Goal: Task Accomplishment & Management: Manage account settings

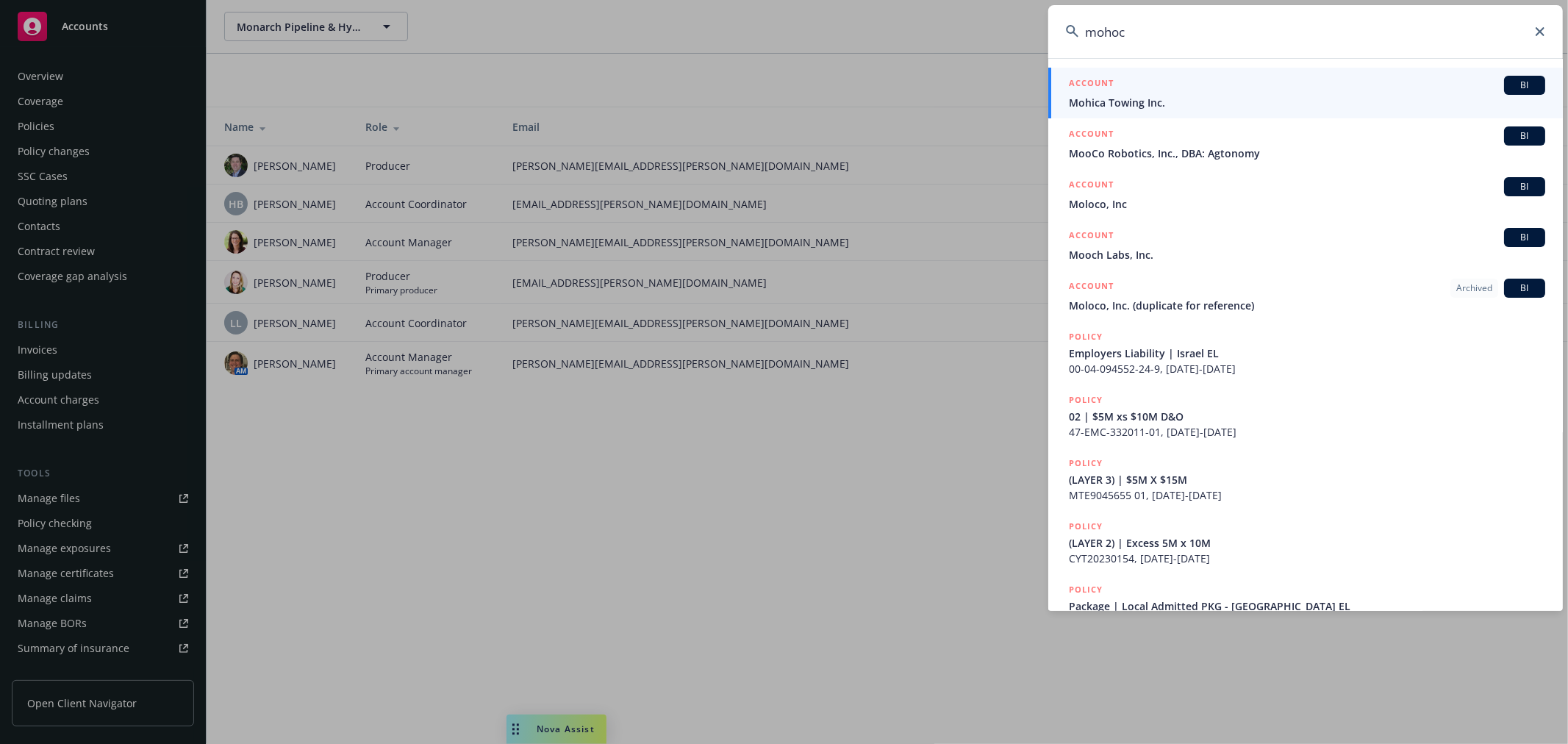
scroll to position [239, 0]
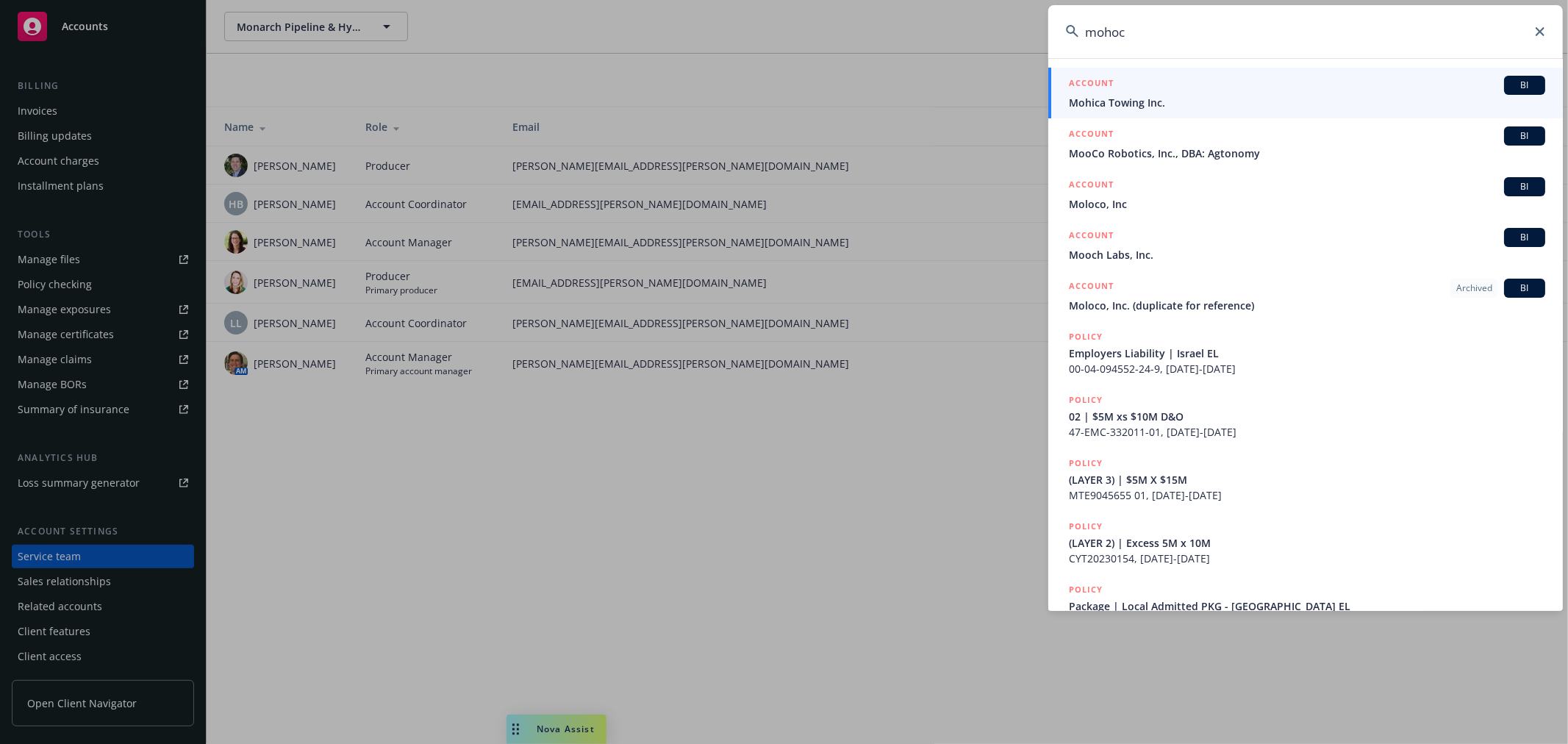
drag, startPoint x: 1129, startPoint y: 42, endPoint x: 1011, endPoint y: 56, distance: 118.8
click at [1011, 56] on div "mohoc ACCOUNT BI Mohica Towing Inc. ACCOUNT BI MooCo Robotics, Inc., DBA: Agton…" at bounding box center [784, 372] width 1568 height 744
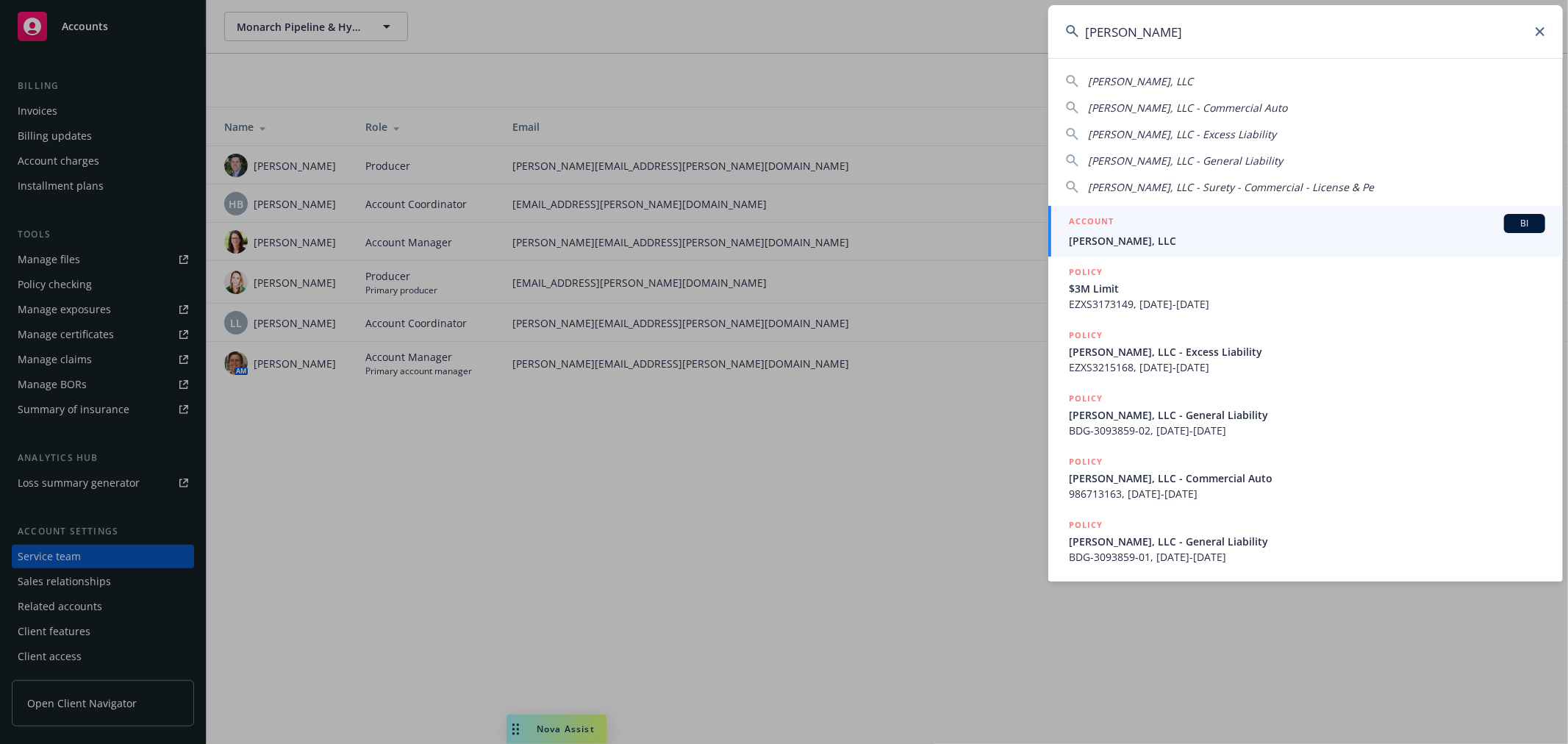
type input "[PERSON_NAME]"
click at [1155, 218] on div "ACCOUNT BI" at bounding box center [1307, 223] width 477 height 19
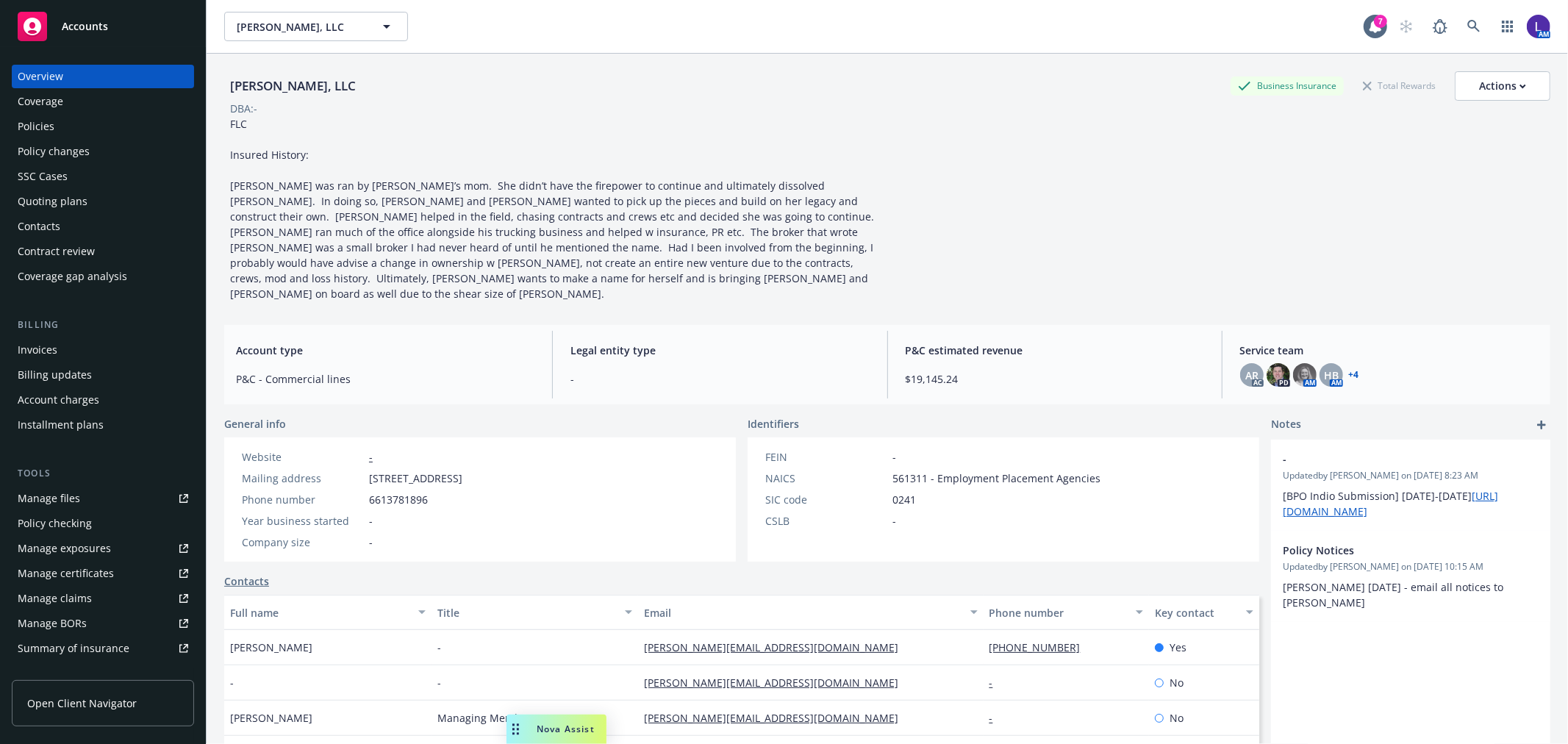
click at [31, 122] on div "Policies" at bounding box center [36, 126] width 37 height 24
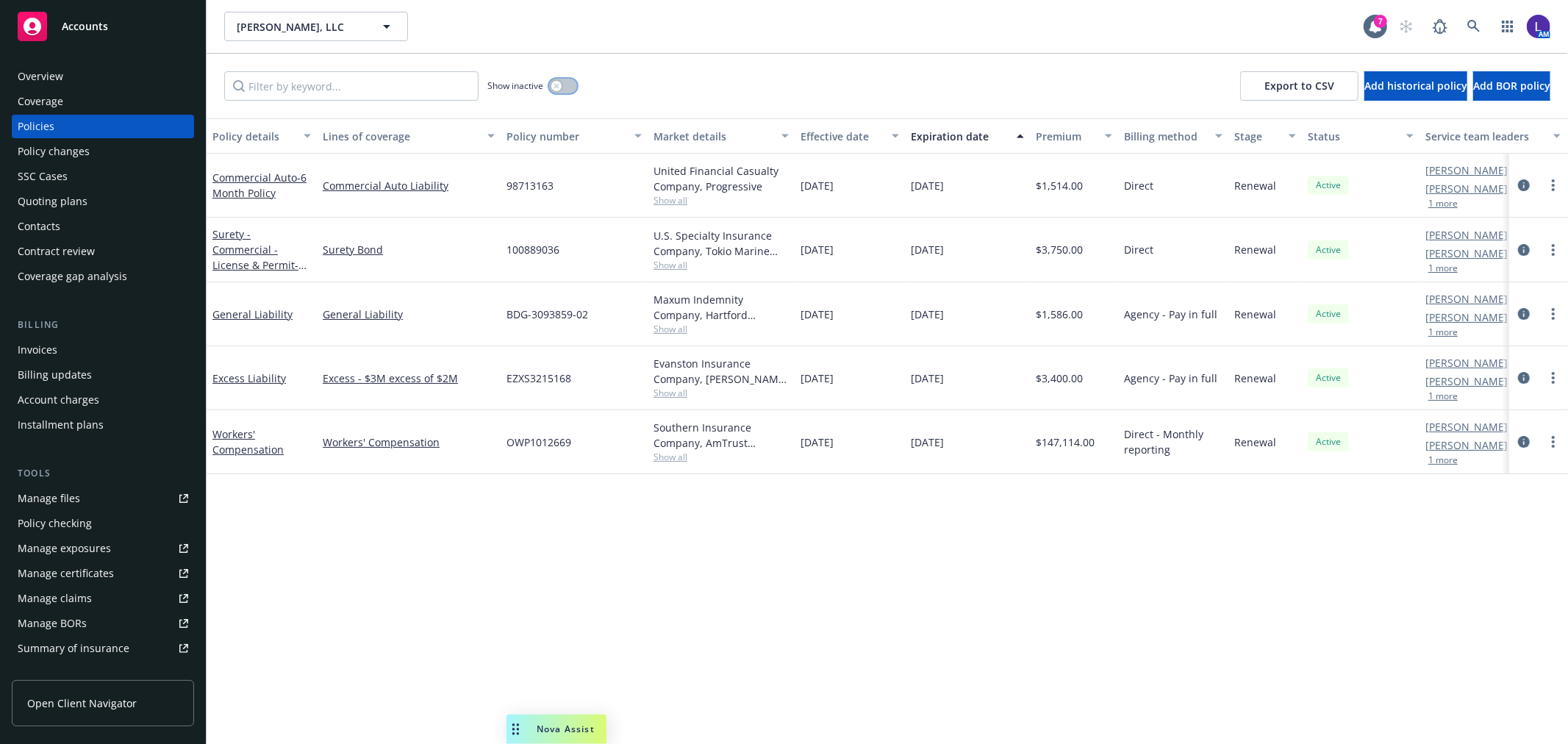
click at [561, 81] on button "button" at bounding box center [563, 85] width 28 height 15
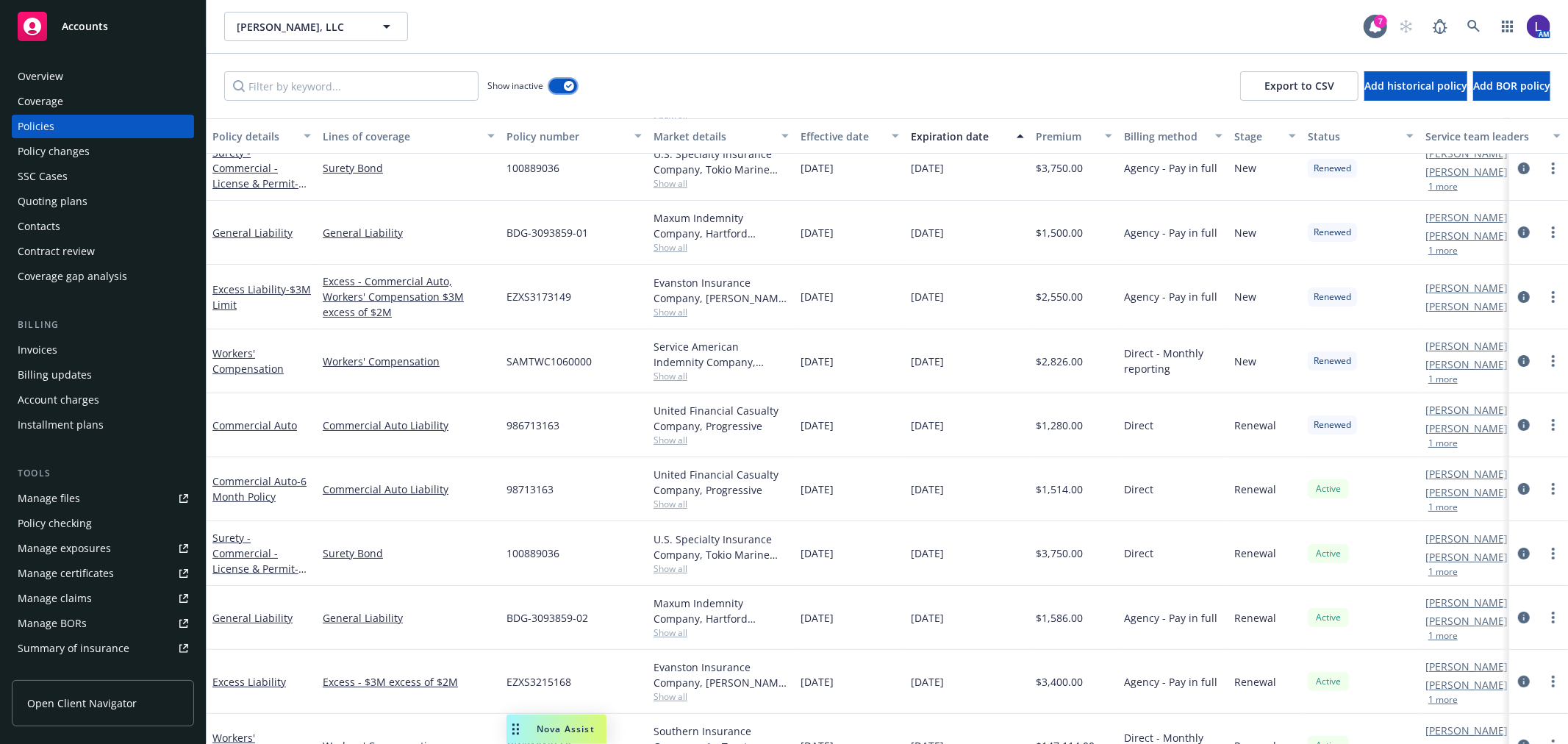
scroll to position [120, 0]
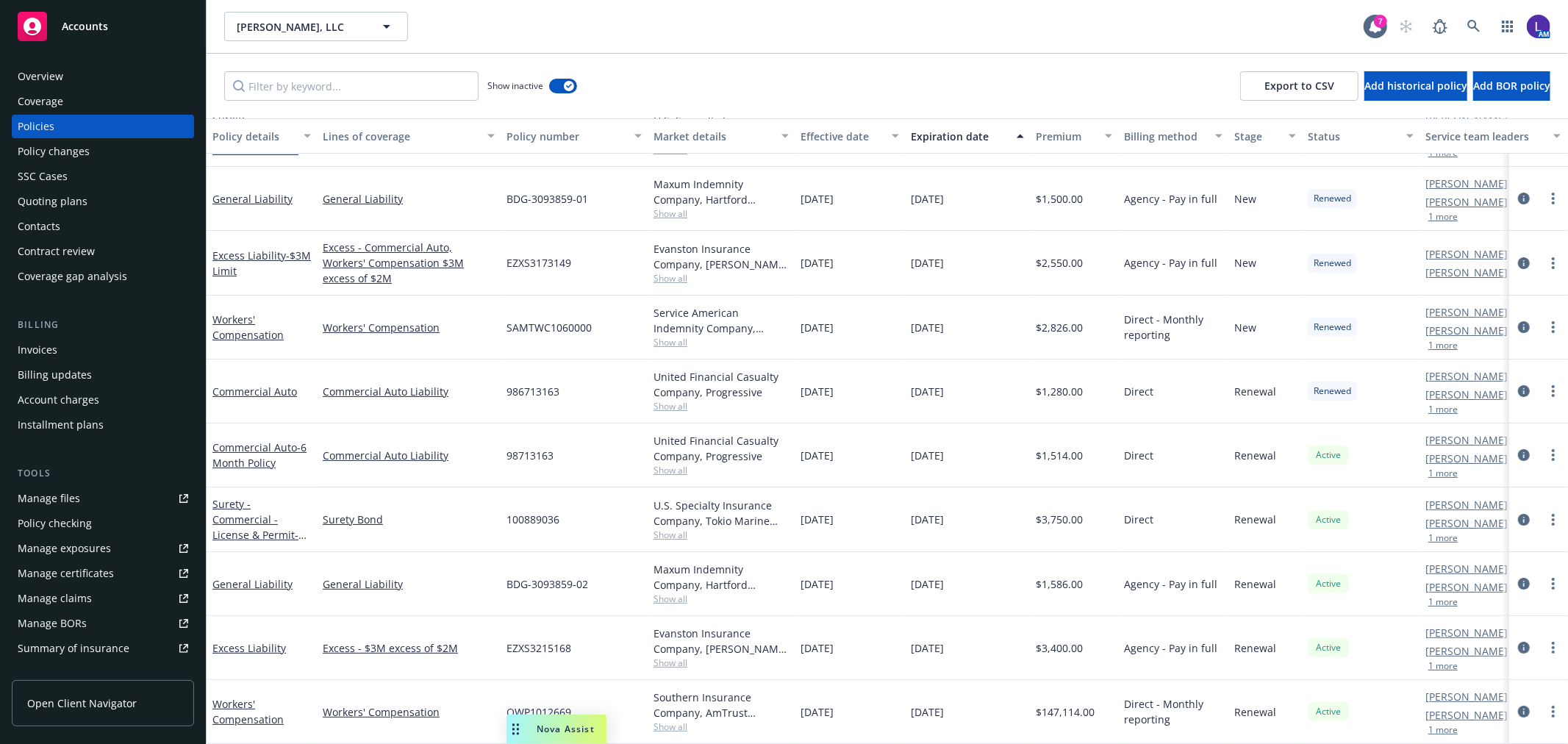
click at [82, 77] on div "Overview" at bounding box center [103, 77] width 171 height 24
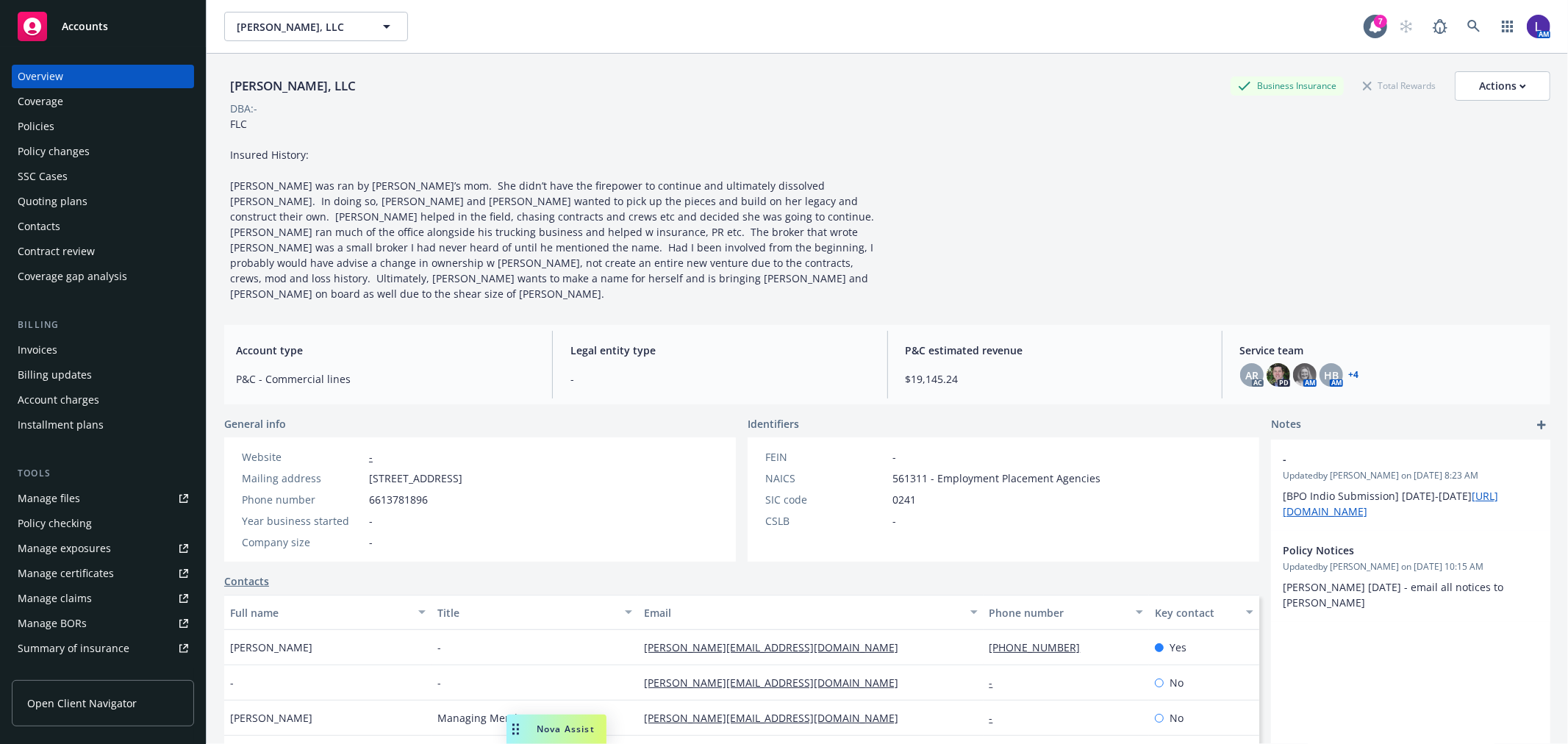
click at [42, 122] on div "Policies" at bounding box center [36, 126] width 37 height 24
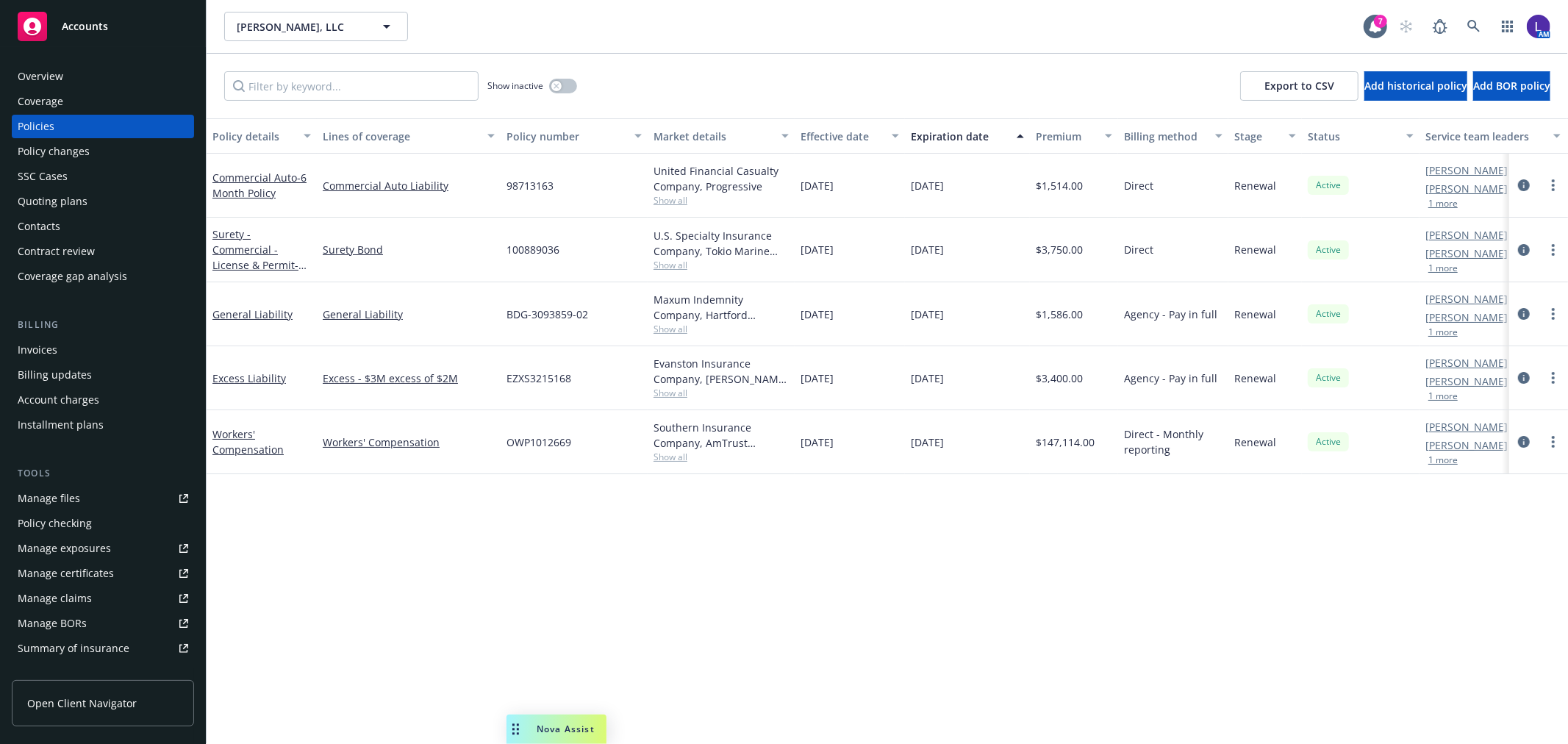
click at [48, 61] on div "Overview Coverage Policies Policy changes SSC Cases Quoting plans Contacts Cont…" at bounding box center [103, 395] width 206 height 697
click at [57, 71] on div "Overview" at bounding box center [41, 77] width 45 height 24
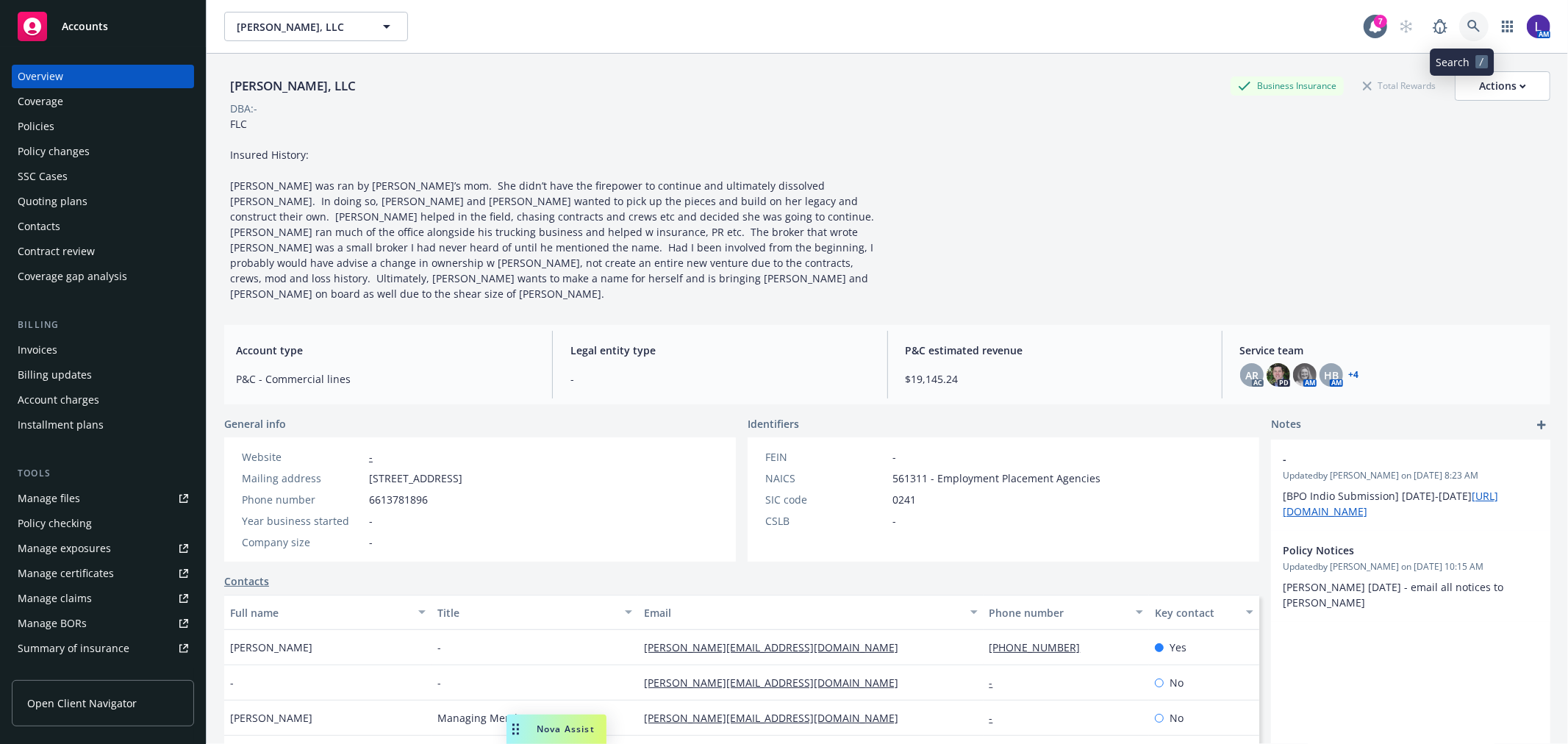
click at [1467, 28] on icon at bounding box center [1473, 26] width 13 height 13
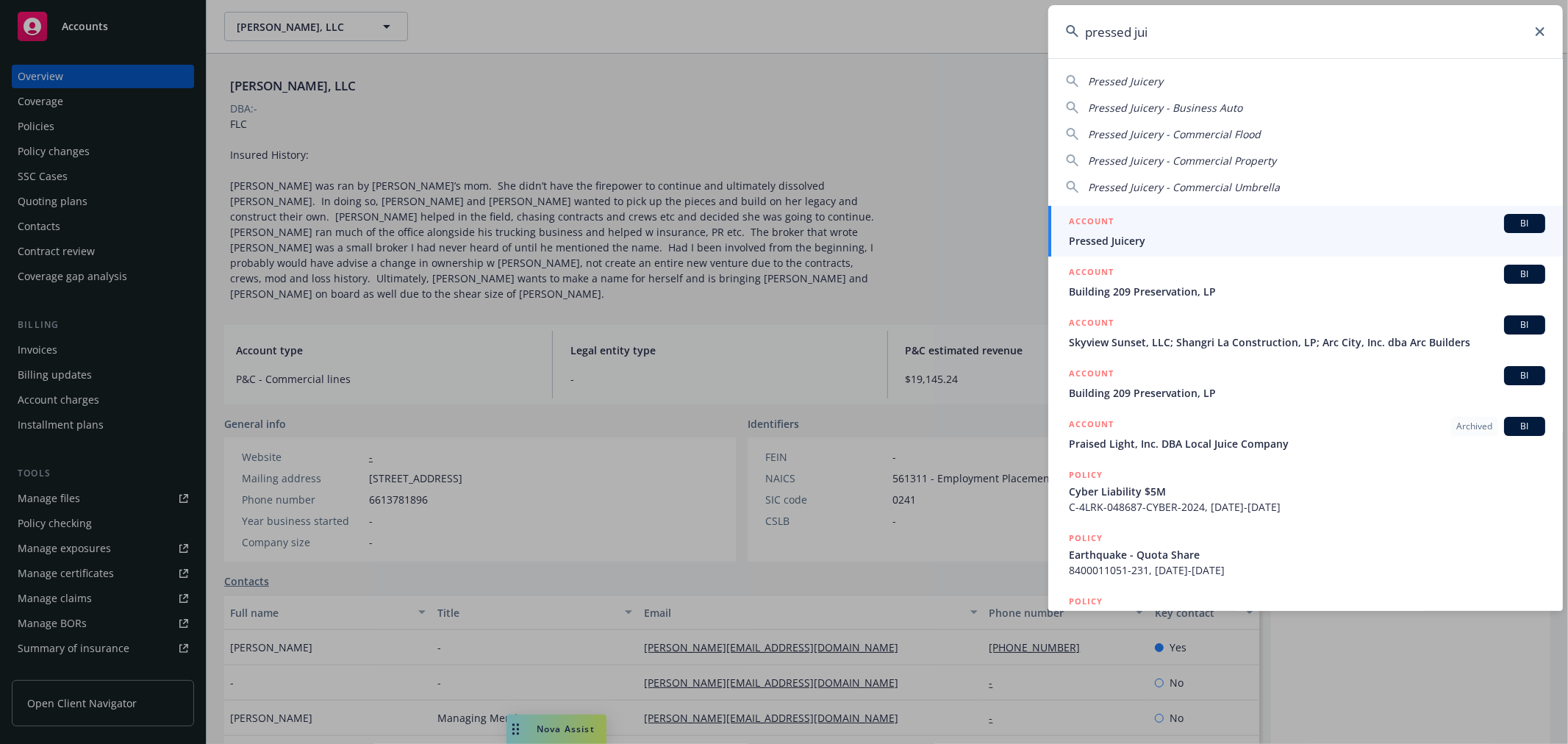
type input "pressed jui"
click at [1148, 222] on div "ACCOUNT BI" at bounding box center [1307, 223] width 477 height 19
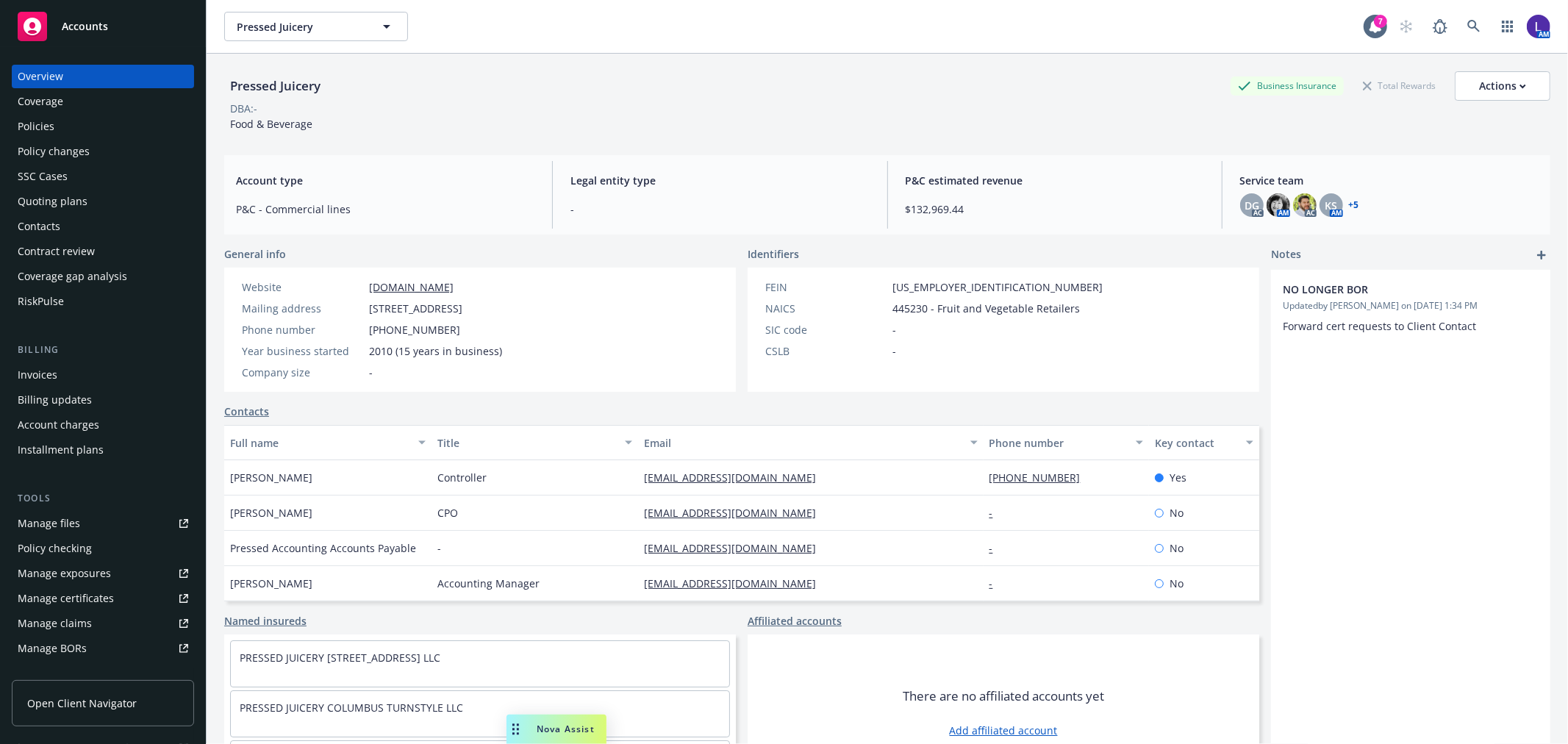
click at [45, 115] on div "Policies" at bounding box center [36, 126] width 37 height 24
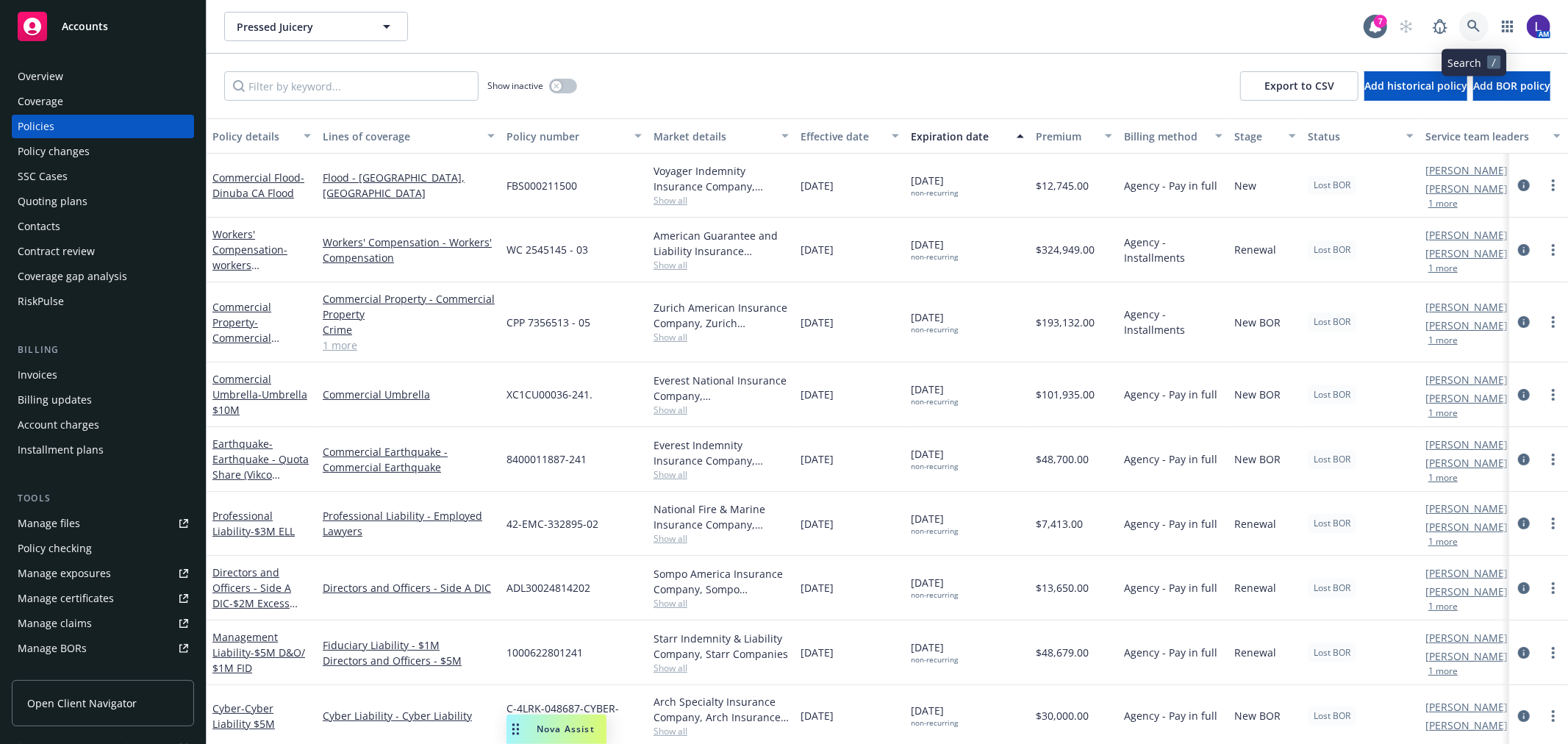
click at [1471, 18] on link at bounding box center [1474, 27] width 30 height 30
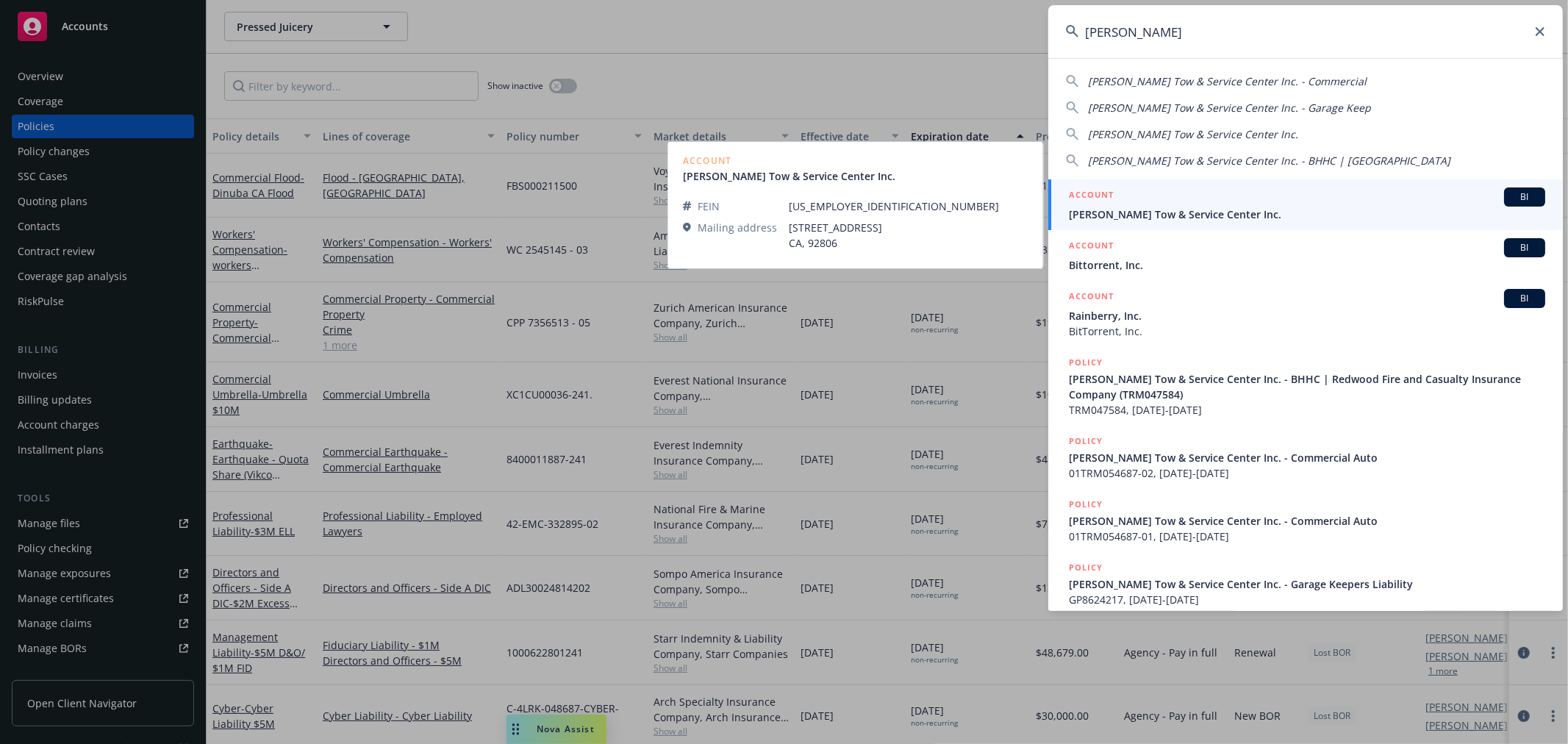
type input "[PERSON_NAME]"
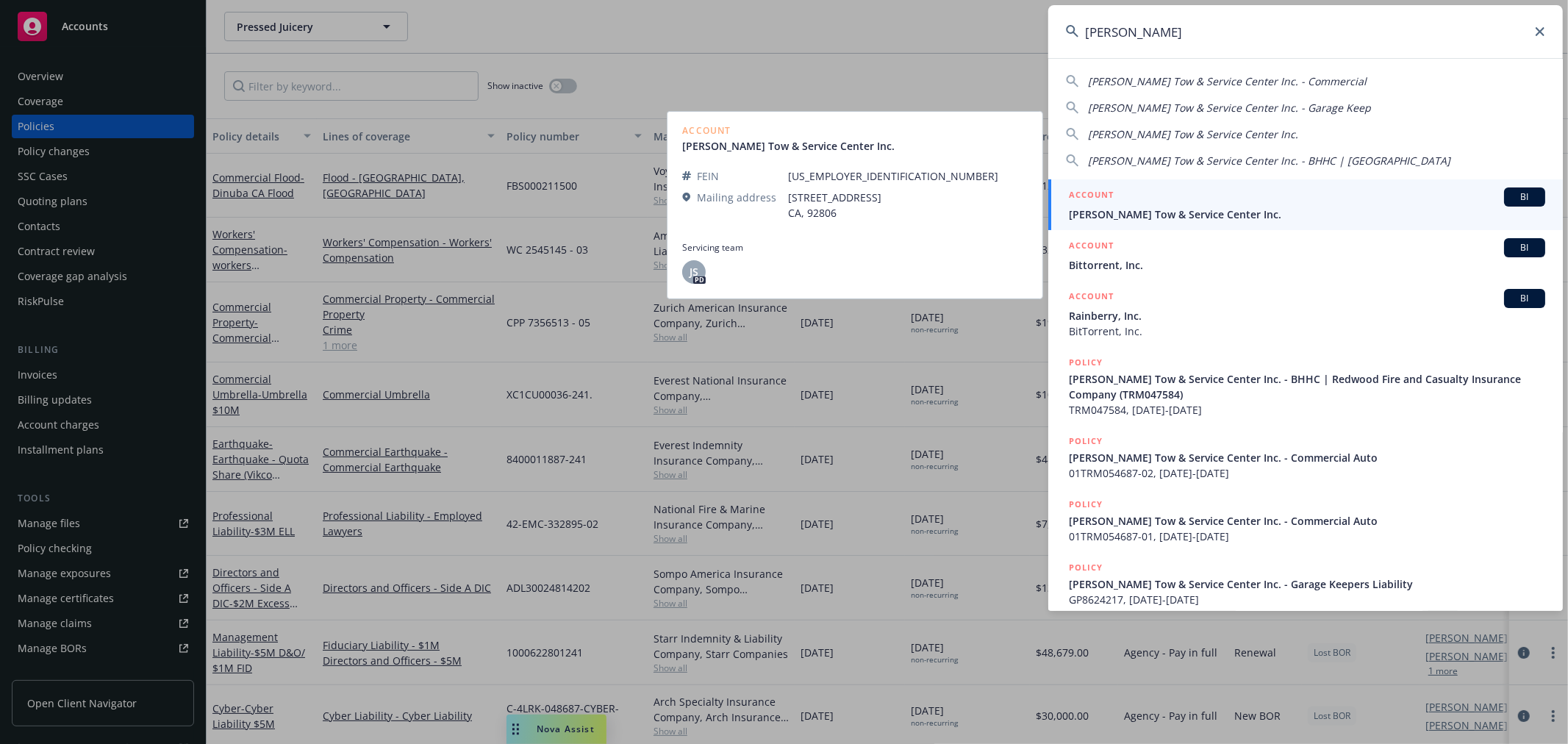
click at [1134, 207] on span "[PERSON_NAME] Tow & Service Center Inc." at bounding box center [1307, 214] width 477 height 16
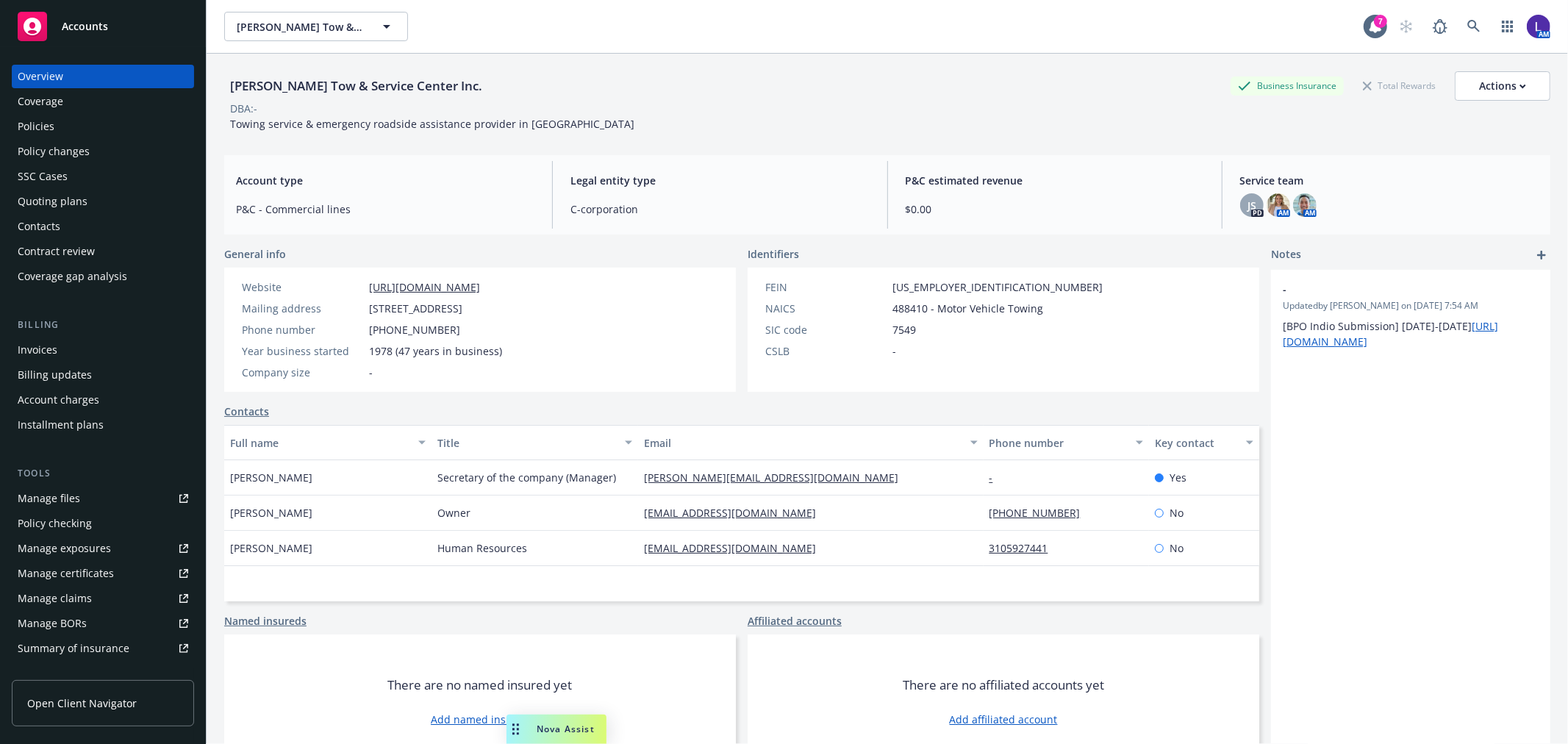
click at [63, 122] on div "Policies" at bounding box center [103, 126] width 171 height 24
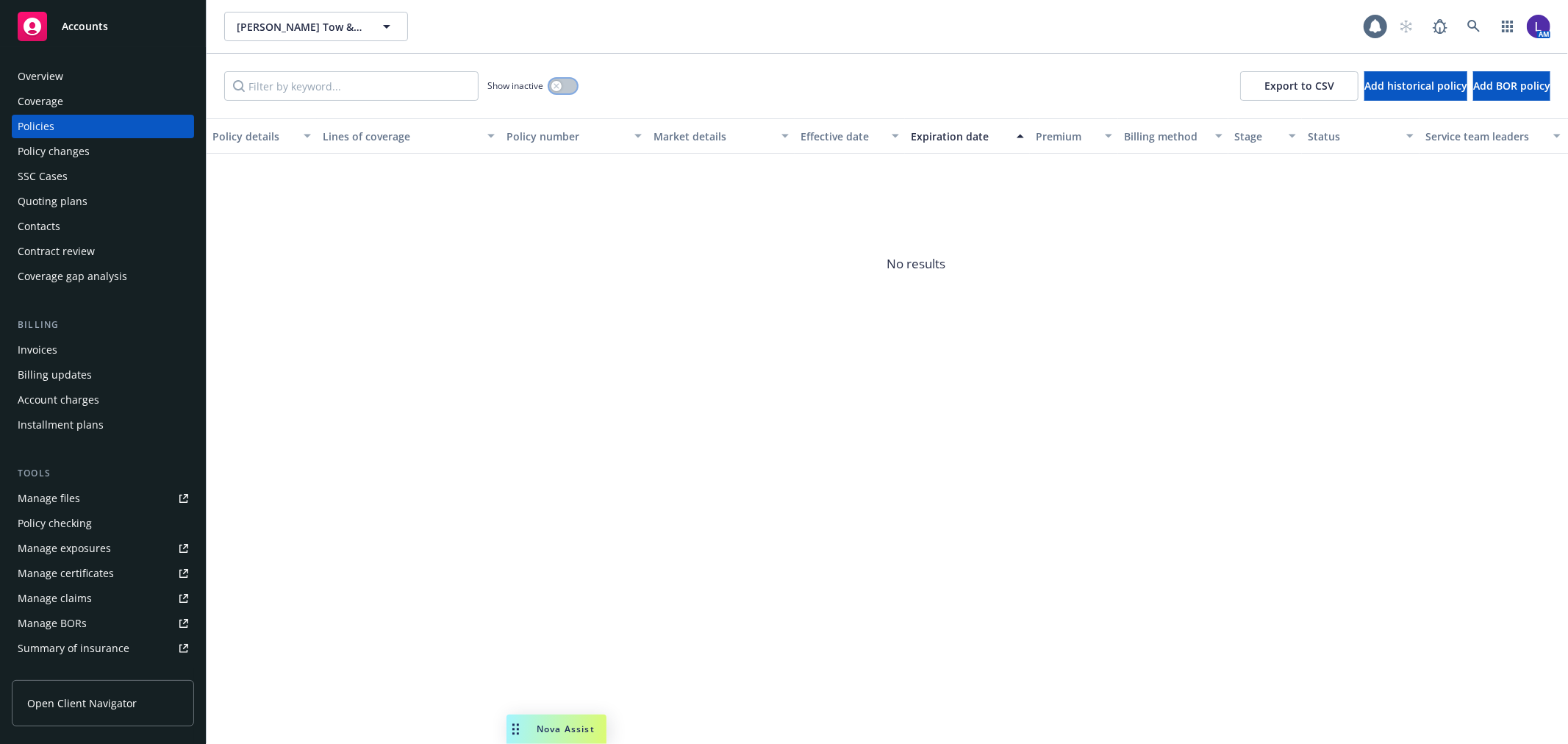
click at [568, 89] on button "button" at bounding box center [563, 85] width 28 height 15
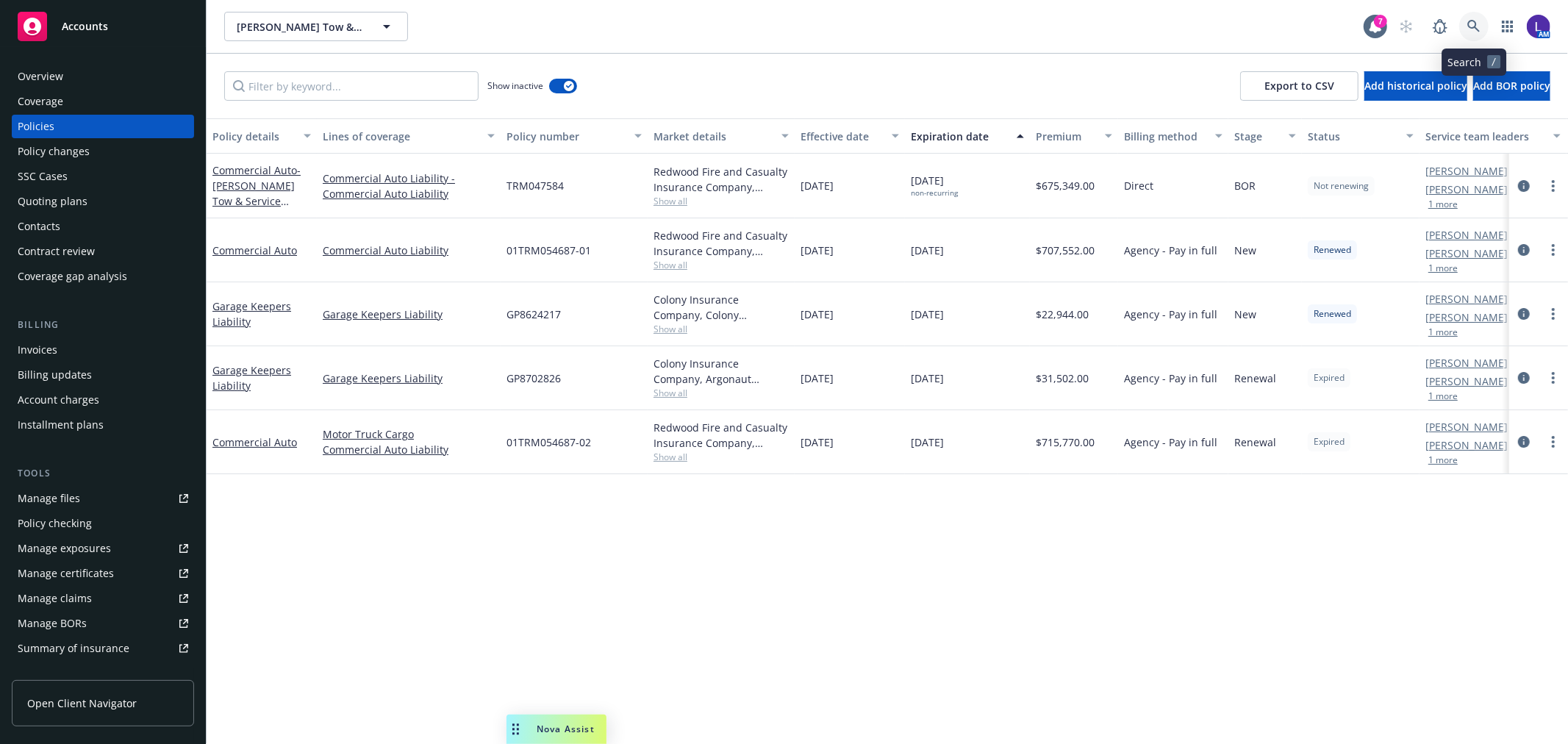
click at [1474, 25] on icon at bounding box center [1473, 26] width 13 height 13
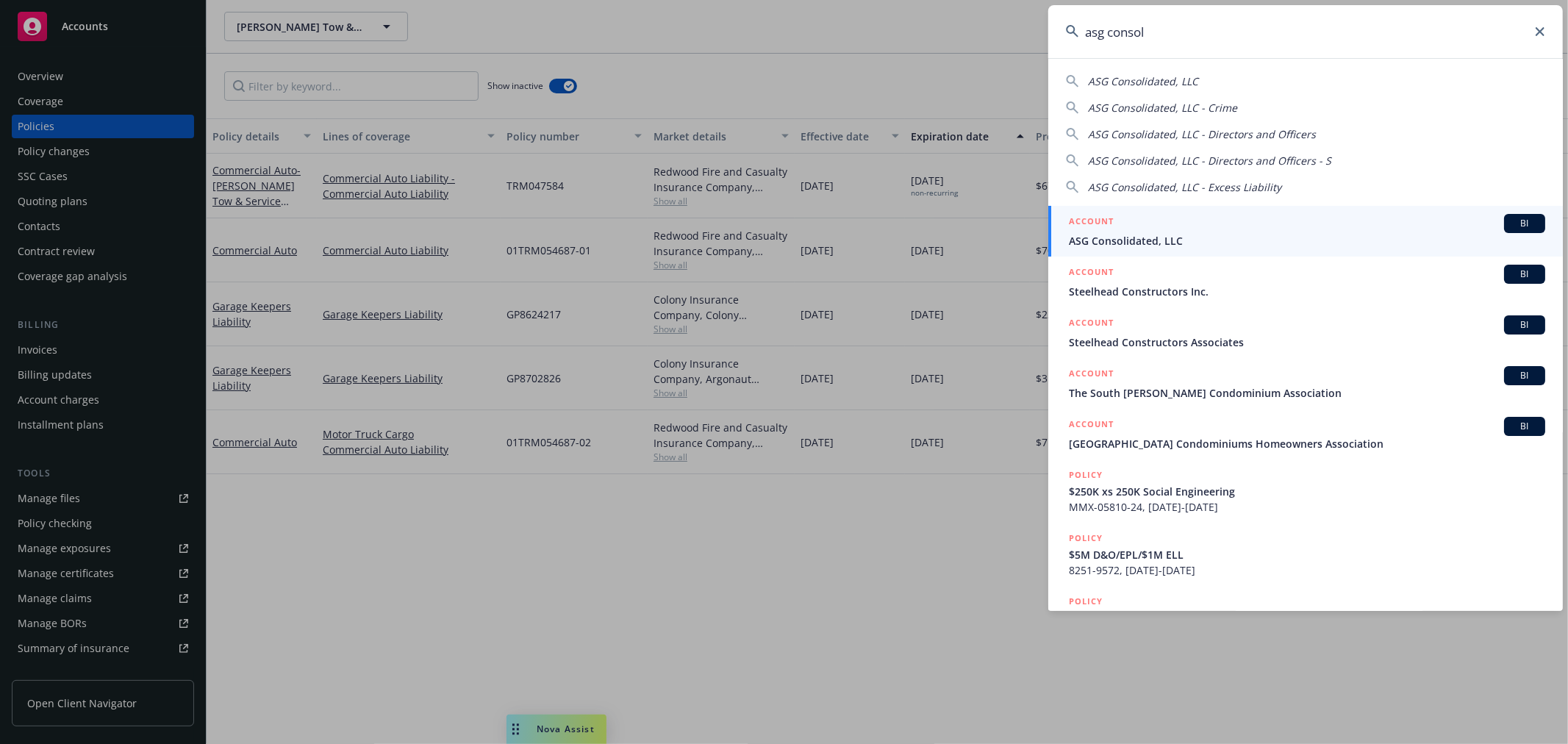
type input "asg consol"
click at [1152, 230] on div "ACCOUNT BI" at bounding box center [1307, 223] width 477 height 19
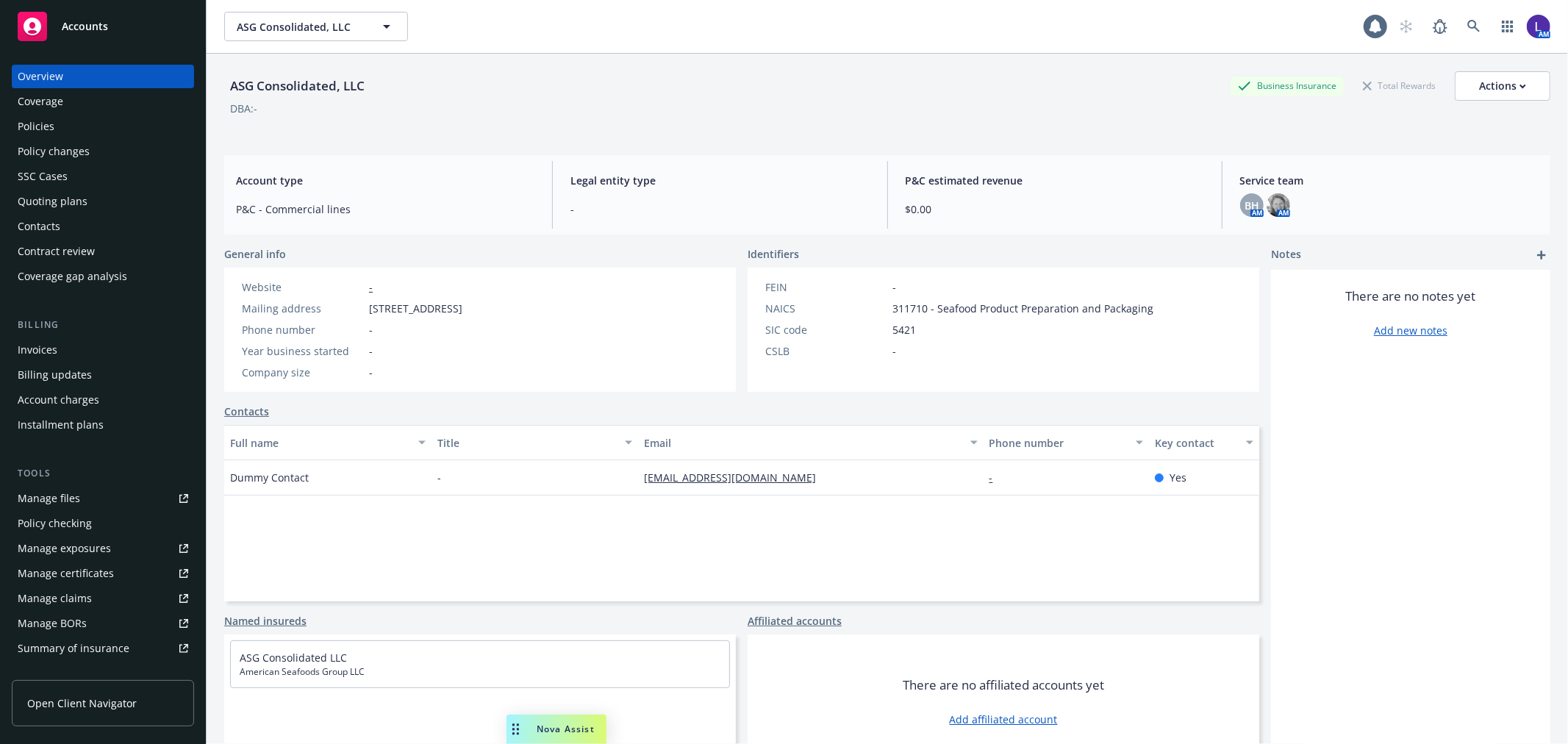
click at [34, 127] on div "Policies" at bounding box center [36, 126] width 37 height 24
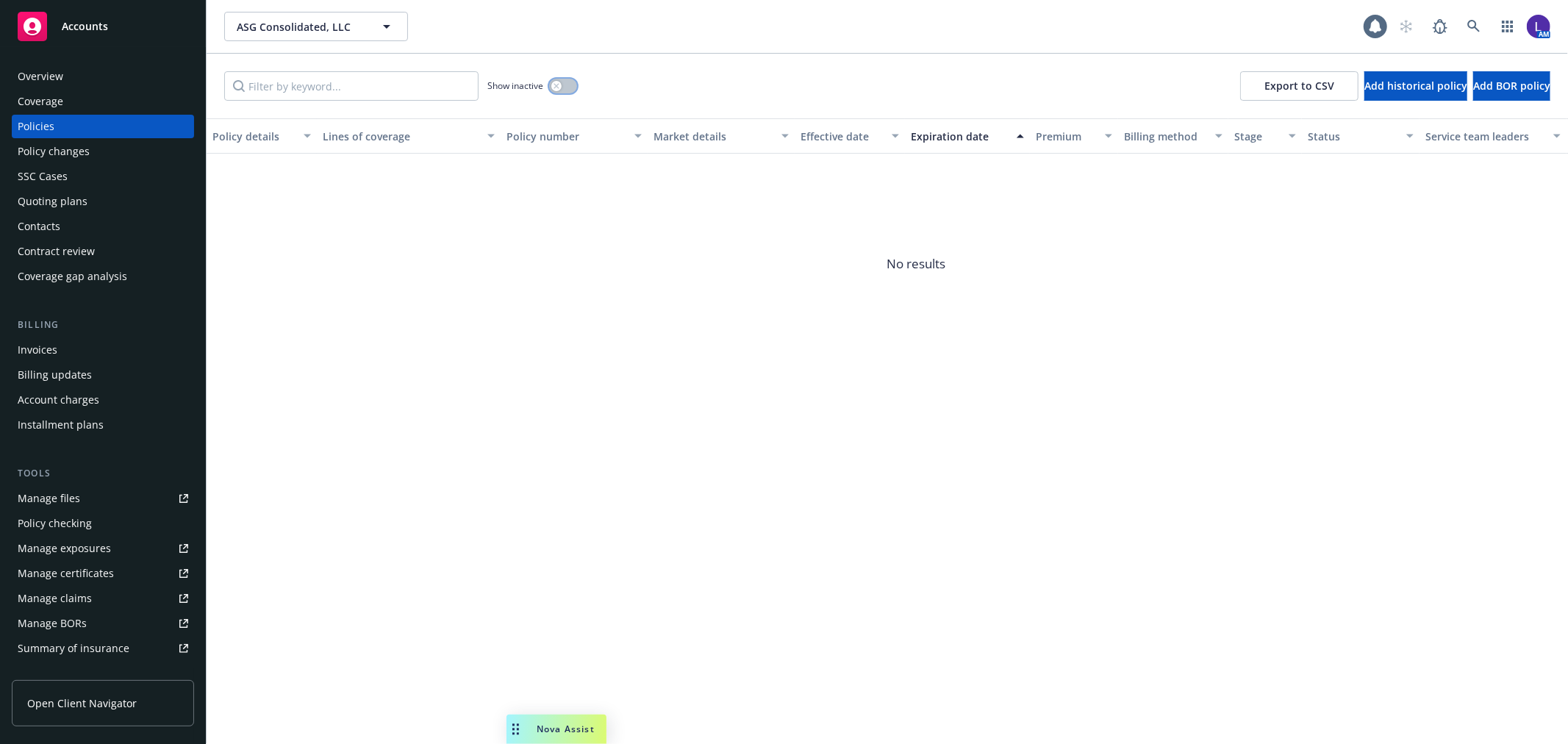
click at [557, 83] on icon "button" at bounding box center [557, 86] width 6 height 6
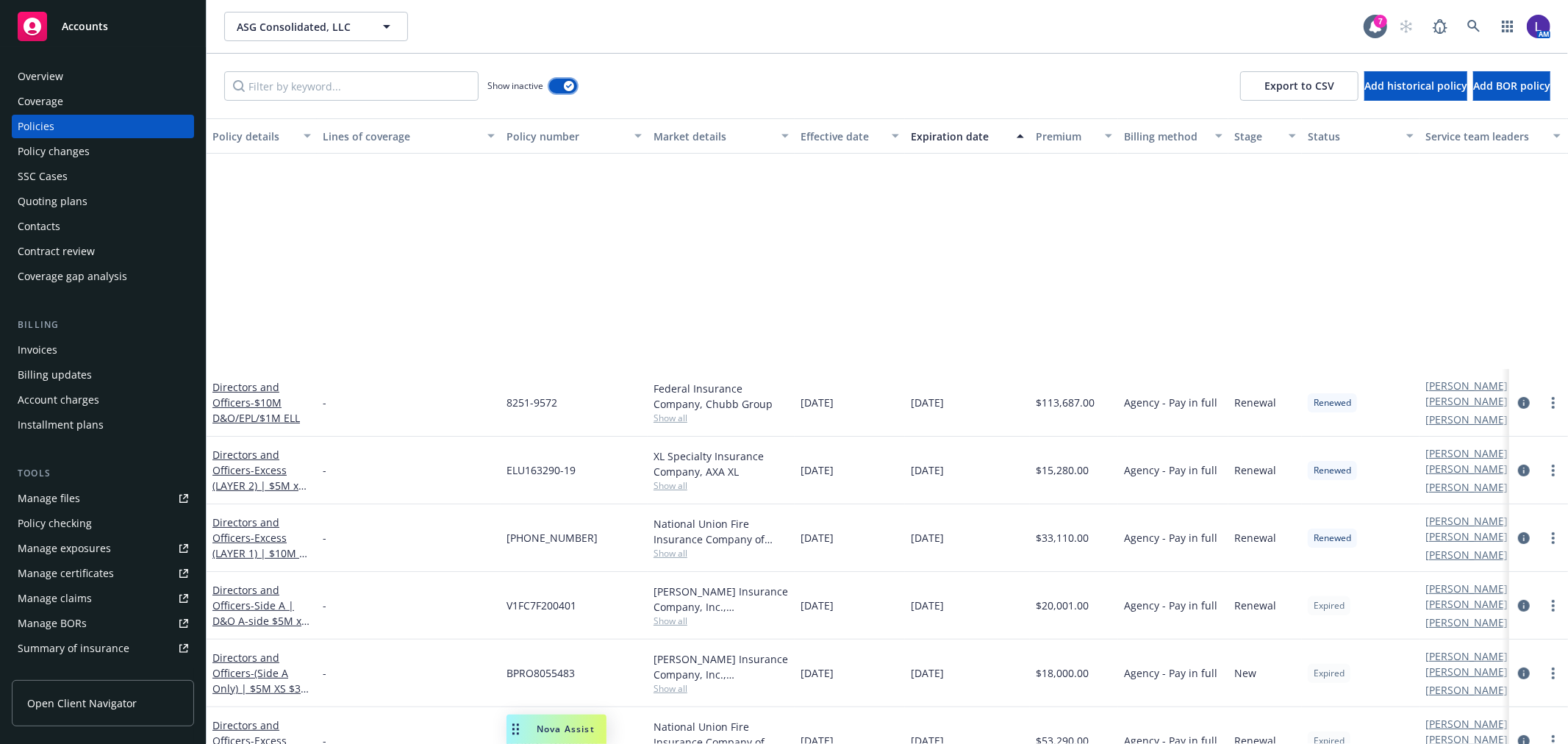
scroll to position [489, 0]
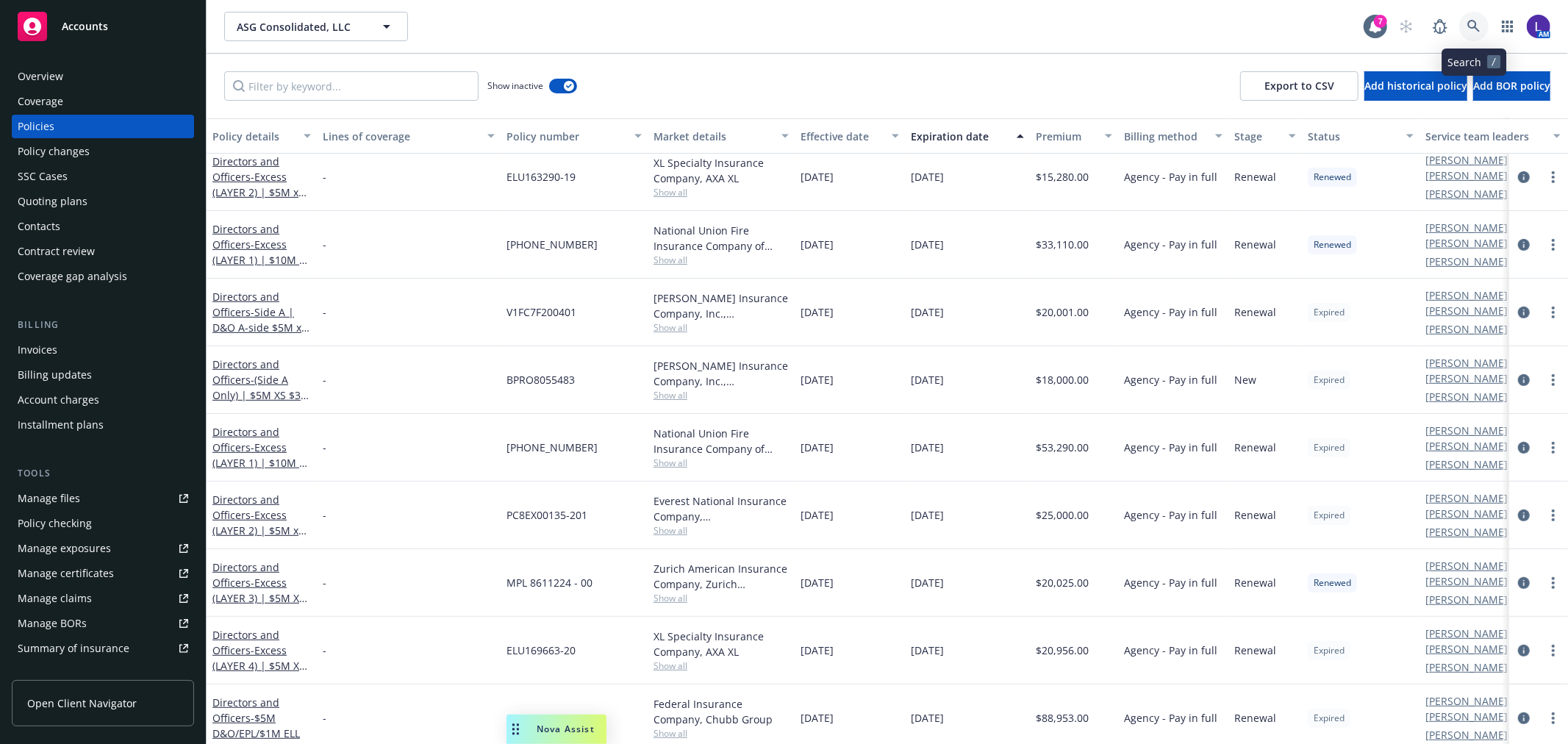
click at [1471, 24] on icon at bounding box center [1473, 26] width 13 height 13
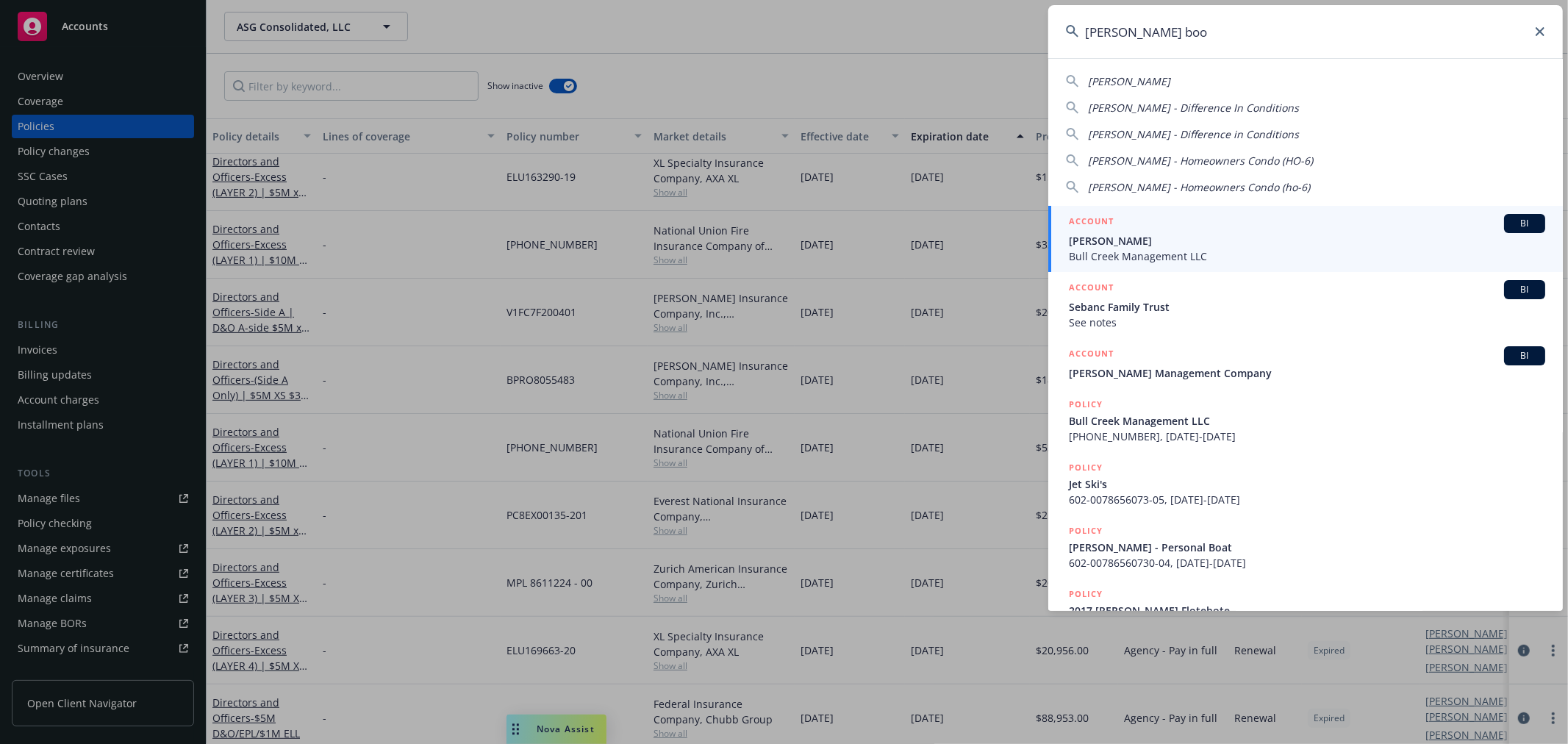
type input "[PERSON_NAME] boo"
click at [1158, 236] on span "[PERSON_NAME]" at bounding box center [1307, 241] width 477 height 16
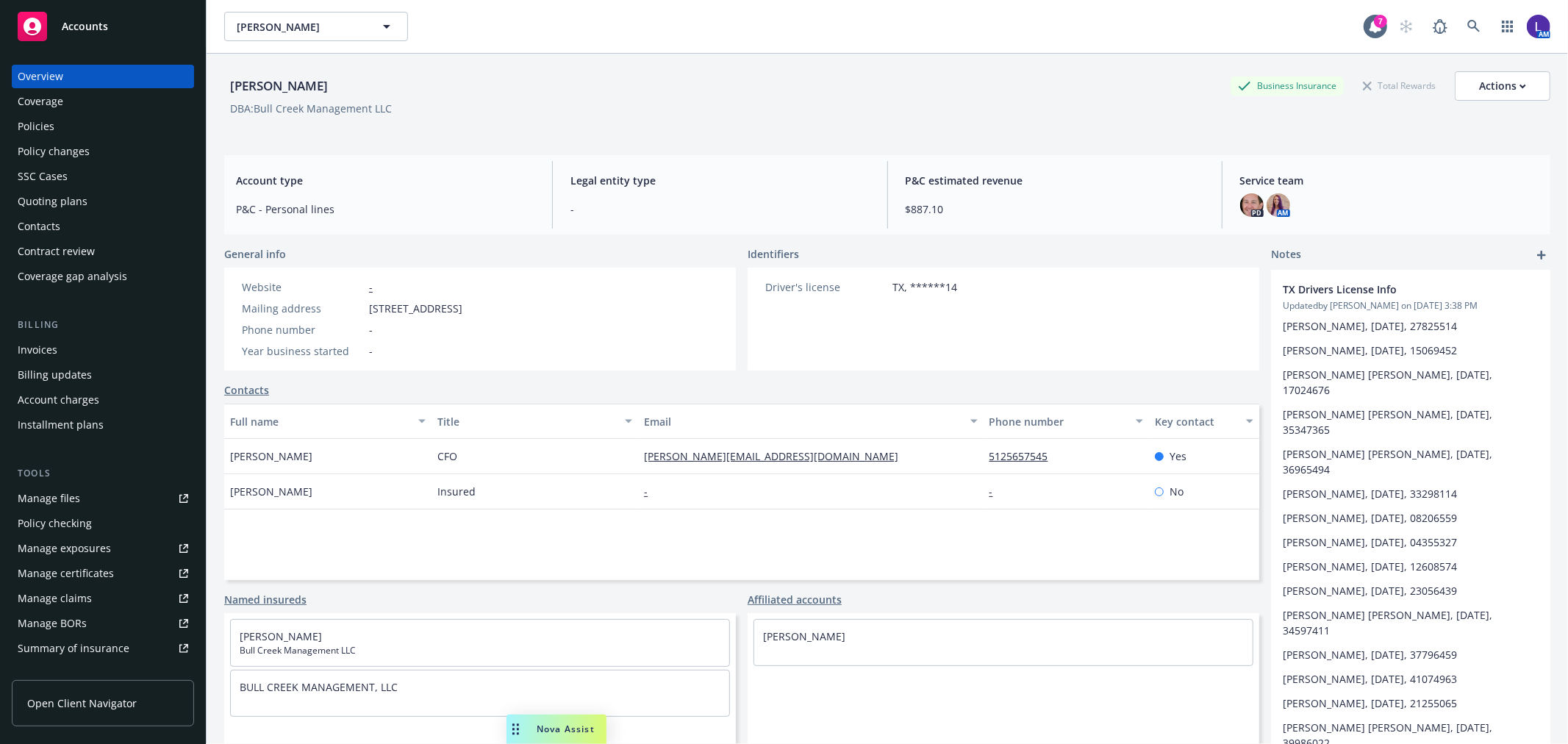
click at [55, 130] on div "Policies" at bounding box center [103, 126] width 171 height 24
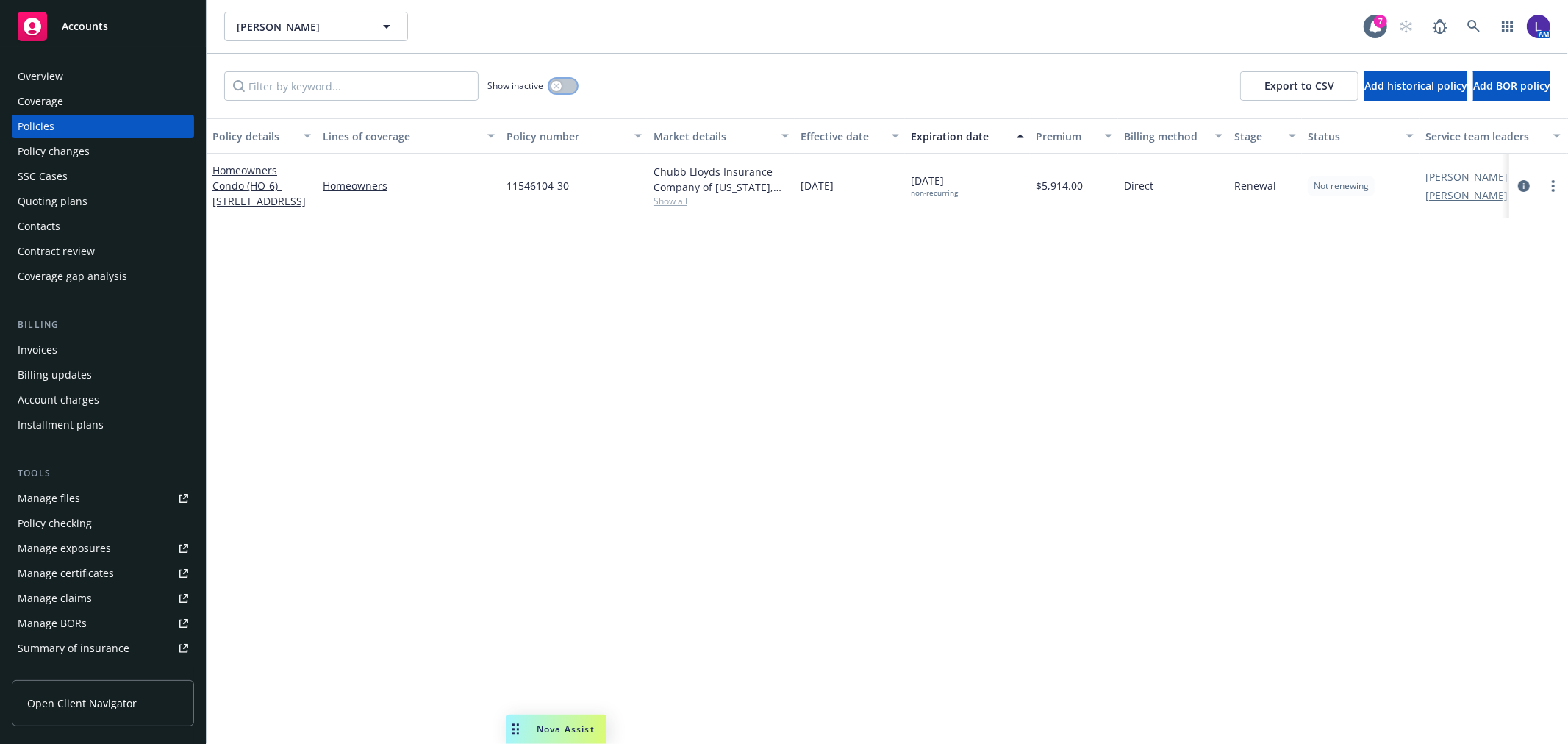
click at [568, 93] on button "button" at bounding box center [563, 85] width 28 height 15
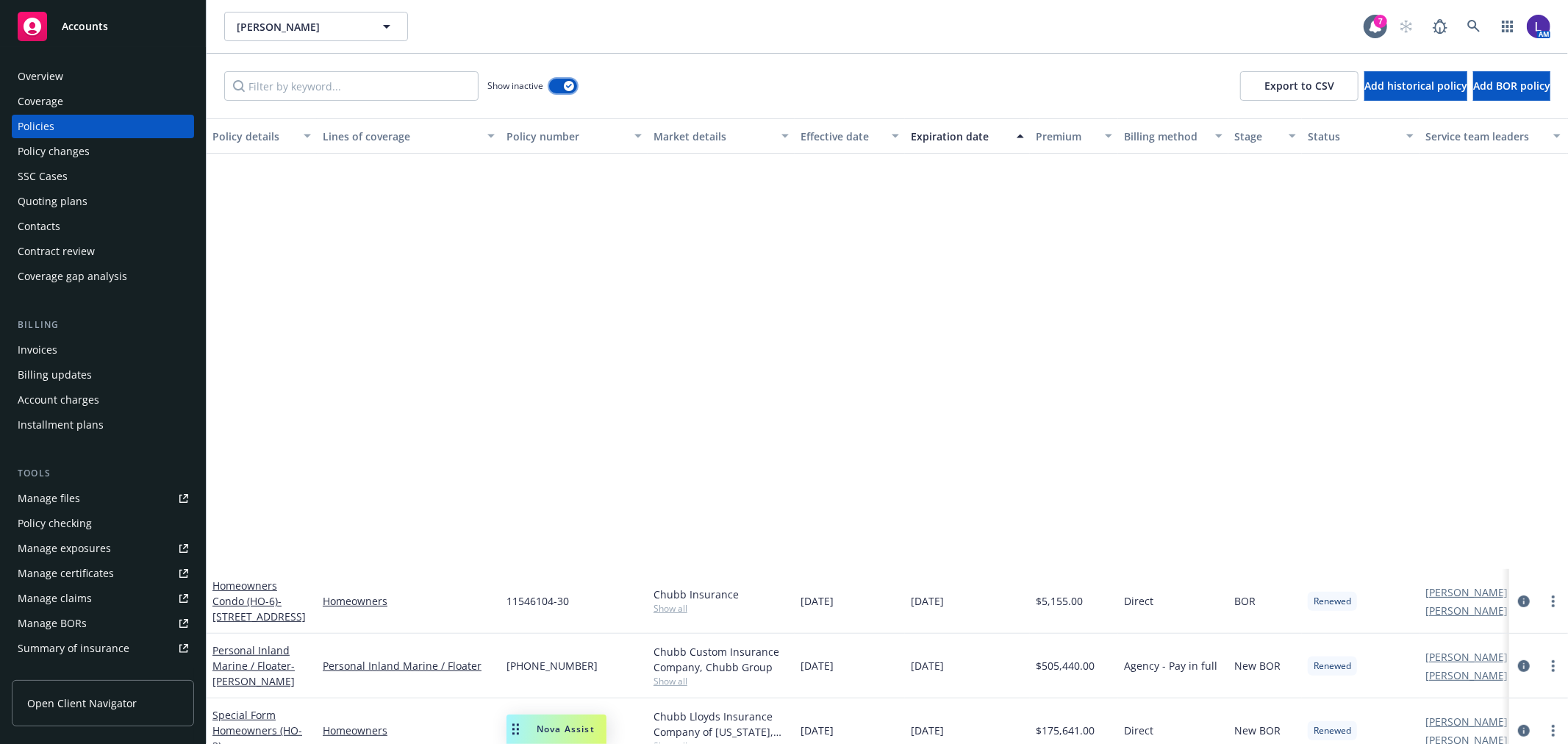
scroll to position [898, 0]
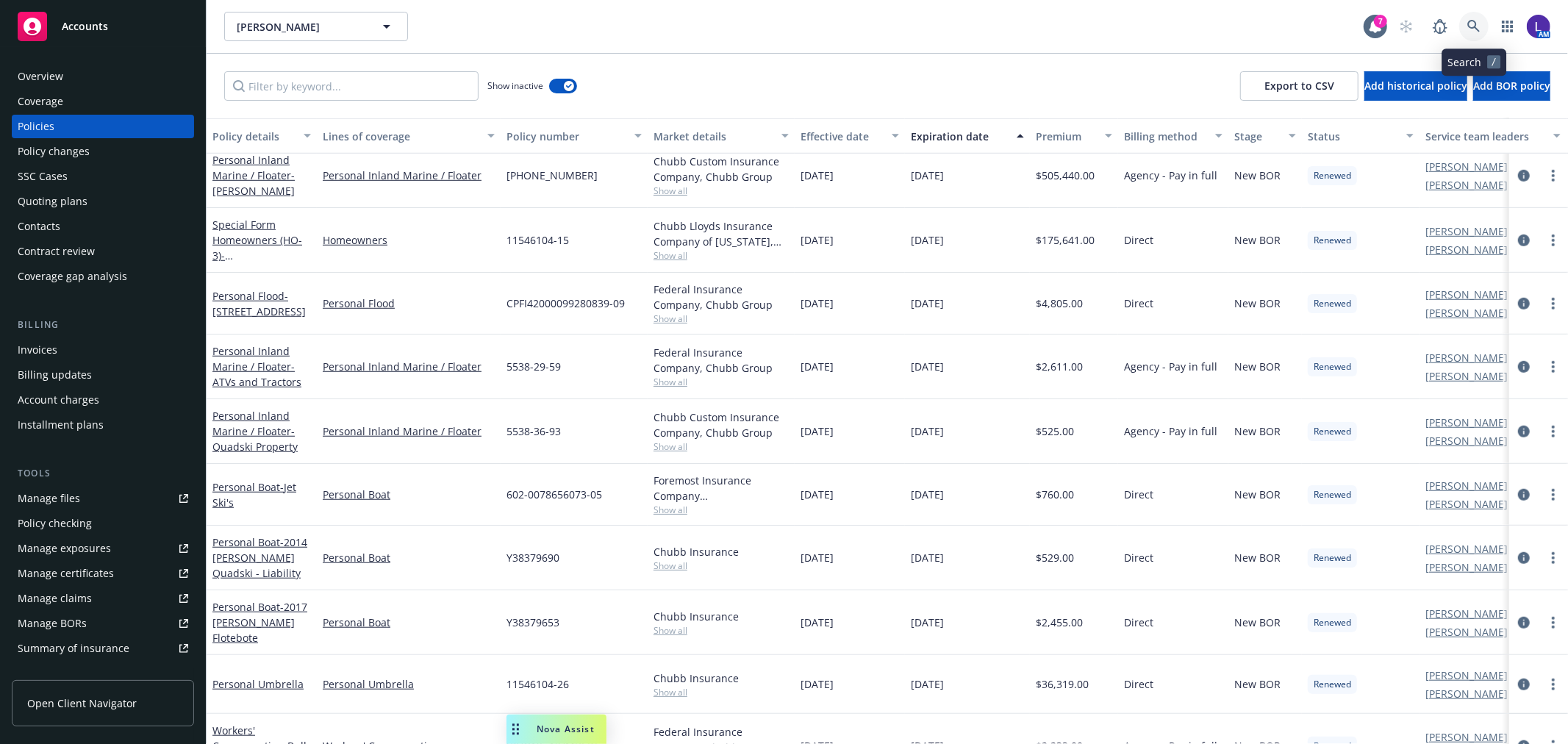
click at [1470, 18] on link at bounding box center [1474, 27] width 30 height 30
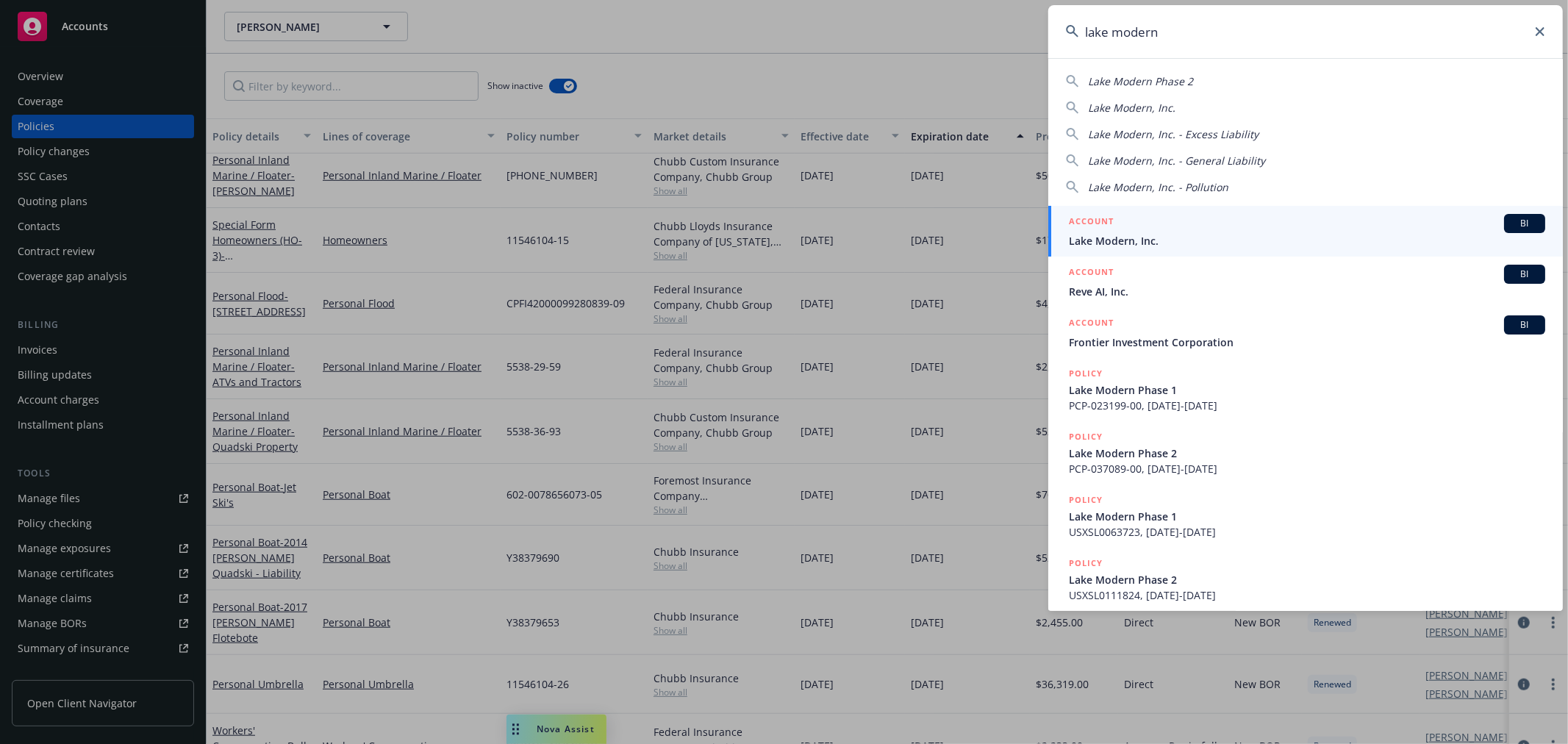
type input "lake modern"
click at [1154, 249] on link "ACCOUNT BI Lake Modern, Inc." at bounding box center [1305, 231] width 514 height 51
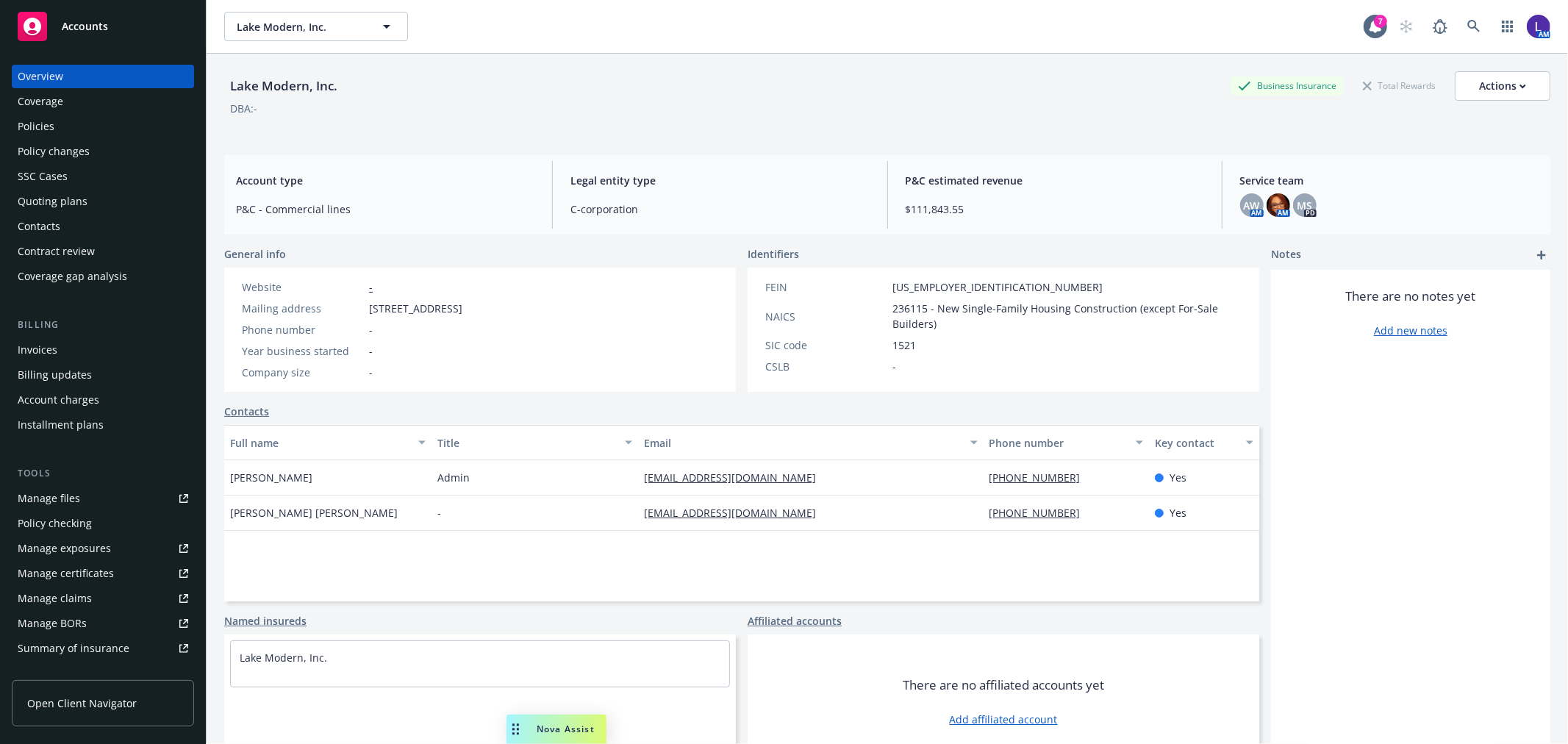
click at [90, 118] on div "Policies" at bounding box center [103, 126] width 171 height 24
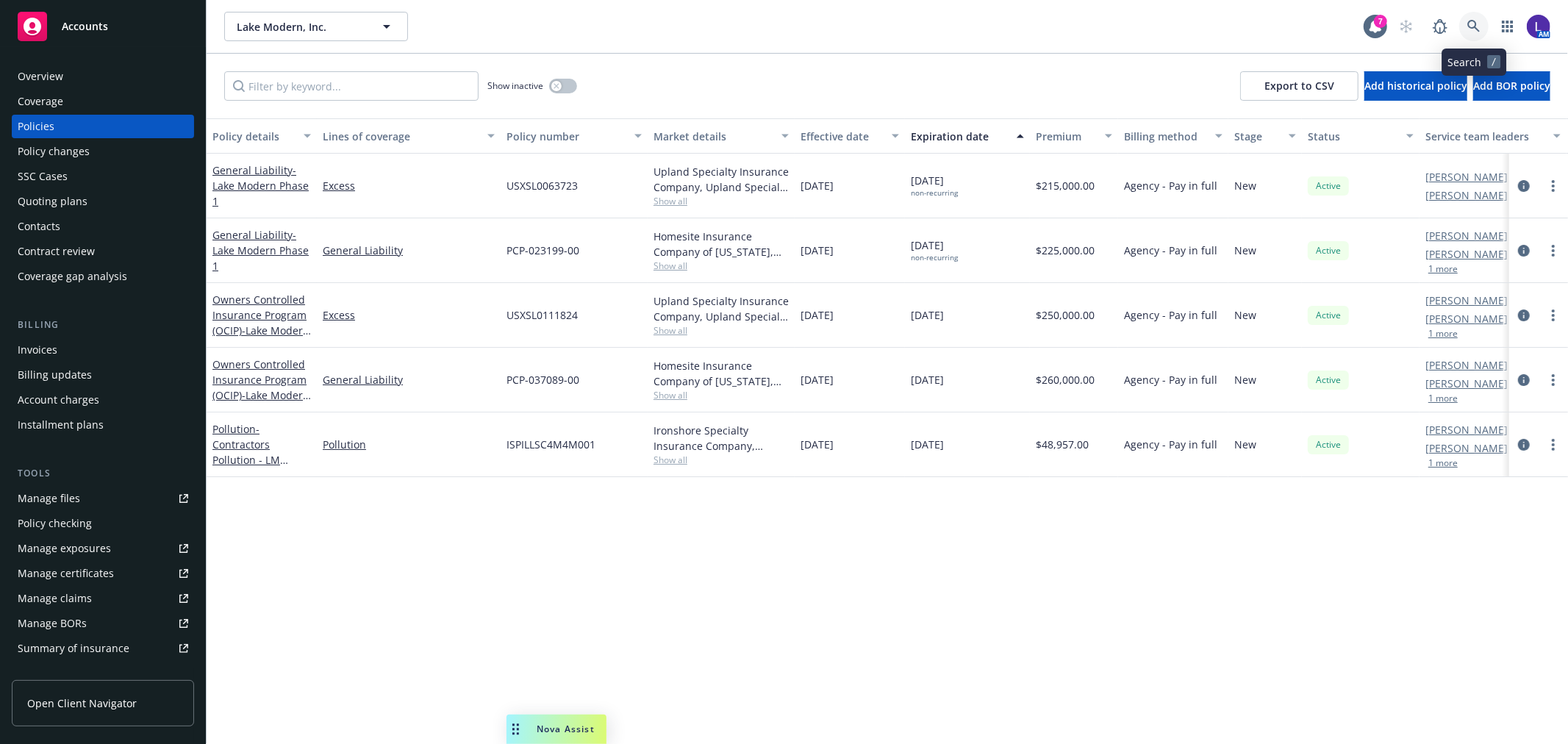
click at [1468, 24] on icon at bounding box center [1473, 26] width 13 height 13
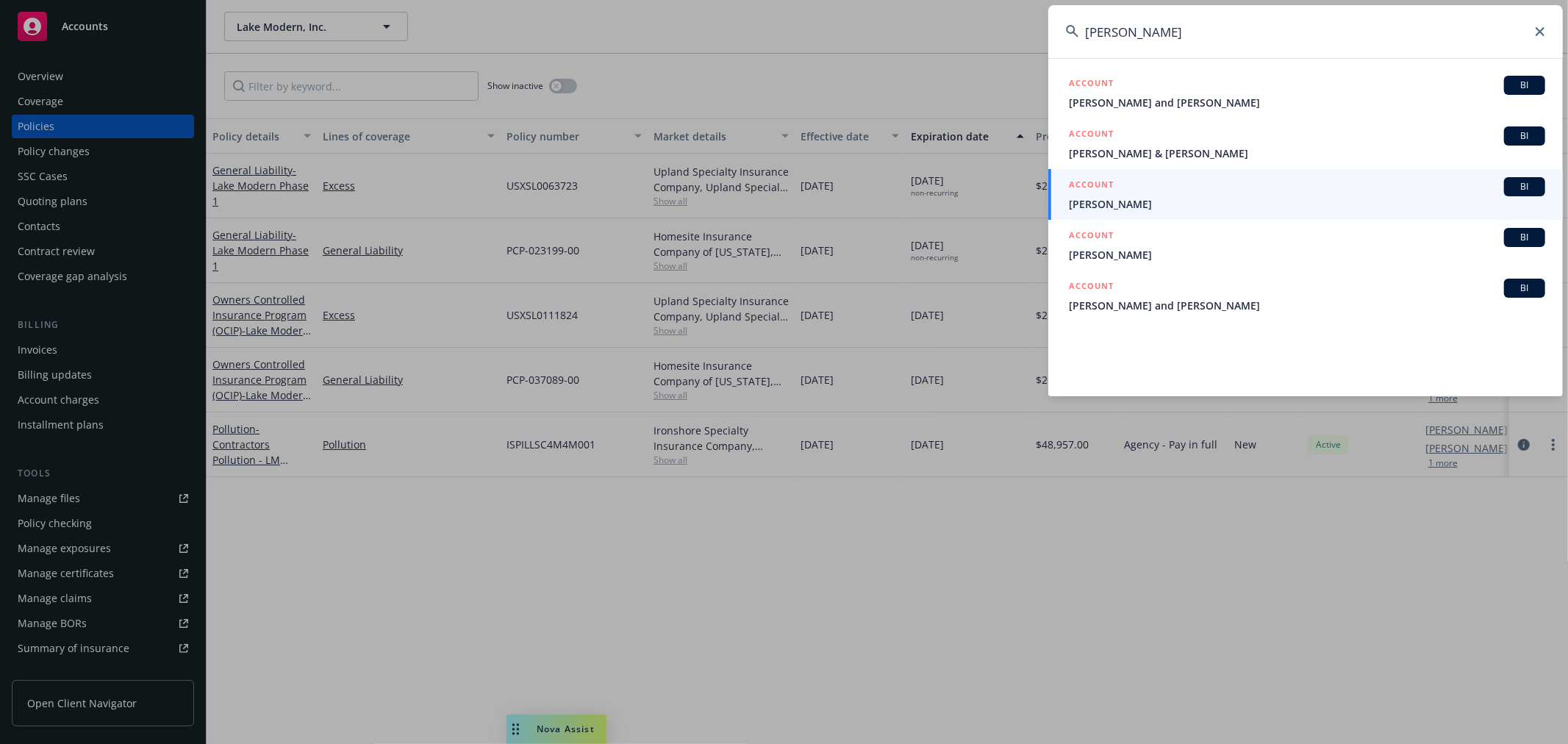
drag, startPoint x: 1154, startPoint y: 34, endPoint x: 973, endPoint y: 3, distance: 183.6
click at [973, 3] on div "[PERSON_NAME] ACCOUNT BI [PERSON_NAME] and [PERSON_NAME] ACCOUNT BI [PERSON_NAM…" at bounding box center [784, 372] width 1568 height 744
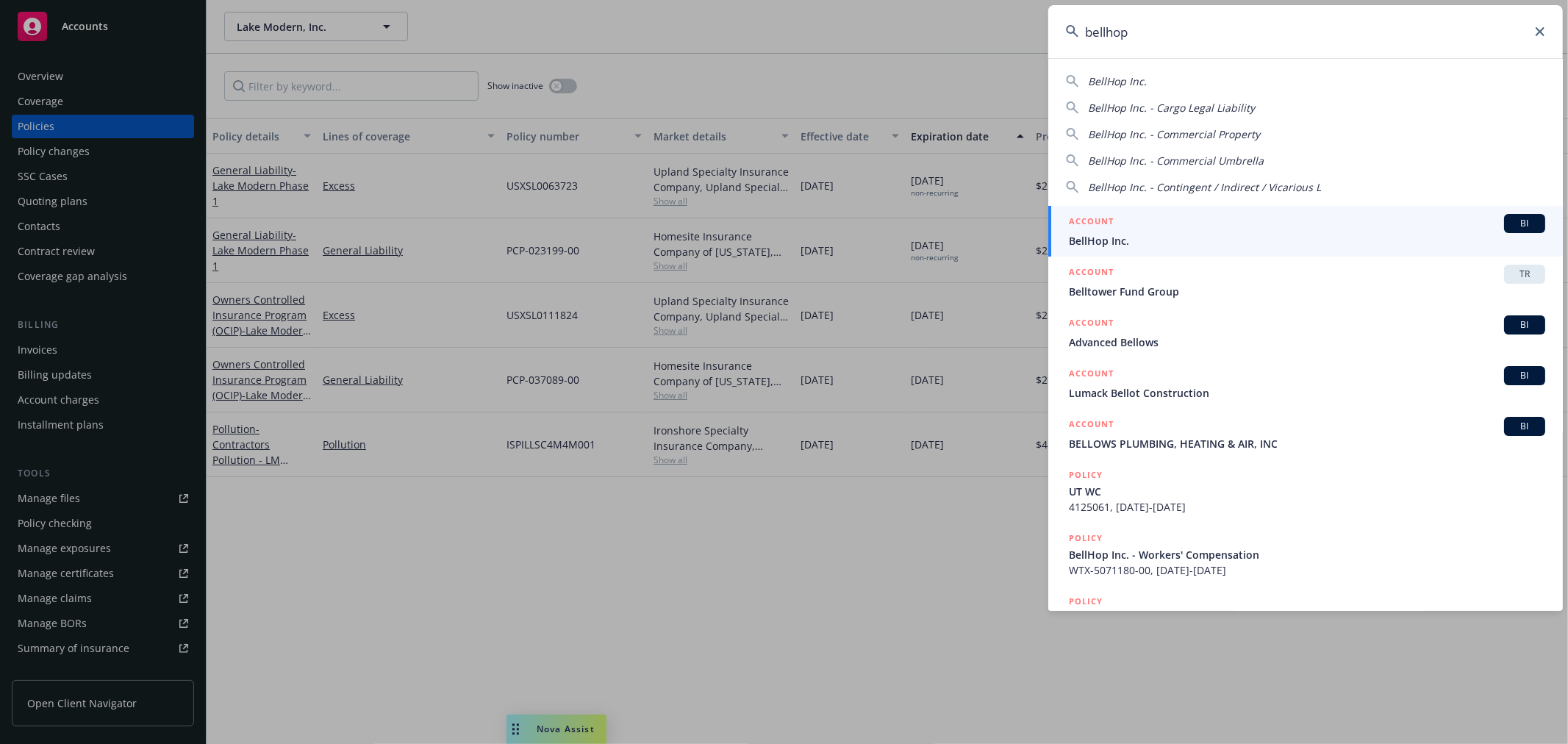
type input "bellhop"
click at [1143, 226] on div "ACCOUNT BI" at bounding box center [1307, 223] width 477 height 19
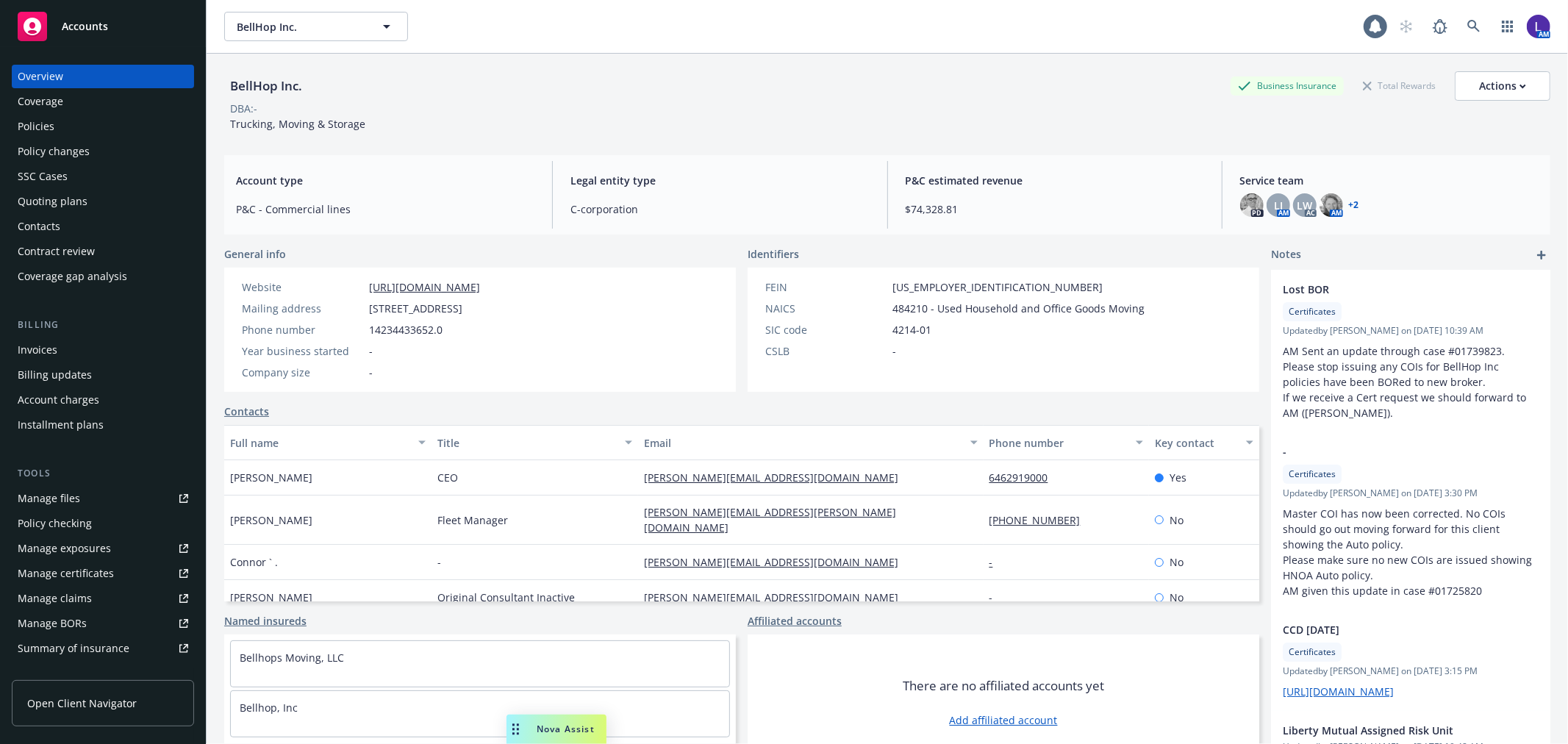
click at [31, 120] on div "Policies" at bounding box center [36, 126] width 37 height 24
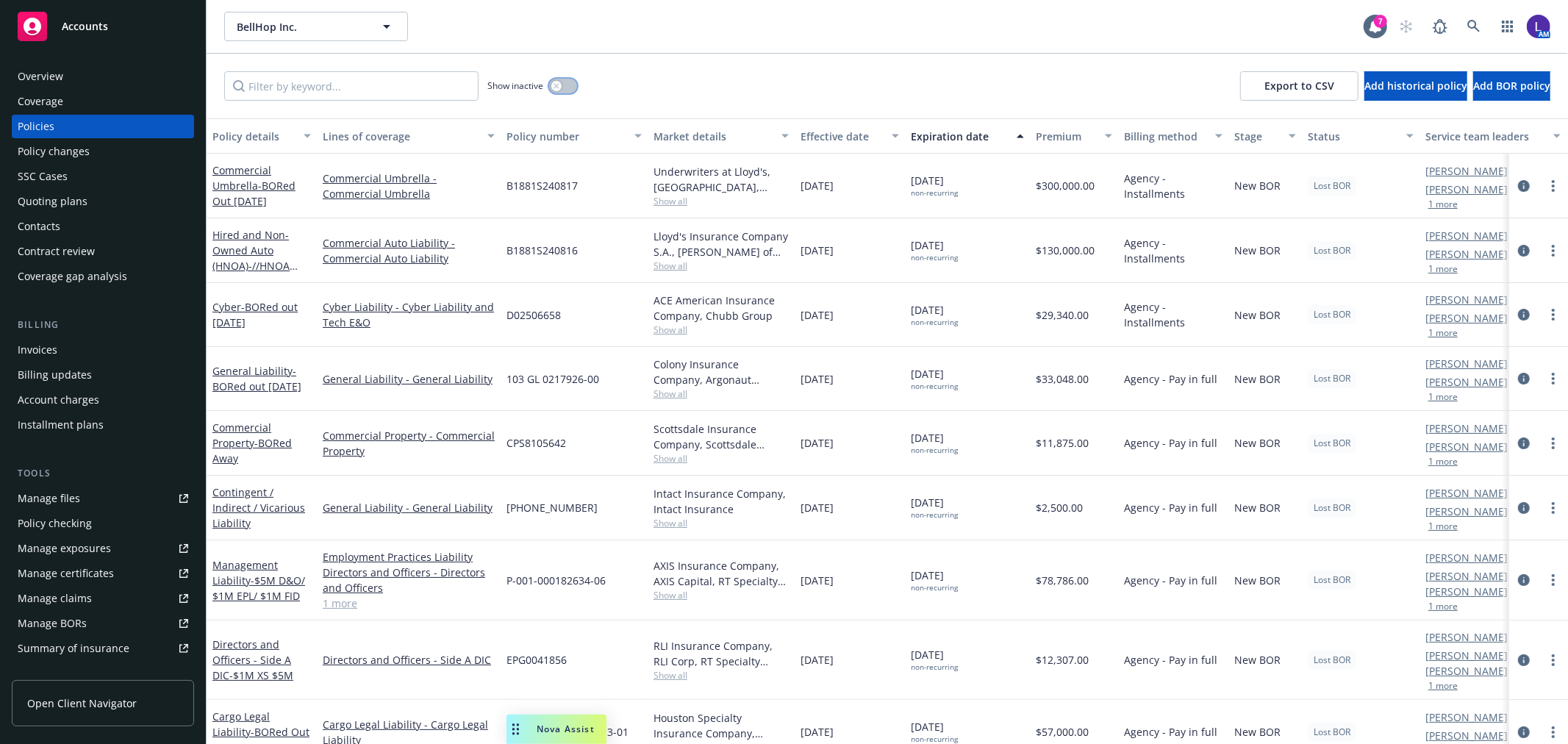
click at [568, 82] on button "button" at bounding box center [563, 85] width 28 height 15
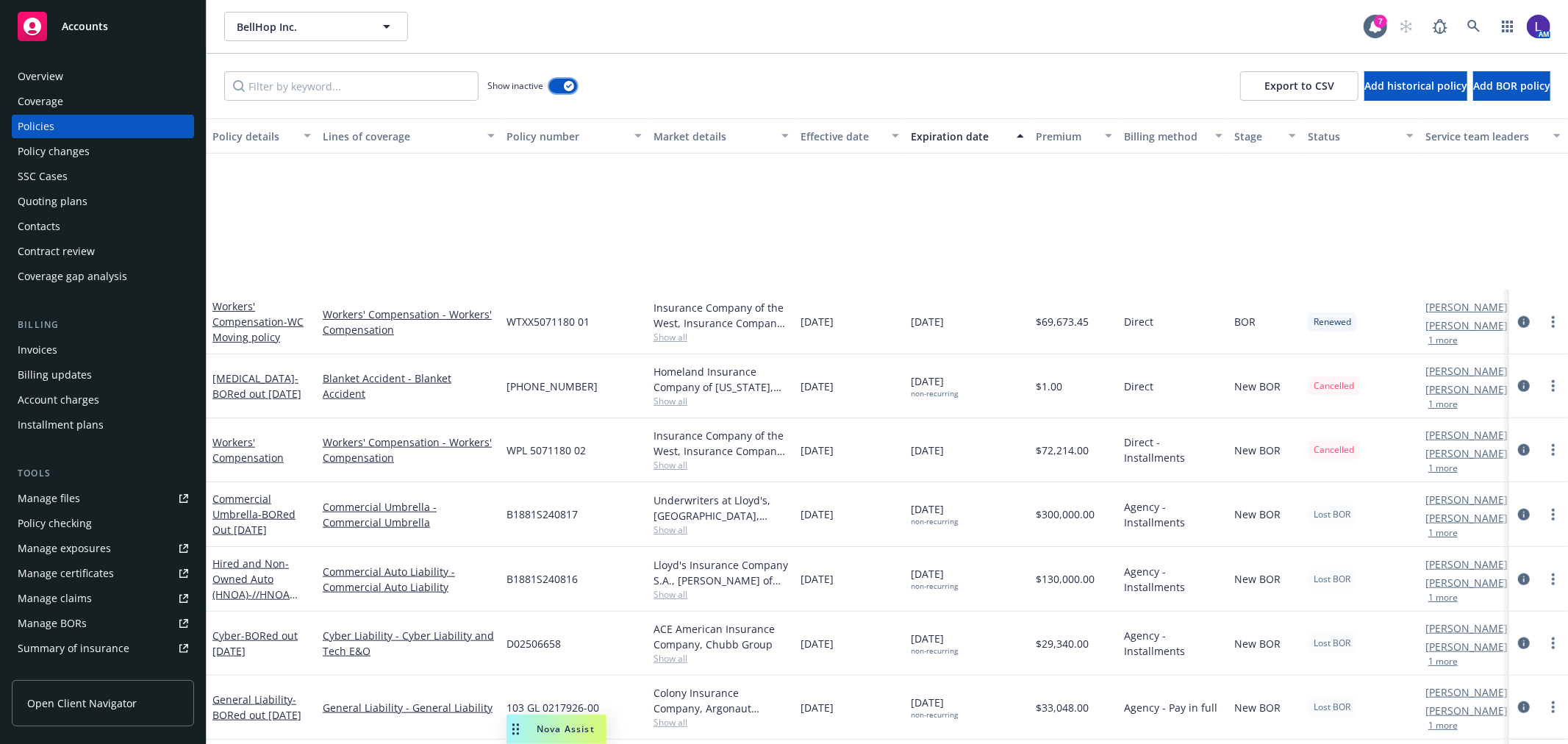
scroll to position [1306, 0]
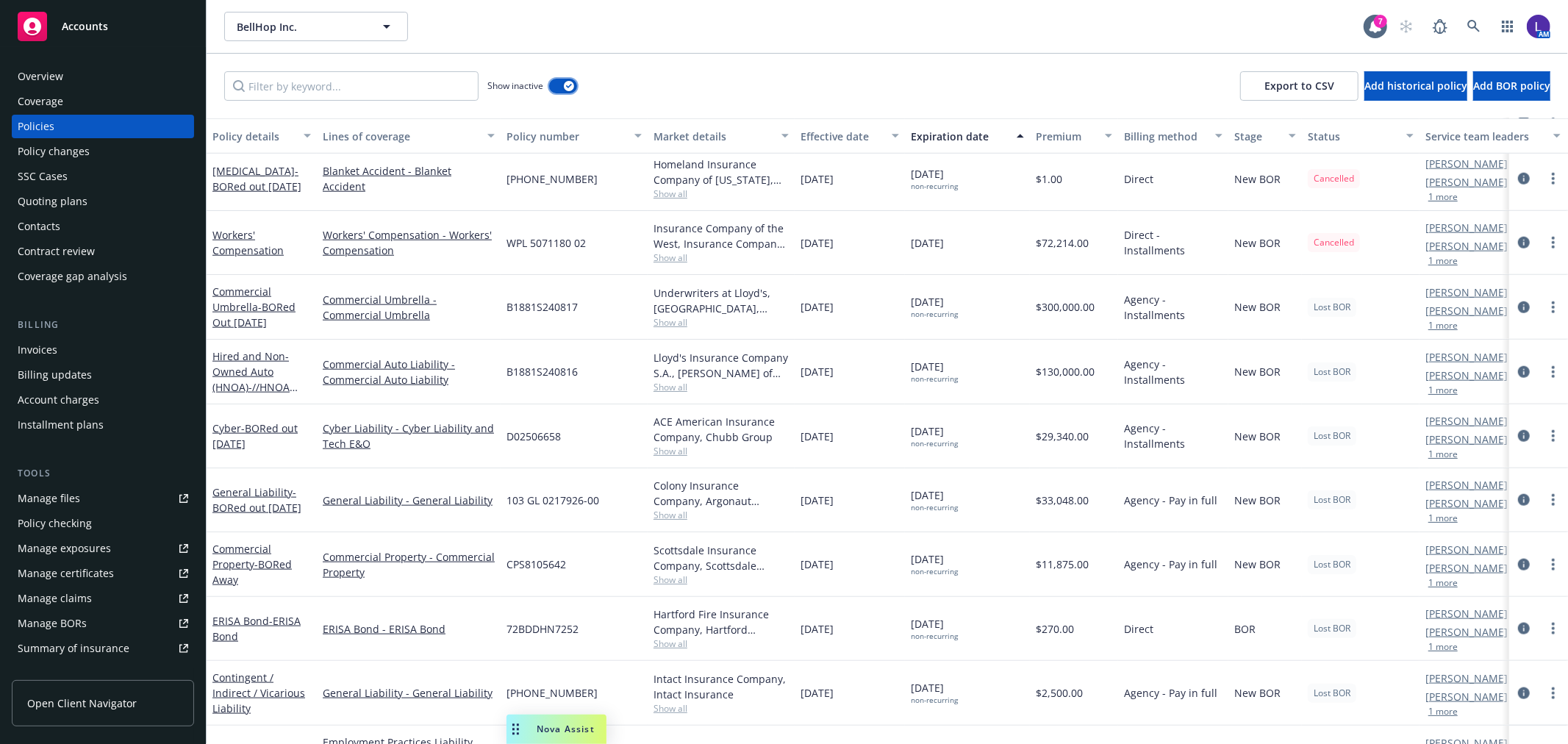
click at [561, 89] on button "button" at bounding box center [563, 85] width 28 height 15
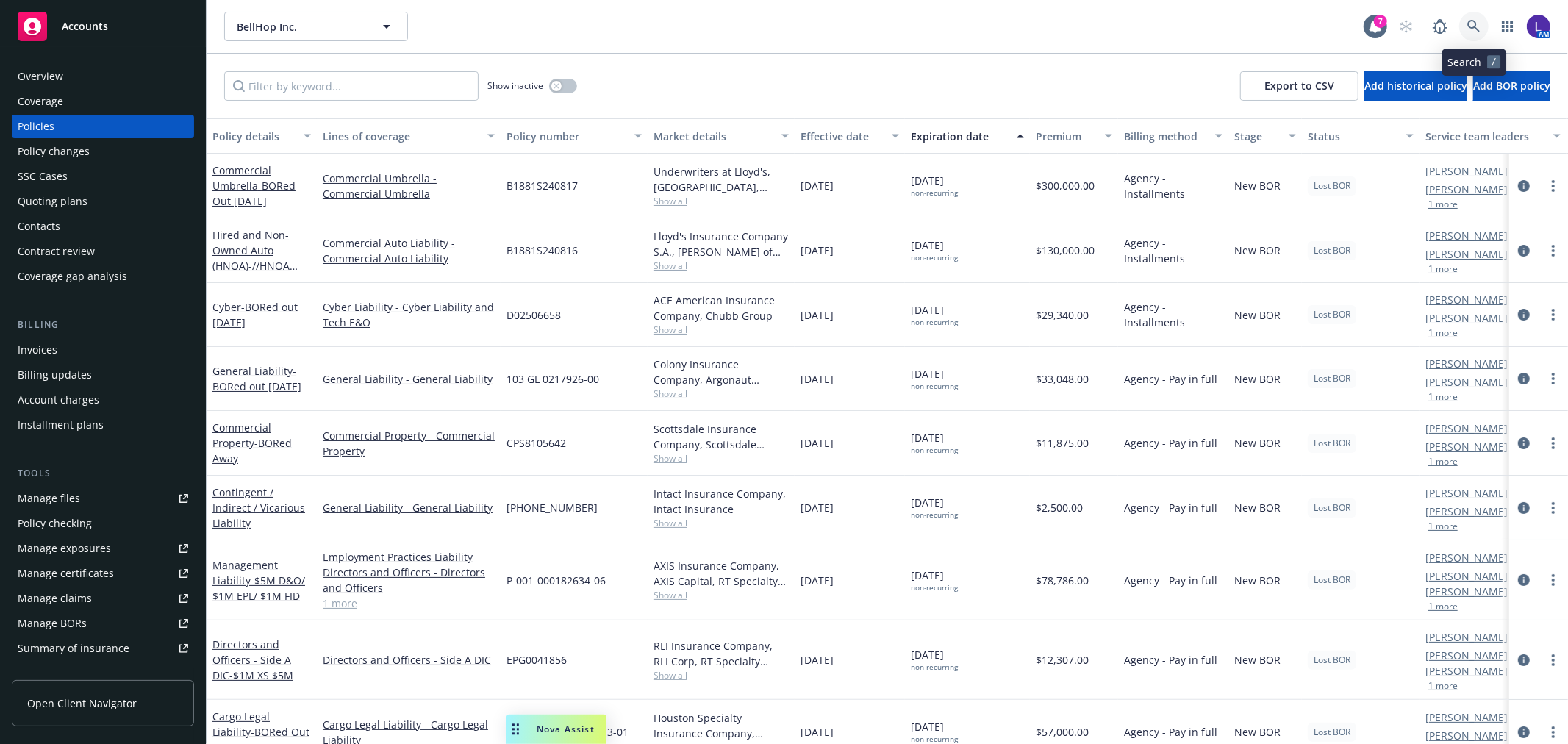
click at [1473, 27] on icon at bounding box center [1473, 26] width 13 height 13
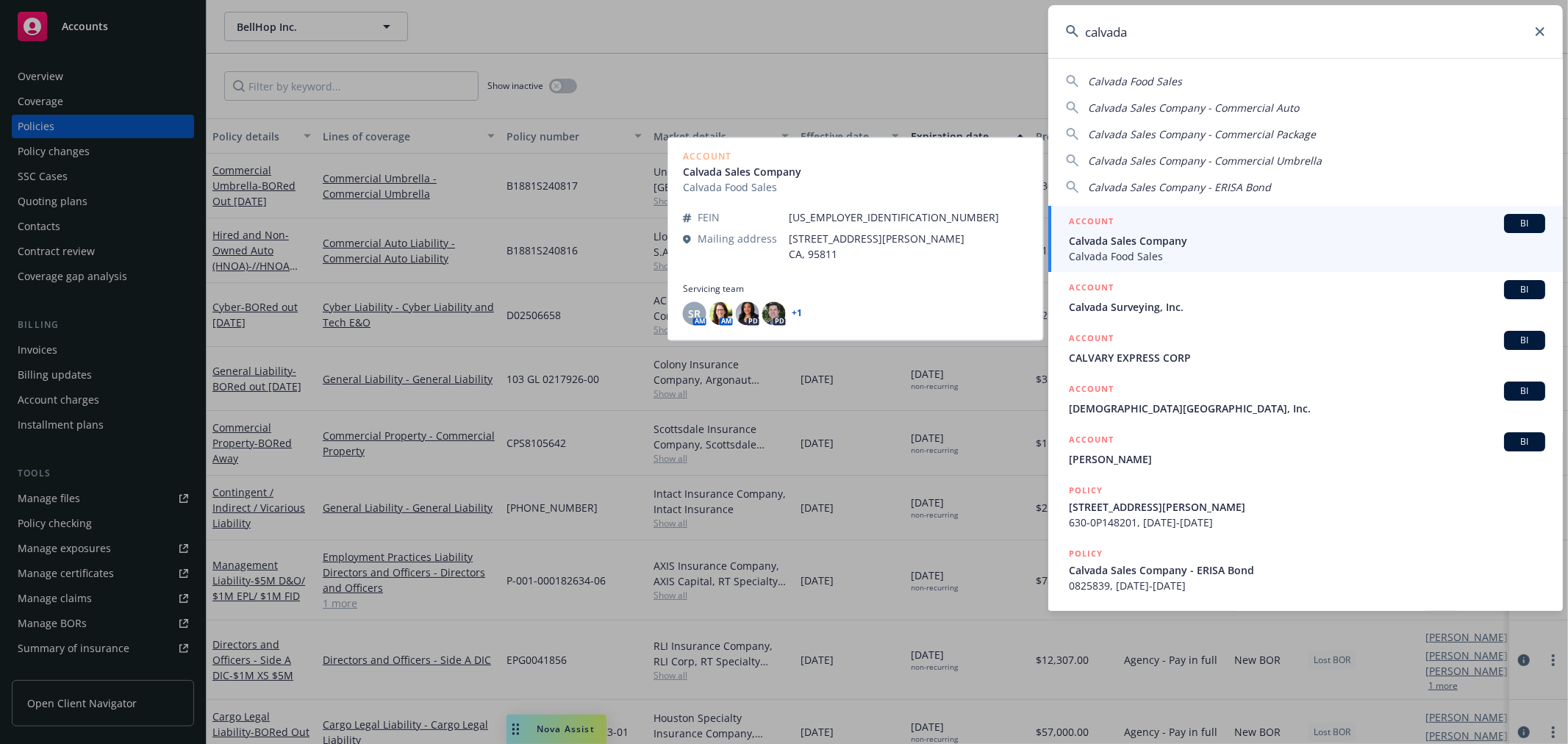
type input "calvada"
click at [1163, 233] on span "Calvada Sales Company" at bounding box center [1307, 241] width 477 height 16
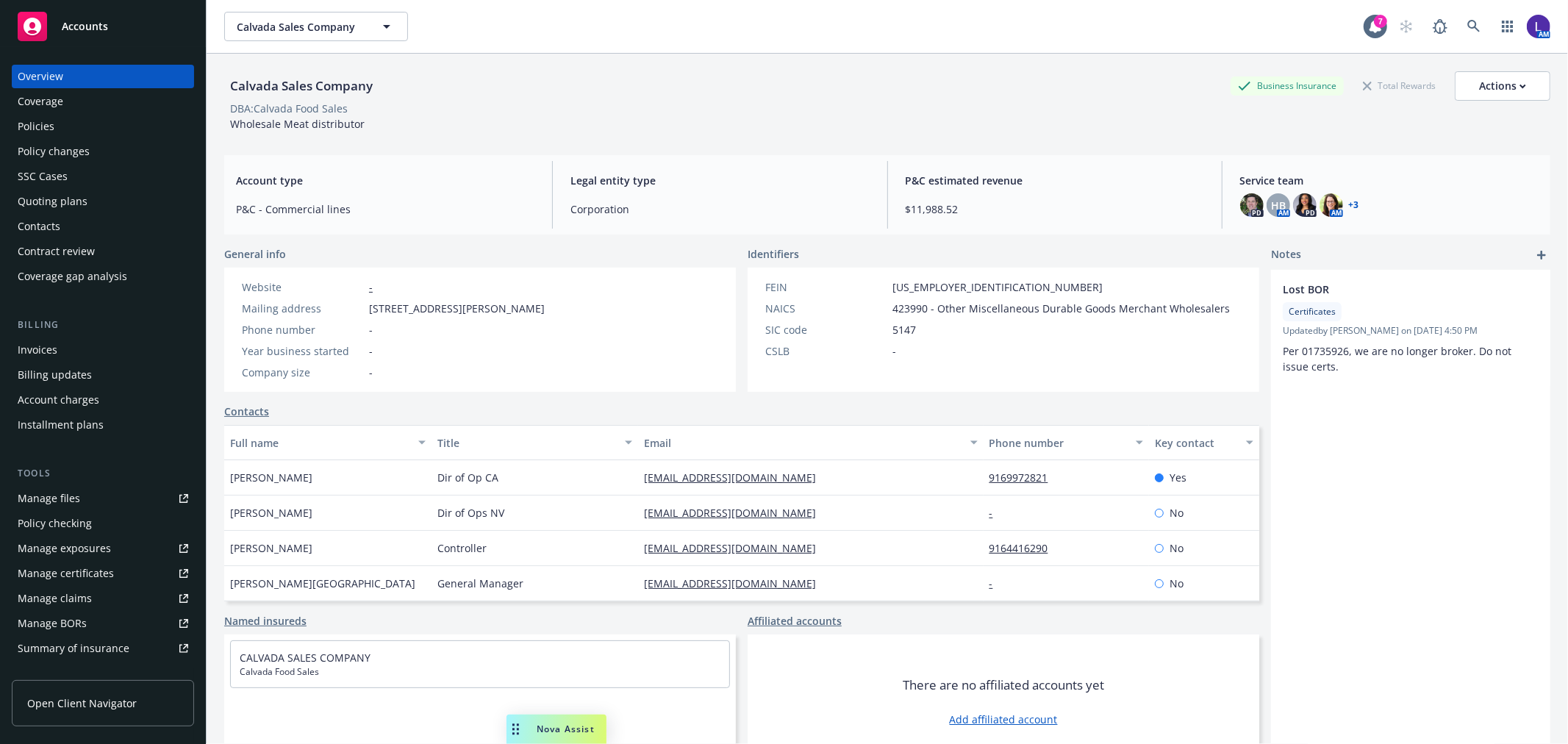
click at [44, 123] on div "Policies" at bounding box center [36, 126] width 37 height 24
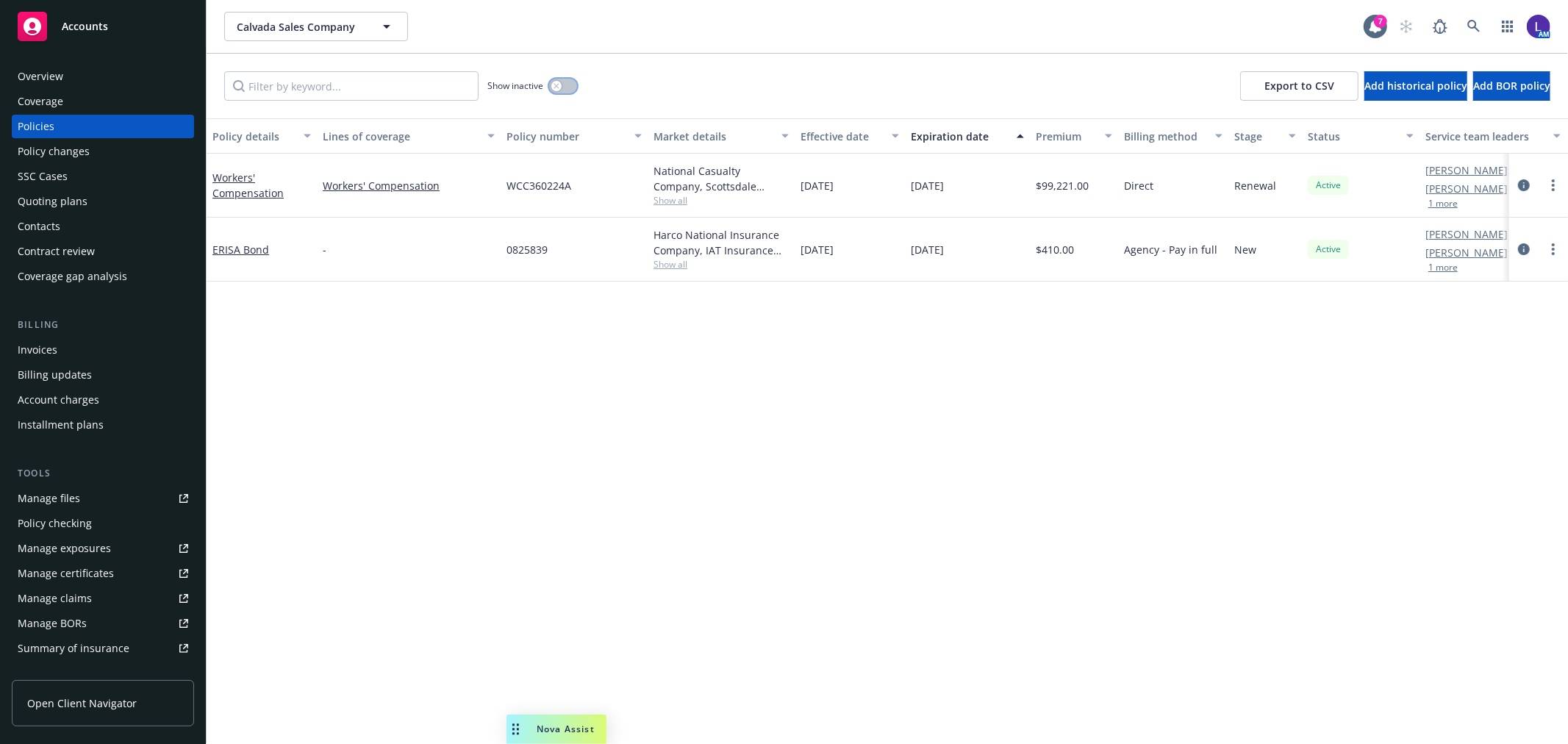
click at [554, 82] on div "button" at bounding box center [556, 85] width 10 height 10
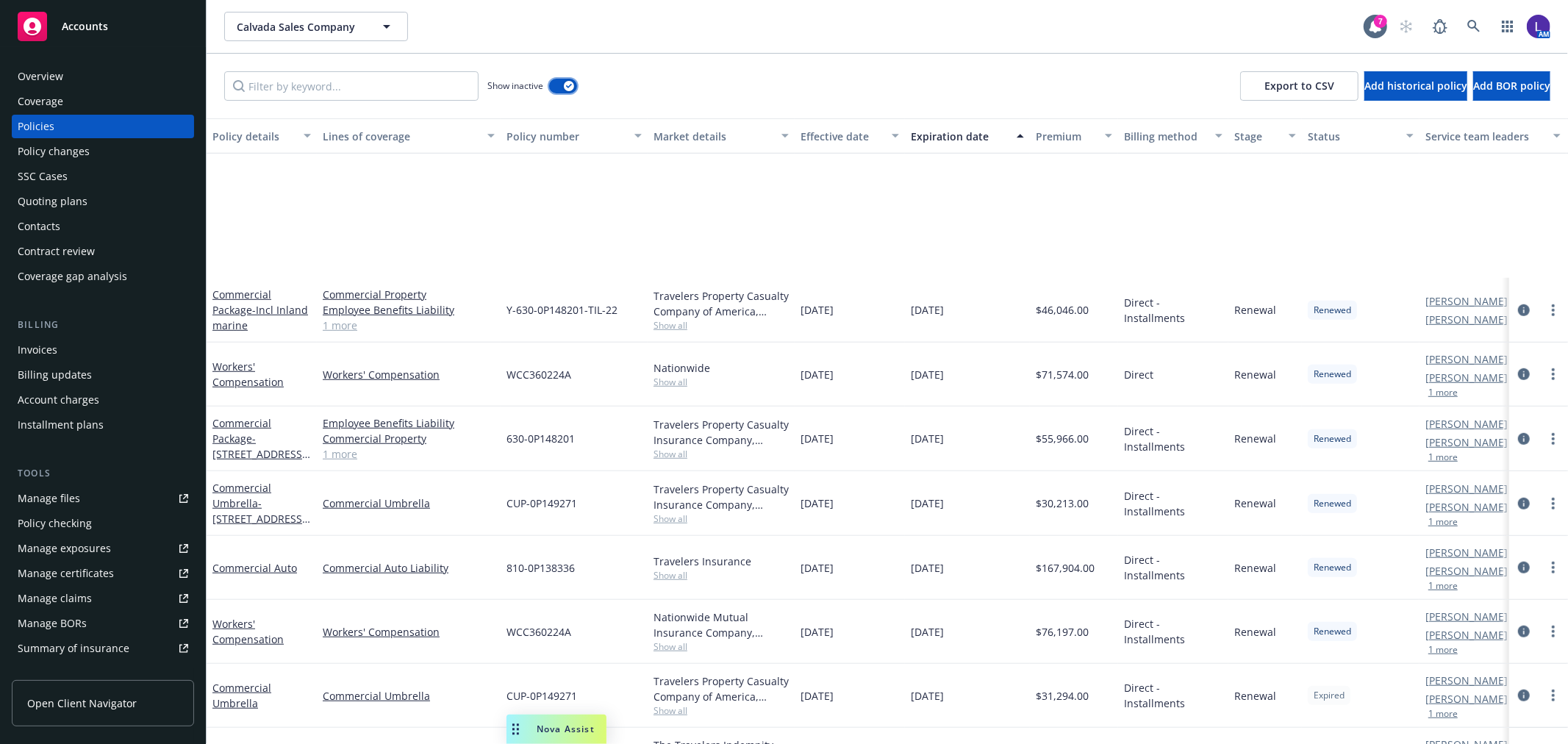
scroll to position [1015, 0]
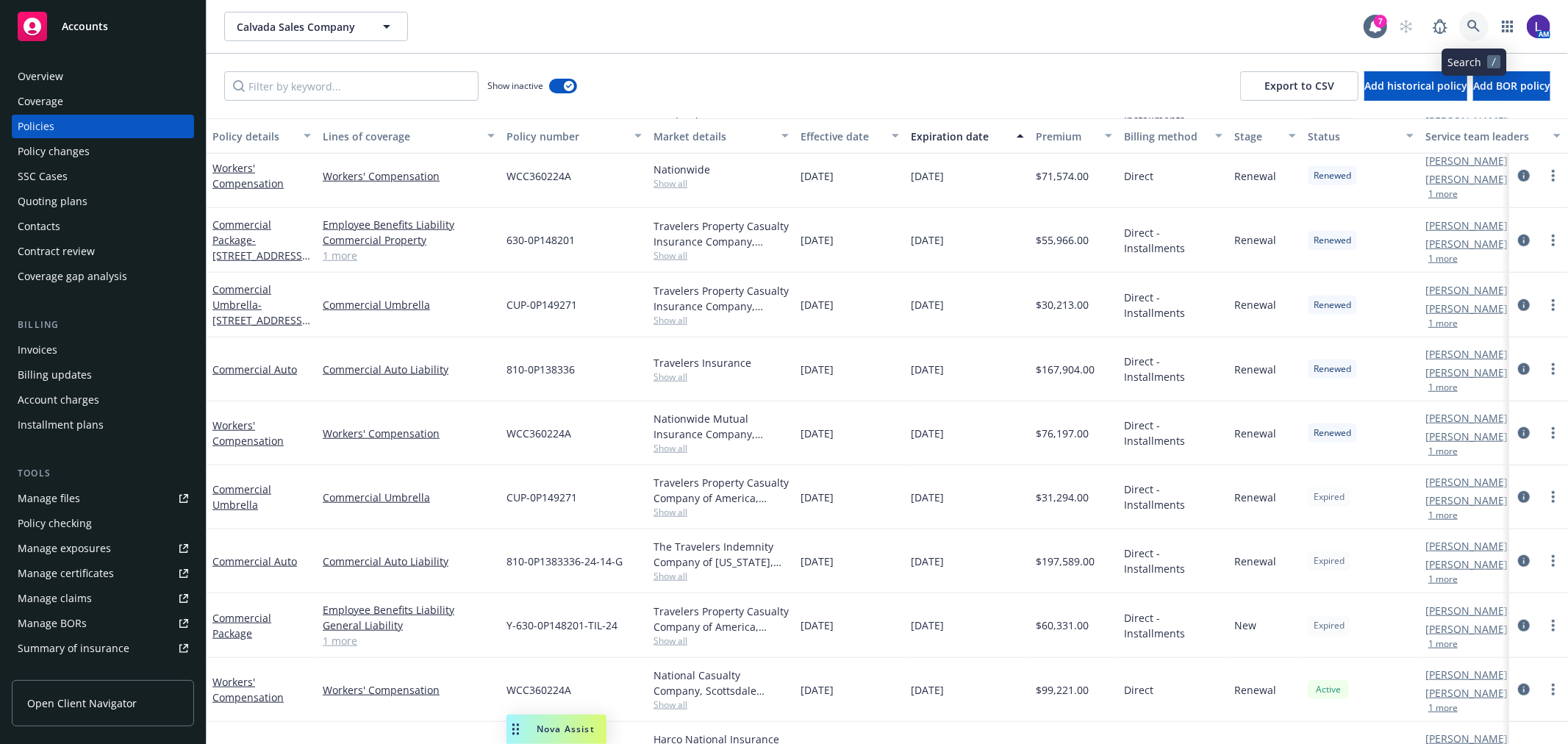
click at [1476, 15] on link at bounding box center [1474, 27] width 30 height 30
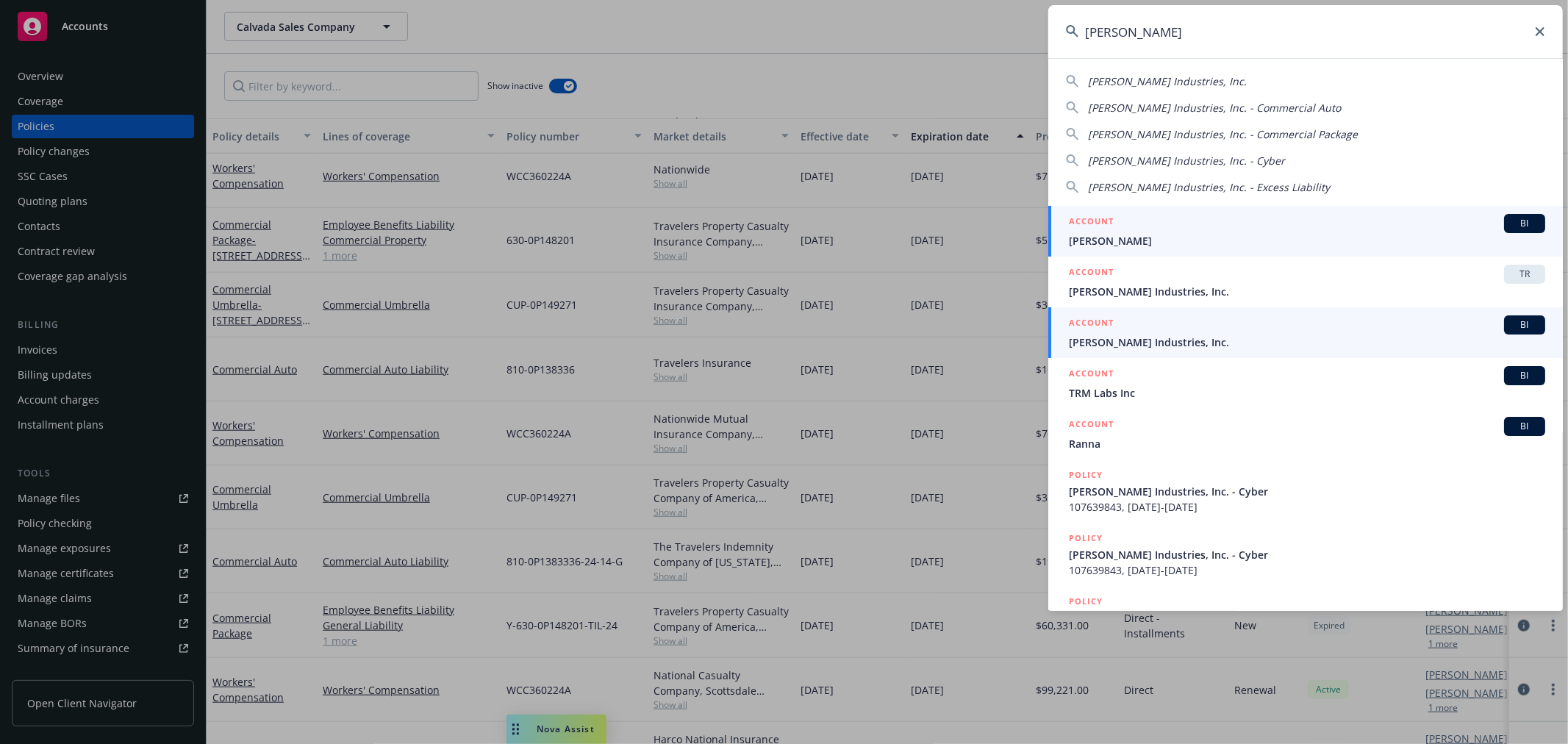
type input "[PERSON_NAME]"
click at [1152, 335] on span "[PERSON_NAME] Industries, Inc." at bounding box center [1307, 343] width 477 height 16
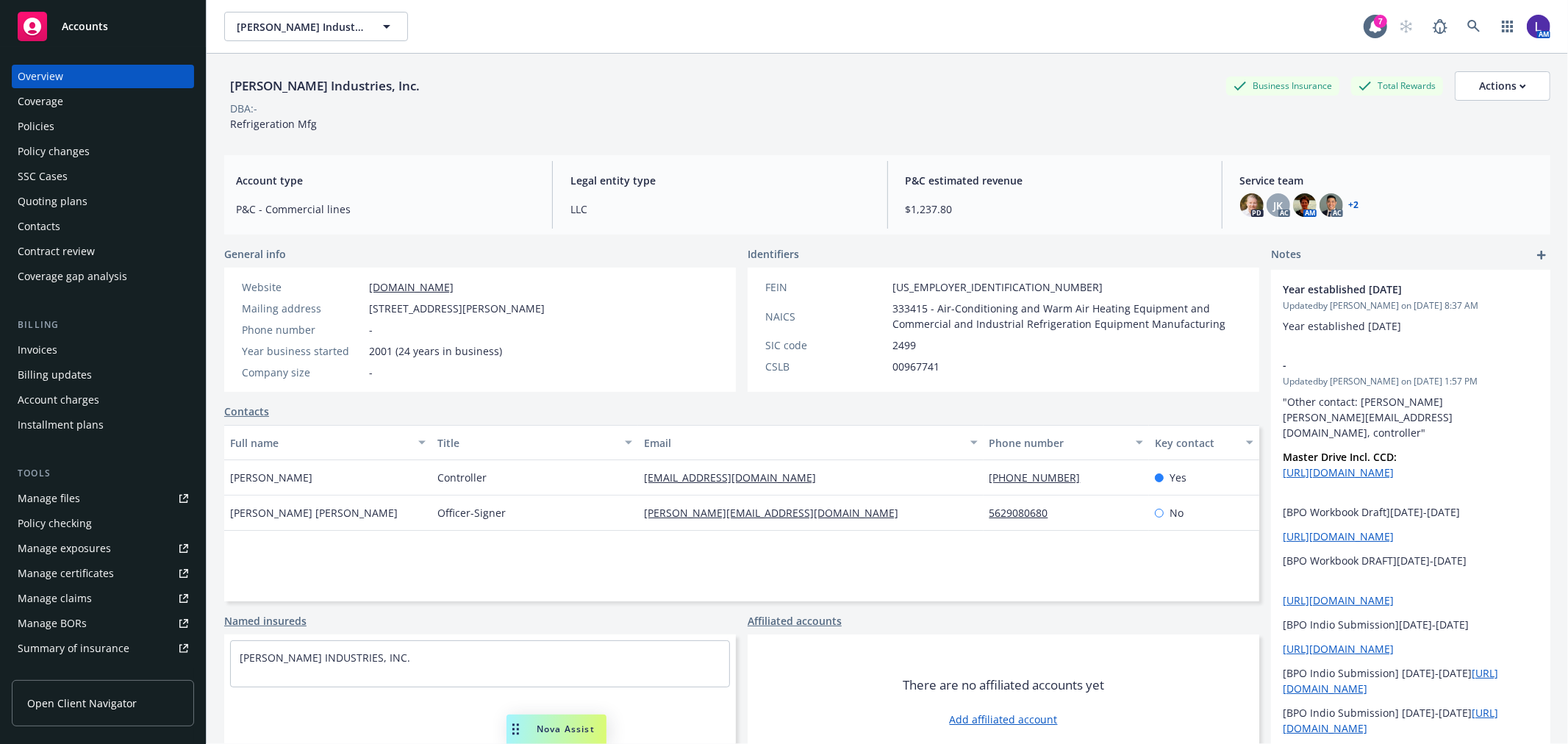
click at [42, 122] on div "Policies" at bounding box center [36, 126] width 37 height 24
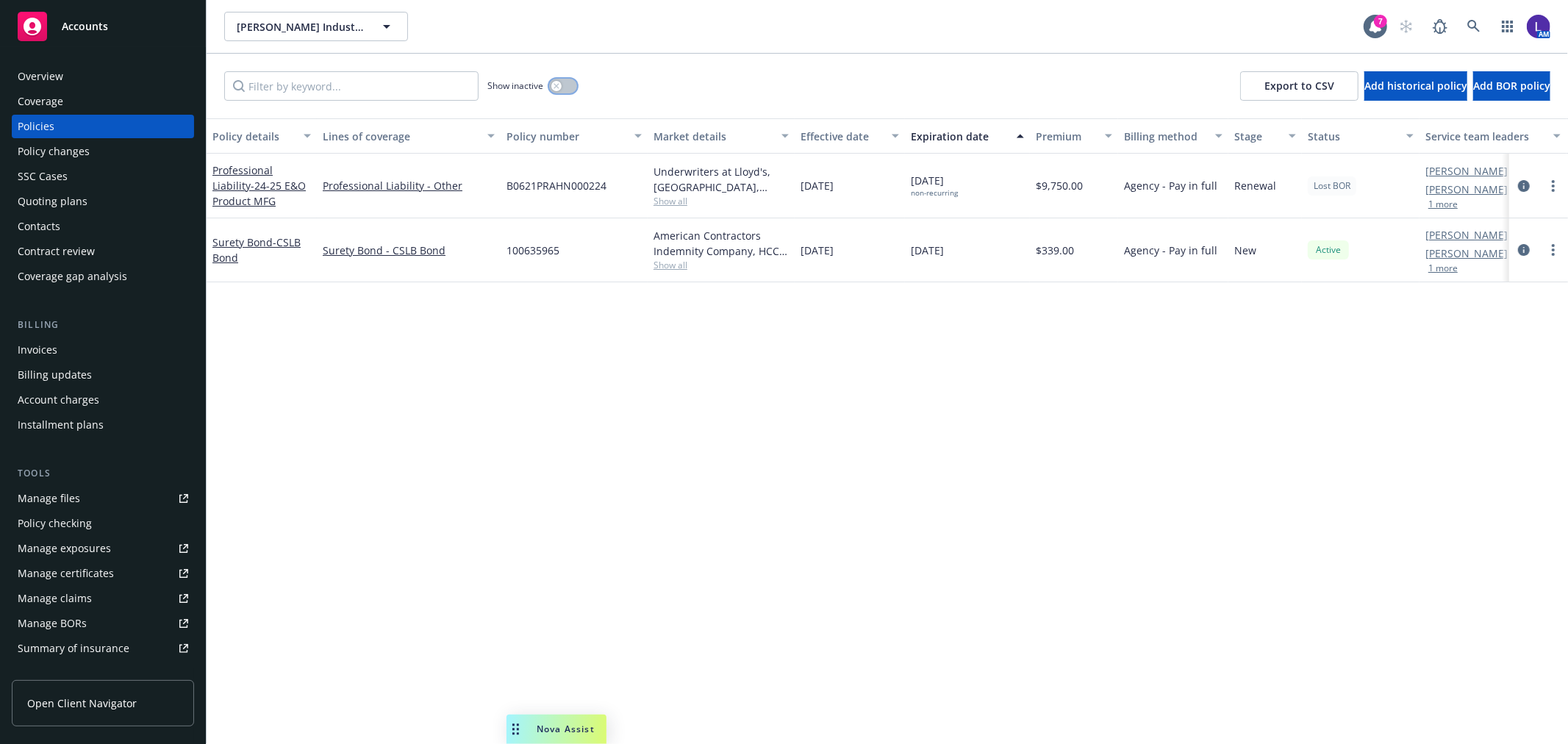
click at [561, 82] on button "button" at bounding box center [563, 85] width 28 height 15
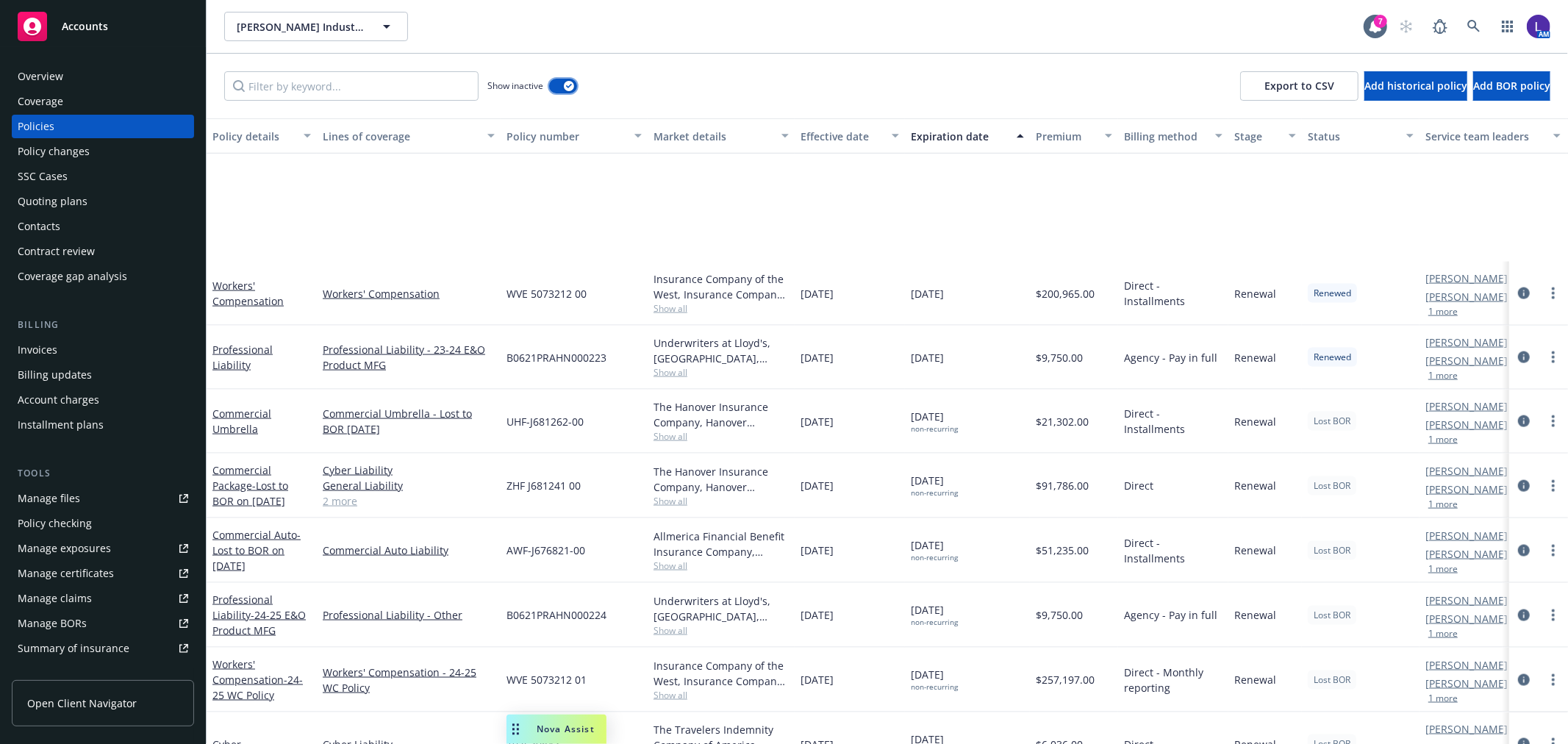
scroll to position [1904, 0]
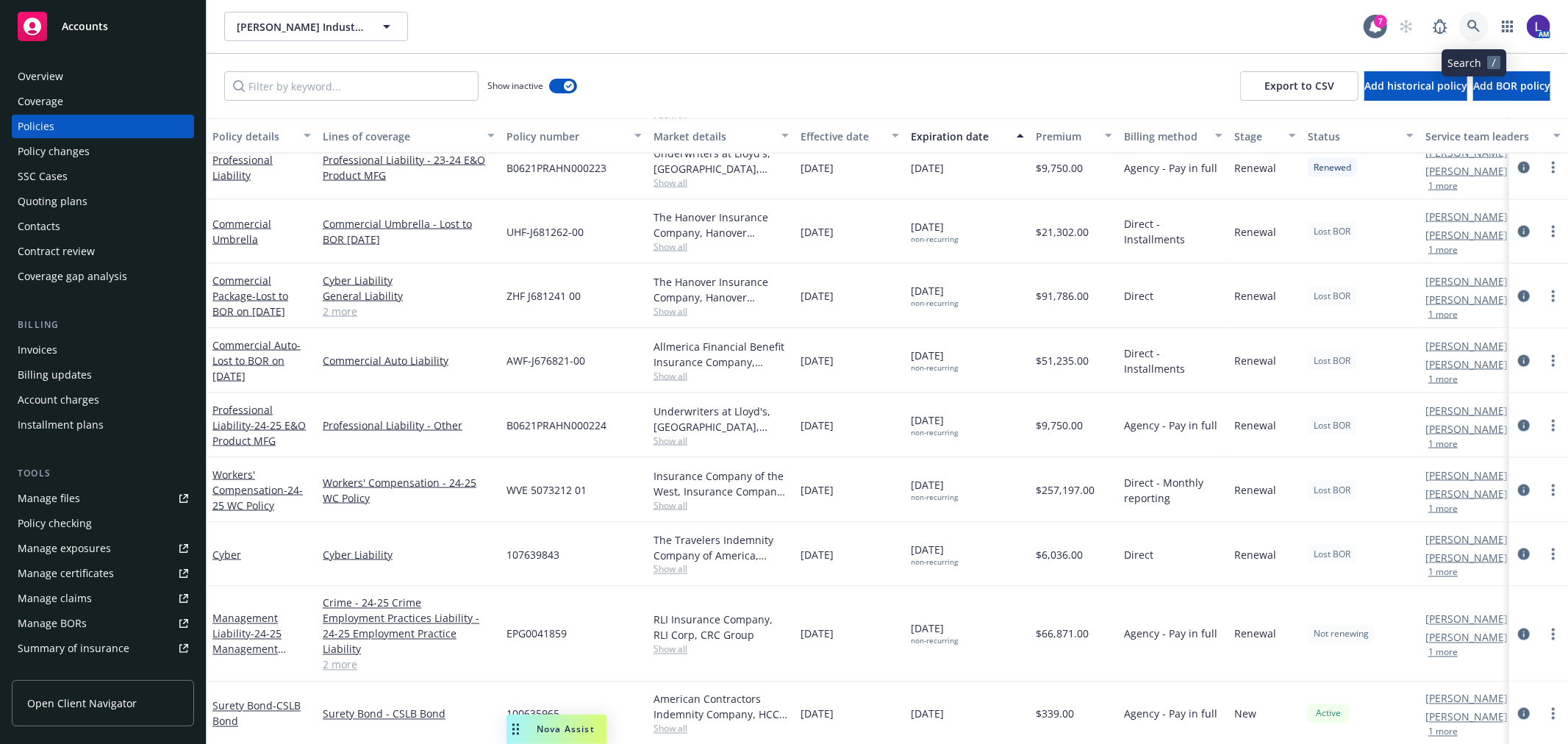
click at [1474, 20] on icon at bounding box center [1473, 26] width 13 height 13
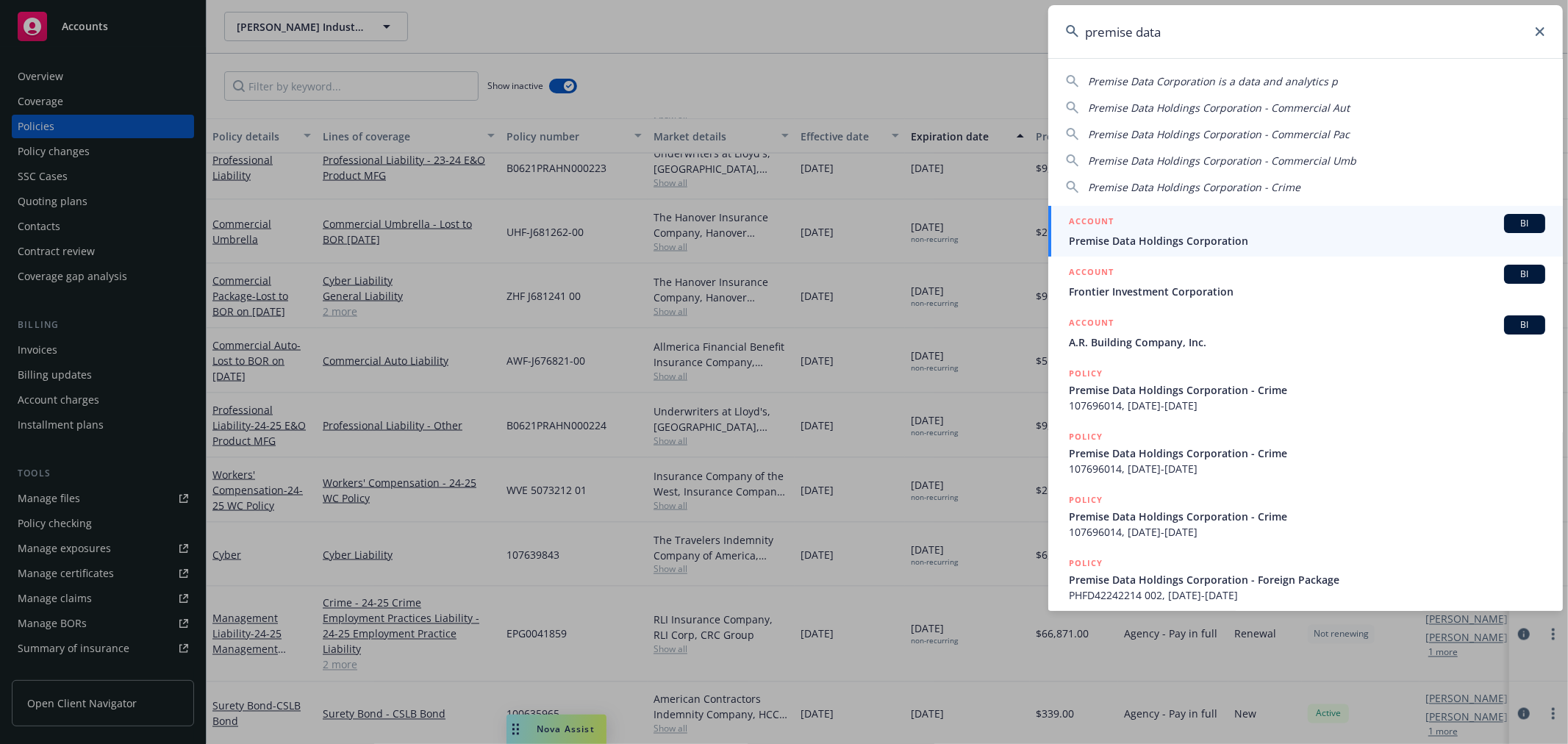
type input "premise data"
click at [1129, 237] on span "Premise Data Holdings Corporation" at bounding box center [1307, 241] width 477 height 16
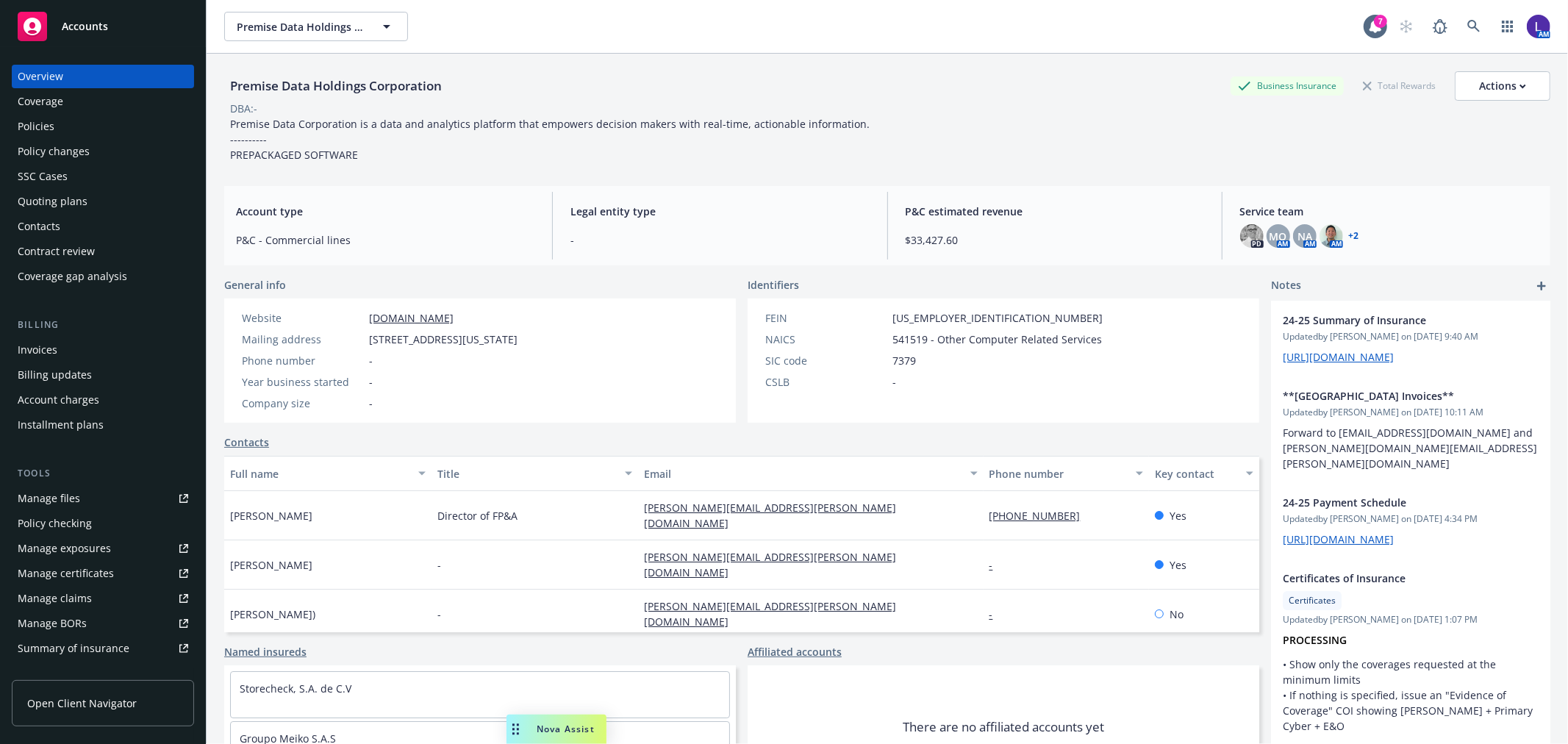
click at [27, 121] on div "Policies" at bounding box center [36, 126] width 37 height 24
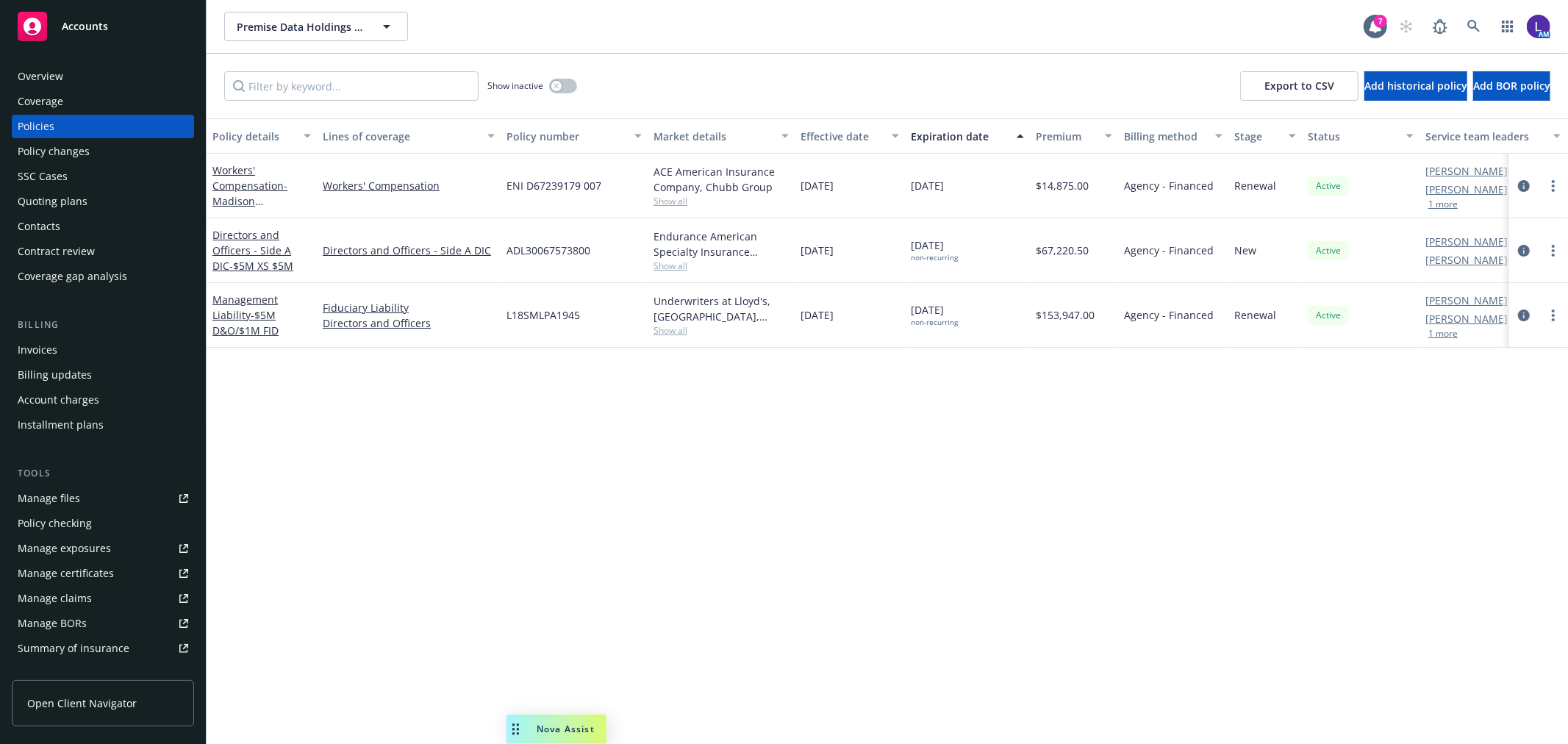
drag, startPoint x: 569, startPoint y: 71, endPoint x: 562, endPoint y: 77, distance: 9.2
click at [567, 72] on div "Show inactive" at bounding box center [532, 86] width 89 height 30
click at [560, 78] on button "button" at bounding box center [563, 85] width 28 height 15
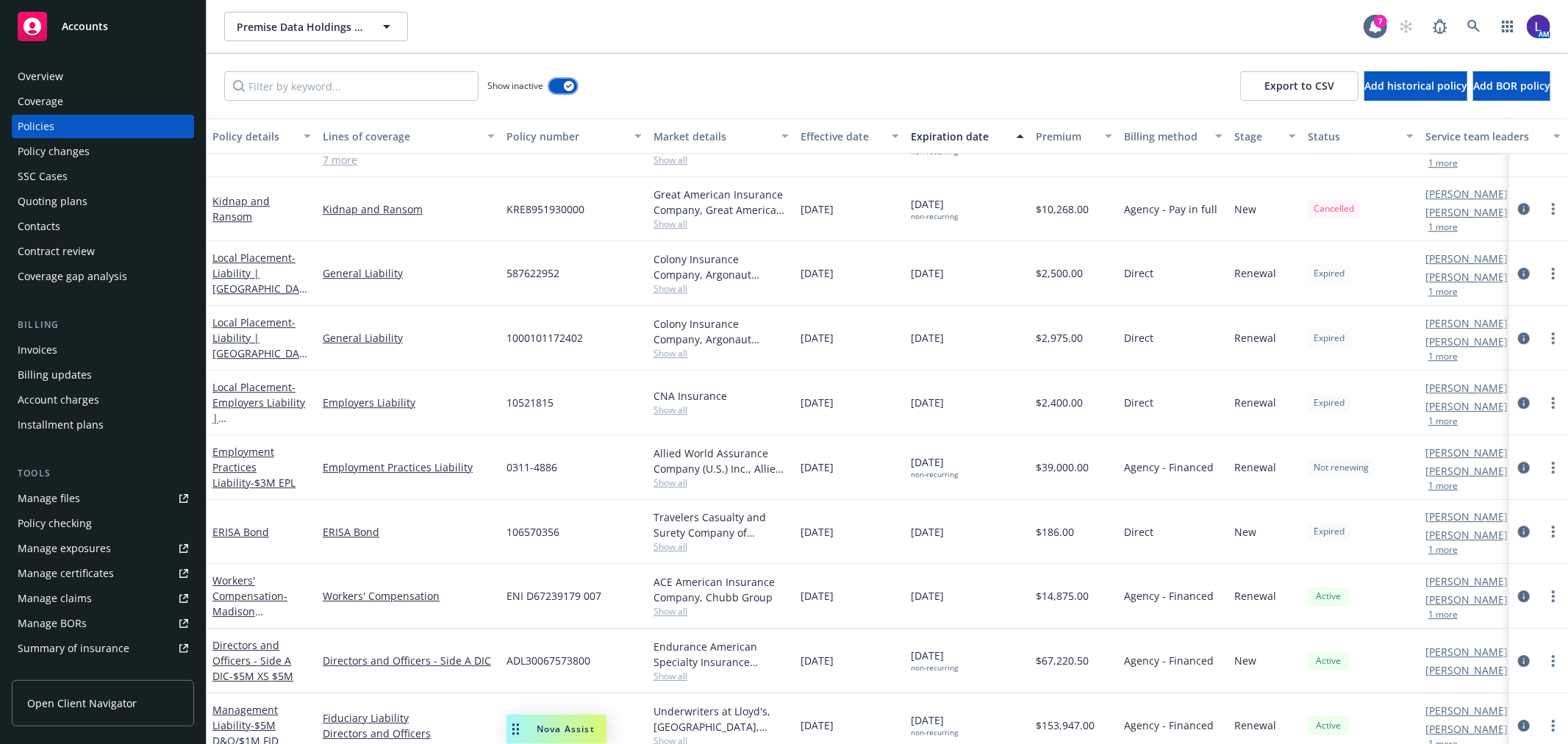
scroll to position [3655, 0]
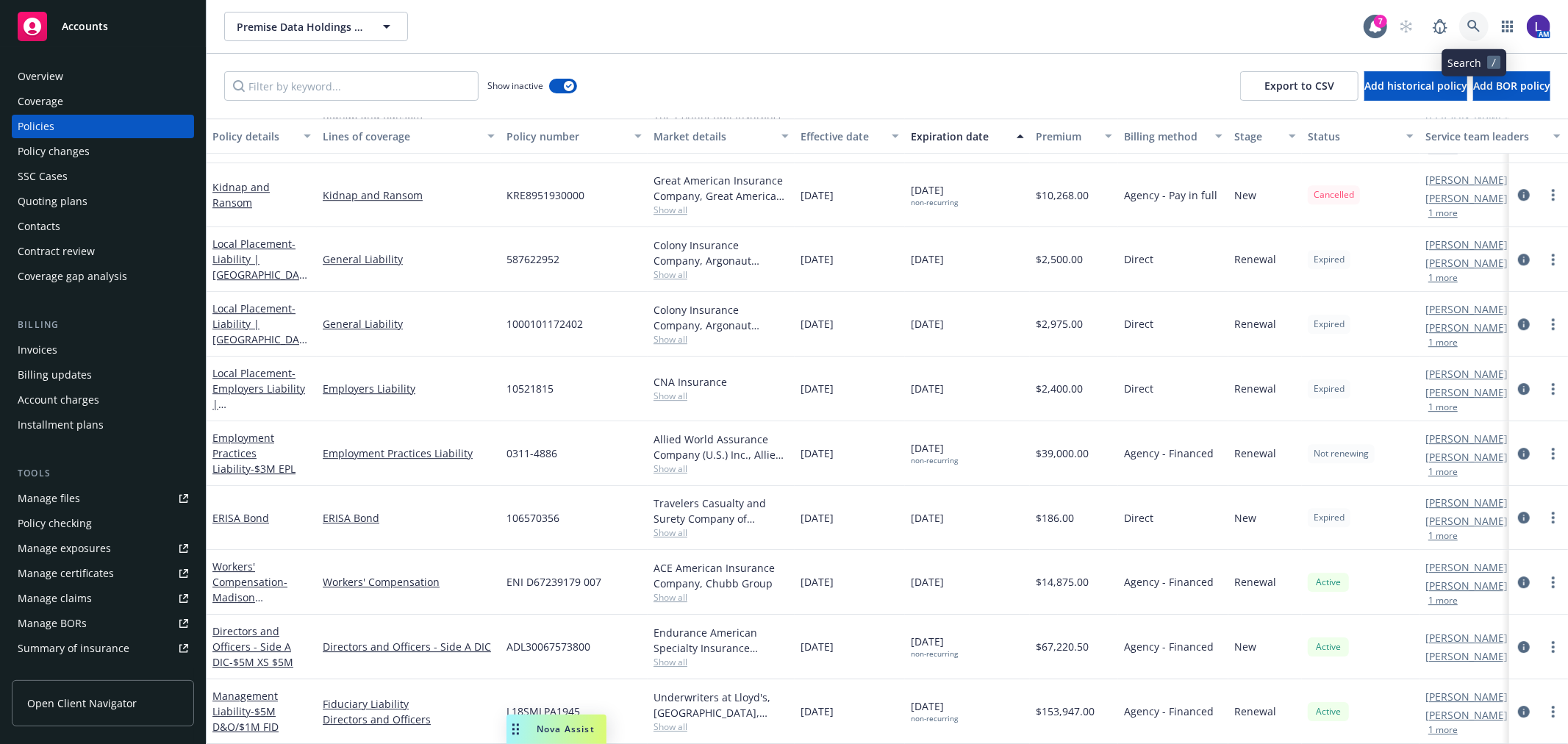
click at [1466, 38] on link at bounding box center [1474, 27] width 30 height 30
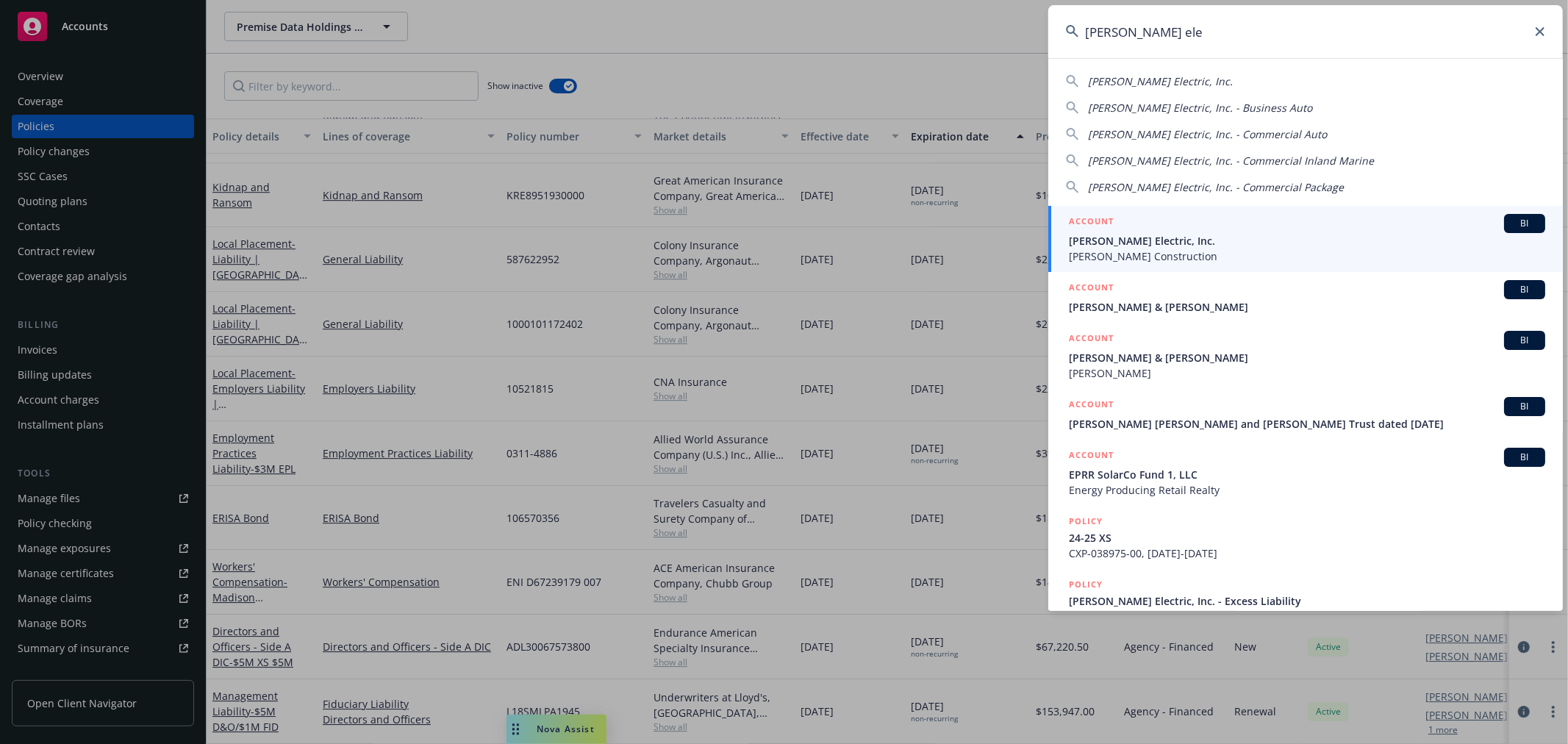
type input "[PERSON_NAME] ele"
click at [1144, 233] on span "[PERSON_NAME] Electric, Inc." at bounding box center [1307, 241] width 477 height 16
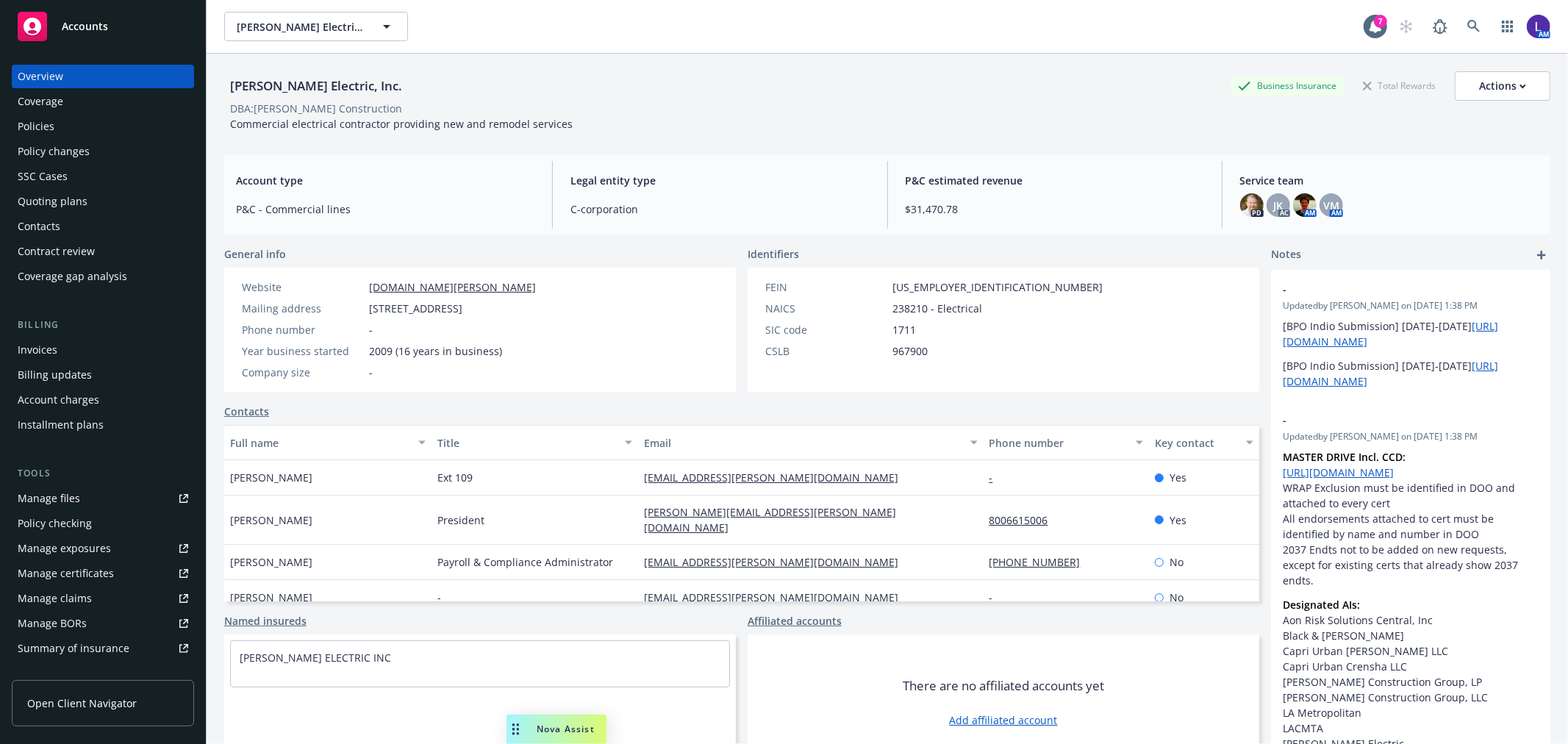
click at [68, 128] on div "Policies" at bounding box center [103, 126] width 171 height 24
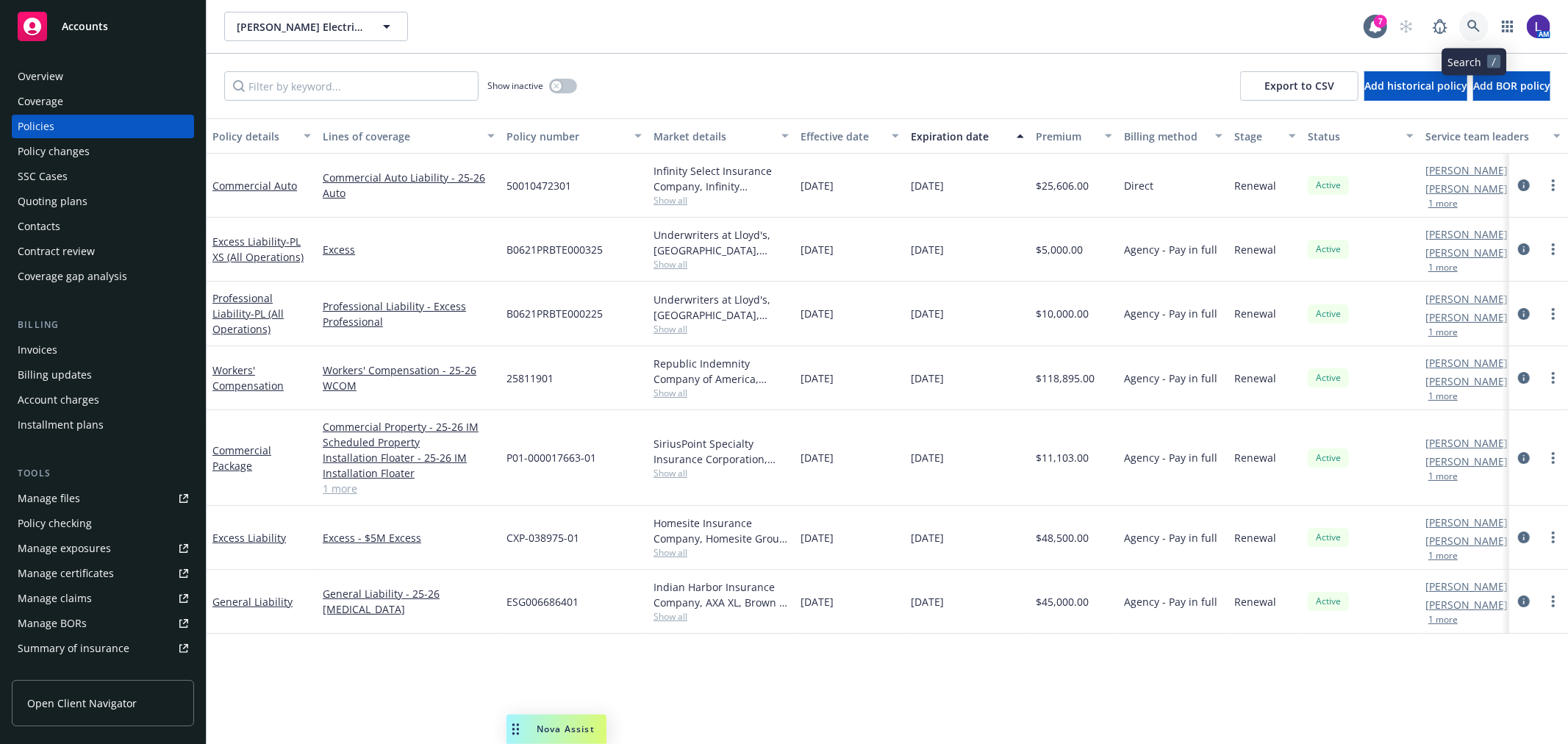
click at [1468, 20] on icon at bounding box center [1473, 26] width 13 height 13
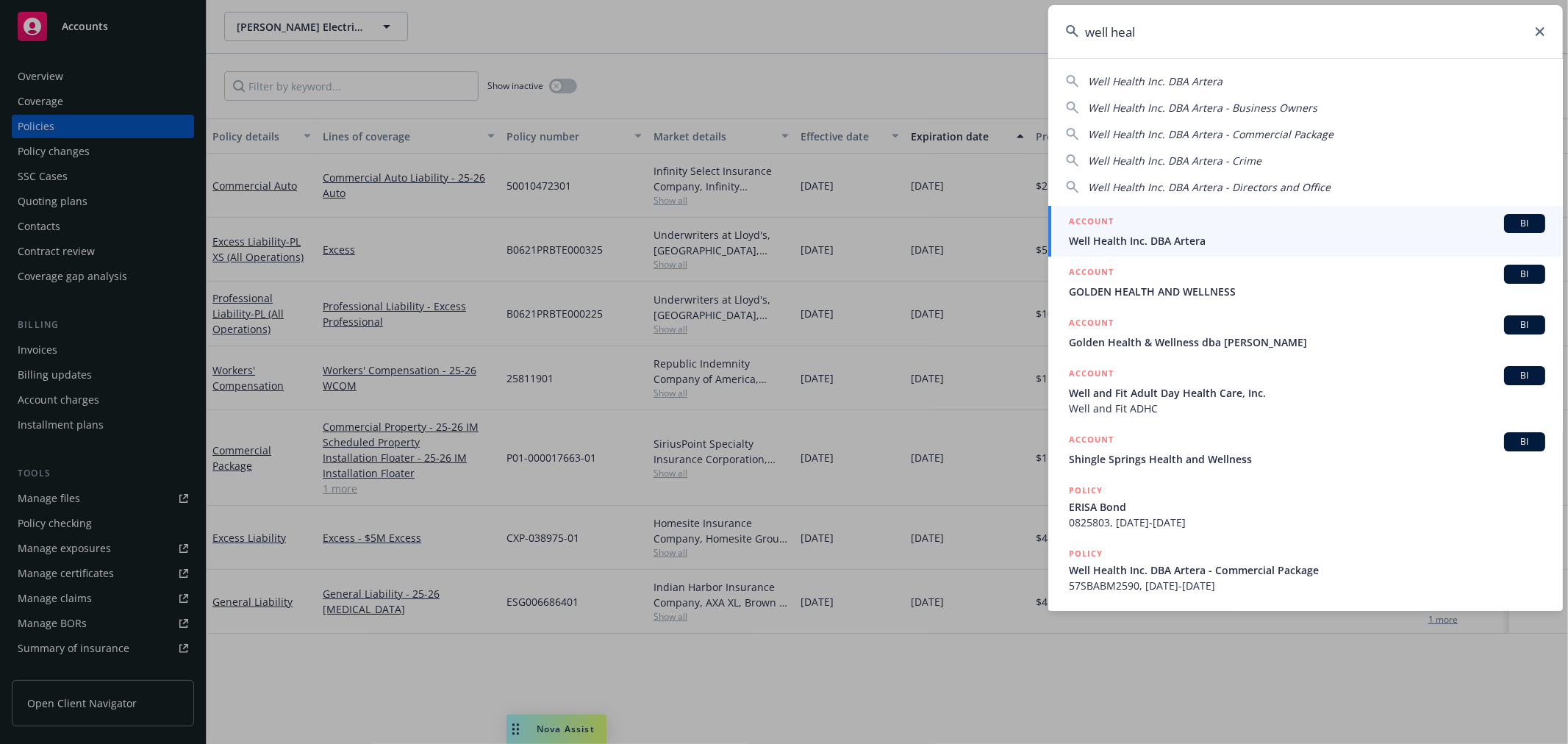
type input "well heal"
click at [1180, 224] on div "ACCOUNT BI" at bounding box center [1307, 223] width 477 height 19
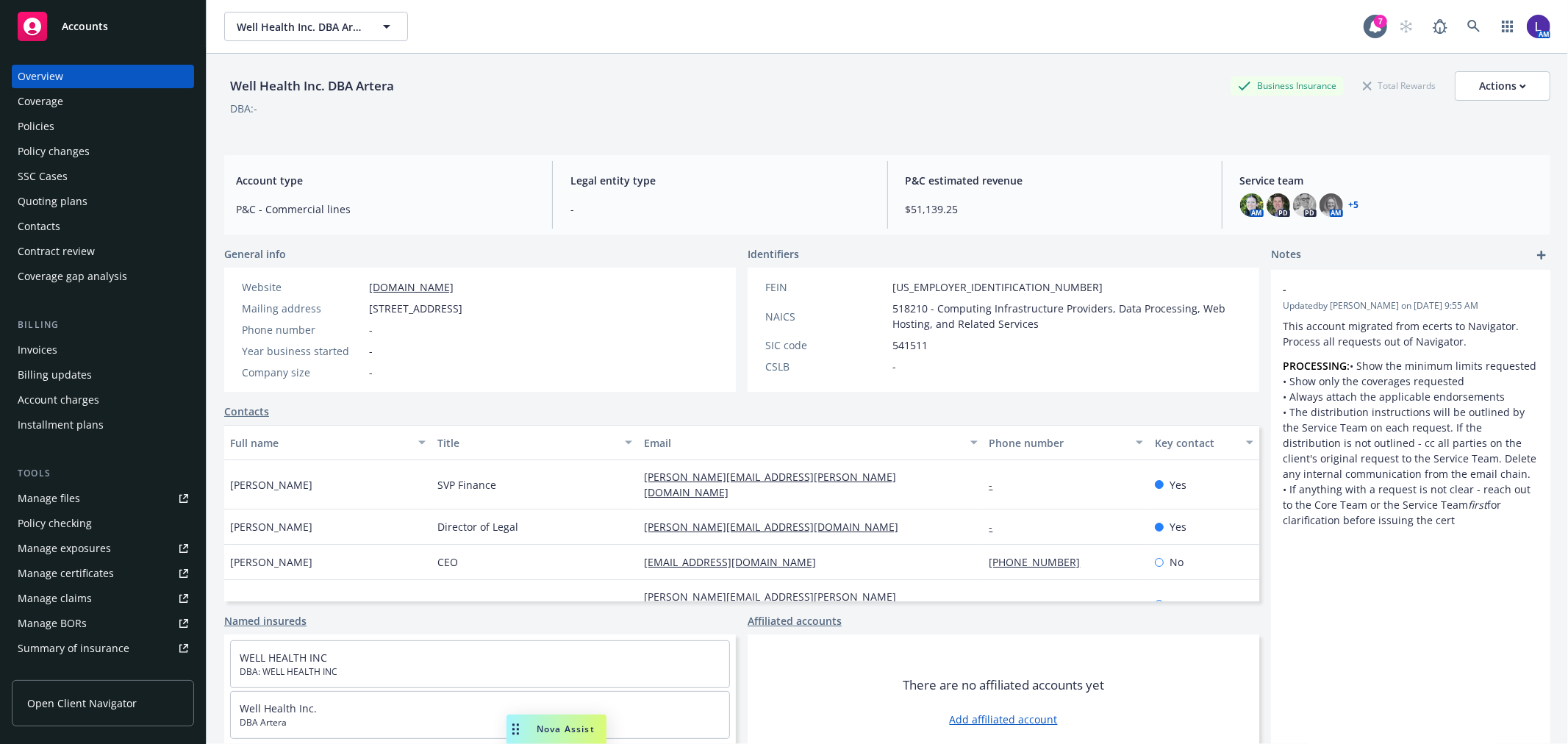
click at [77, 120] on div "Policies" at bounding box center [103, 126] width 171 height 24
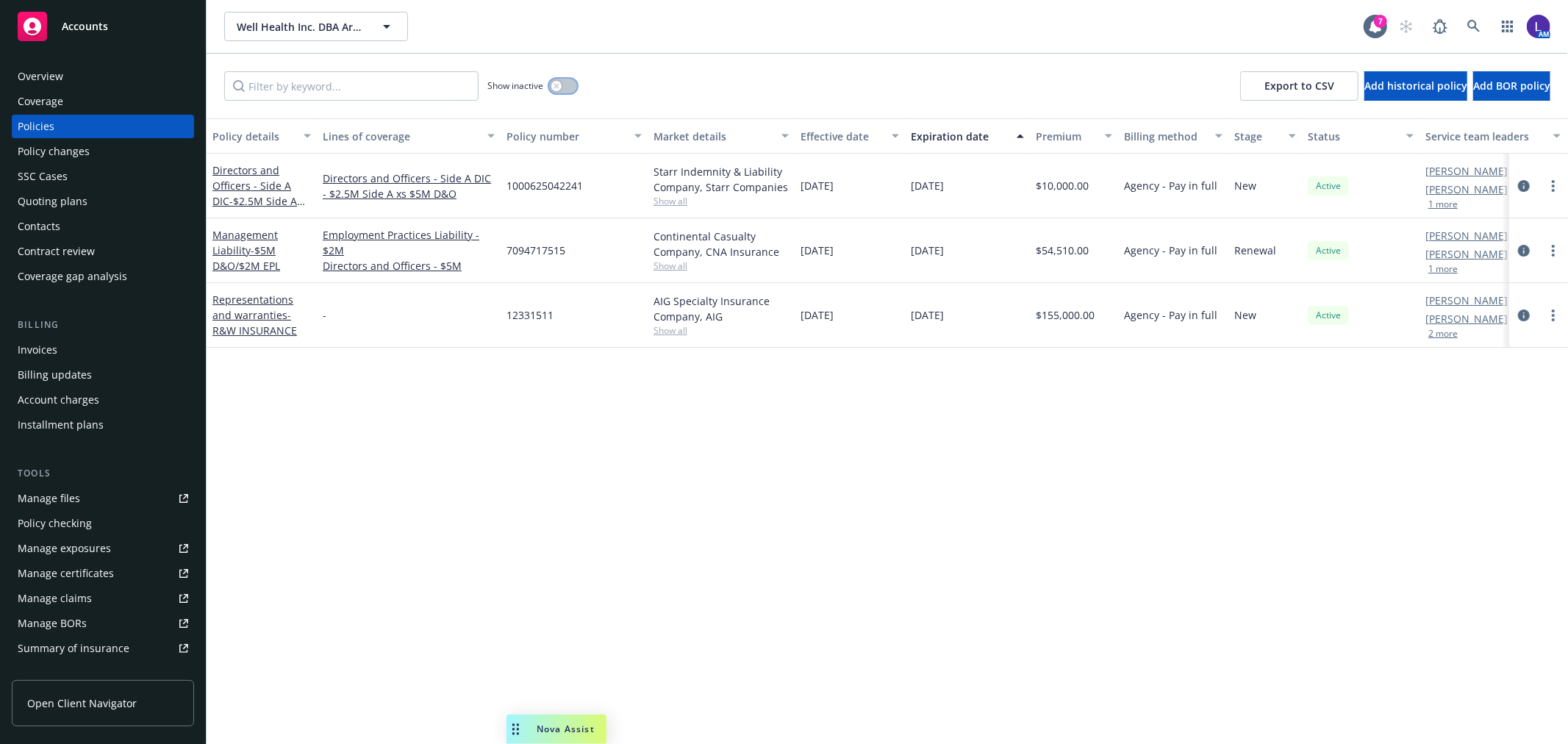
click at [561, 89] on button "button" at bounding box center [563, 85] width 28 height 15
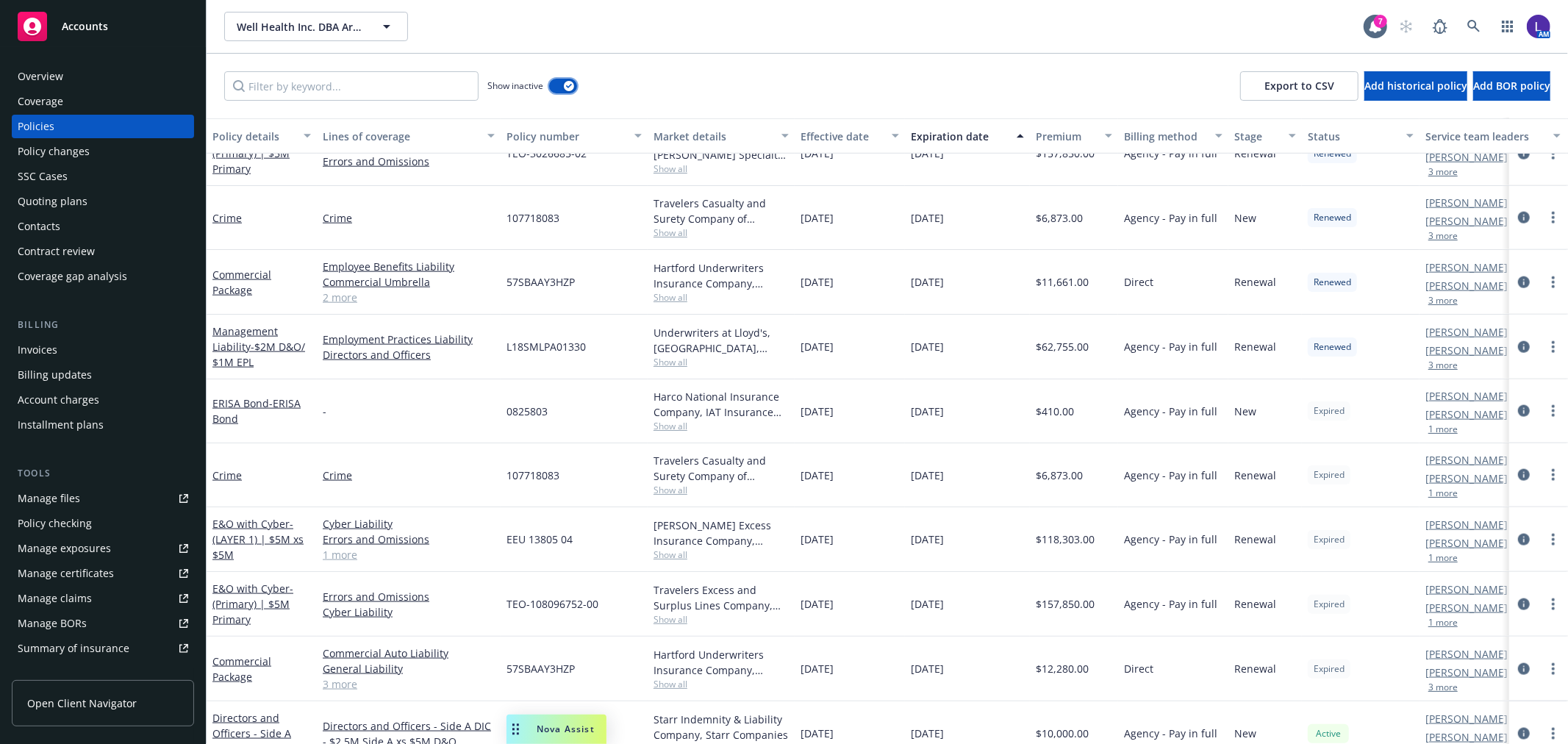
scroll to position [1410, 0]
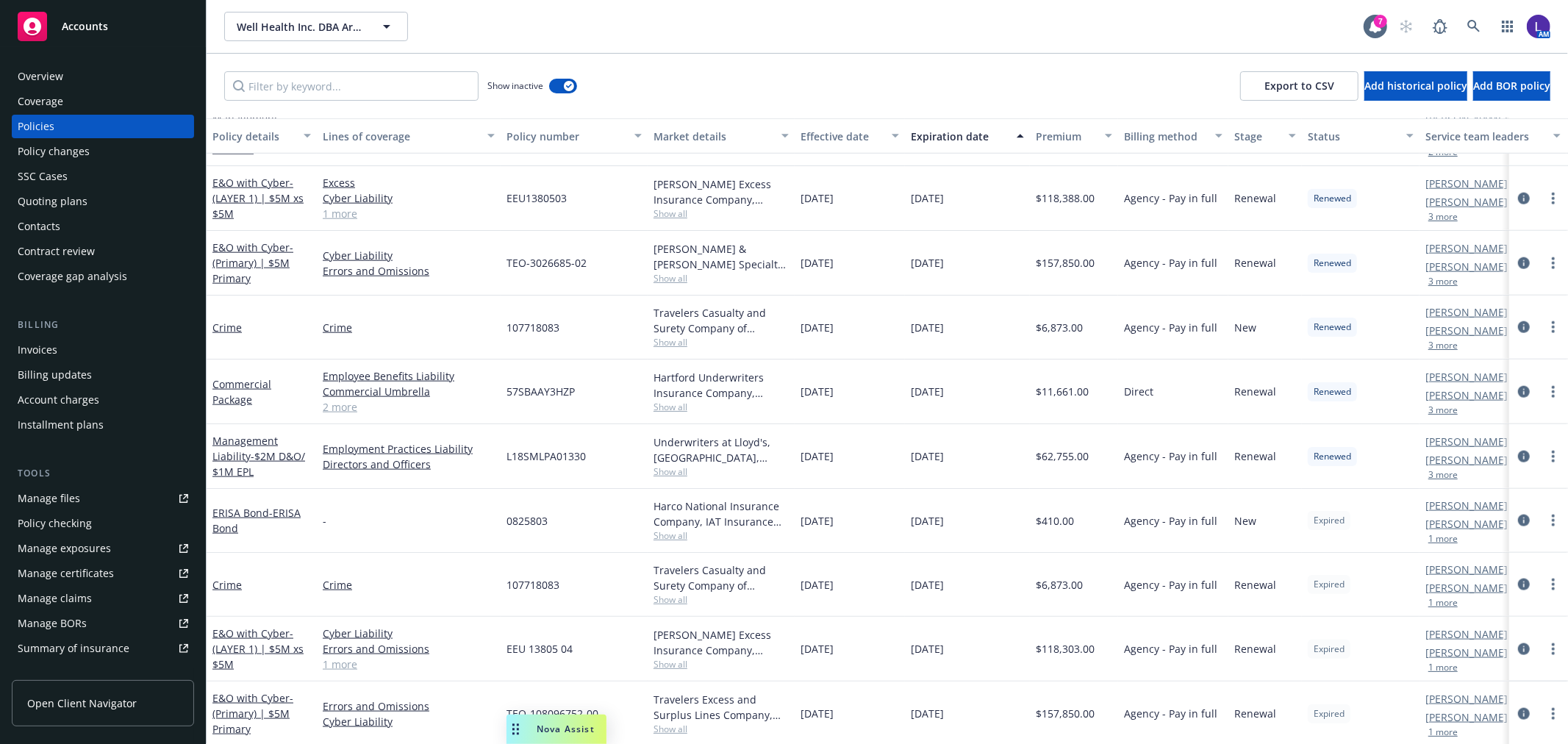
click at [491, 13] on div "Well Health Inc. DBA Artera Well Health Inc. DBA Artera" at bounding box center [793, 27] width 1139 height 30
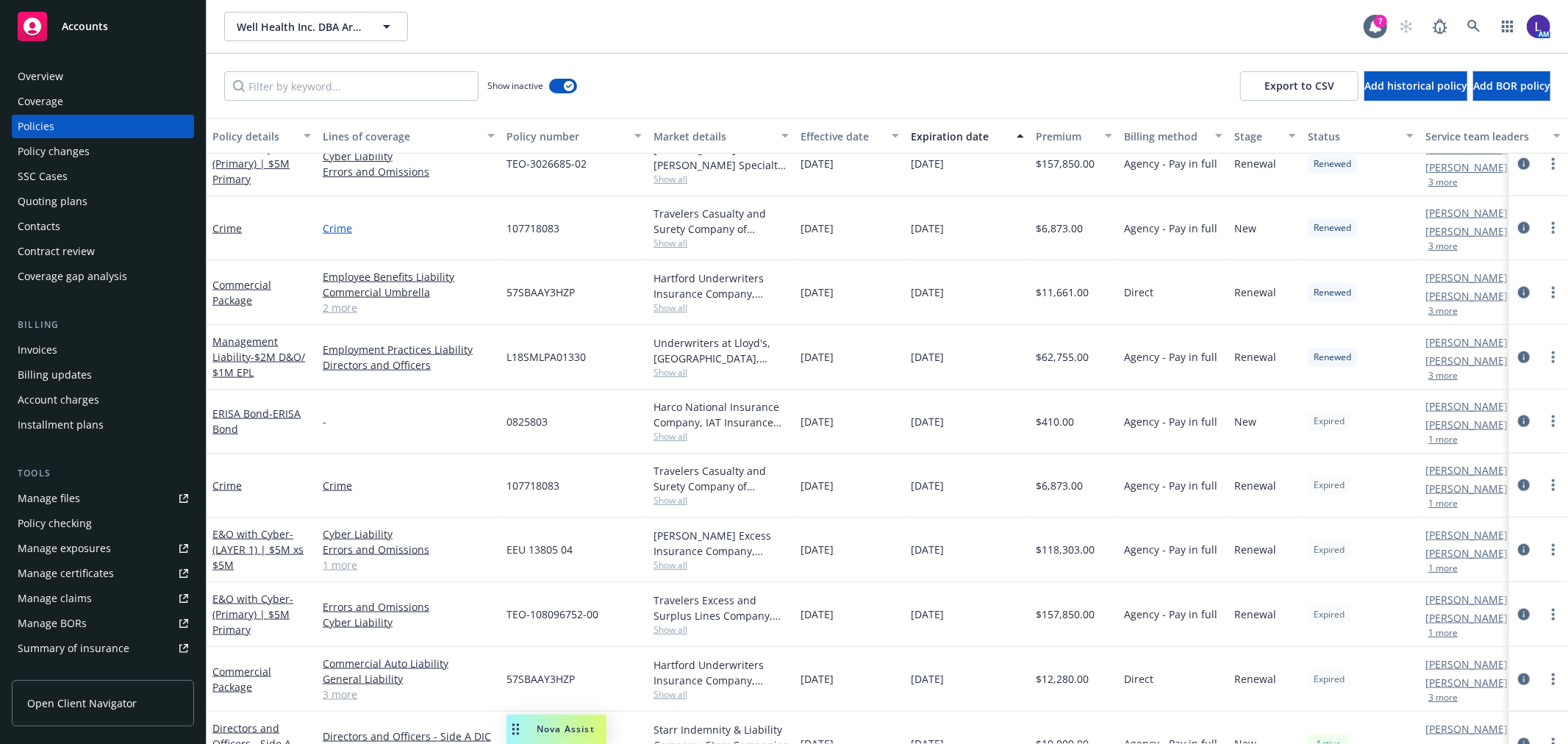
scroll to position [1573, 0]
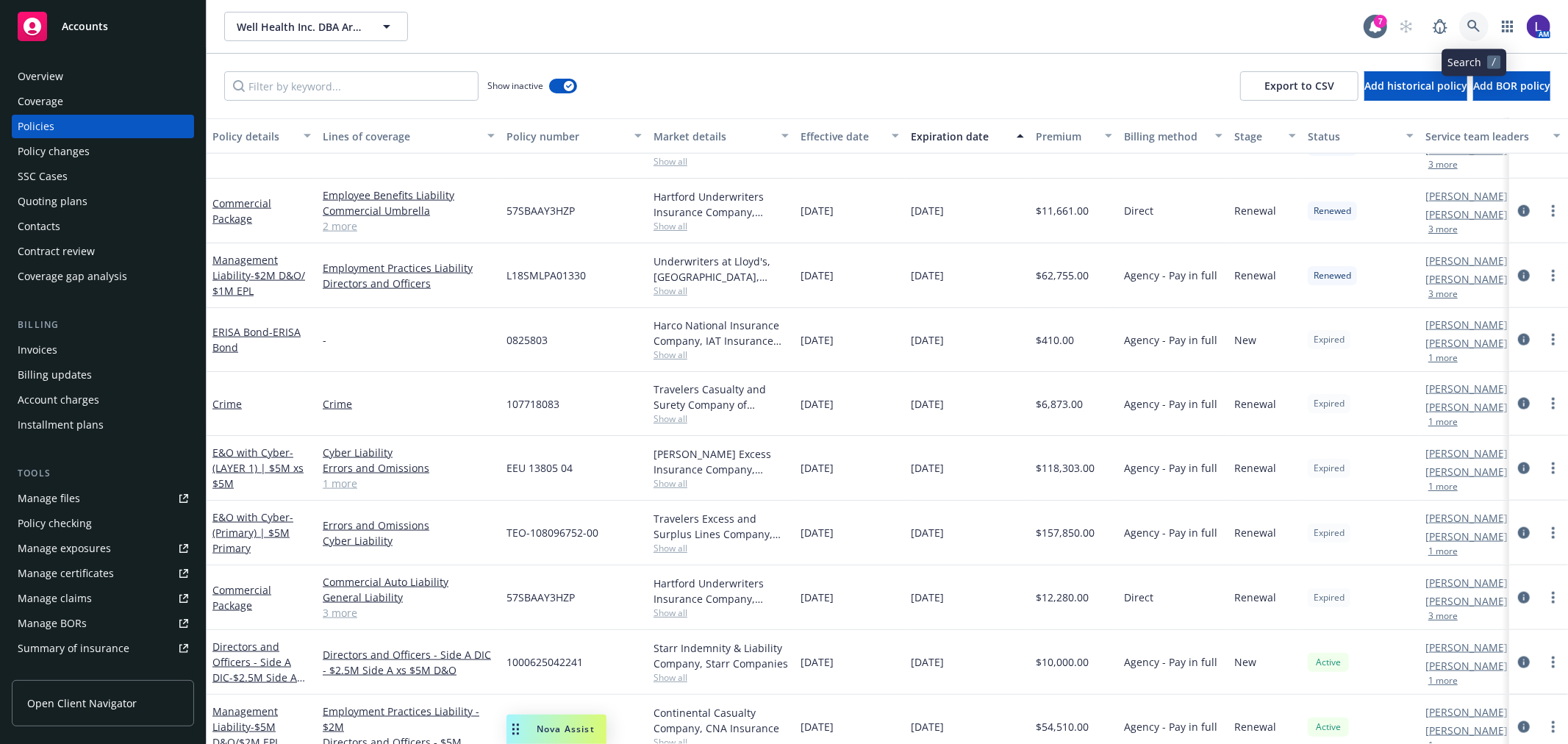
click at [1468, 28] on icon at bounding box center [1473, 26] width 13 height 13
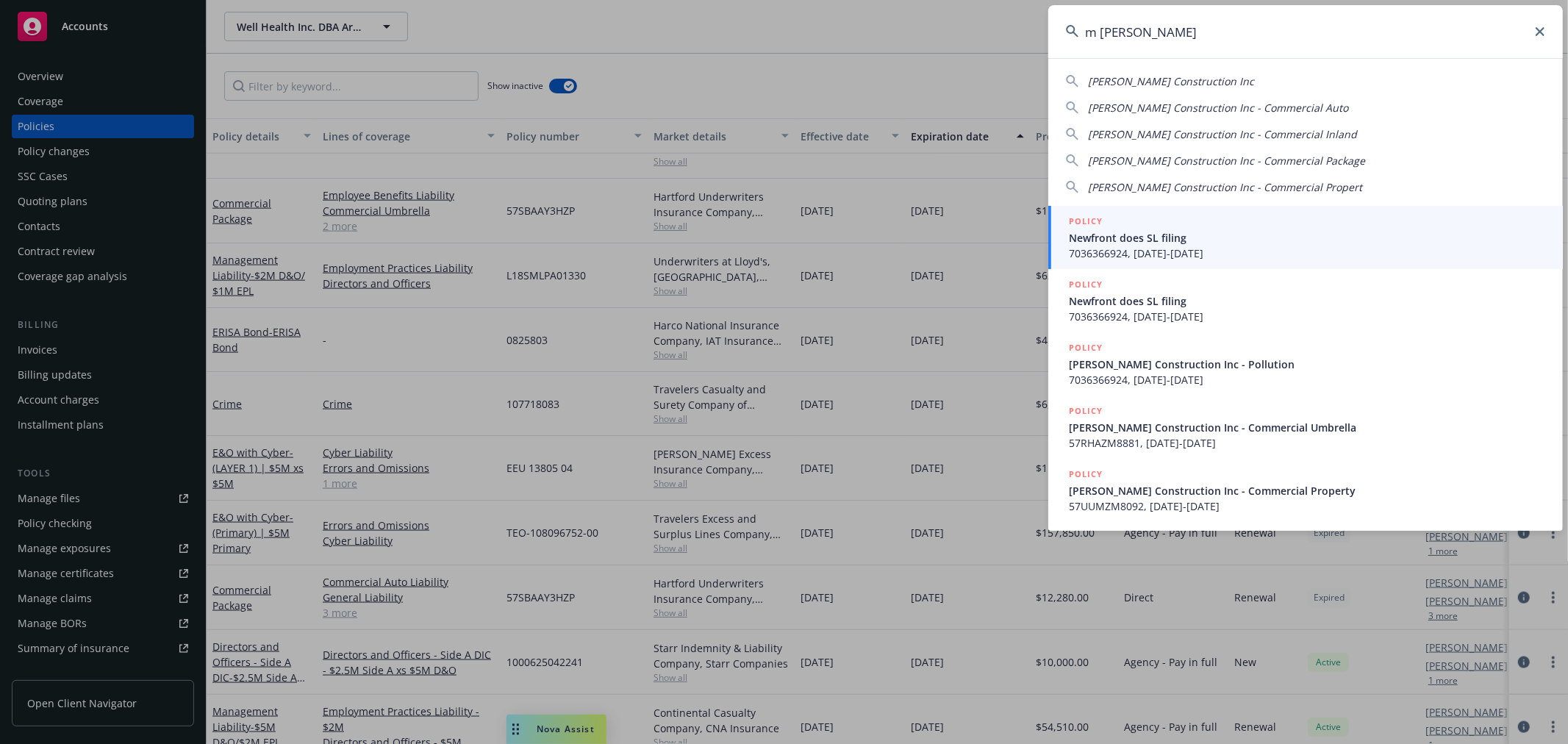
click at [1118, 74] on span "[PERSON_NAME] Construction Inc" at bounding box center [1171, 82] width 166 height 14
type input "[PERSON_NAME] Construction Inc"
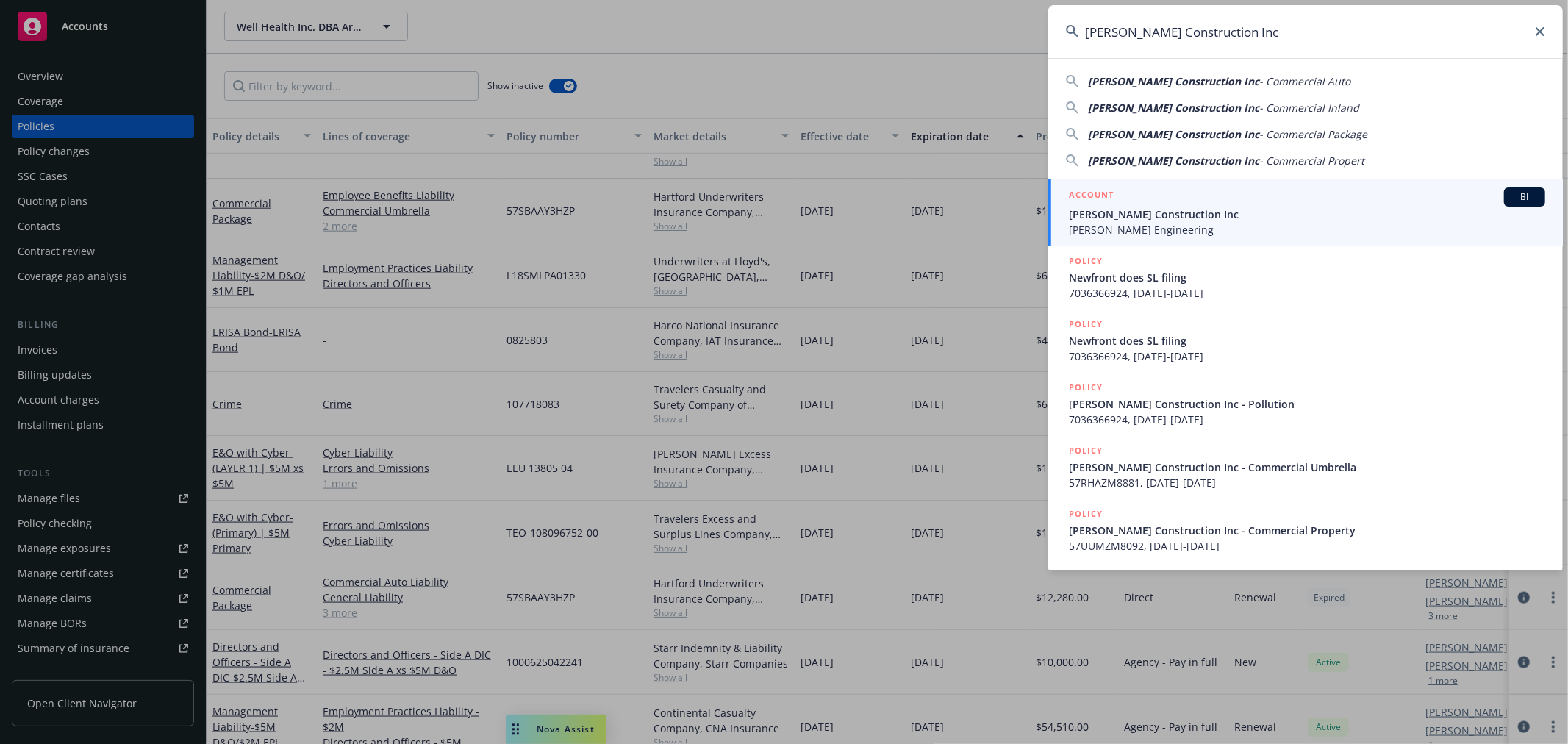
click at [1091, 209] on span "[PERSON_NAME] Construction Inc" at bounding box center [1307, 214] width 477 height 16
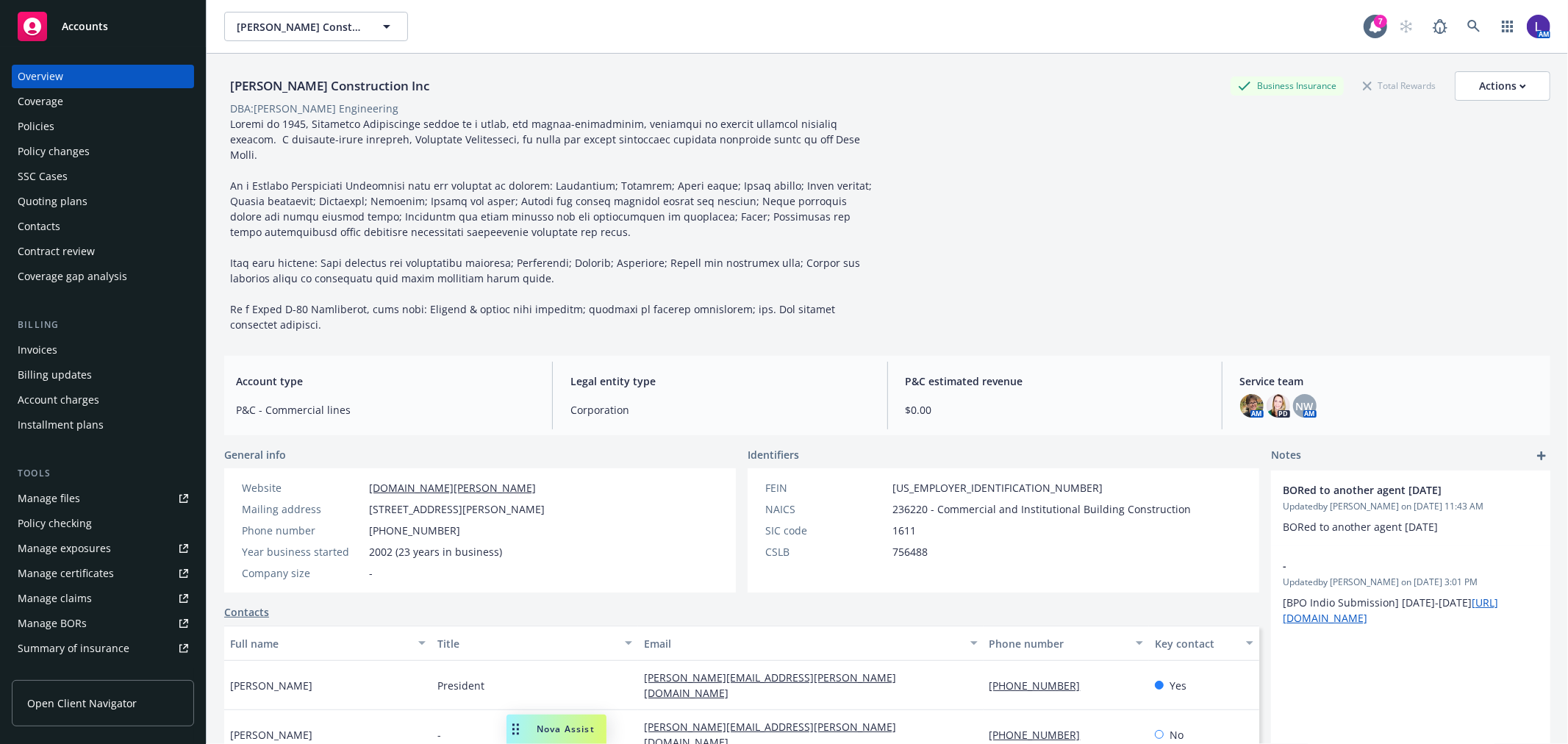
click at [129, 129] on div "Policies" at bounding box center [103, 126] width 171 height 24
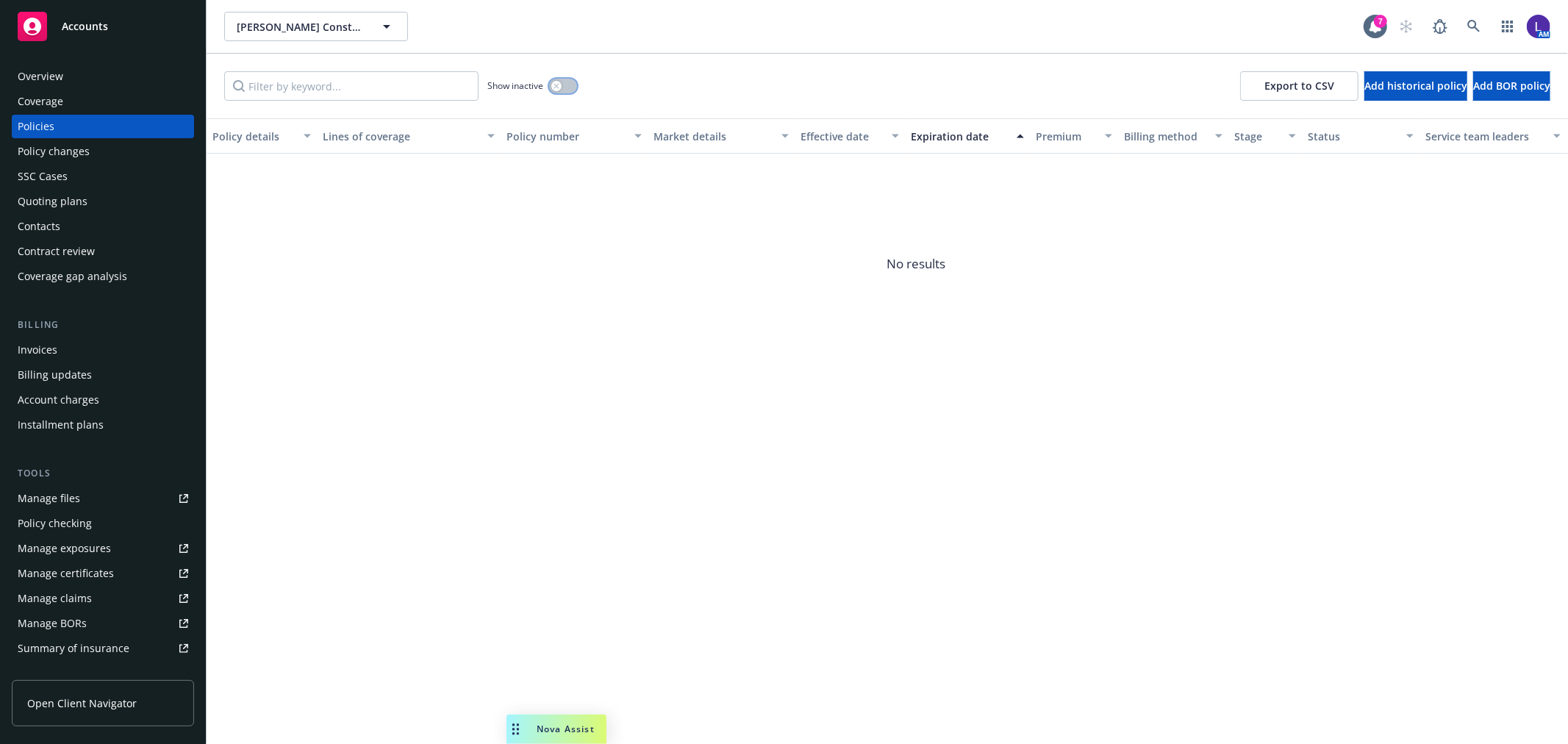
click at [556, 85] on icon "button" at bounding box center [556, 85] width 5 height 5
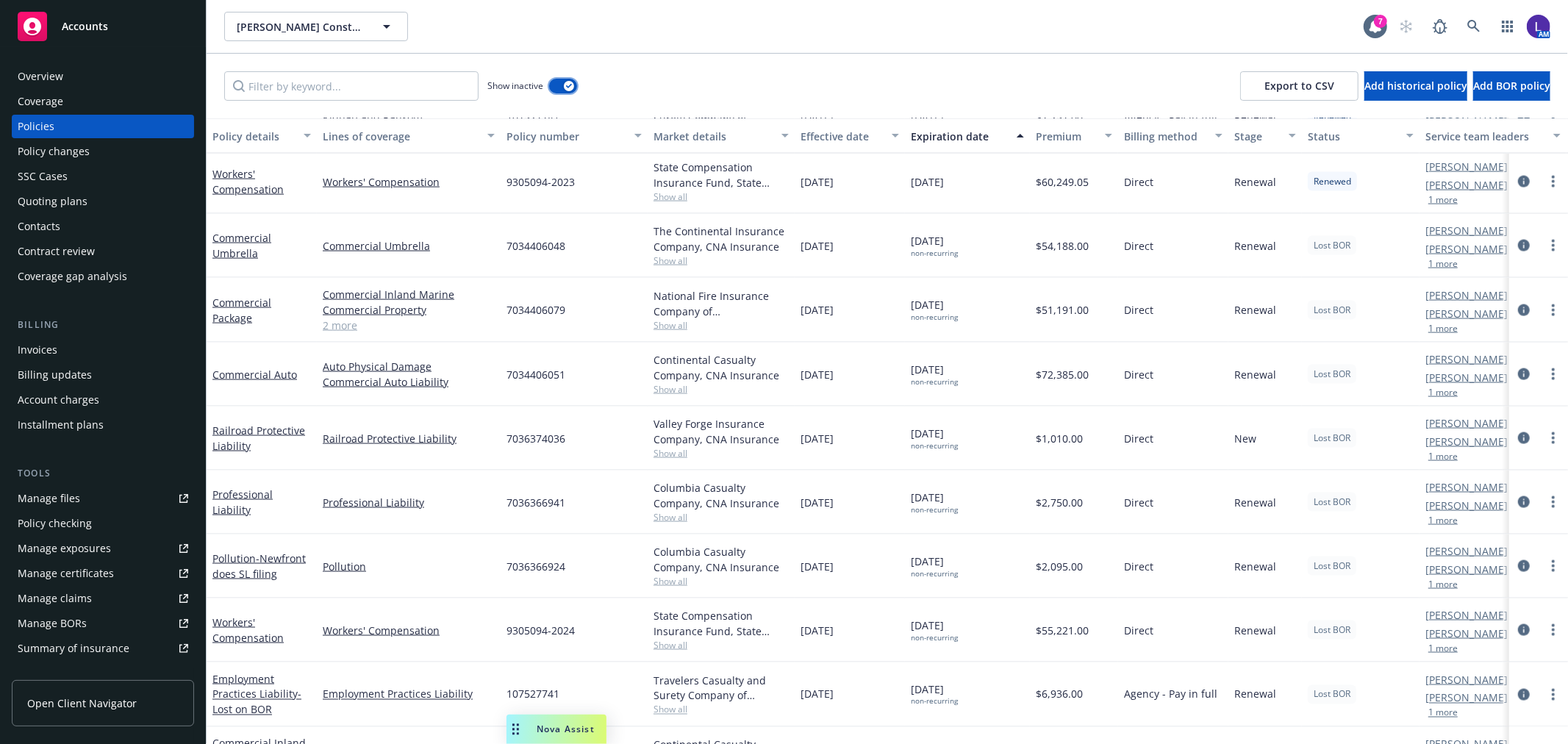
scroll to position [1828, 0]
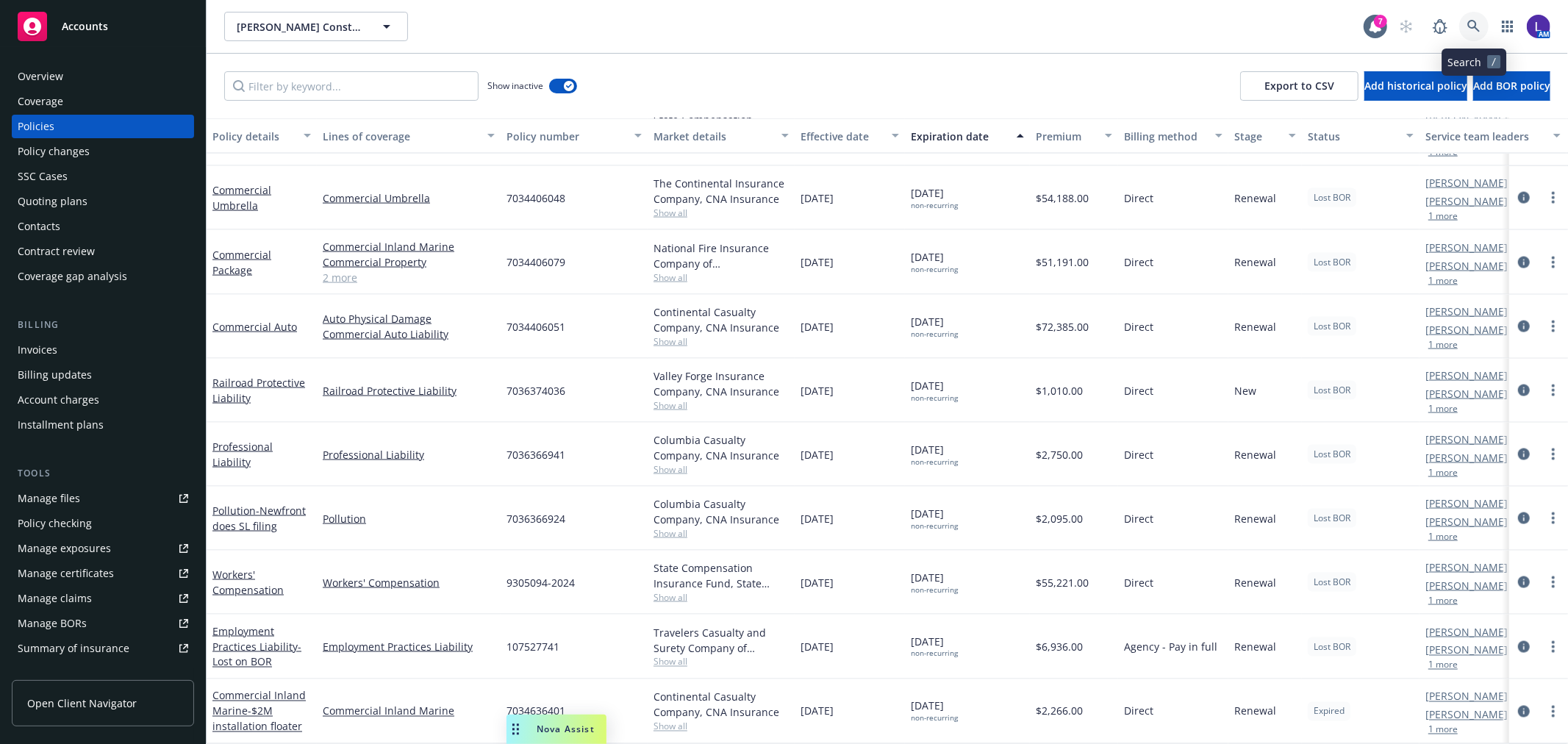
click at [1467, 24] on icon at bounding box center [1473, 26] width 13 height 13
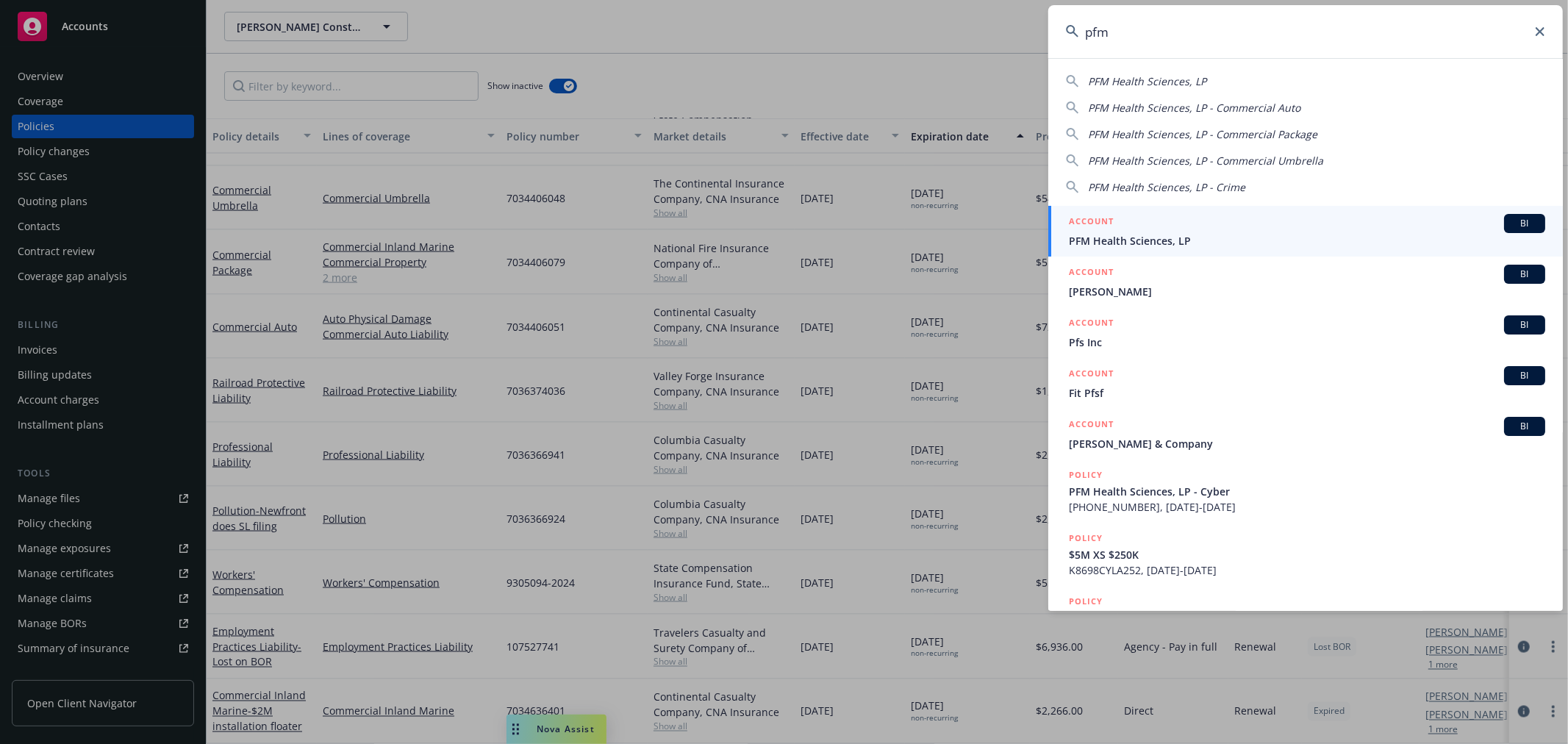
type input "pfm"
click at [1112, 241] on span "PFM Health Sciences, LP" at bounding box center [1307, 241] width 477 height 16
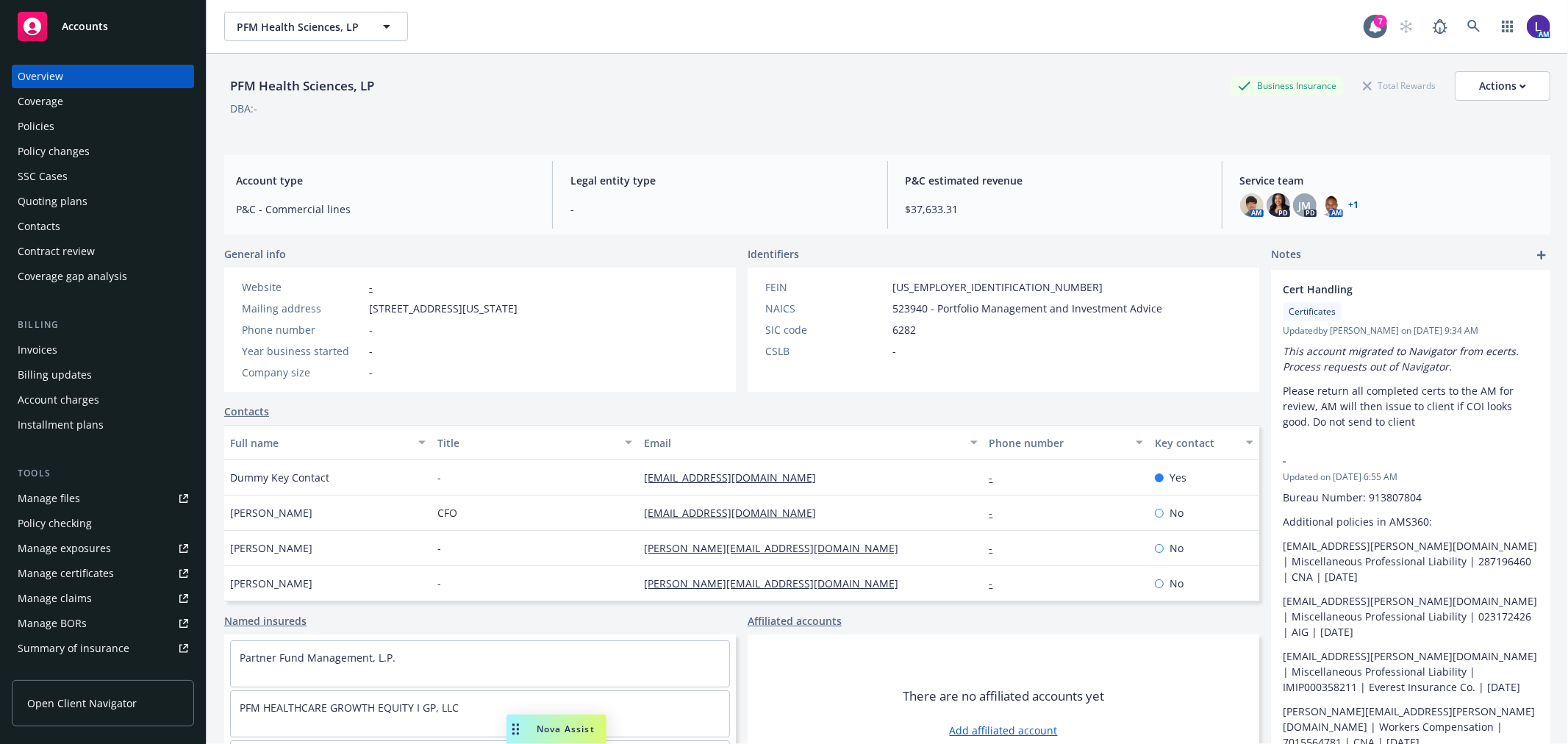
click at [41, 115] on div "Policies" at bounding box center [36, 126] width 37 height 24
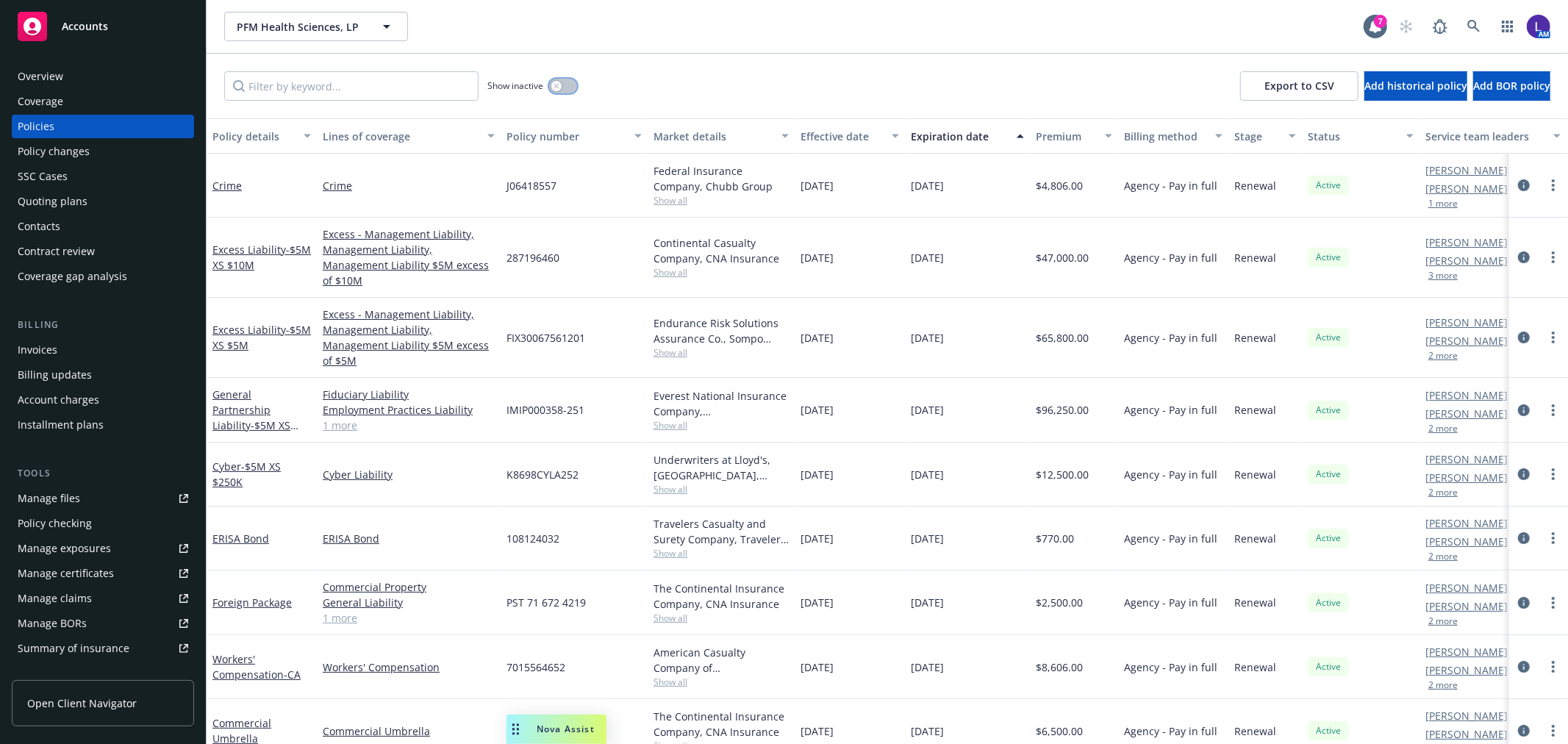
click at [564, 78] on button "button" at bounding box center [563, 85] width 28 height 15
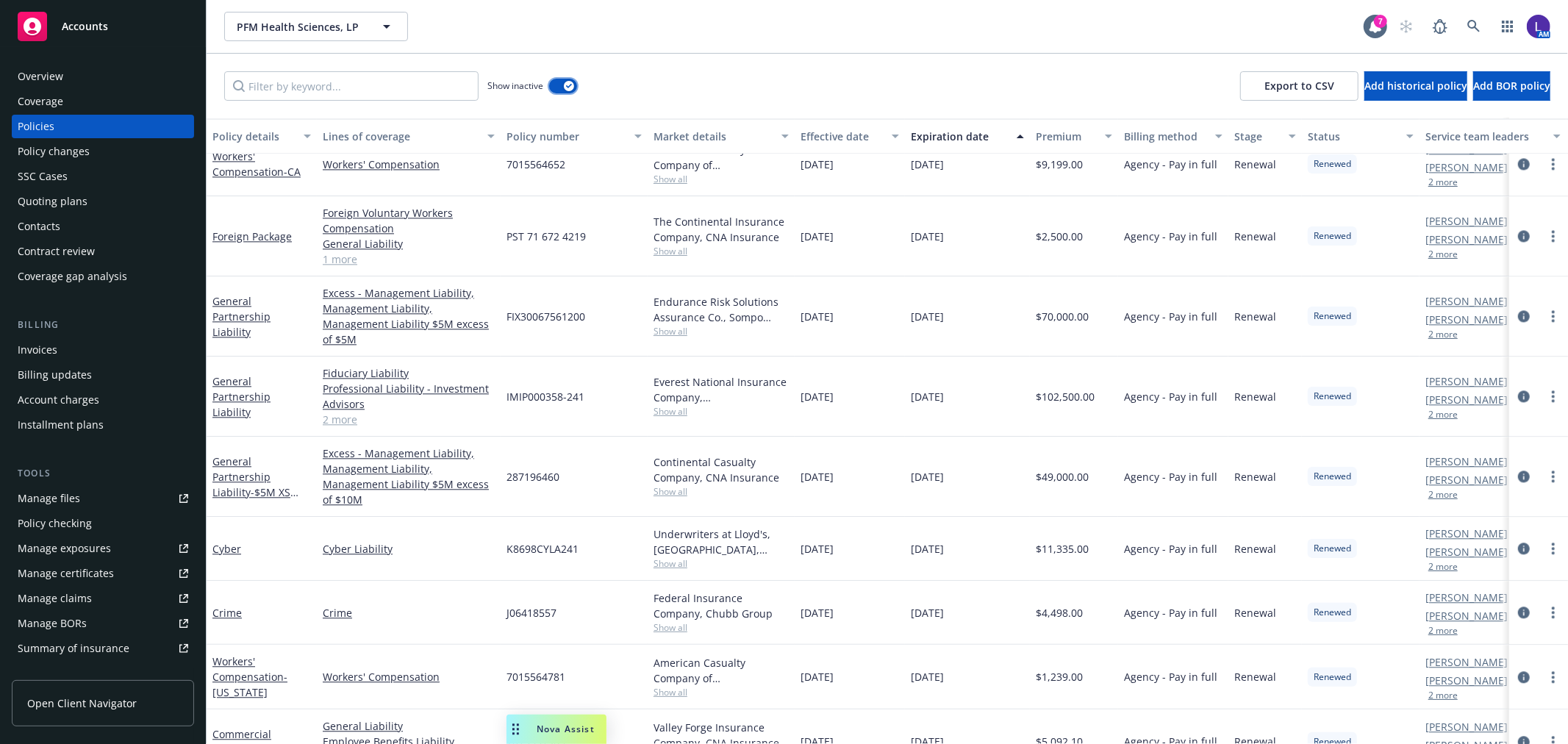
scroll to position [2695, 0]
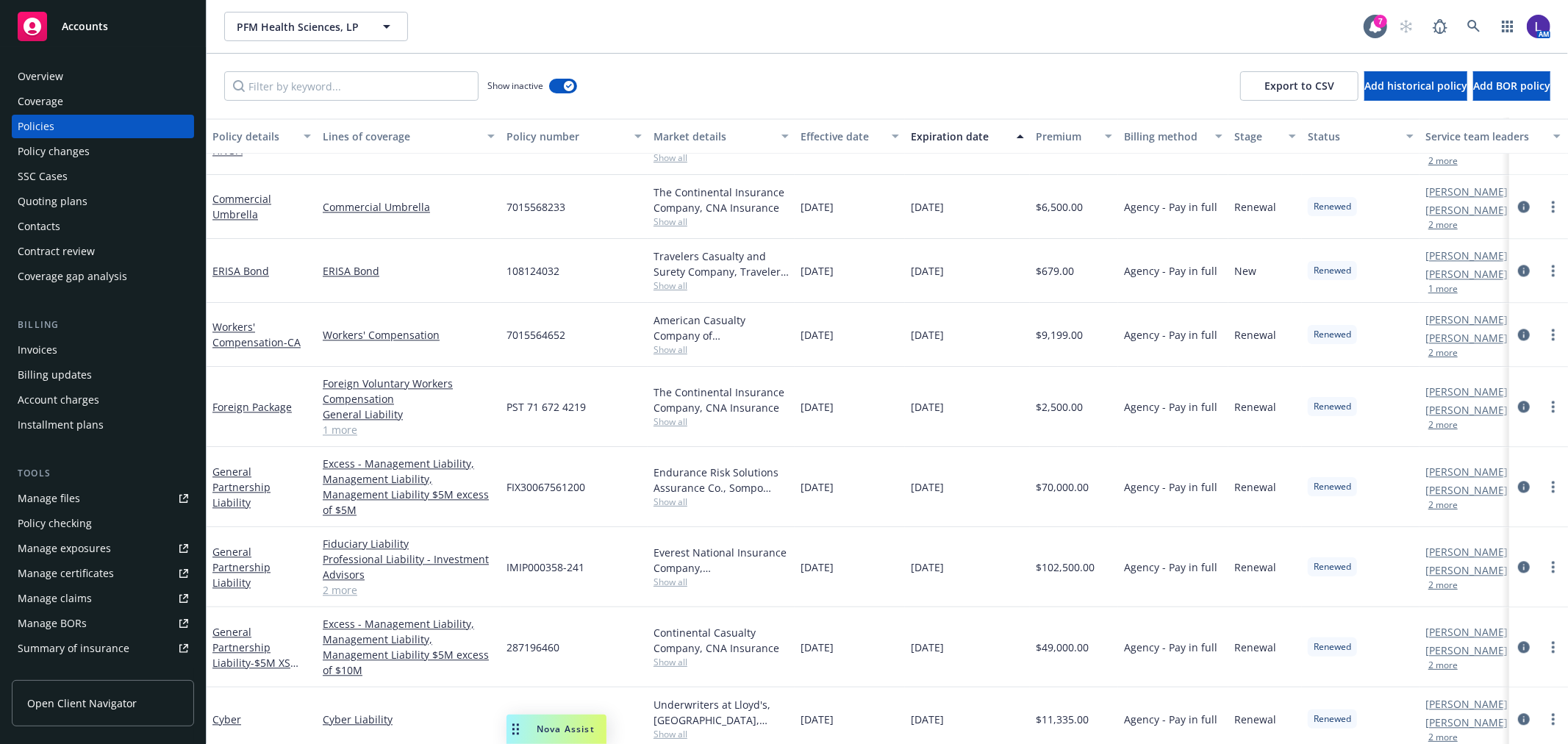
click at [40, 349] on div "Invoices" at bounding box center [38, 350] width 40 height 24
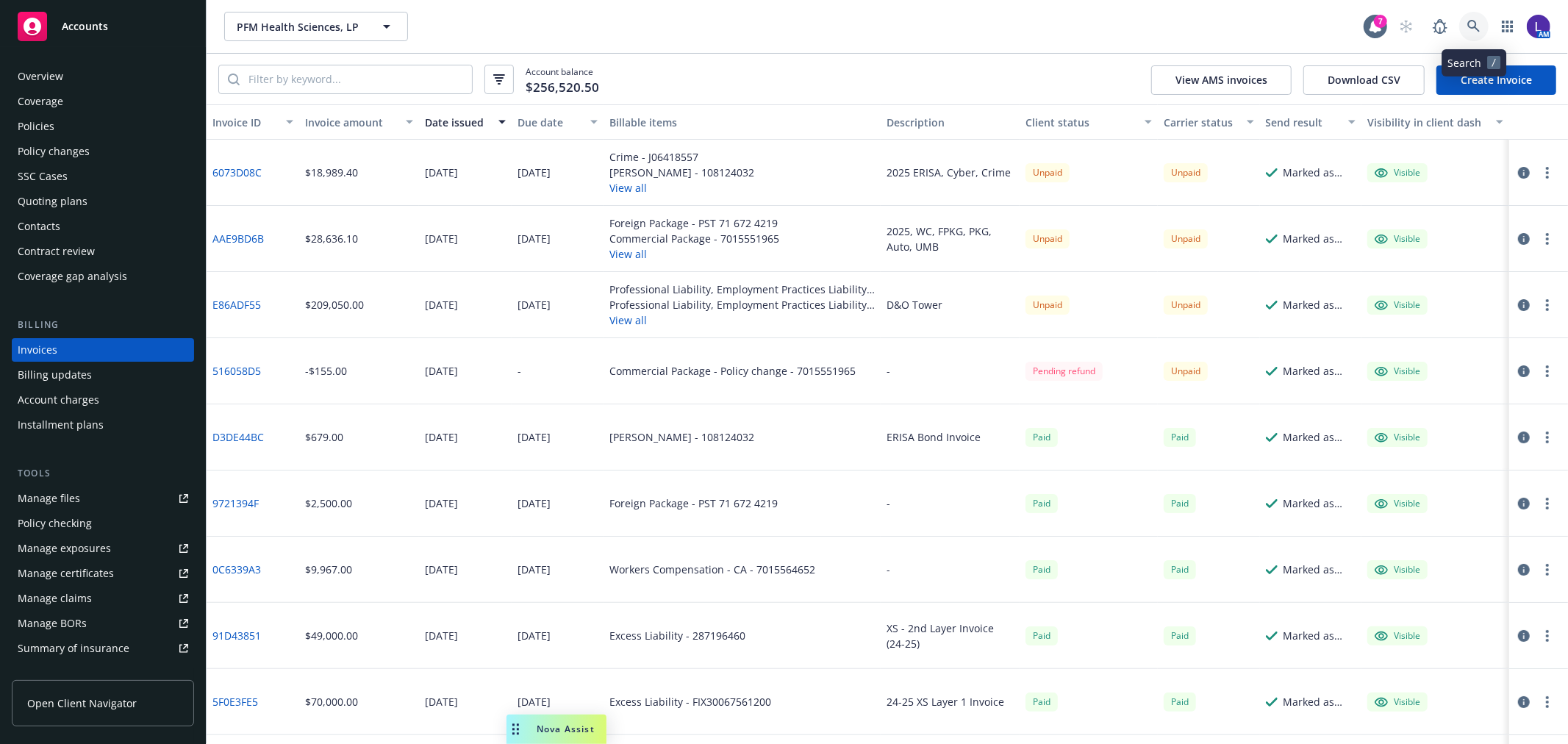
click at [1471, 27] on icon at bounding box center [1473, 26] width 13 height 13
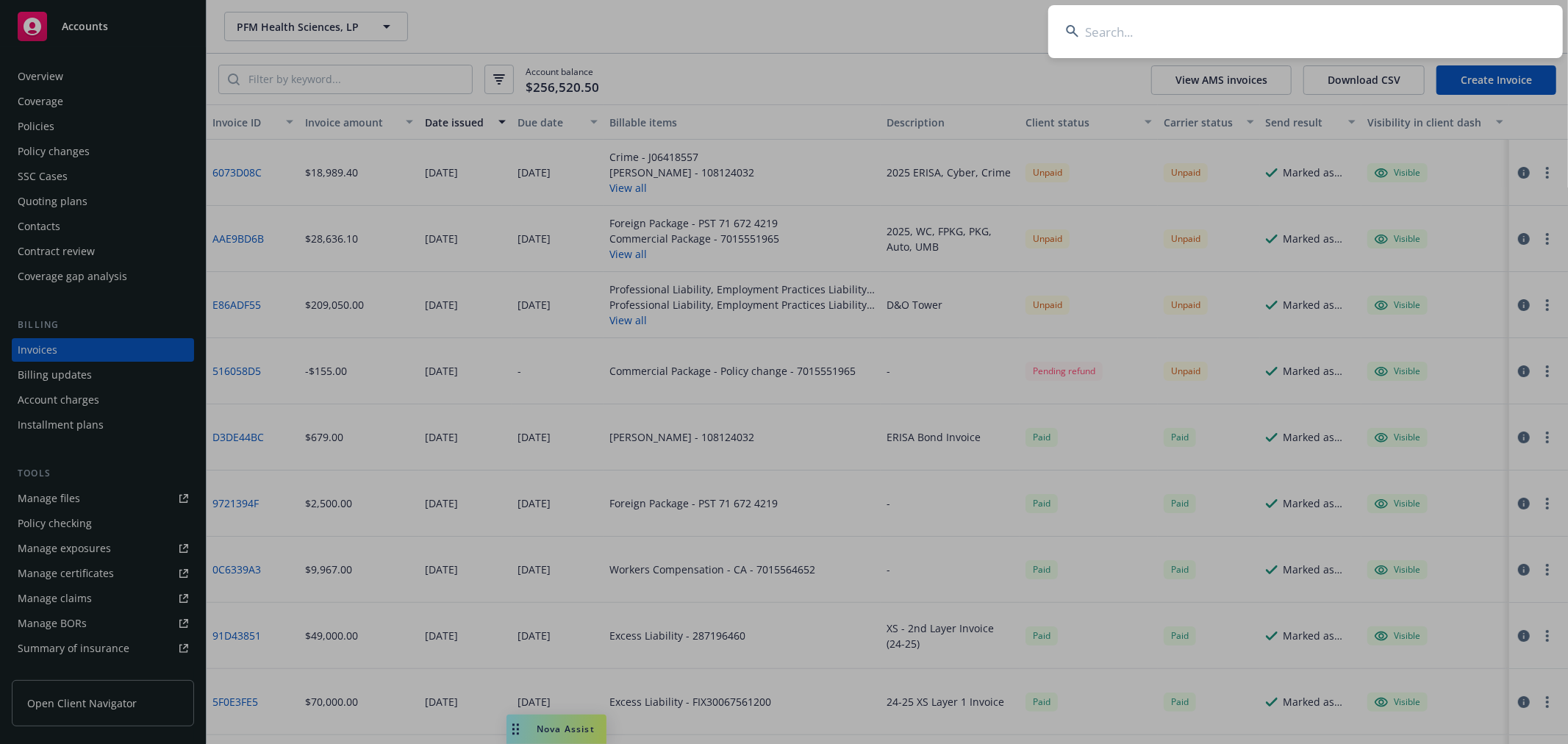
click at [1281, 31] on input at bounding box center [1305, 32] width 514 height 53
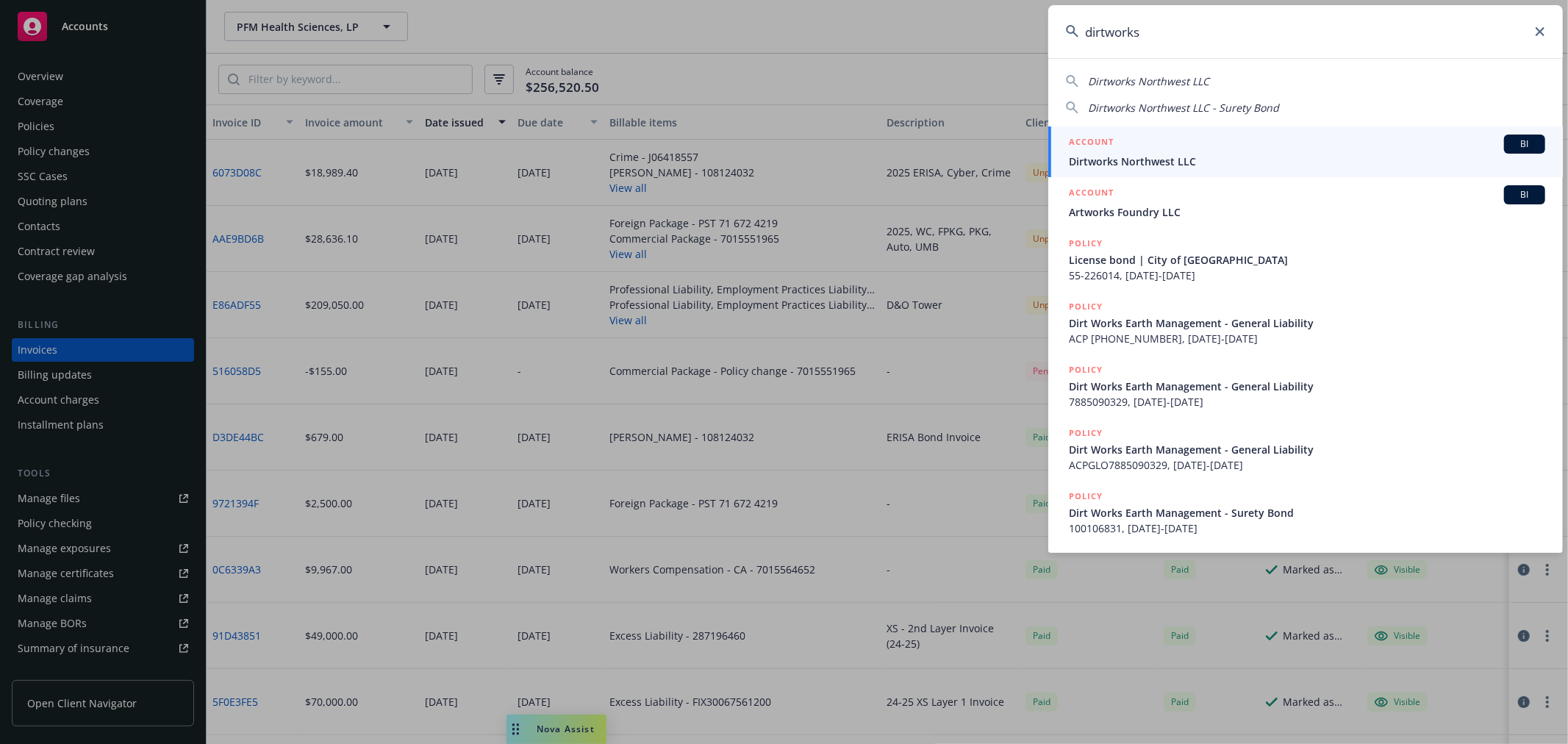
type input "dirtworks"
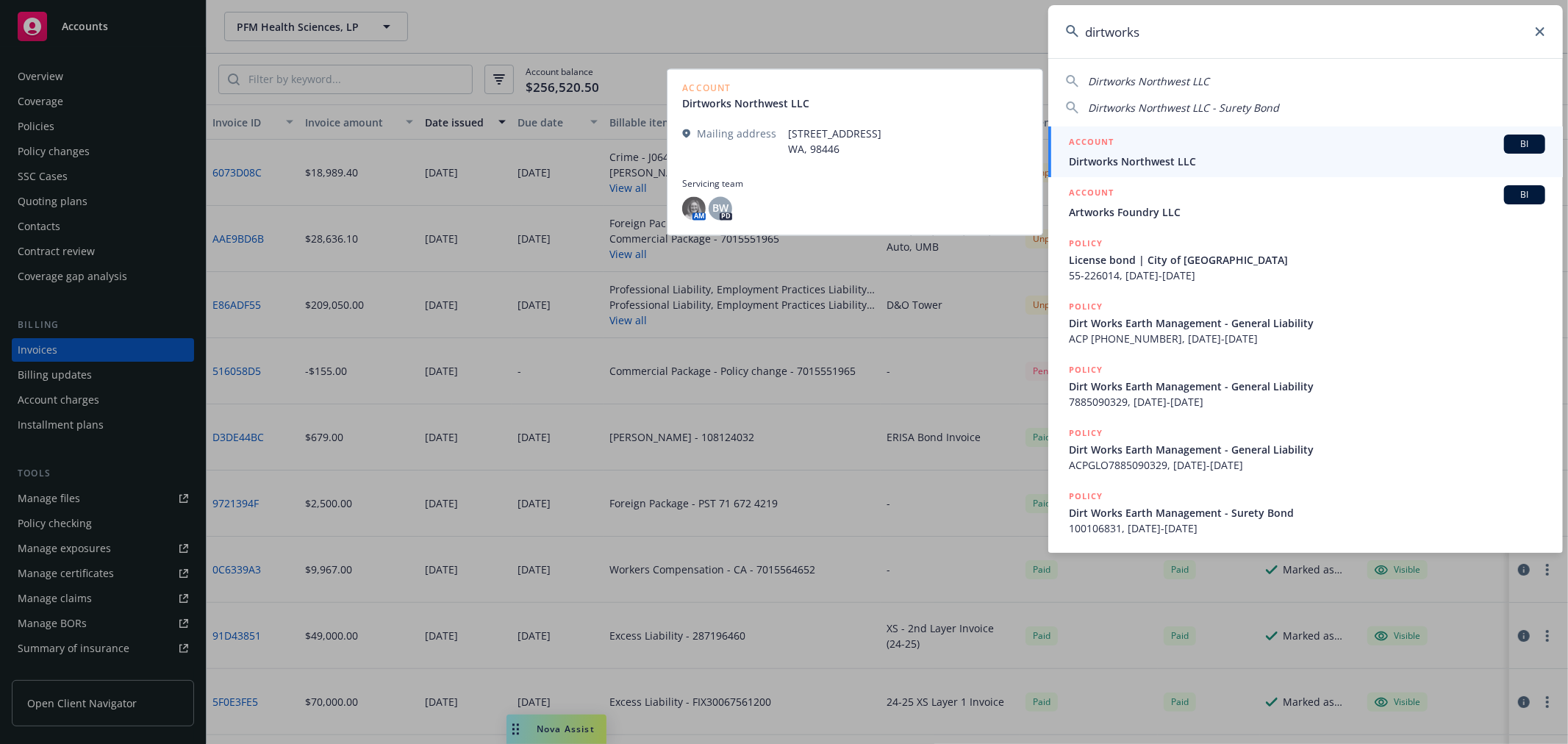
click at [1187, 158] on span "Dirtworks Northwest LLC" at bounding box center [1307, 162] width 477 height 16
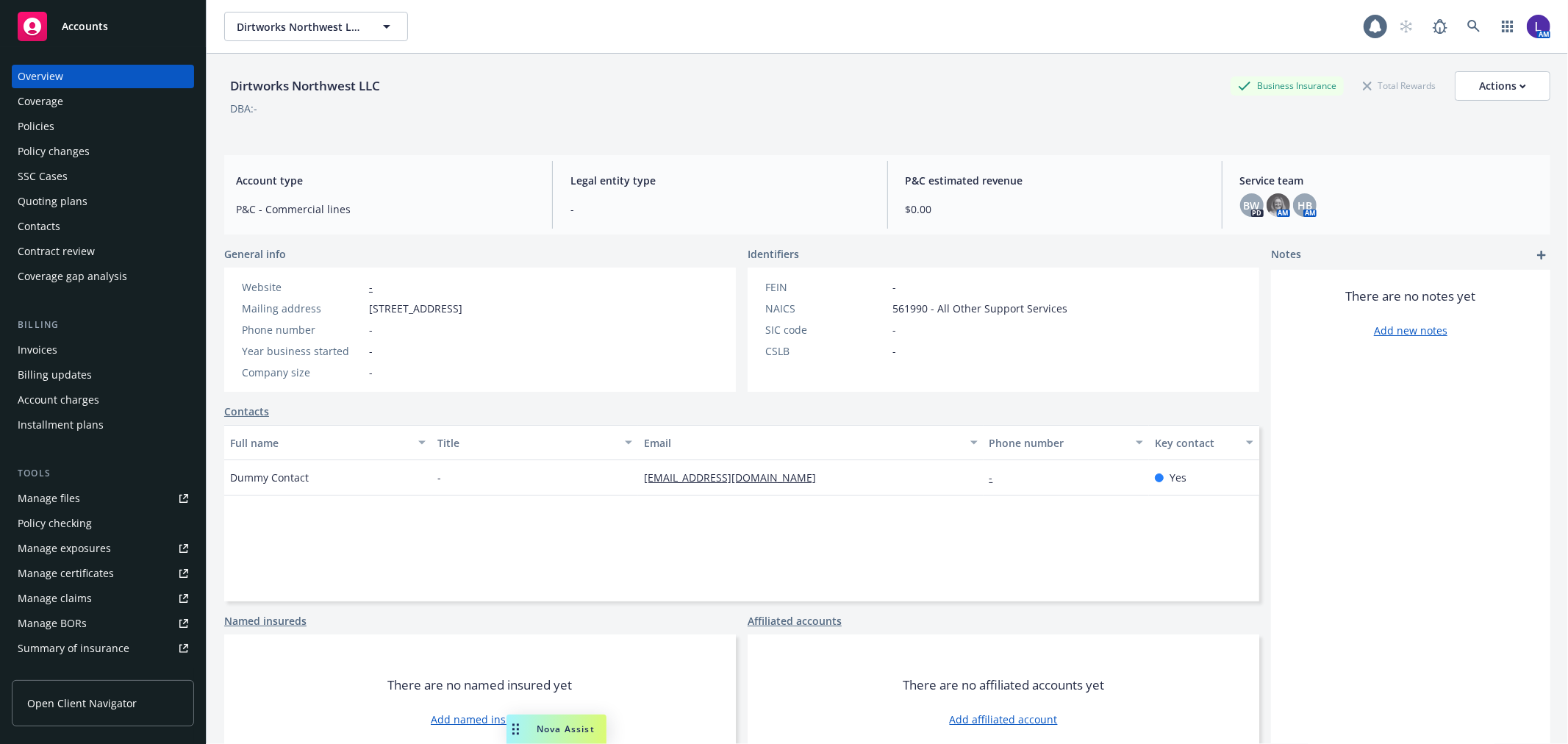
click at [48, 118] on div "Policies" at bounding box center [36, 126] width 37 height 24
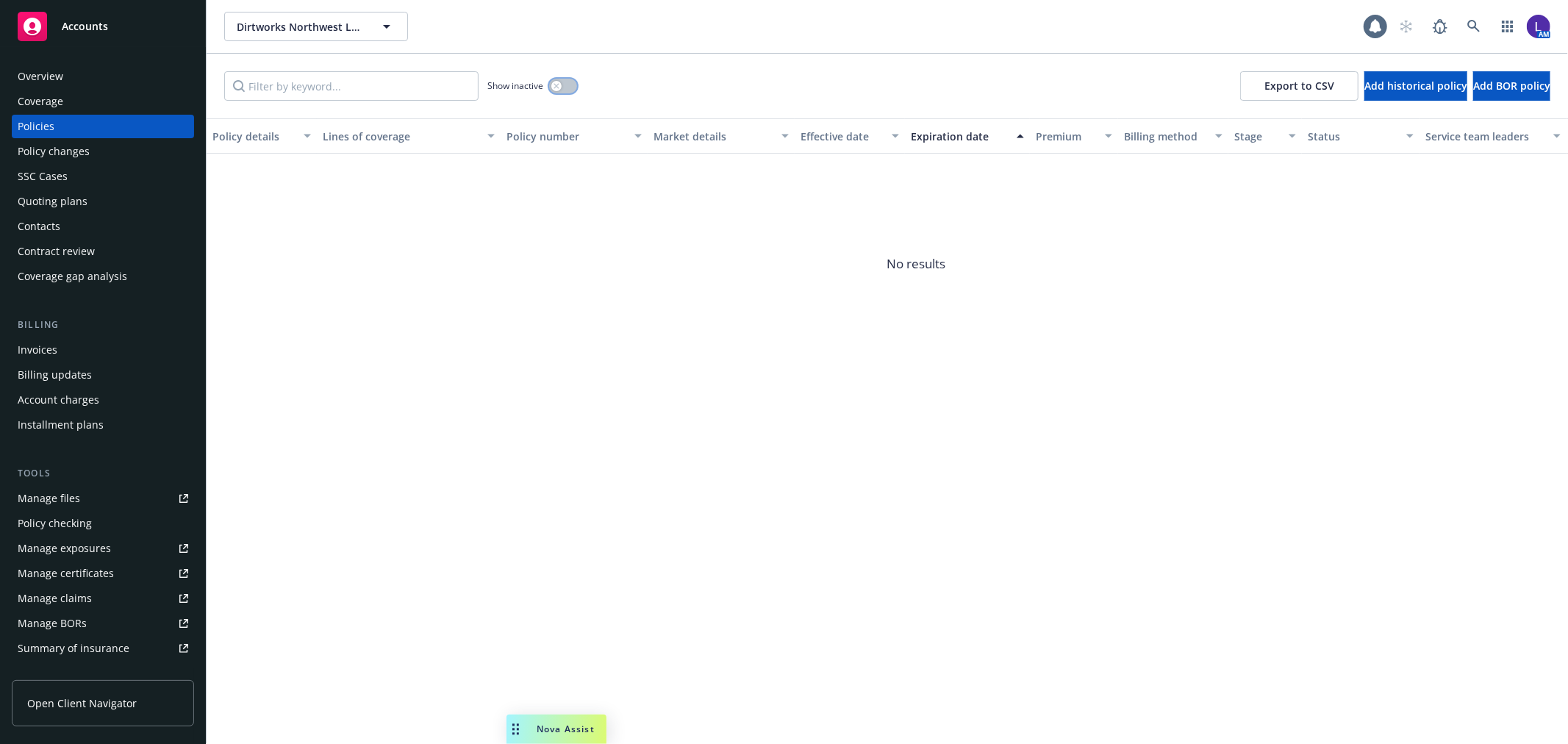
click at [561, 86] on div "button" at bounding box center [556, 85] width 10 height 10
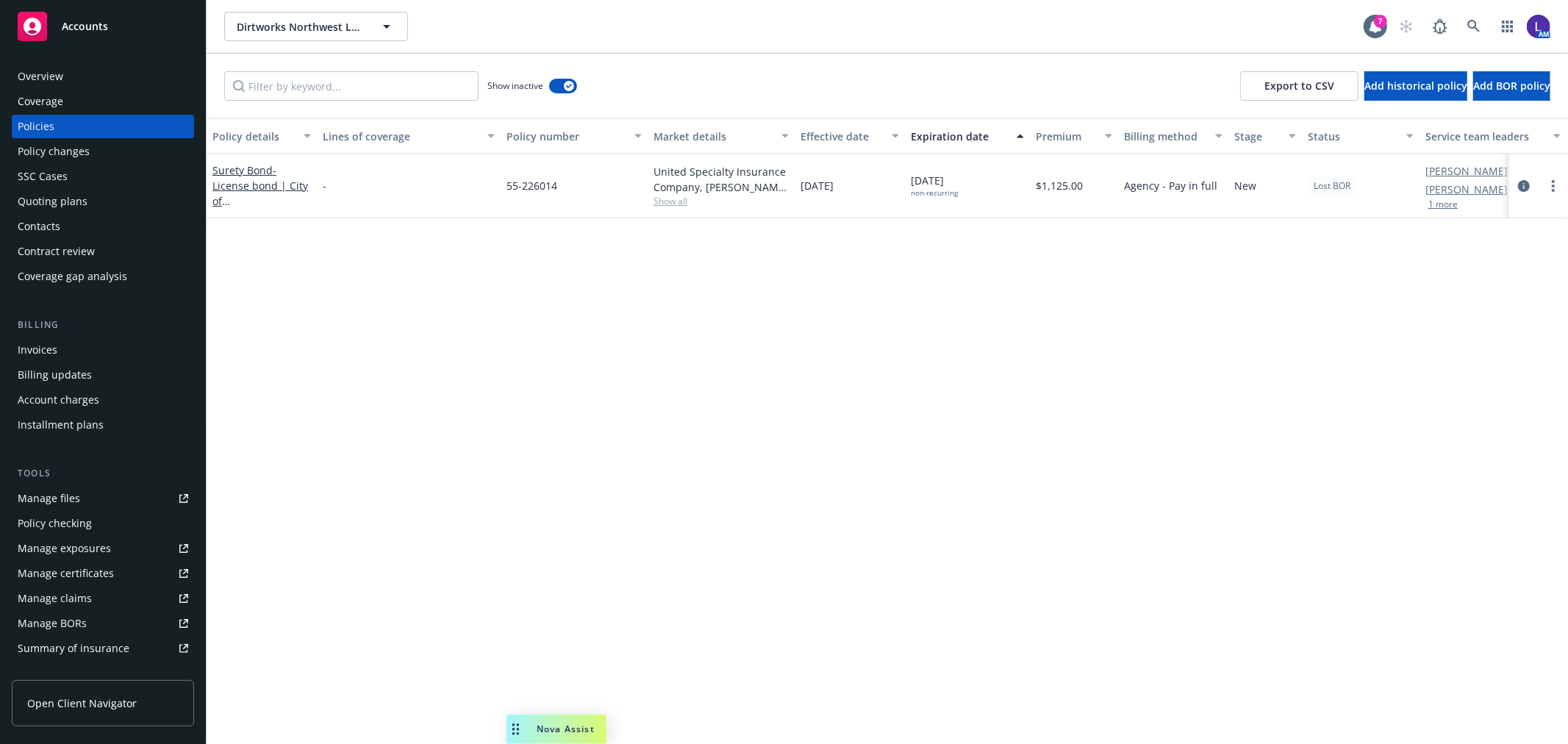
click at [1431, 206] on button "1 more" at bounding box center [1443, 204] width 30 height 9
drag, startPoint x: 346, startPoint y: 311, endPoint x: 368, endPoint y: 208, distance: 105.3
click at [347, 310] on div "Policy details Lines of coverage Policy number Market details Effective date Ex…" at bounding box center [887, 431] width 1361 height 626
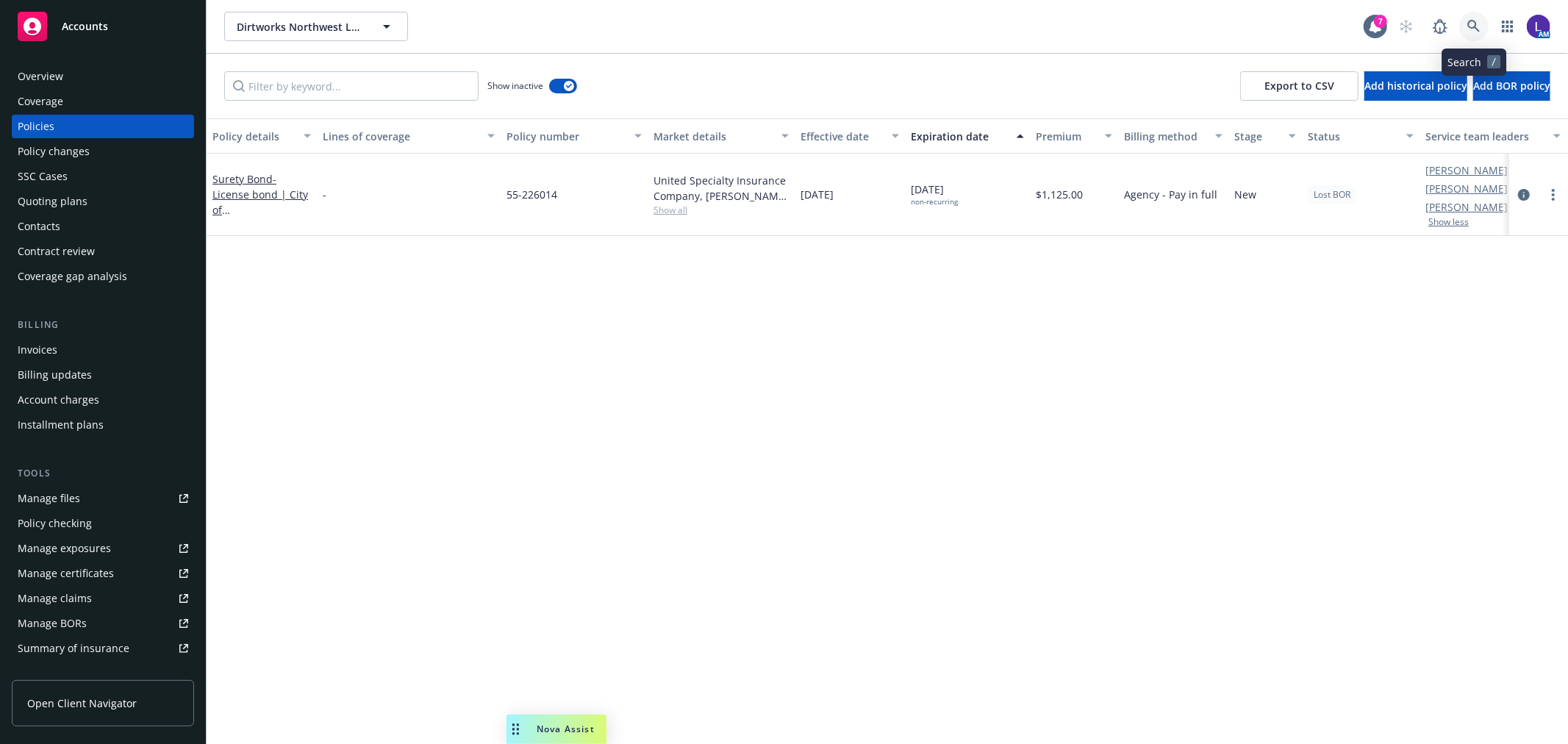
click at [1467, 20] on icon at bounding box center [1473, 26] width 13 height 13
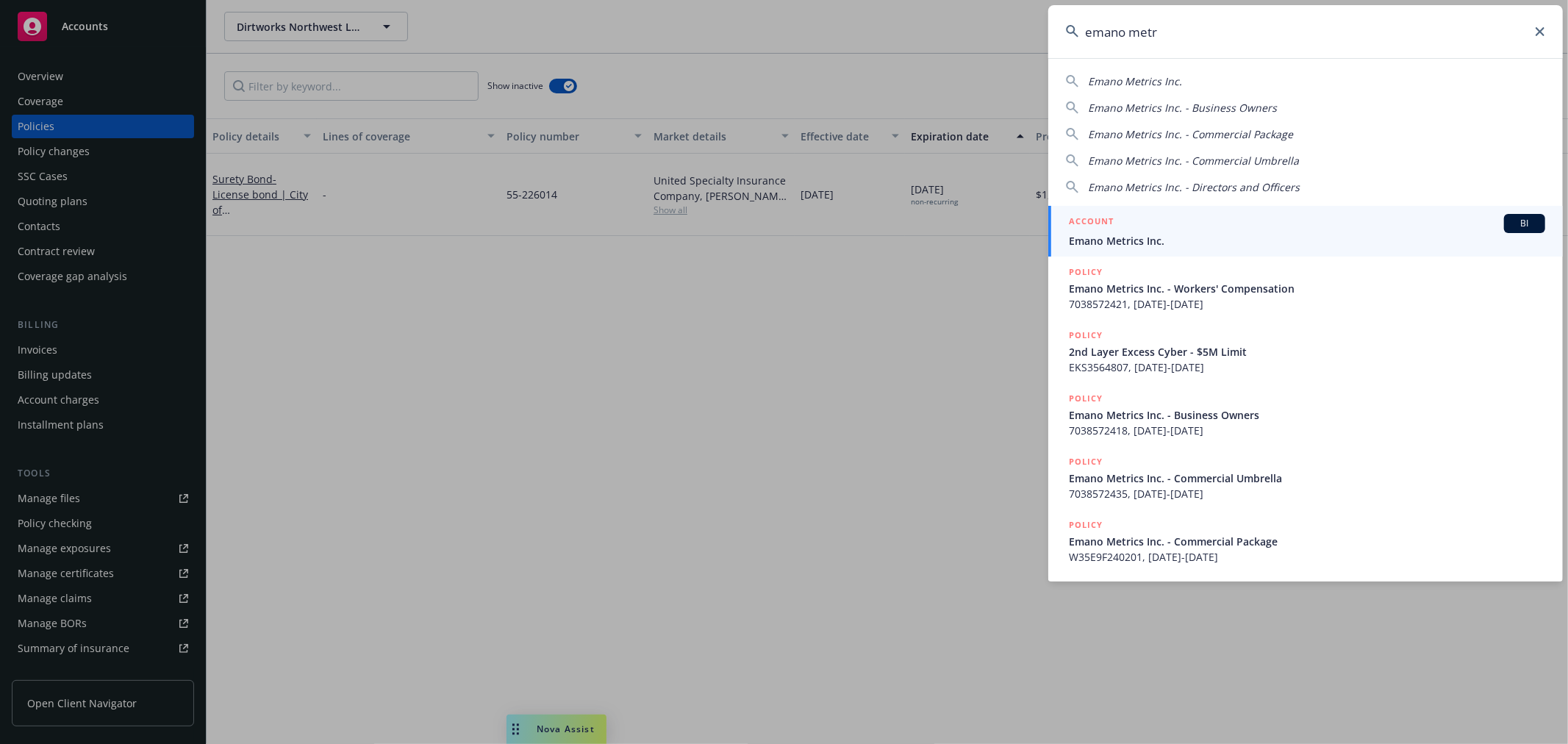
type input "emano metr"
click at [1090, 235] on span "Emano Metrics Inc." at bounding box center [1307, 241] width 477 height 16
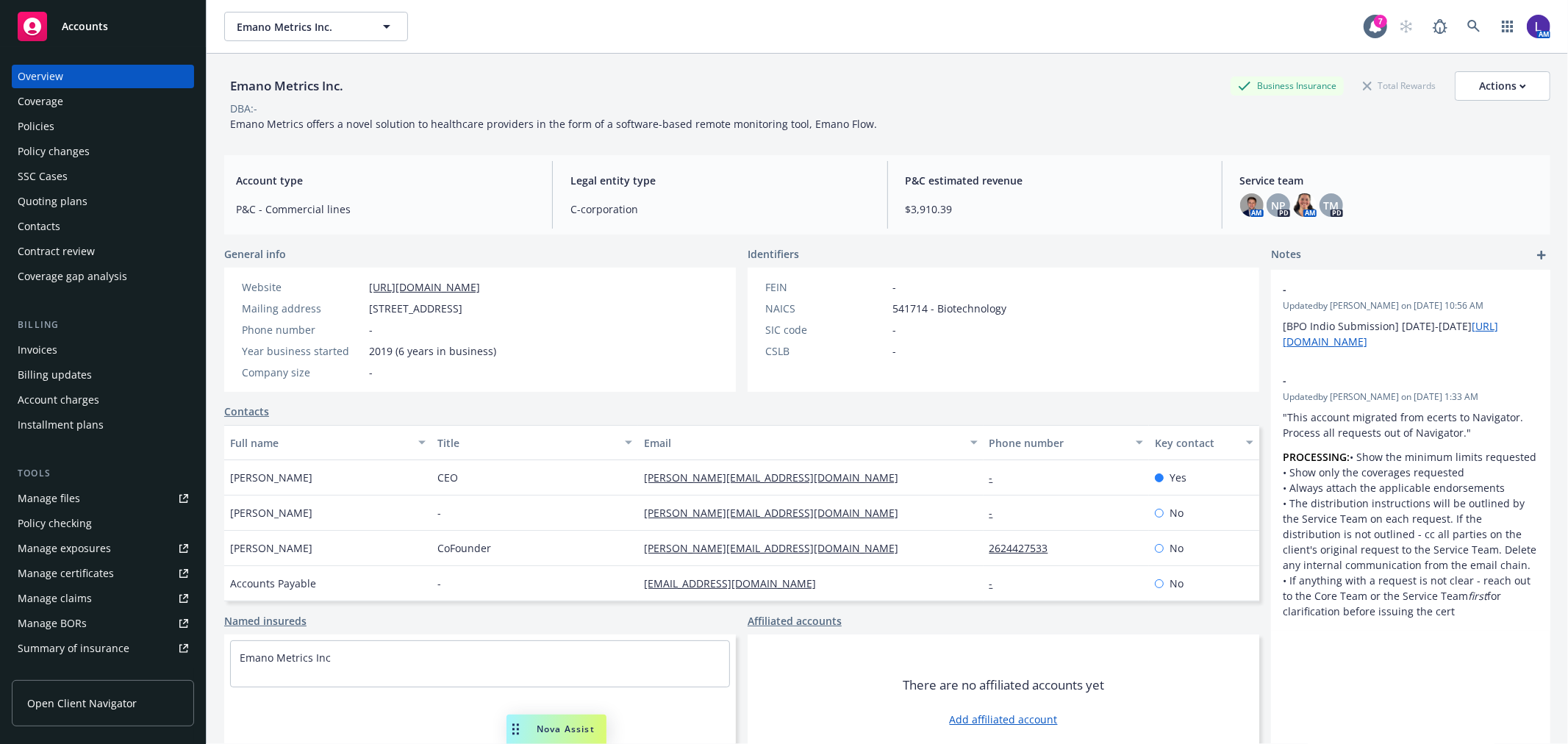
click at [49, 120] on div "Policies" at bounding box center [36, 126] width 37 height 24
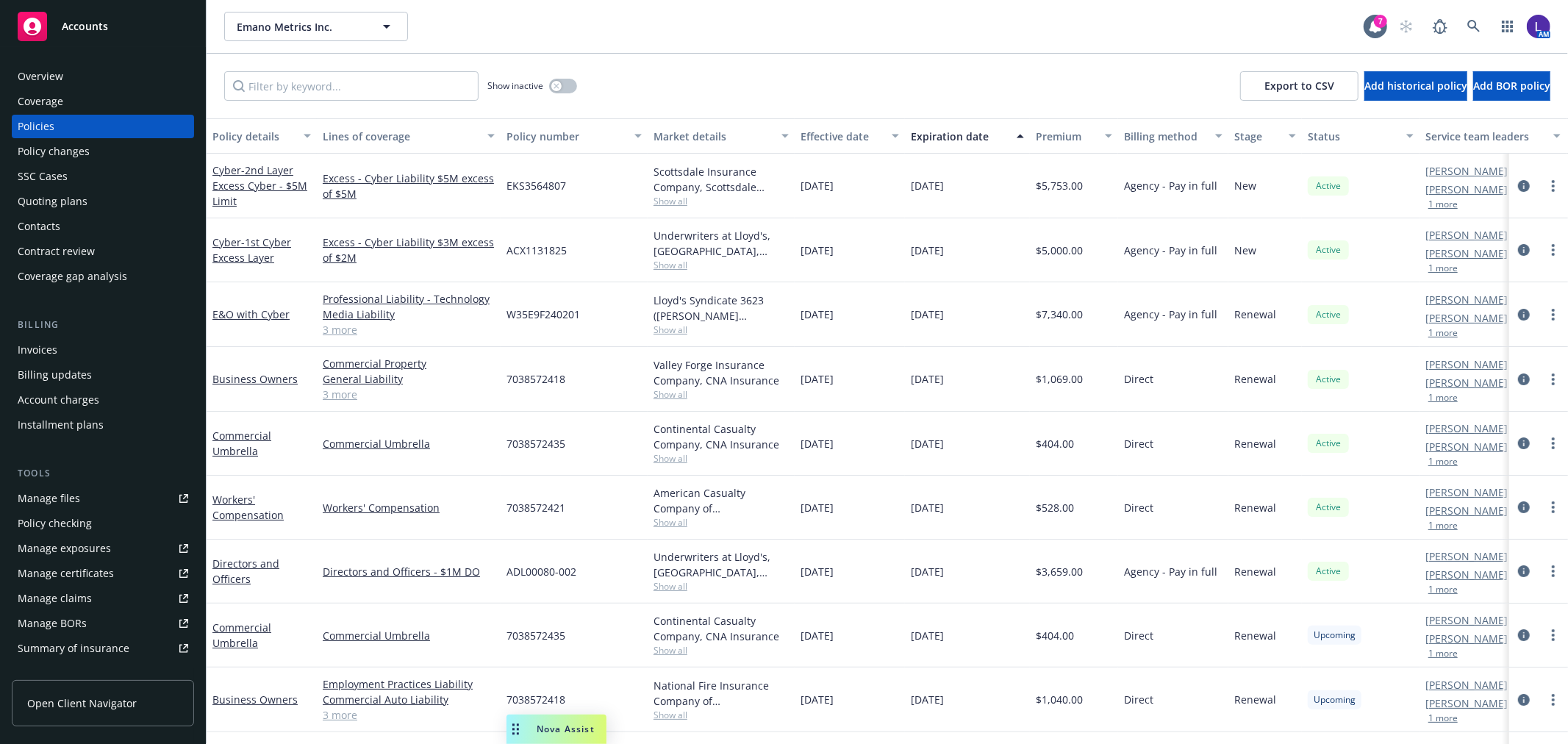
click at [1450, 200] on button "1 more" at bounding box center [1443, 204] width 30 height 9
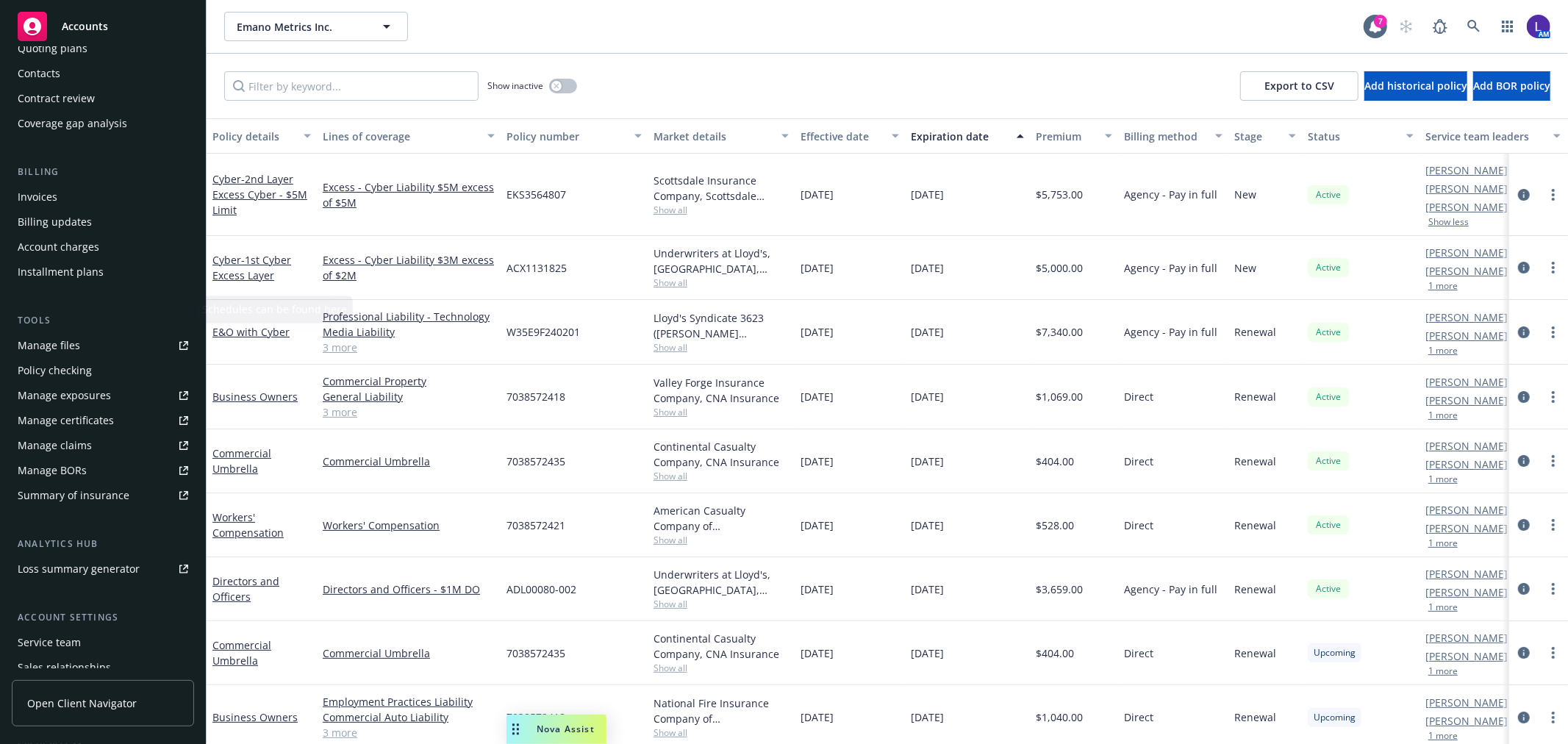
scroll to position [238, 0]
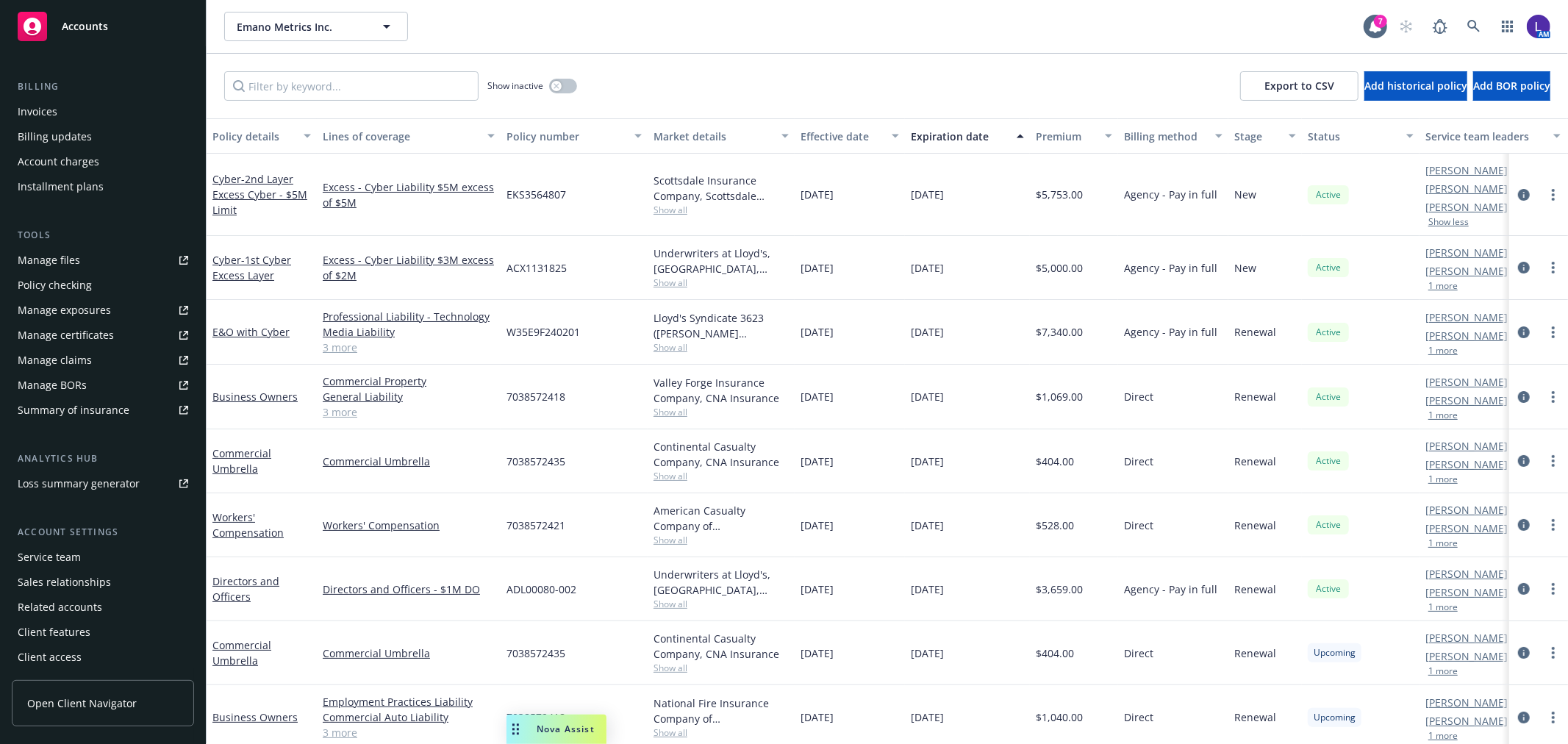
click at [52, 549] on div "Service team" at bounding box center [49, 557] width 64 height 24
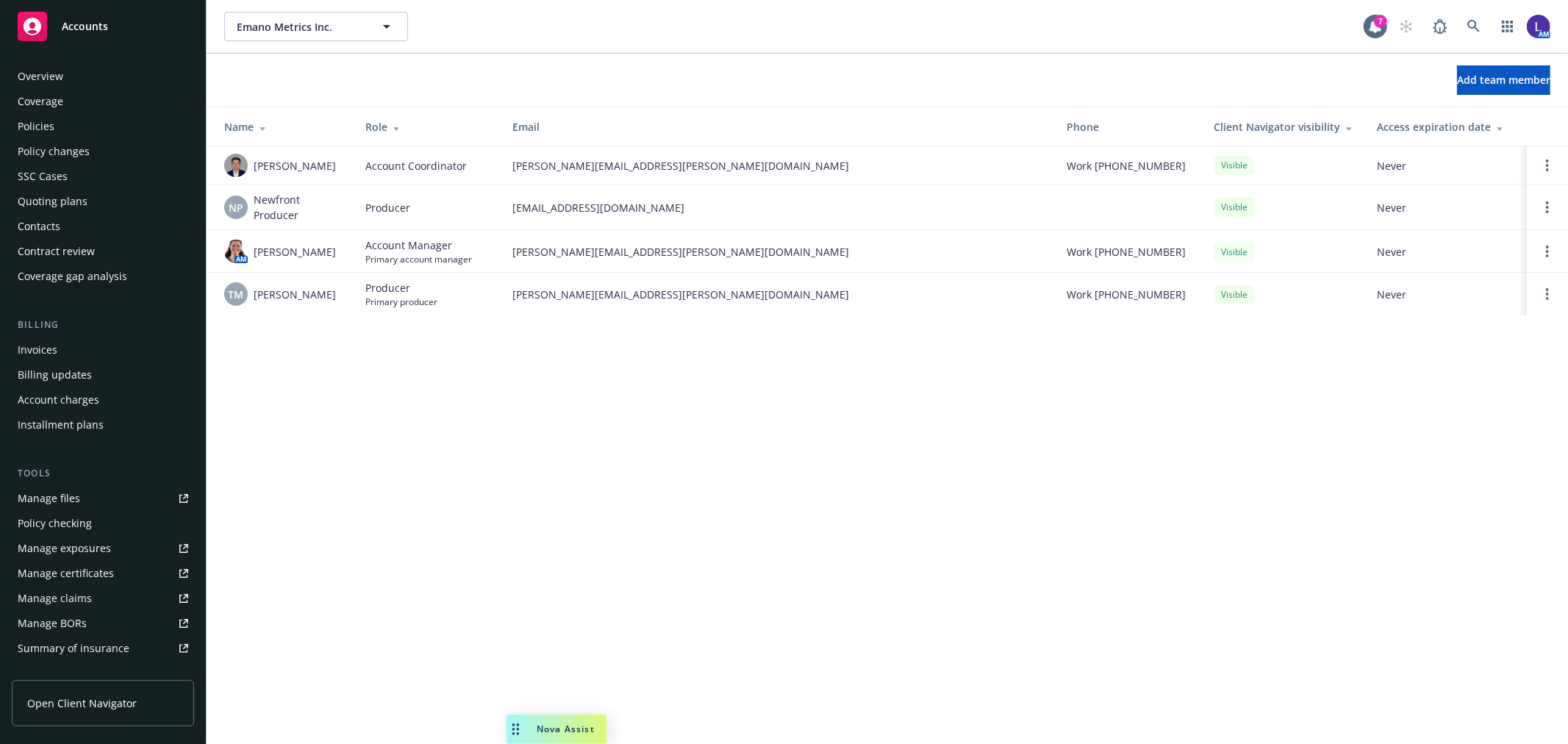
click at [45, 116] on div "Policies" at bounding box center [36, 126] width 37 height 24
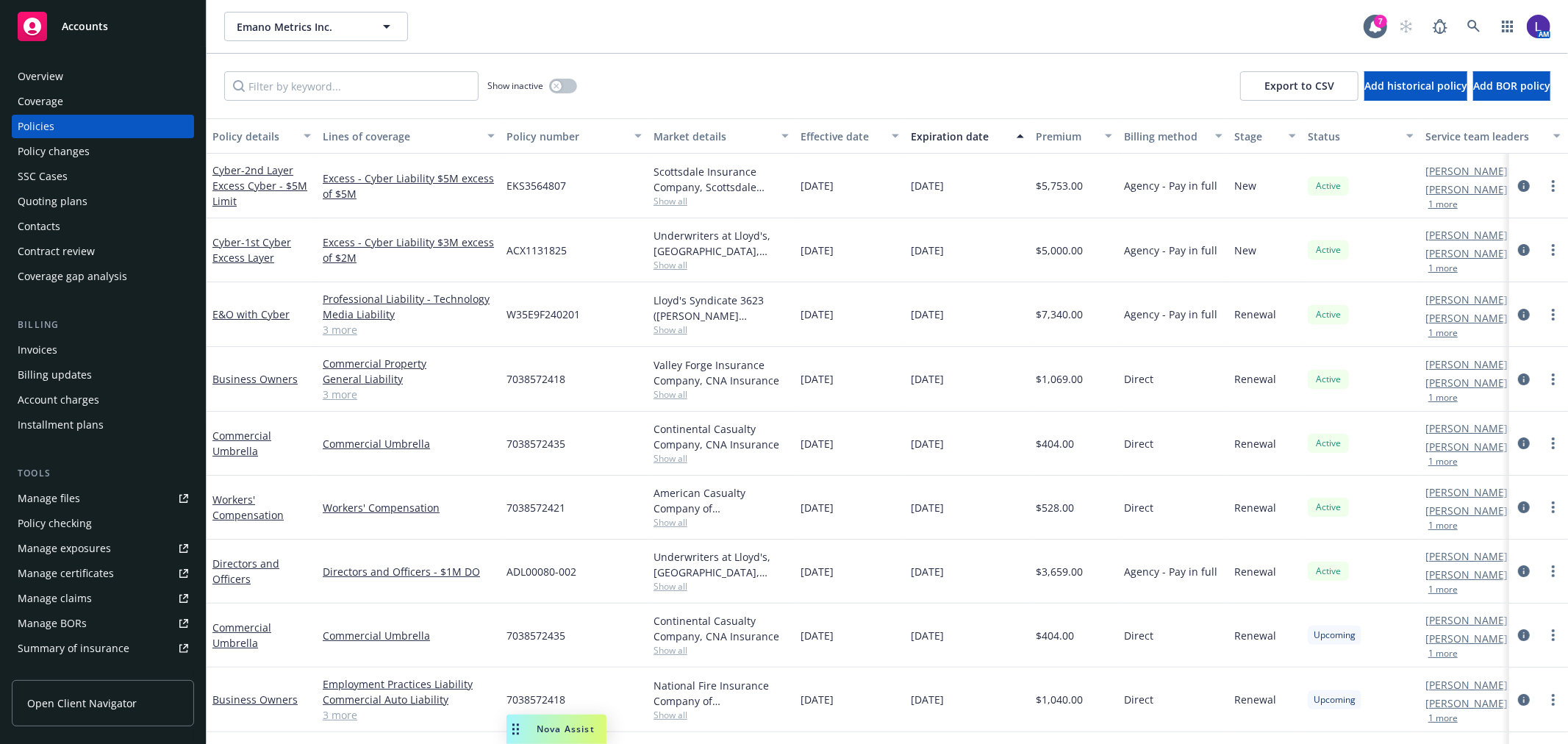
click at [37, 77] on div "Overview" at bounding box center [41, 77] width 45 height 24
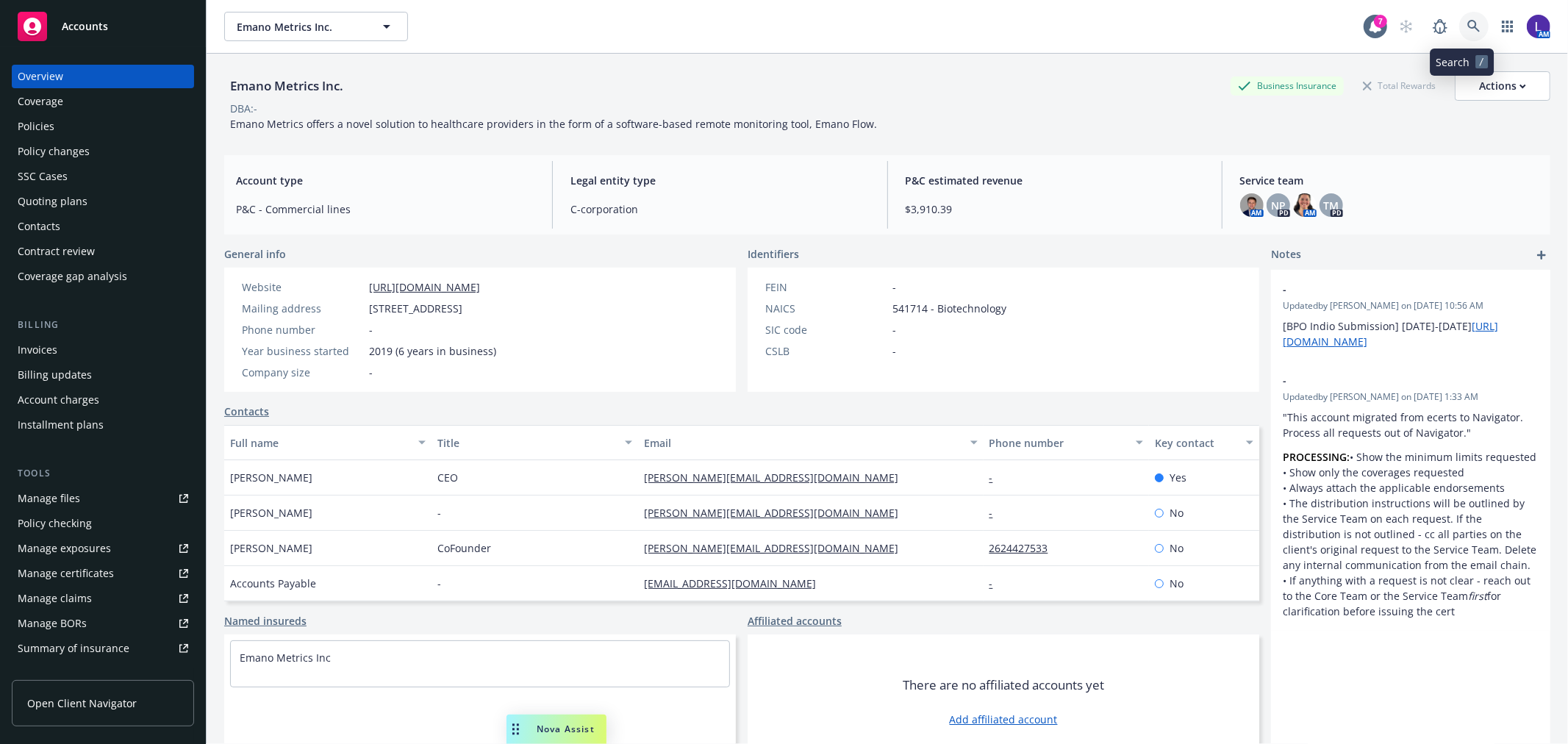
click at [1467, 28] on icon at bounding box center [1473, 26] width 13 height 13
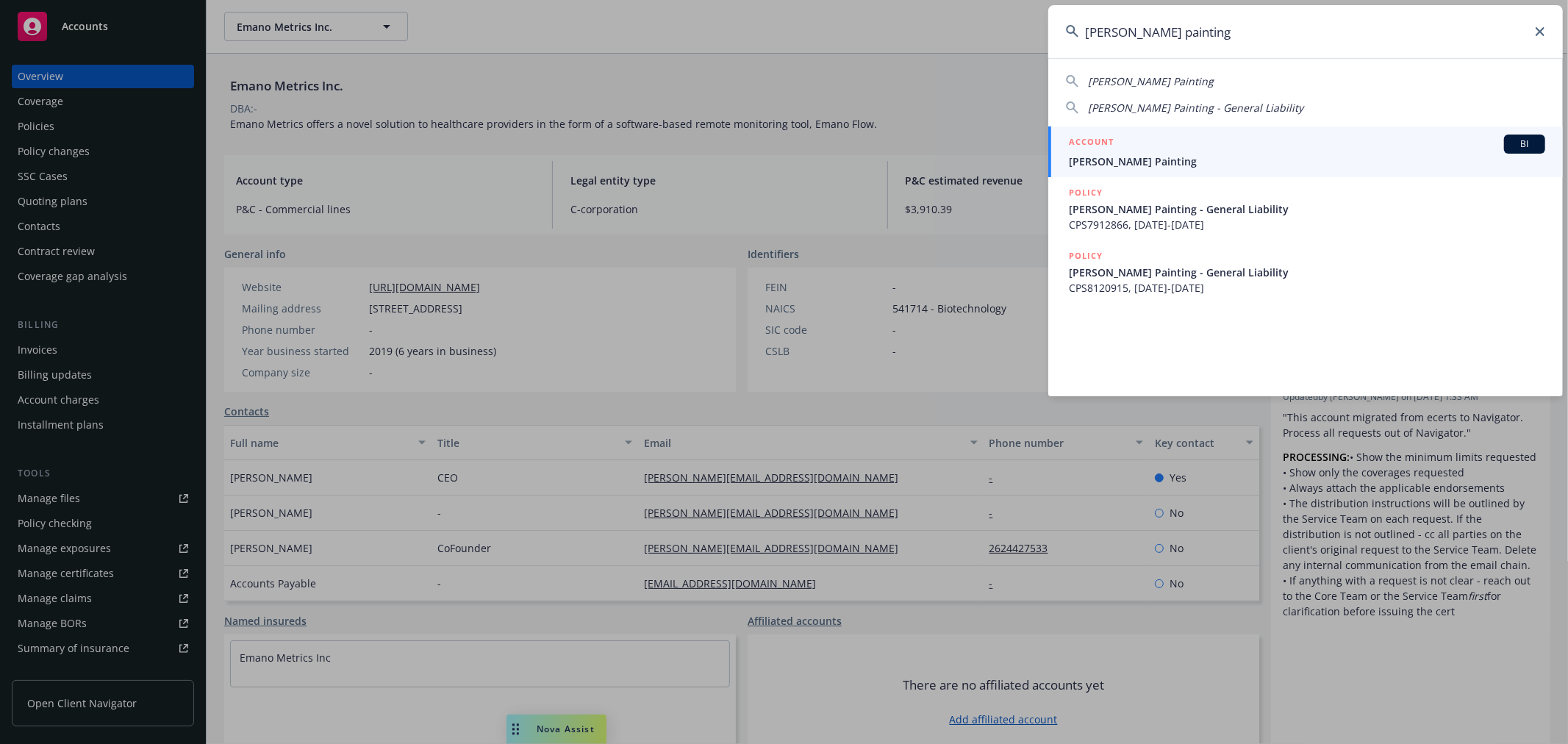
type input "[PERSON_NAME] painting"
click at [1112, 160] on span "[PERSON_NAME] Painting" at bounding box center [1307, 162] width 477 height 16
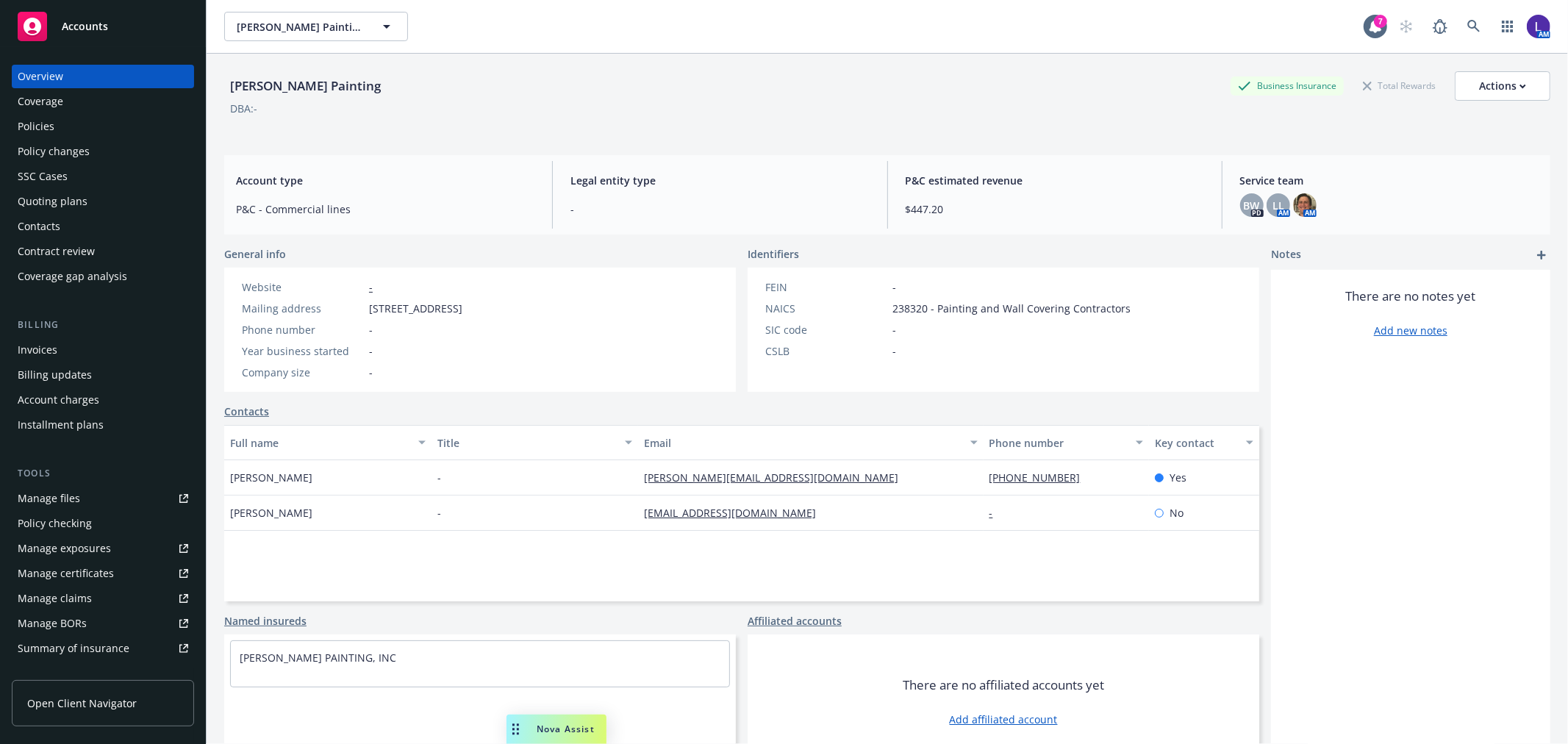
click at [52, 120] on div "Policies" at bounding box center [36, 126] width 37 height 24
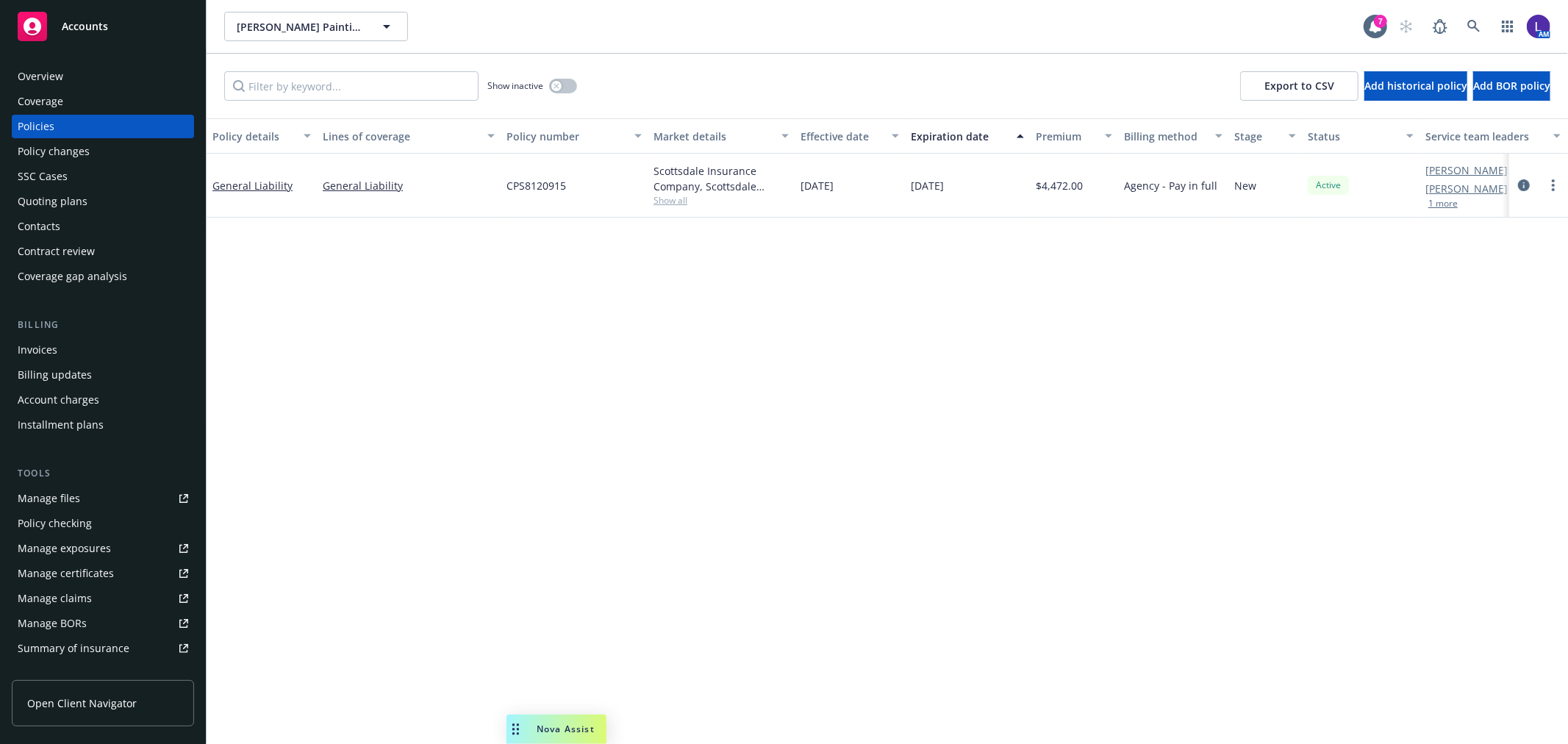
click at [1443, 201] on button "1 more" at bounding box center [1443, 203] width 30 height 9
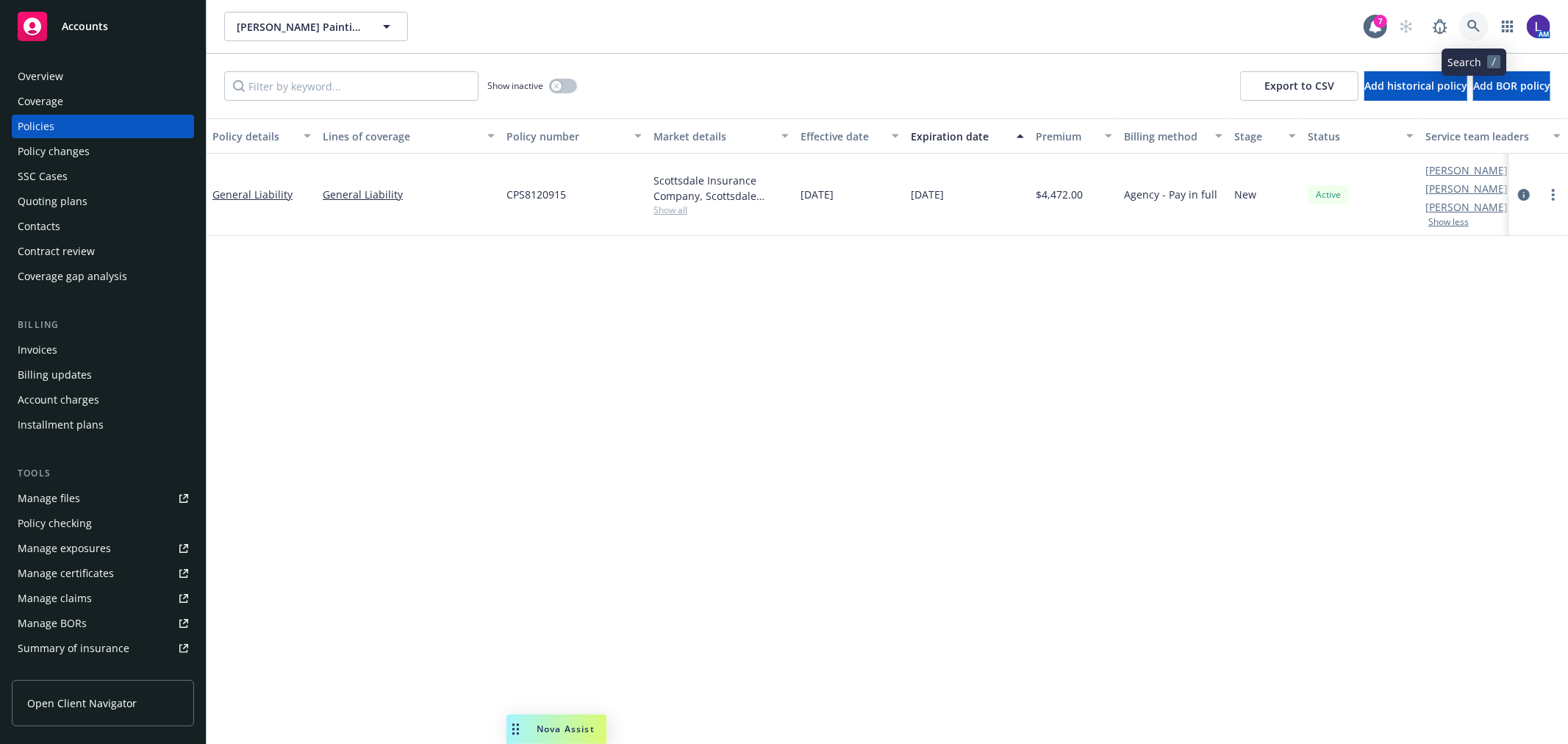
click at [1474, 18] on link at bounding box center [1474, 27] width 30 height 30
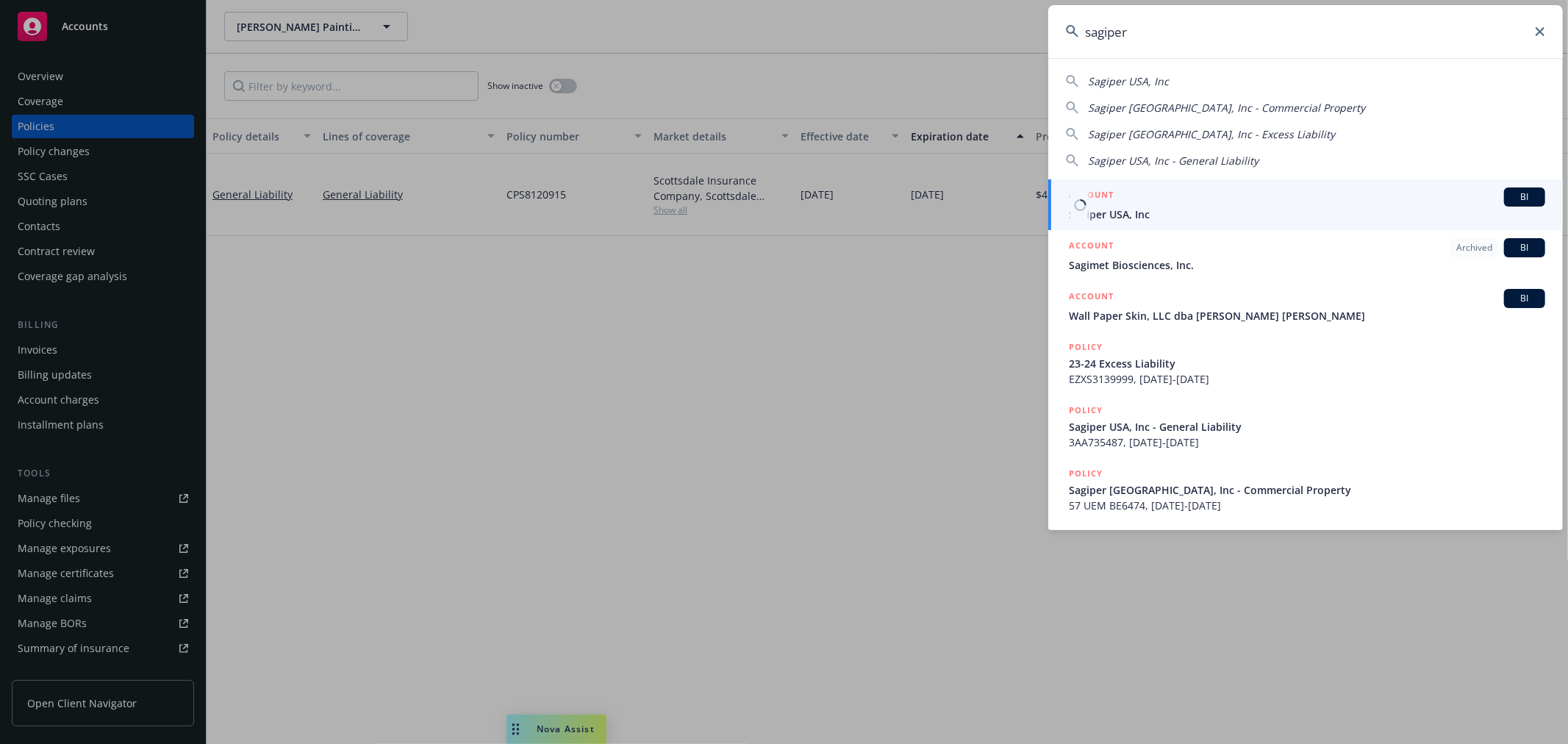
type input "sagiper"
click at [1072, 205] on h5 "ACCOUNT" at bounding box center [1091, 196] width 45 height 18
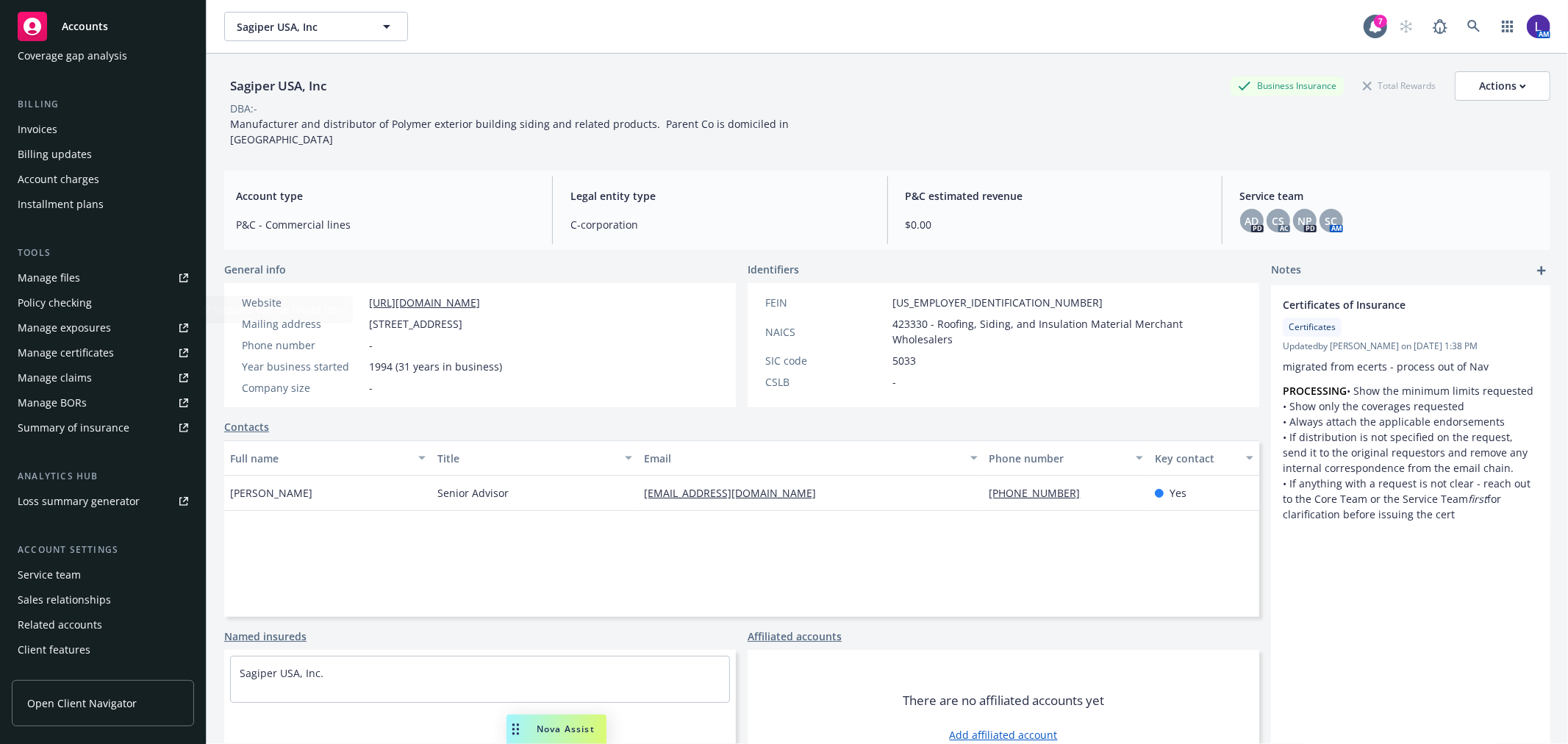
scroll to position [238, 0]
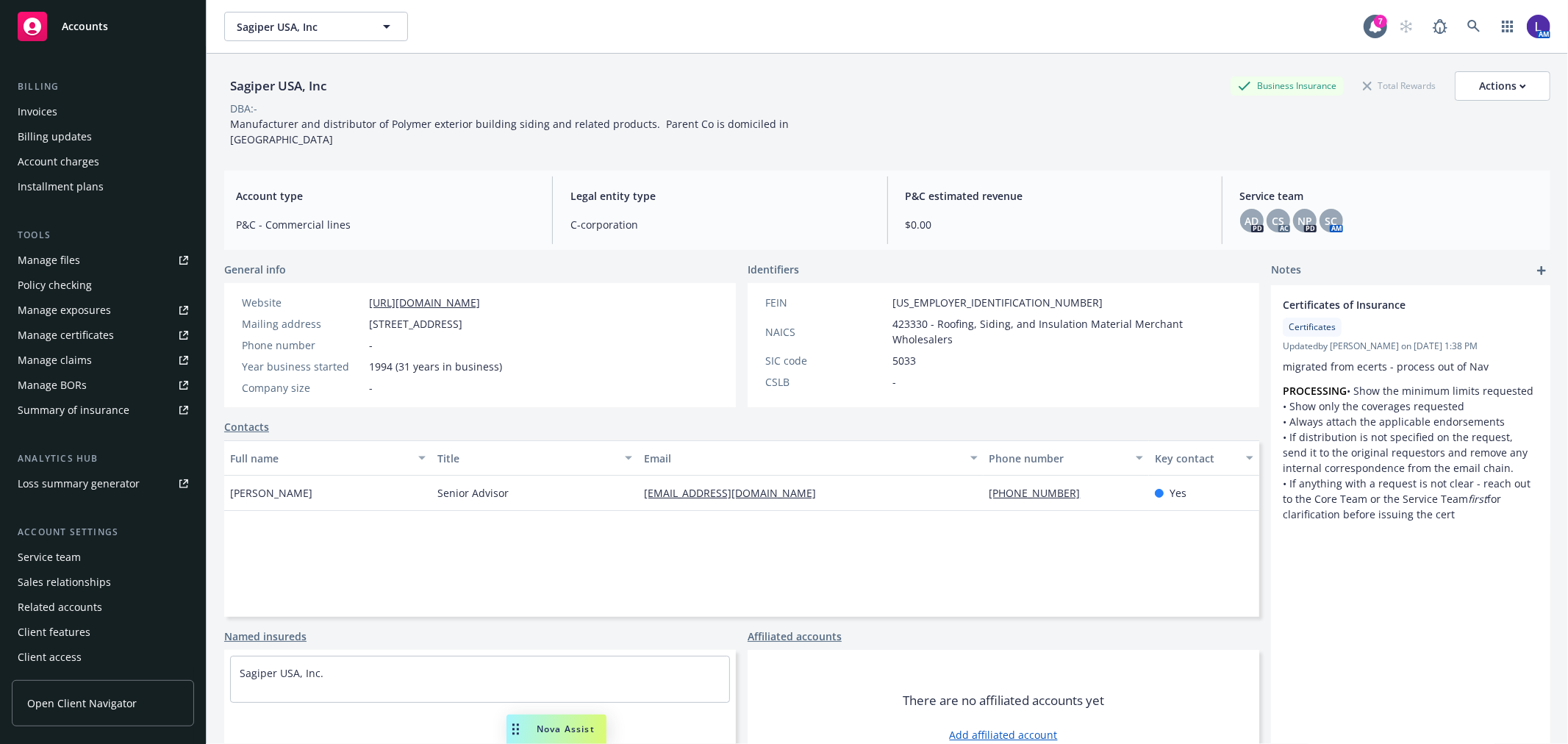
click at [63, 548] on div "Service team" at bounding box center [49, 557] width 64 height 24
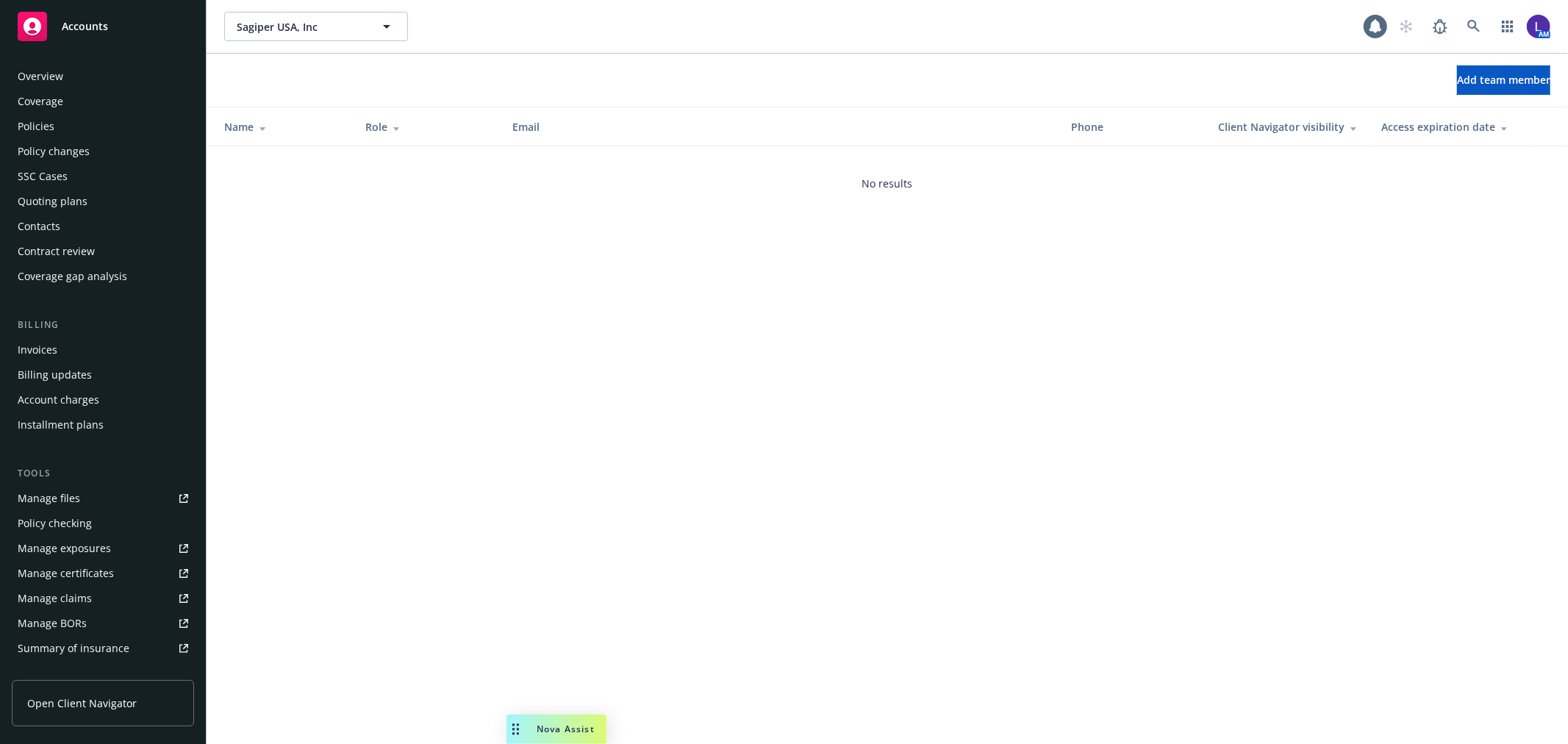
scroll to position [239, 0]
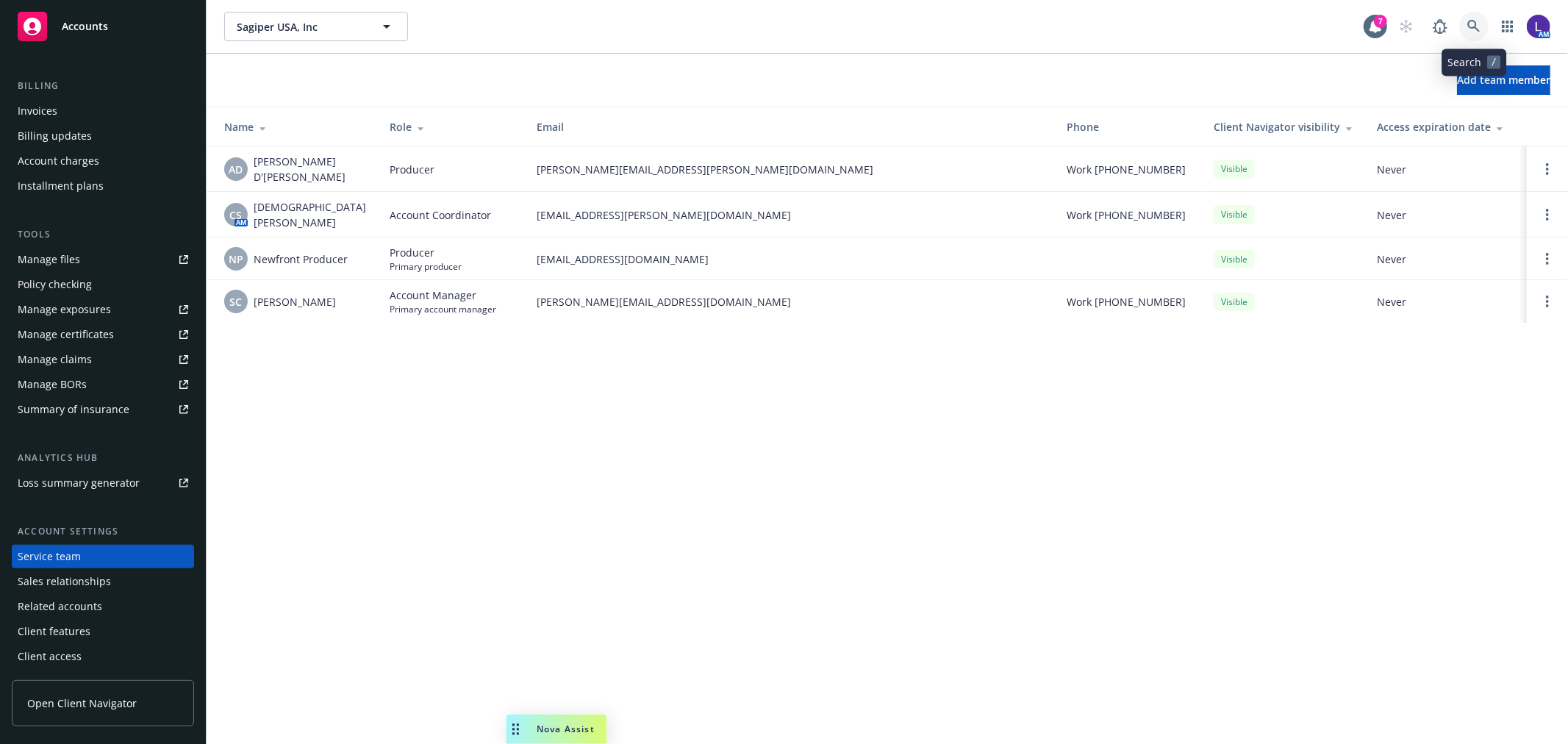
click at [1466, 24] on link at bounding box center [1474, 27] width 30 height 30
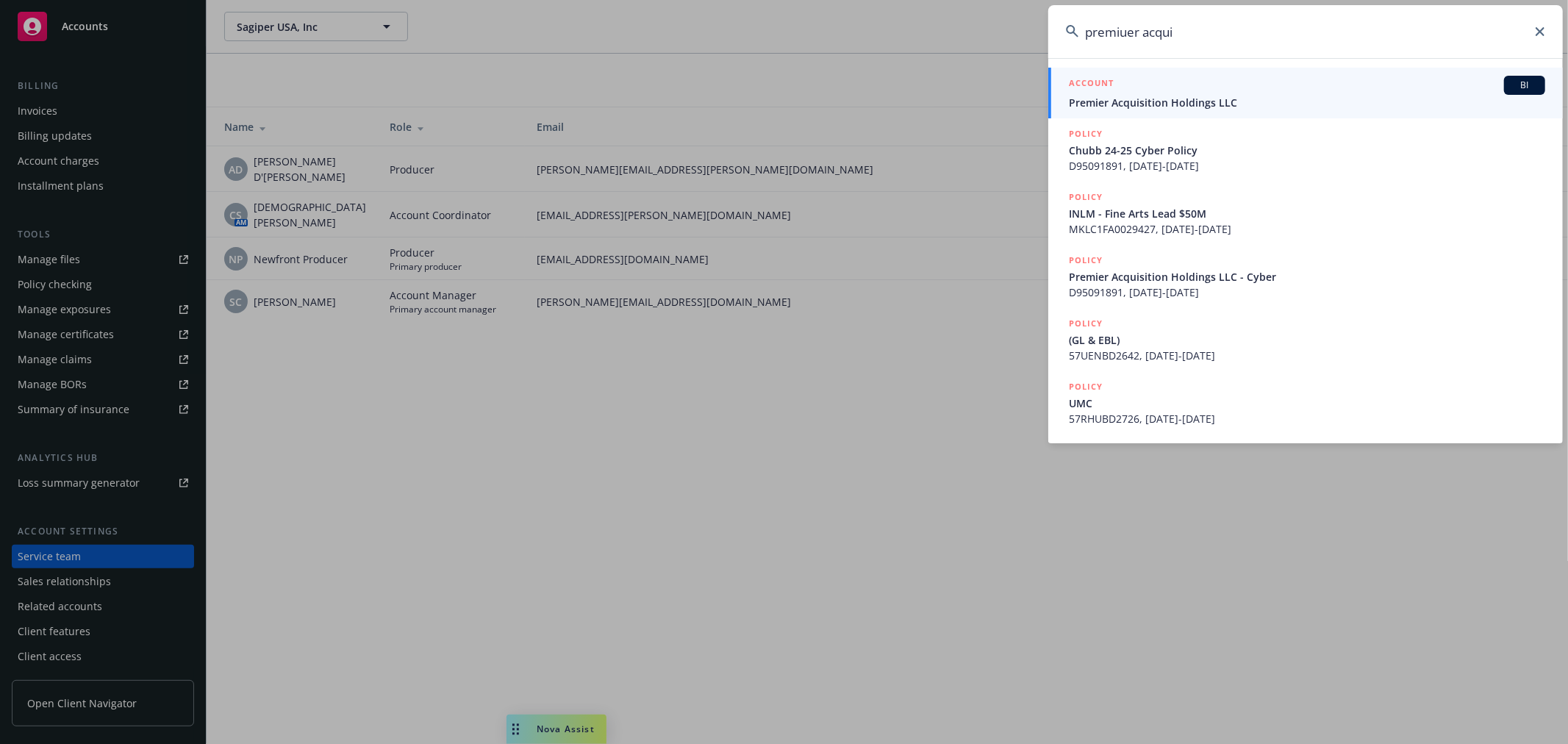
type input "premiuer acqui"
click at [1177, 103] on span "Premier Acquisition Holdings LLC" at bounding box center [1307, 103] width 477 height 16
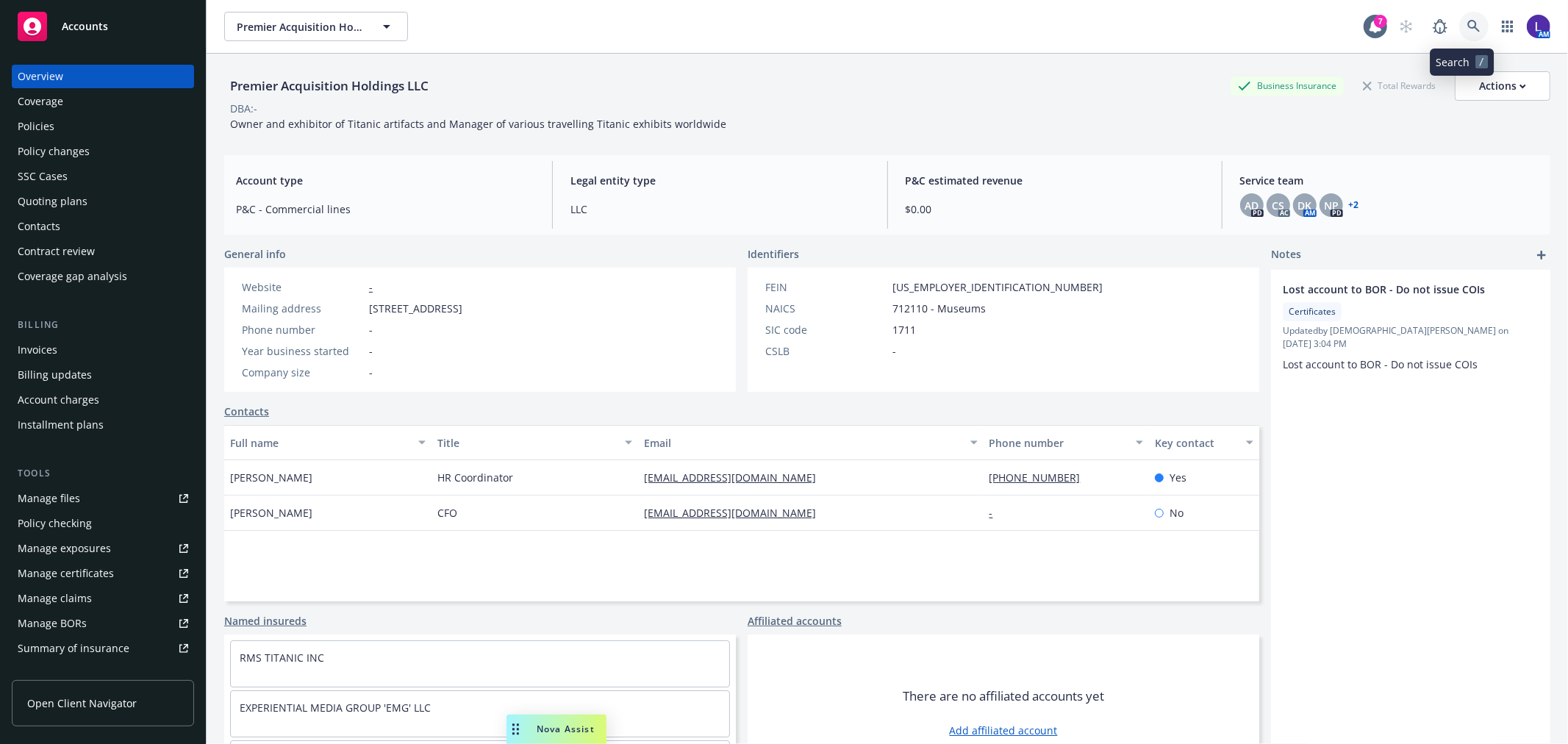
click at [1461, 18] on link at bounding box center [1474, 27] width 30 height 30
click at [53, 122] on div "Policies" at bounding box center [103, 126] width 171 height 24
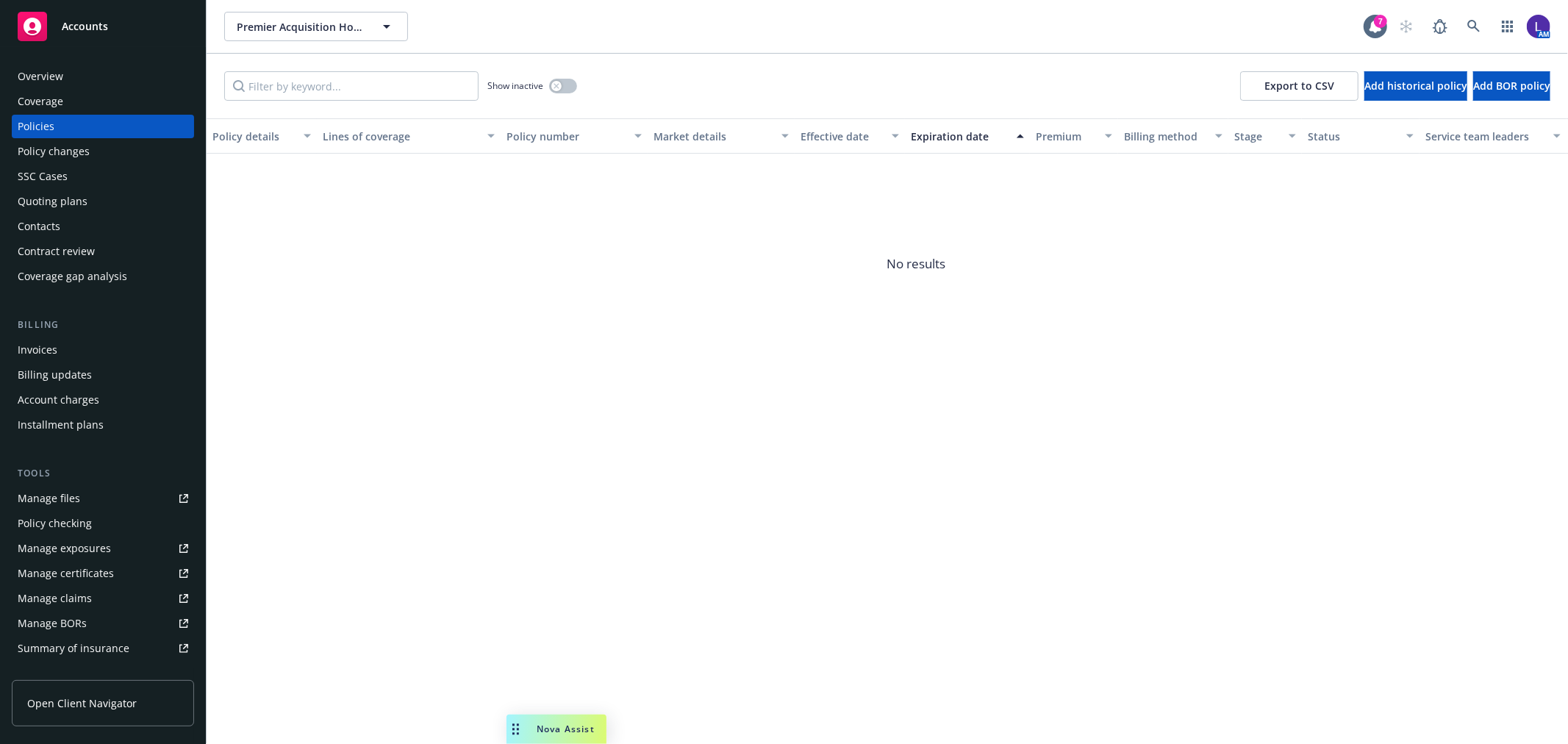
scroll to position [238, 0]
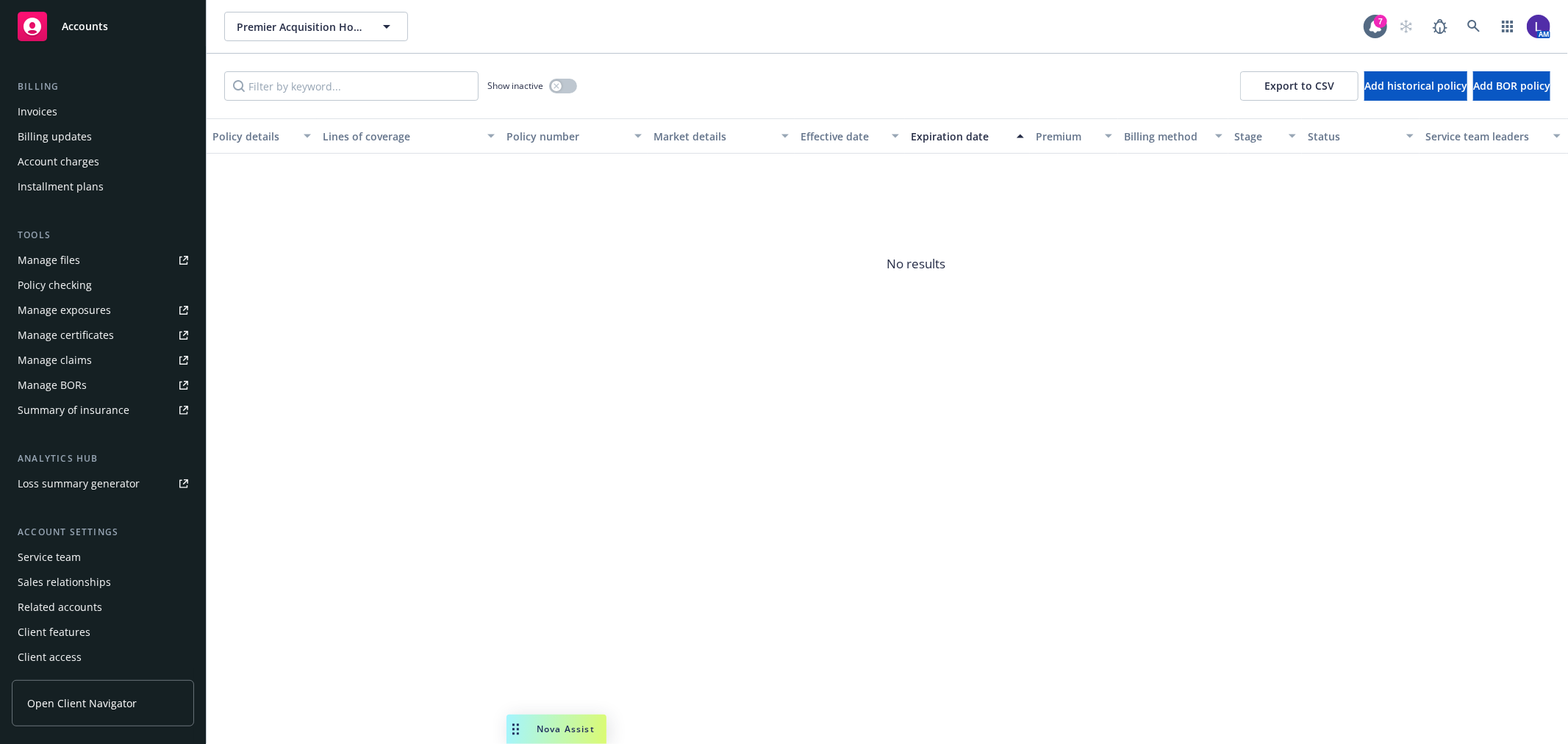
click at [56, 553] on div "Service team" at bounding box center [49, 557] width 64 height 24
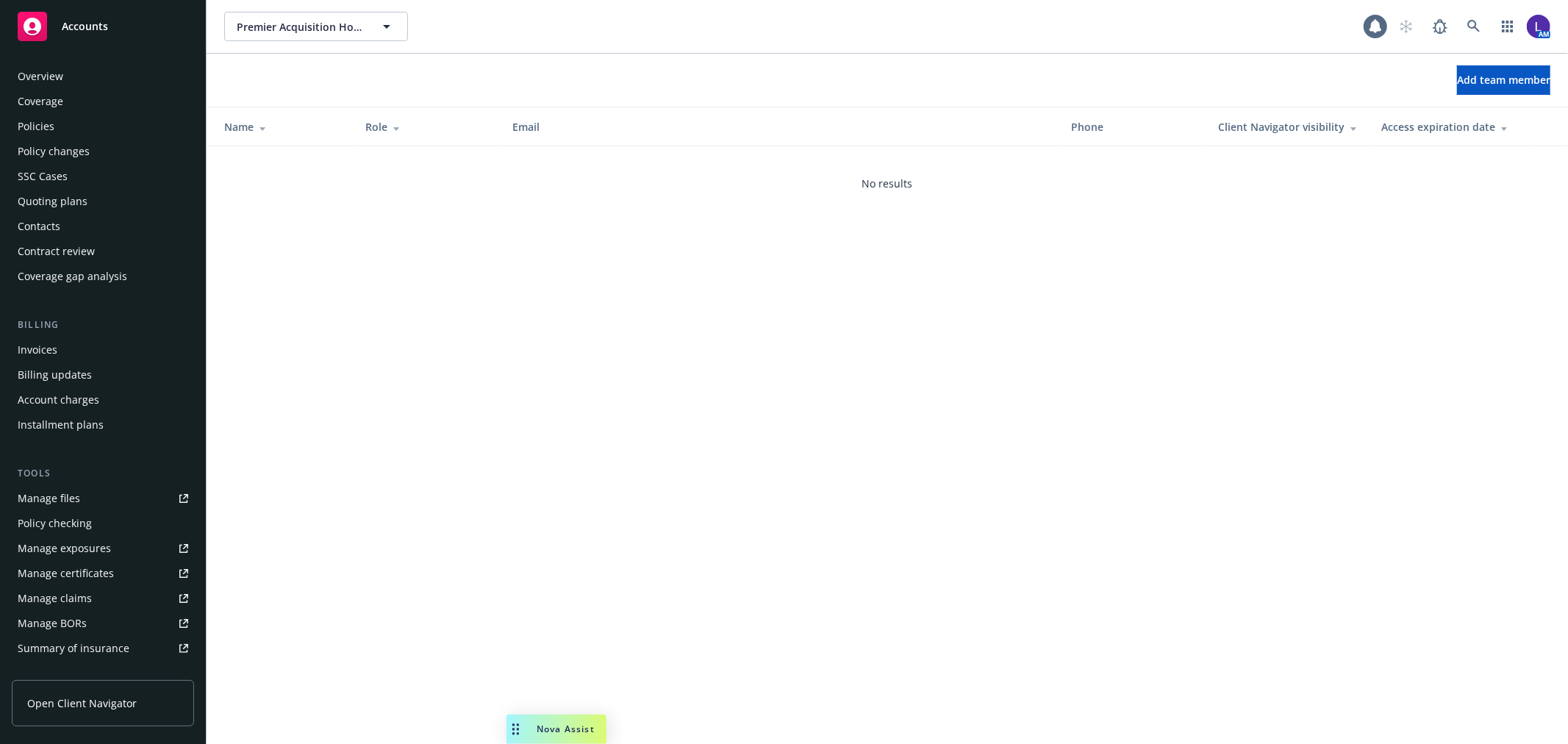
scroll to position [239, 0]
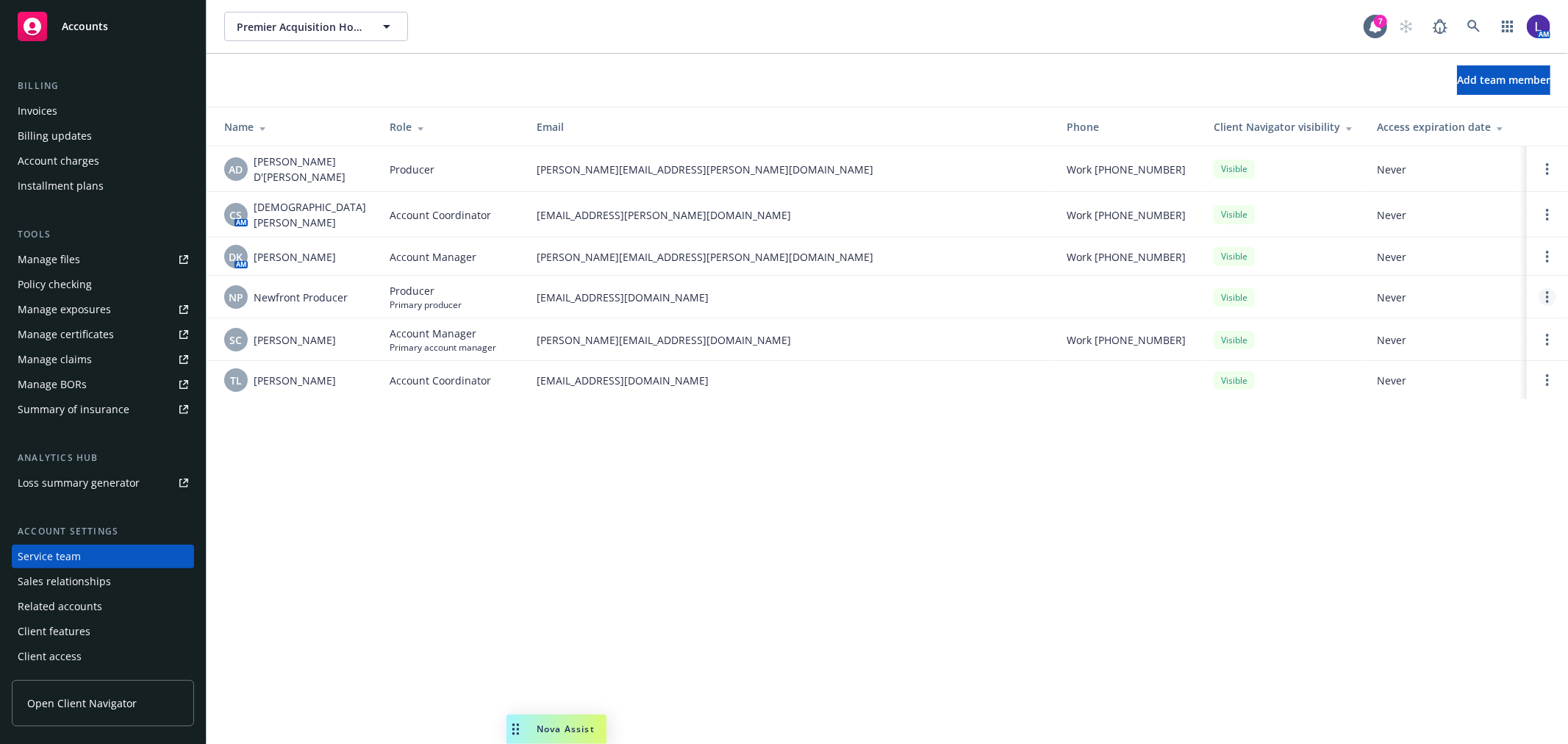
click at [1545, 295] on link "Open options" at bounding box center [1547, 297] width 18 height 18
click at [1544, 165] on link "Open options" at bounding box center [1547, 169] width 18 height 18
click at [1399, 129] on span "Remove producer" at bounding box center [1425, 128] width 123 height 14
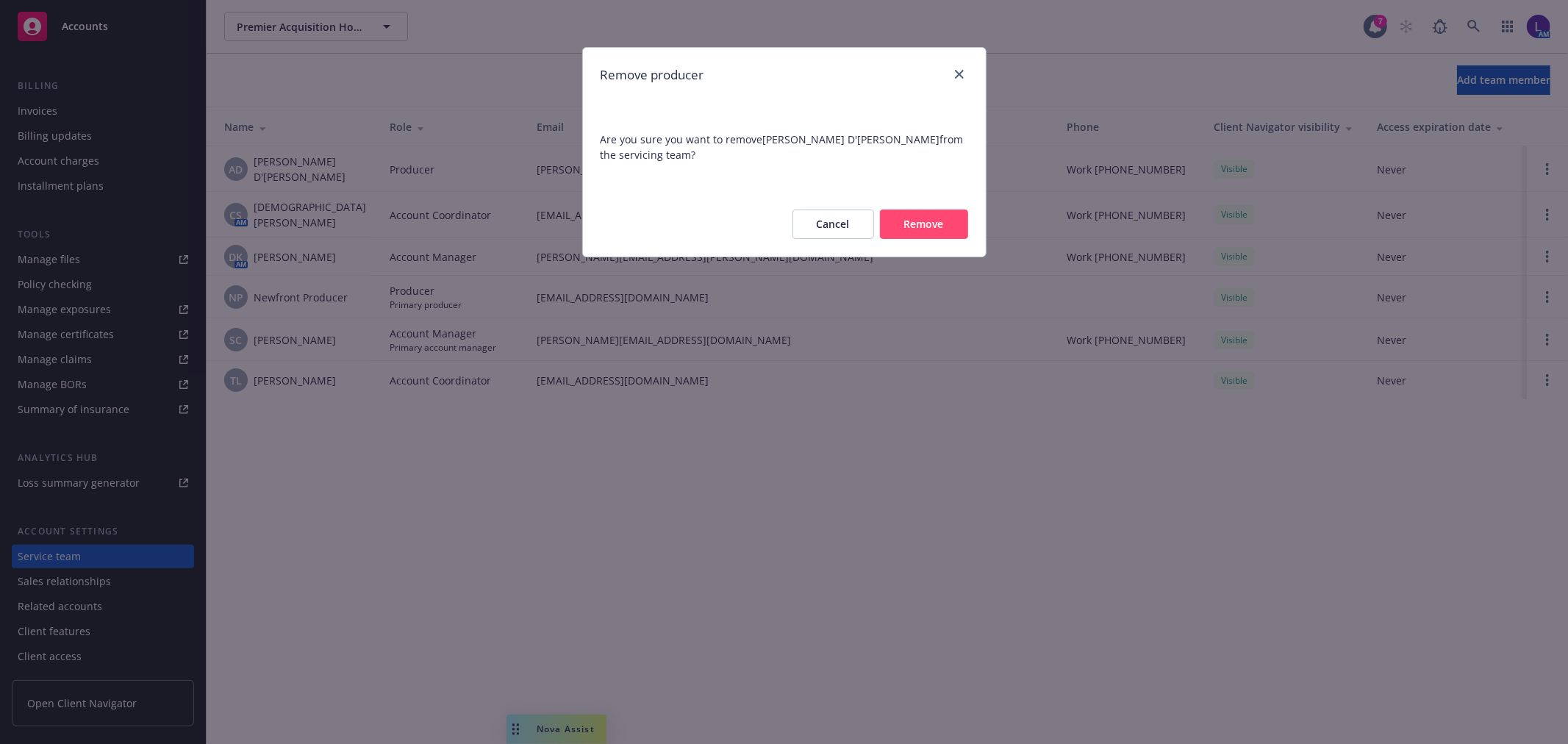
click at [815, 226] on button "Cancel" at bounding box center [833, 224] width 82 height 30
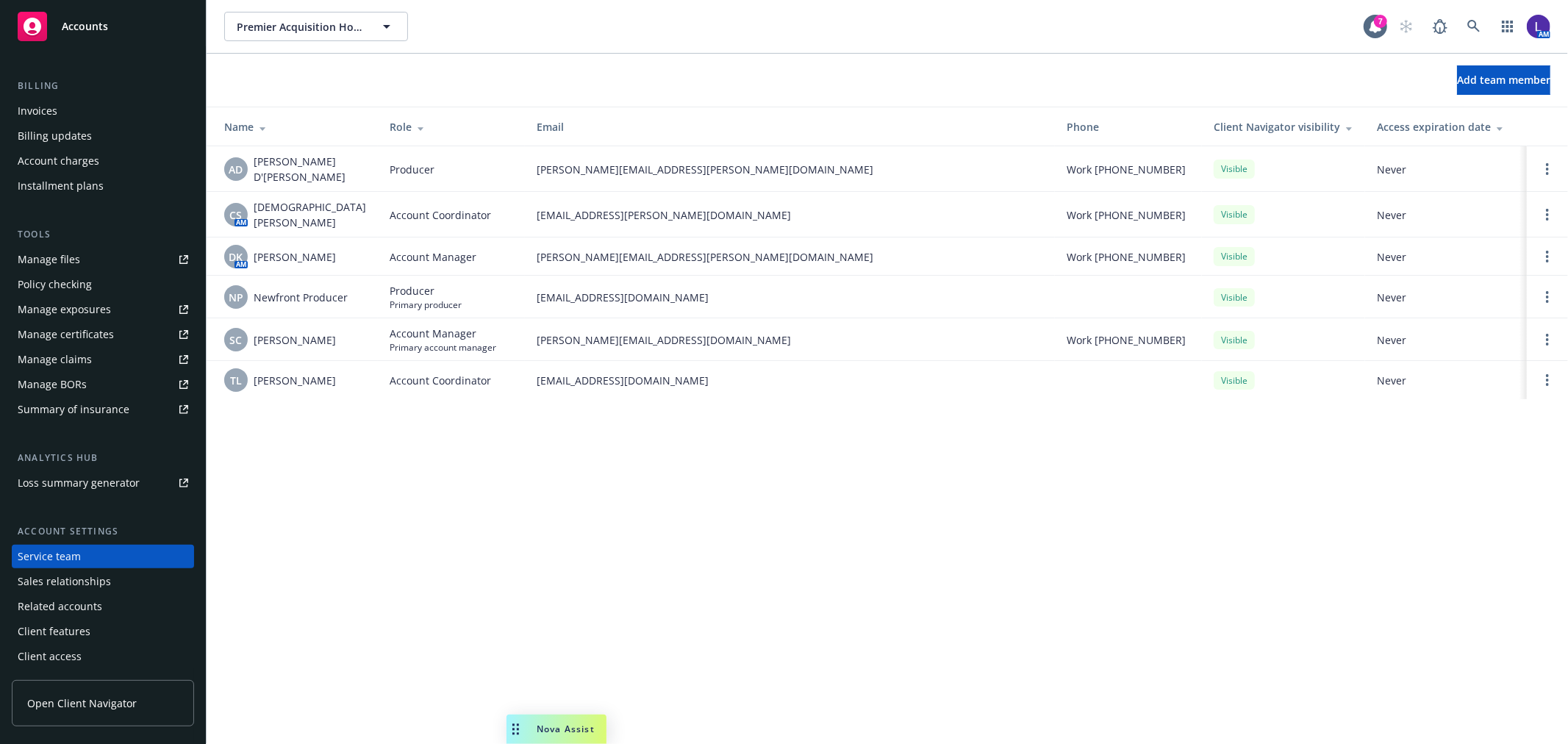
click at [324, 468] on div "Premier Acquisition Holdings LLC Premier Acquisition Holdings LLC 7 AM Add team…" at bounding box center [887, 372] width 1361 height 744
click at [1470, 22] on icon at bounding box center [1473, 26] width 13 height 13
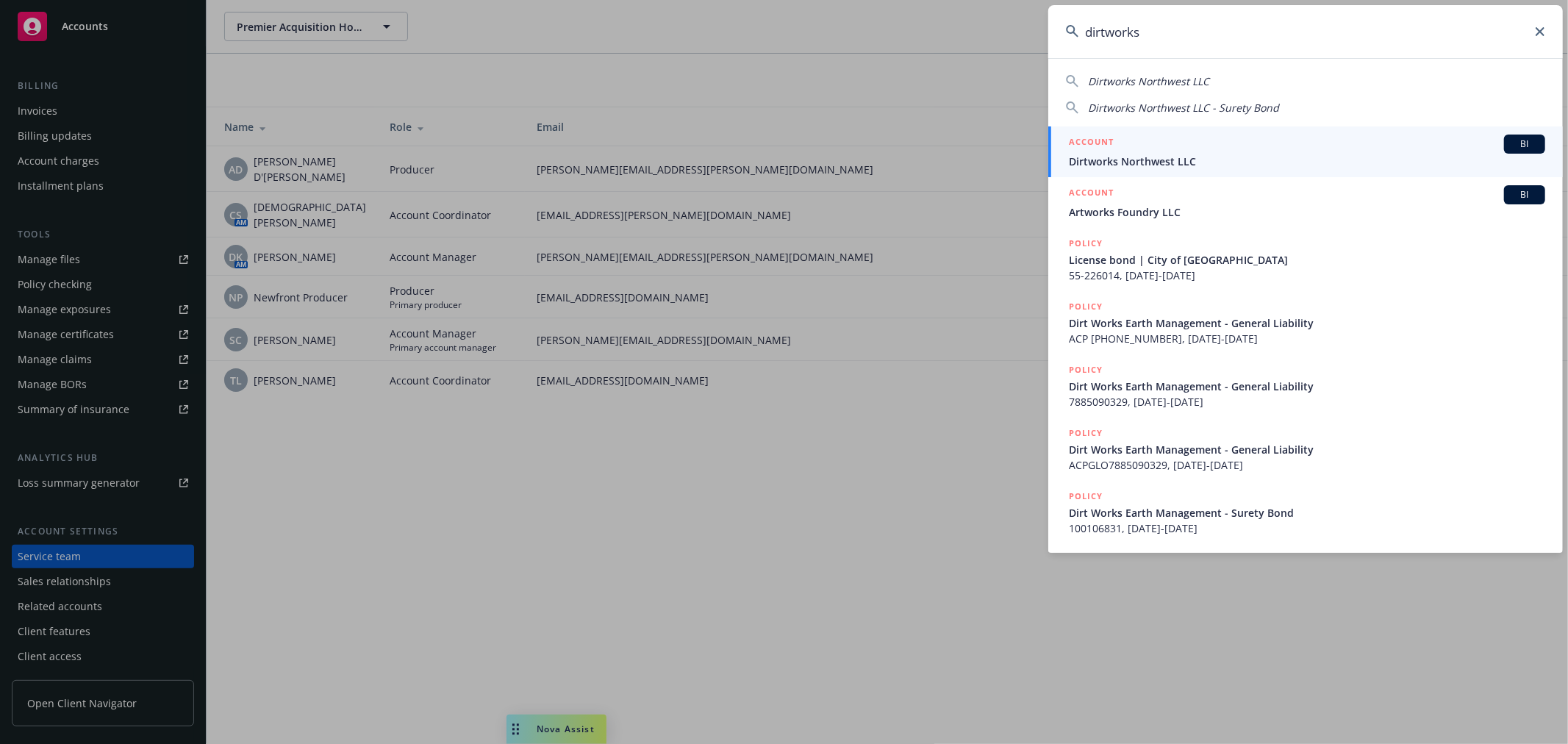
type input "dirtworks"
click at [1098, 159] on span "Dirtworks Northwest LLC" at bounding box center [1307, 162] width 477 height 16
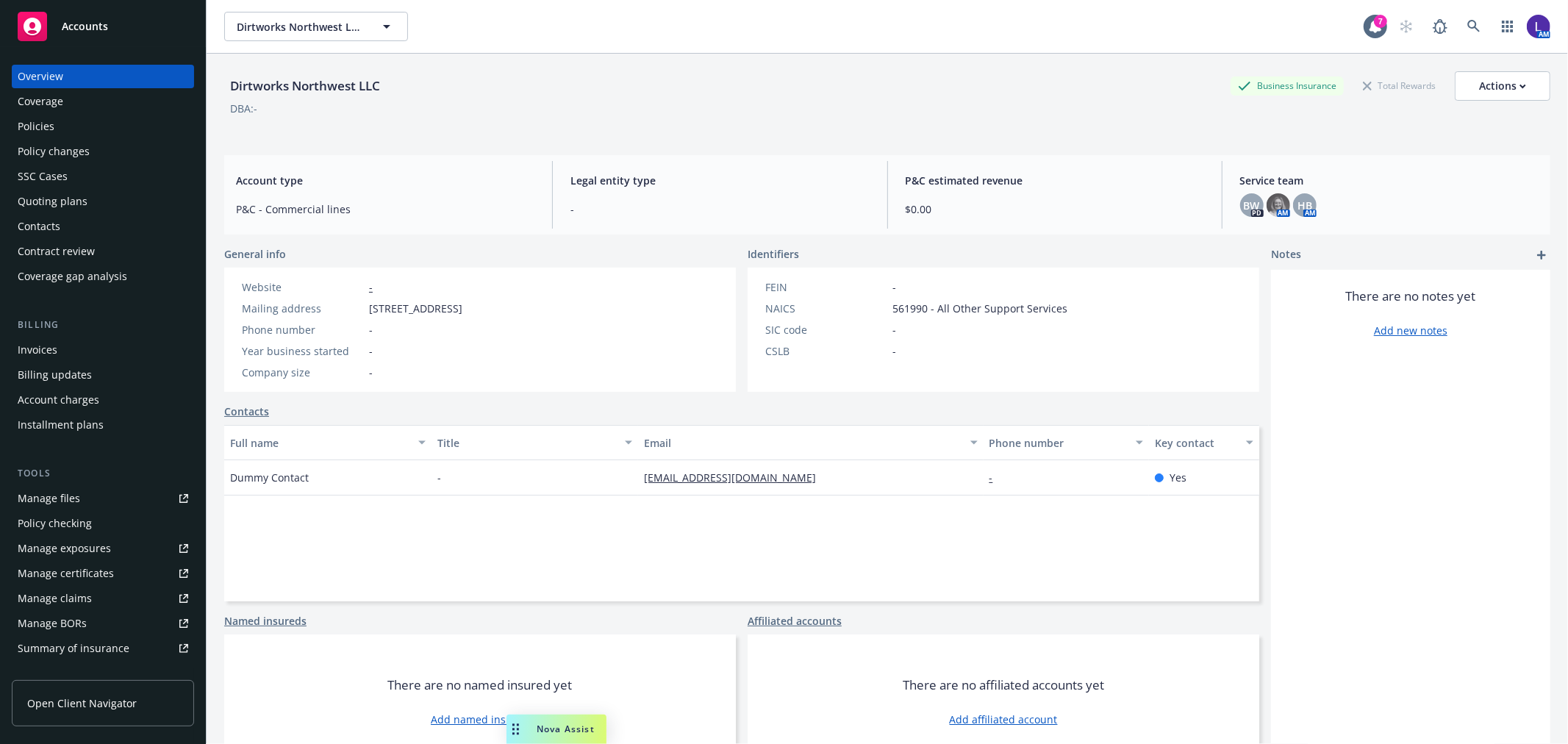
scroll to position [238, 0]
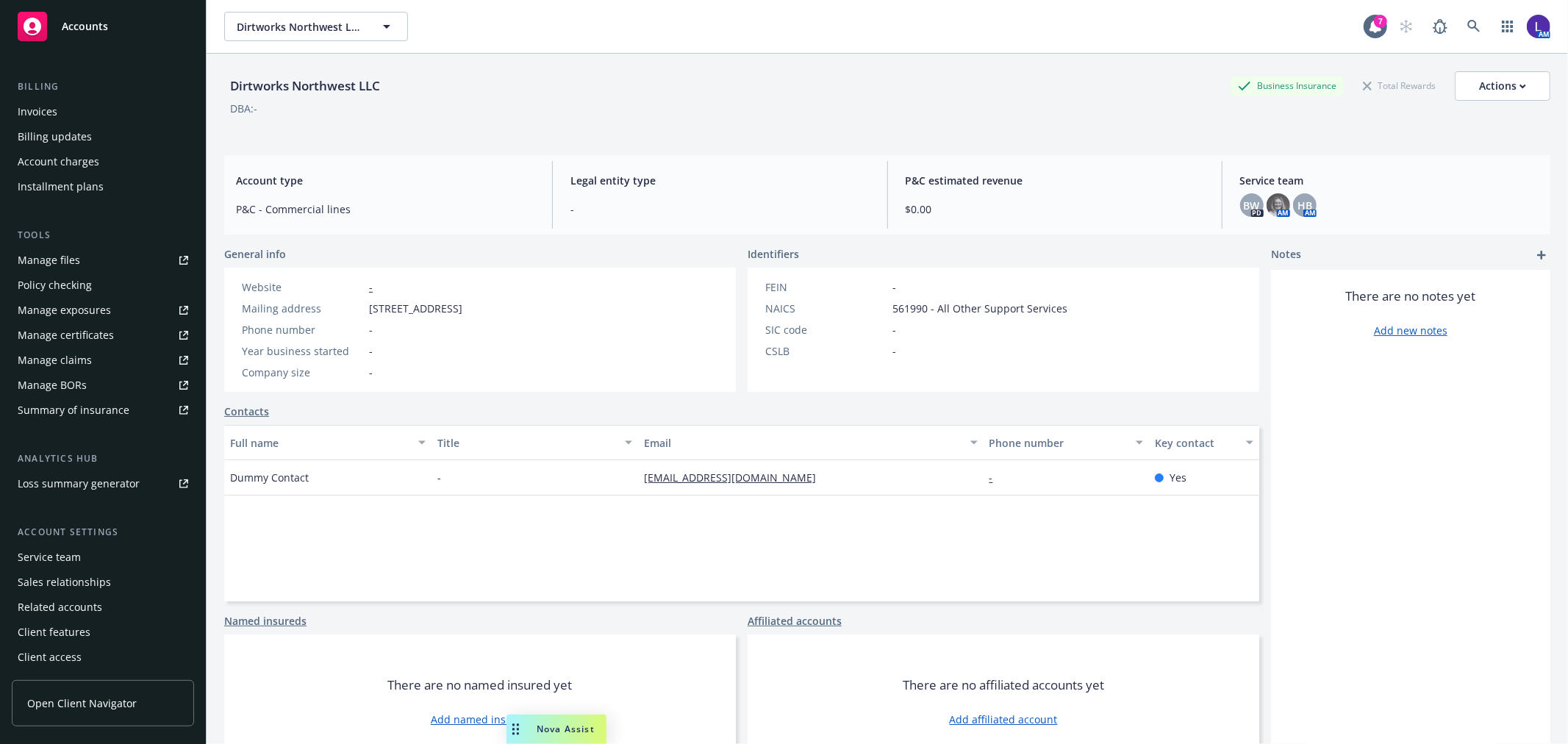
click at [56, 559] on div "Service team" at bounding box center [49, 557] width 64 height 24
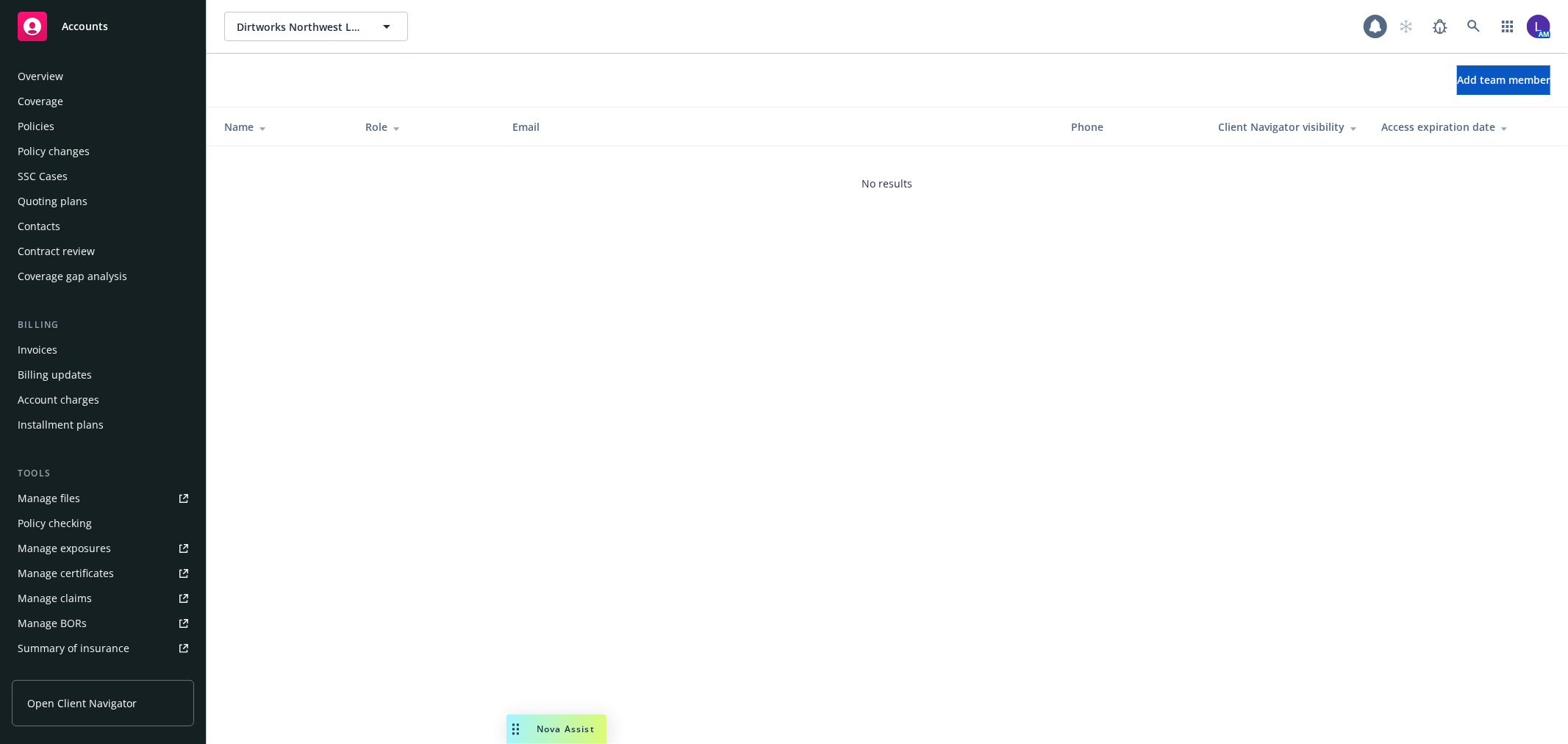
scroll to position [239, 0]
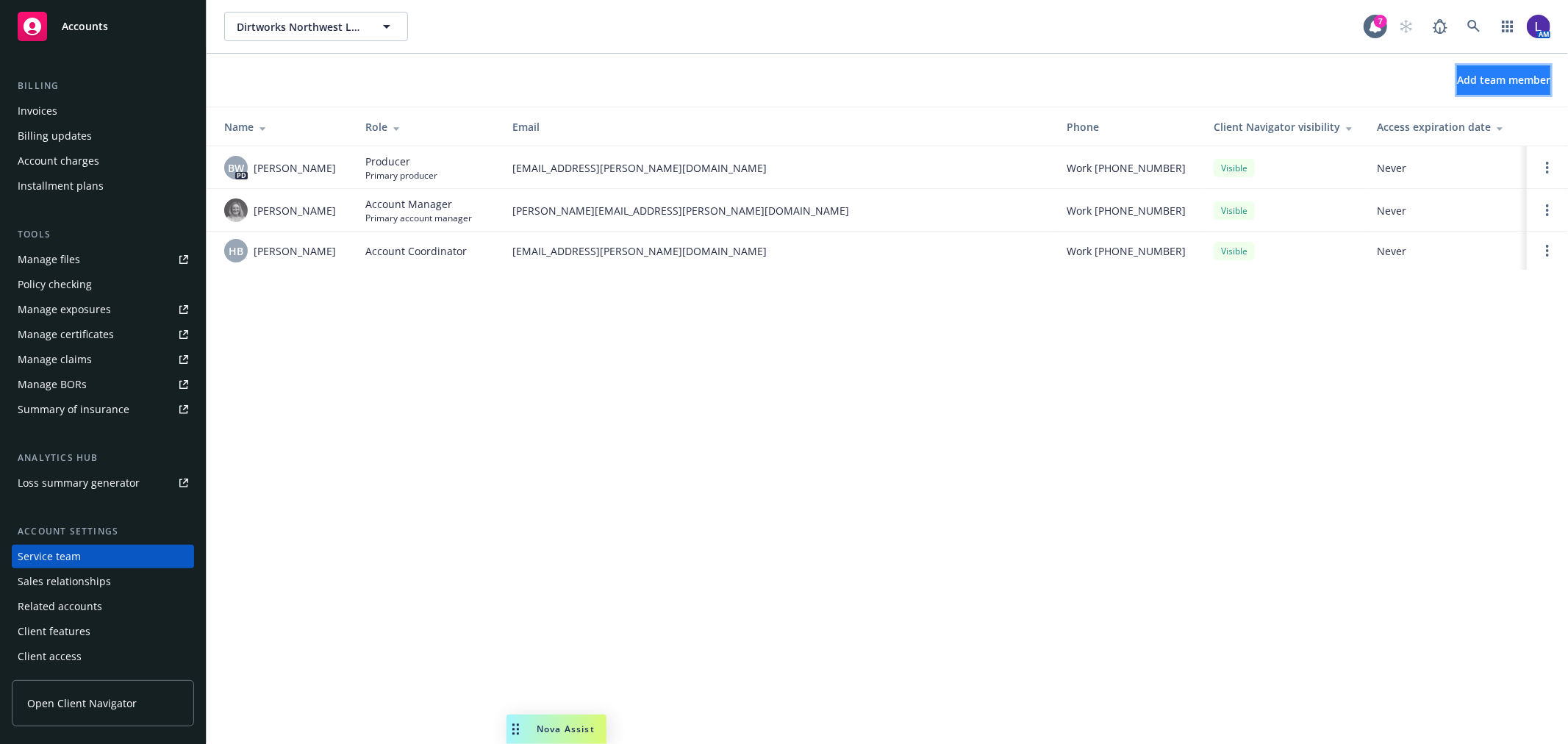
click at [1457, 76] on span "Add team member" at bounding box center [1503, 80] width 93 height 14
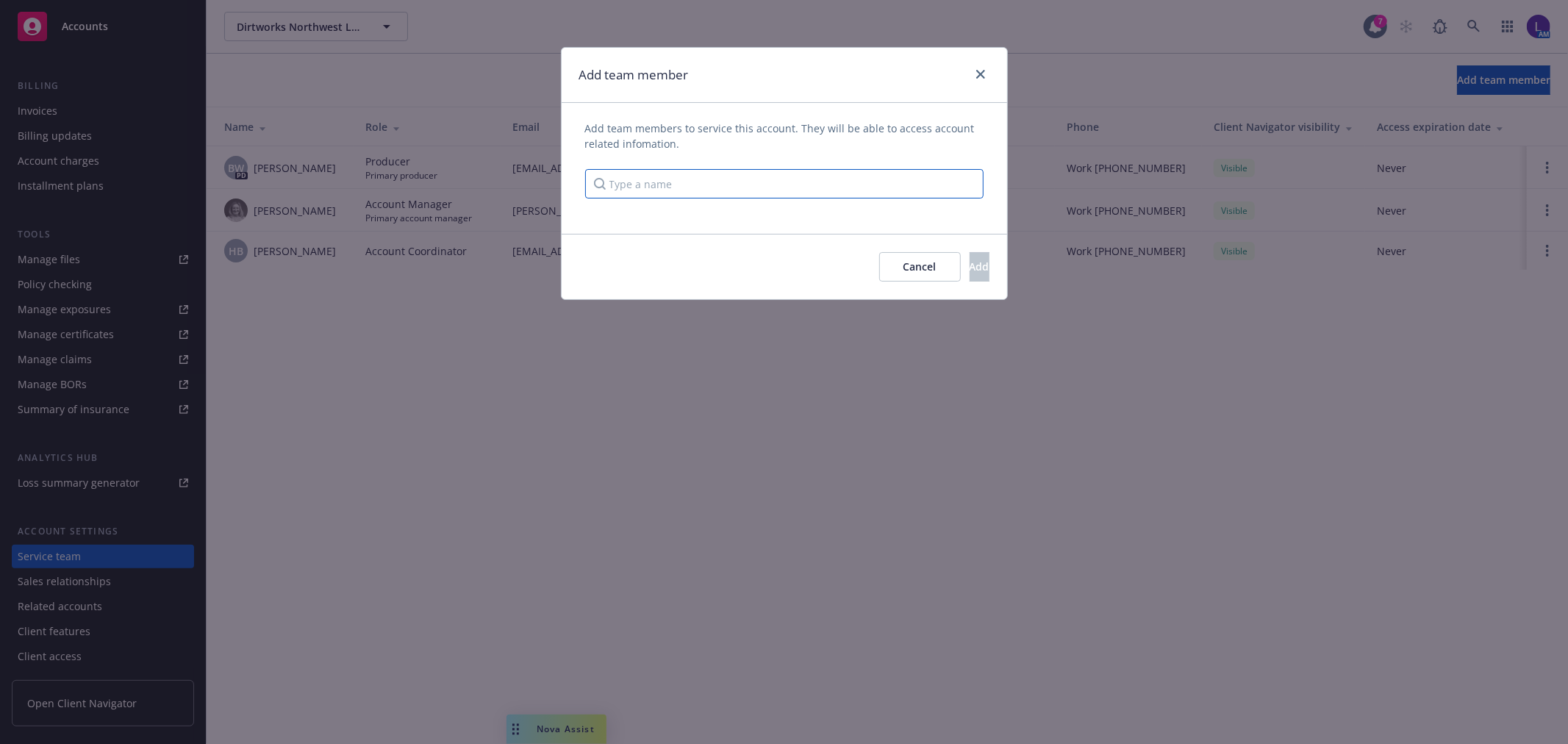
click at [673, 171] on input "Type a name" at bounding box center [784, 184] width 398 height 30
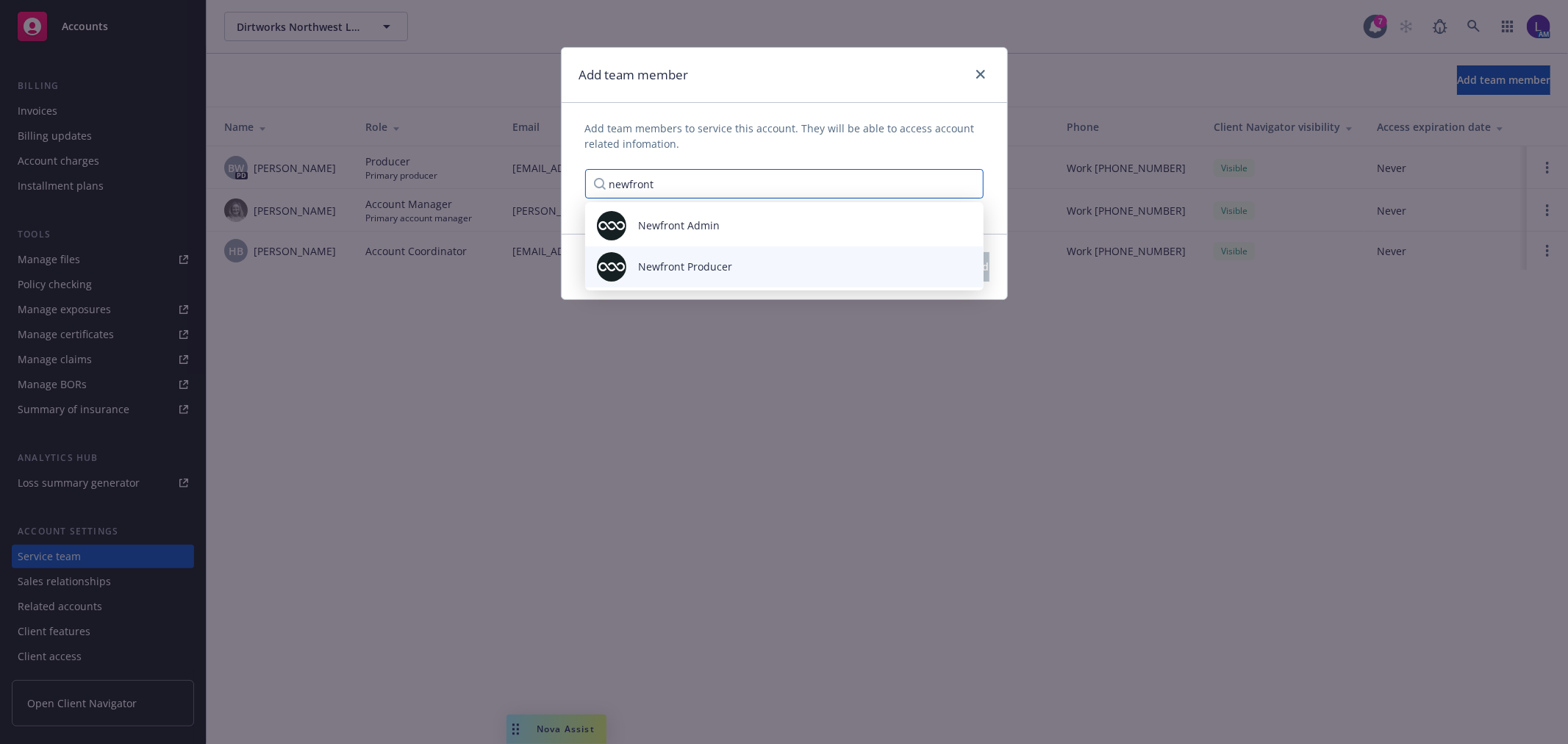
type input "newfront"
click at [720, 257] on div "Newfront Producer" at bounding box center [784, 267] width 375 height 30
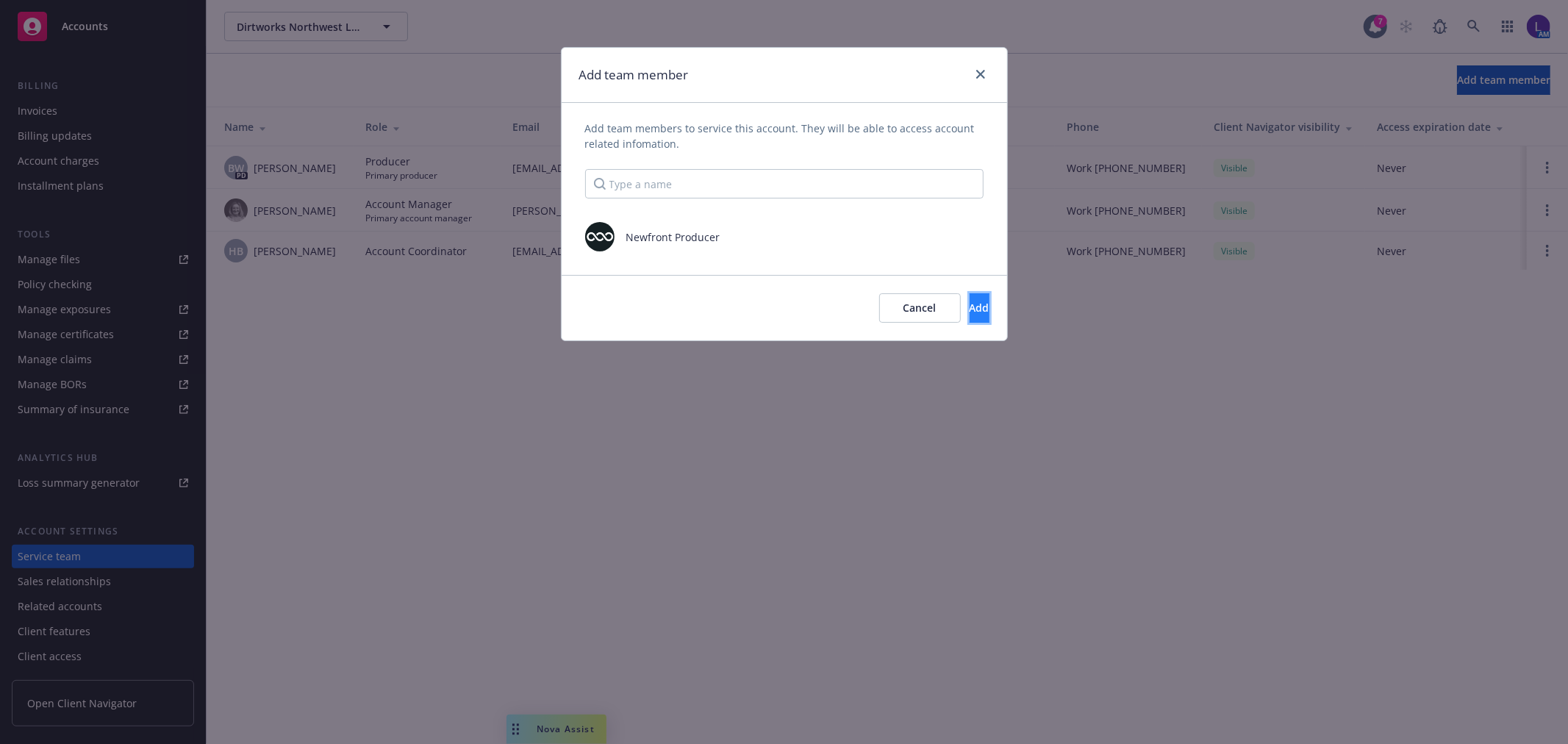
click at [983, 301] on button "Add" at bounding box center [979, 308] width 20 height 30
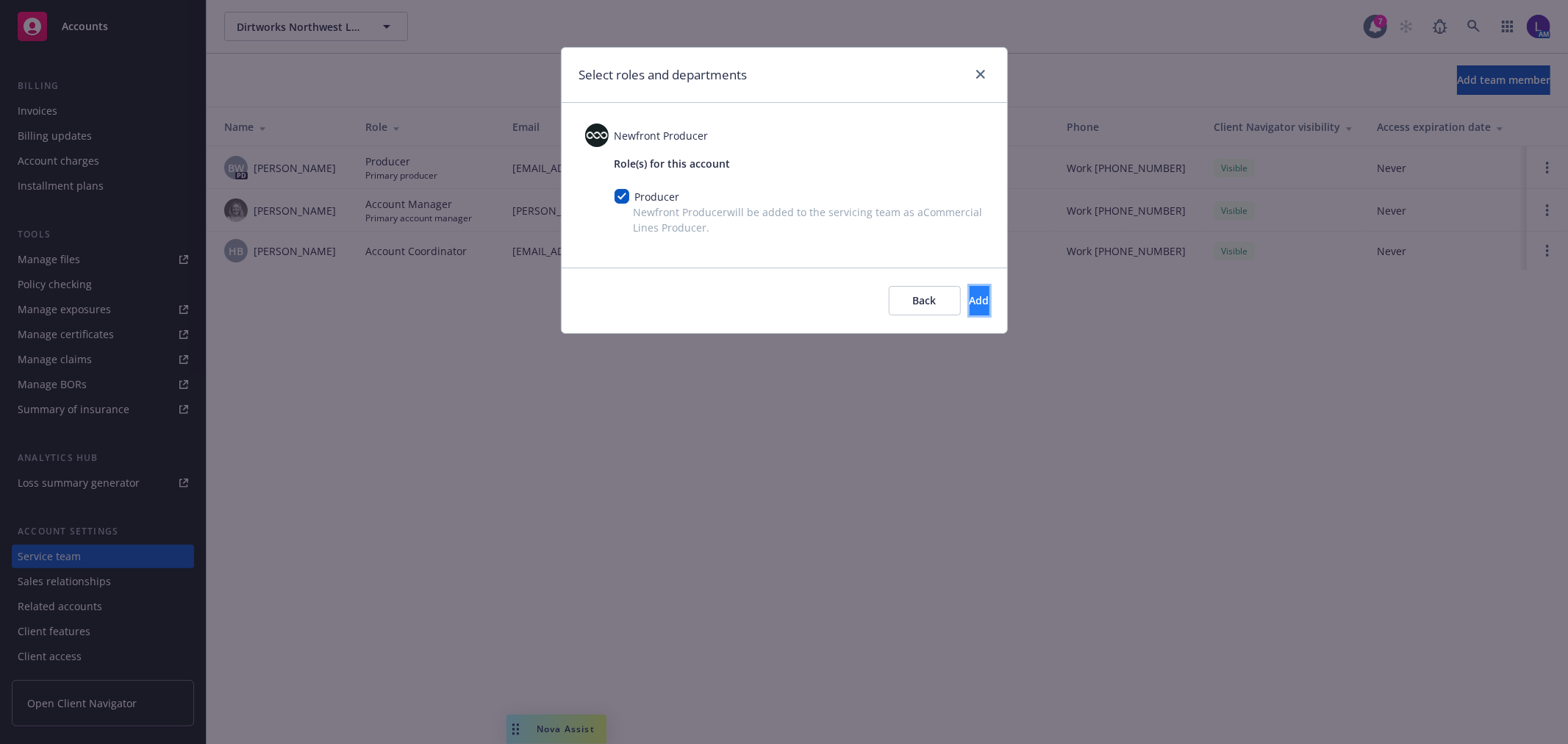
click at [970, 299] on button "Add" at bounding box center [979, 301] width 20 height 30
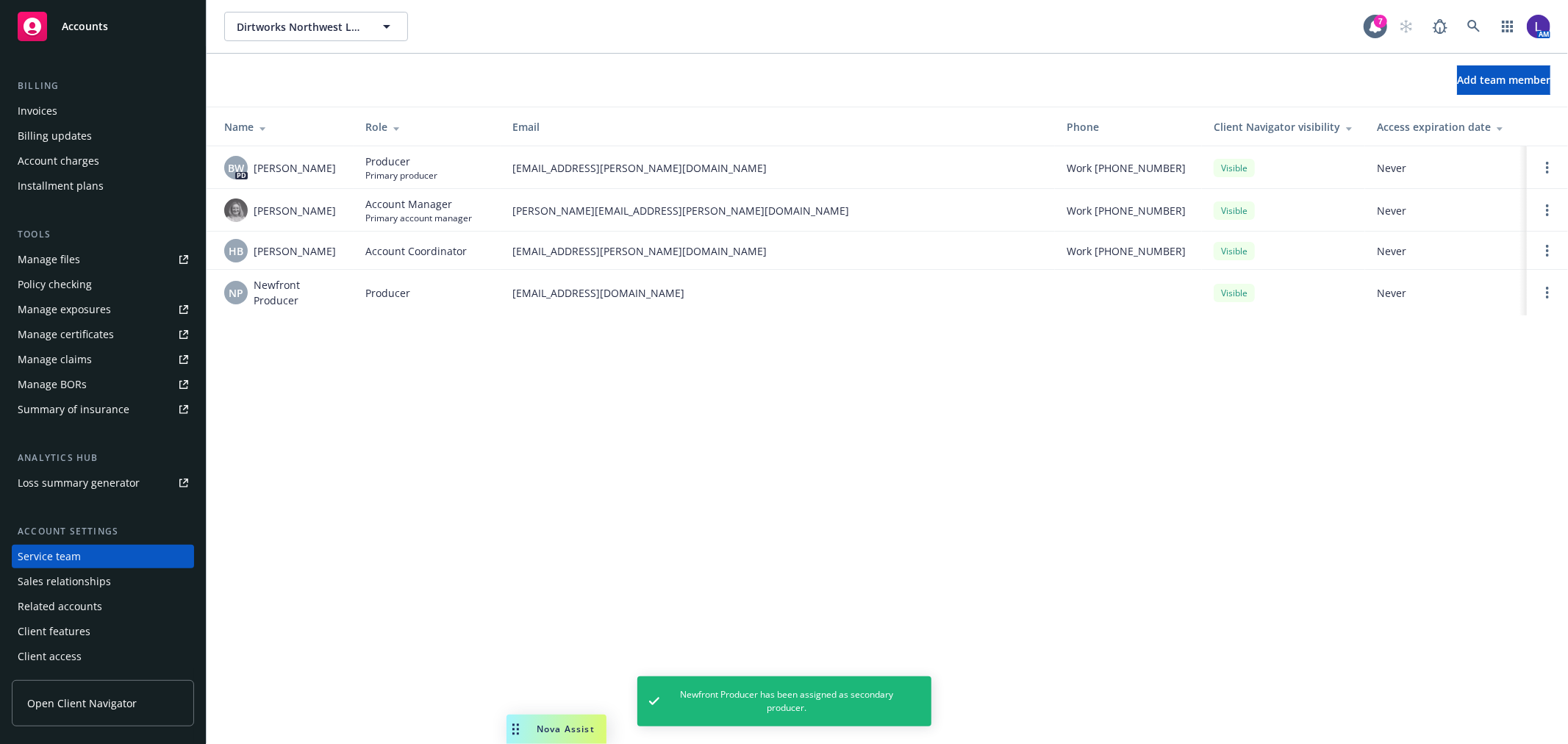
click at [1530, 285] on td at bounding box center [1547, 292] width 42 height 45
click at [1535, 289] on td at bounding box center [1547, 292] width 42 height 45
click at [1546, 288] on icon "Open options" at bounding box center [1548, 292] width 3 height 12
click at [1448, 222] on span "Assign as primary producer" at bounding box center [1450, 222] width 172 height 14
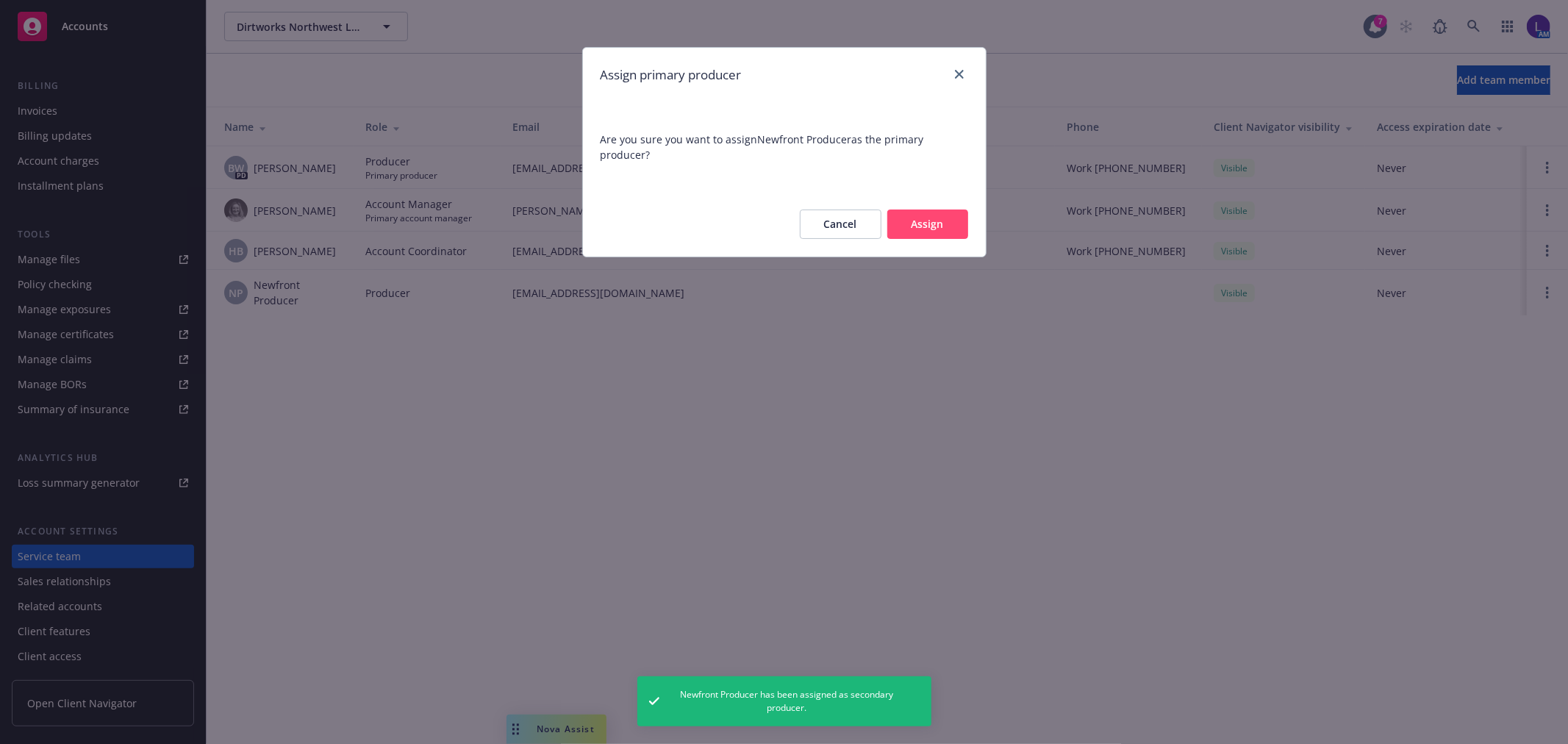
click at [898, 216] on button "Assign" at bounding box center [927, 224] width 81 height 30
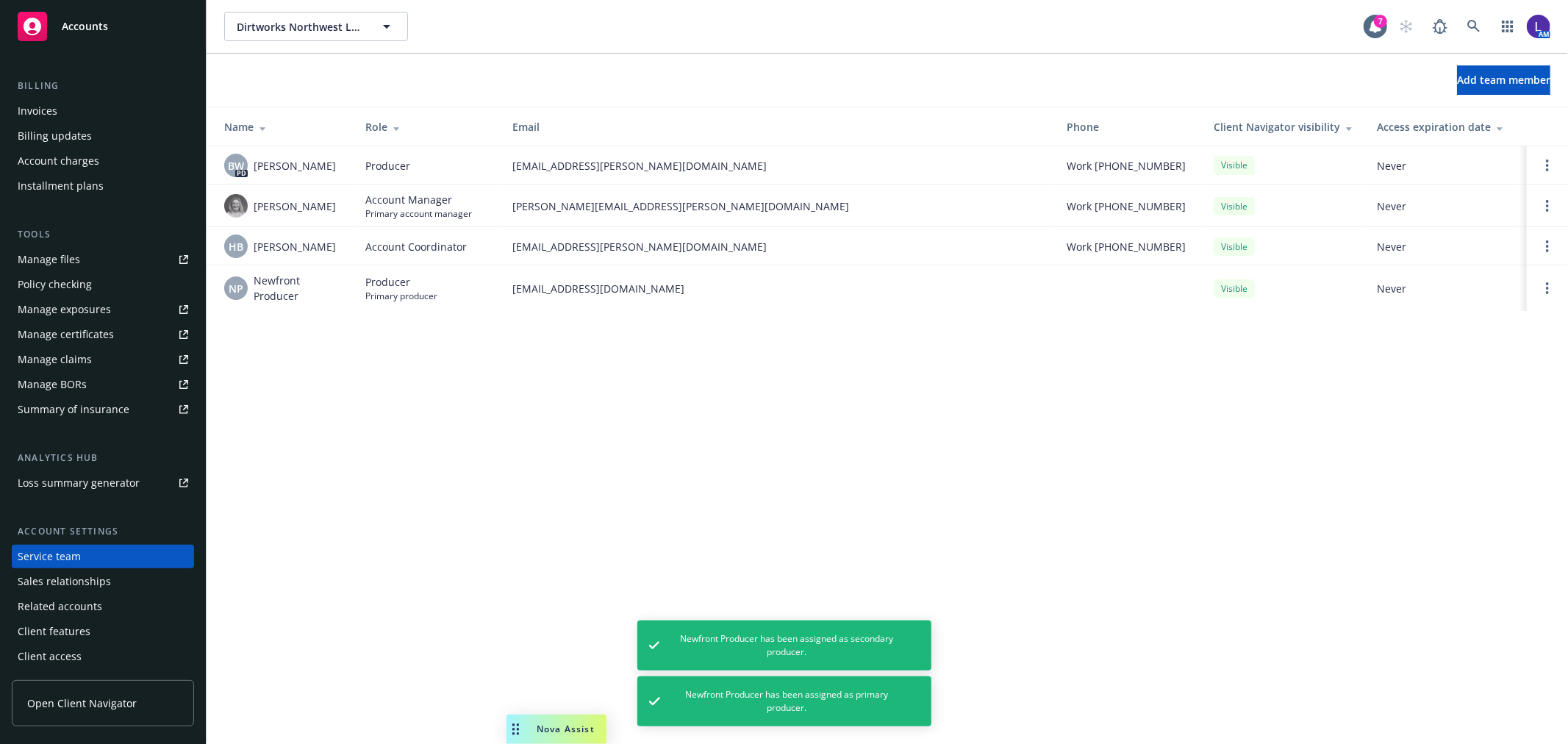
click at [1537, 163] on td at bounding box center [1547, 165] width 42 height 38
click at [1541, 160] on td at bounding box center [1547, 165] width 42 height 38
click at [1548, 160] on circle "Open options" at bounding box center [1548, 161] width 3 height 3
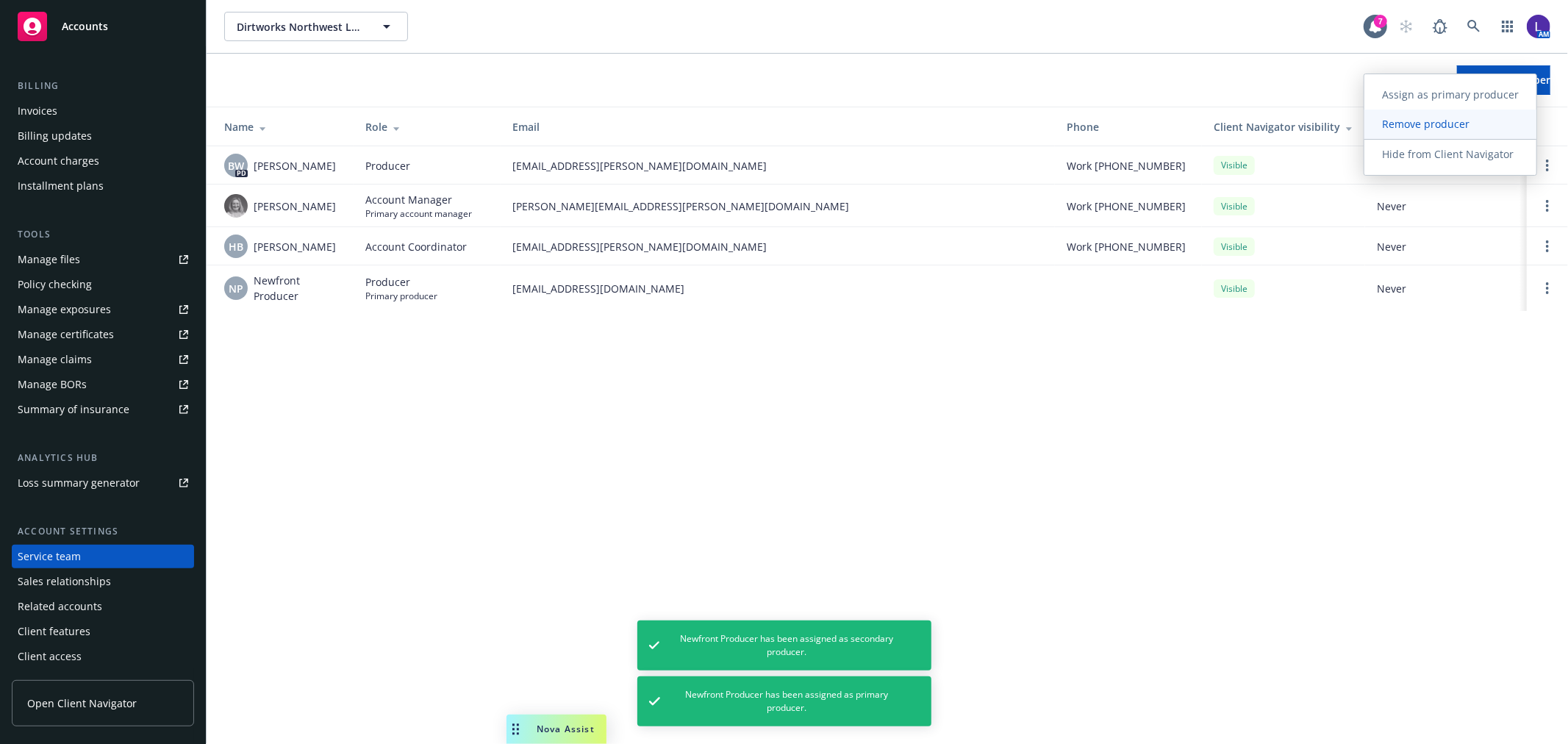
click at [1420, 126] on span "Remove producer" at bounding box center [1425, 124] width 123 height 14
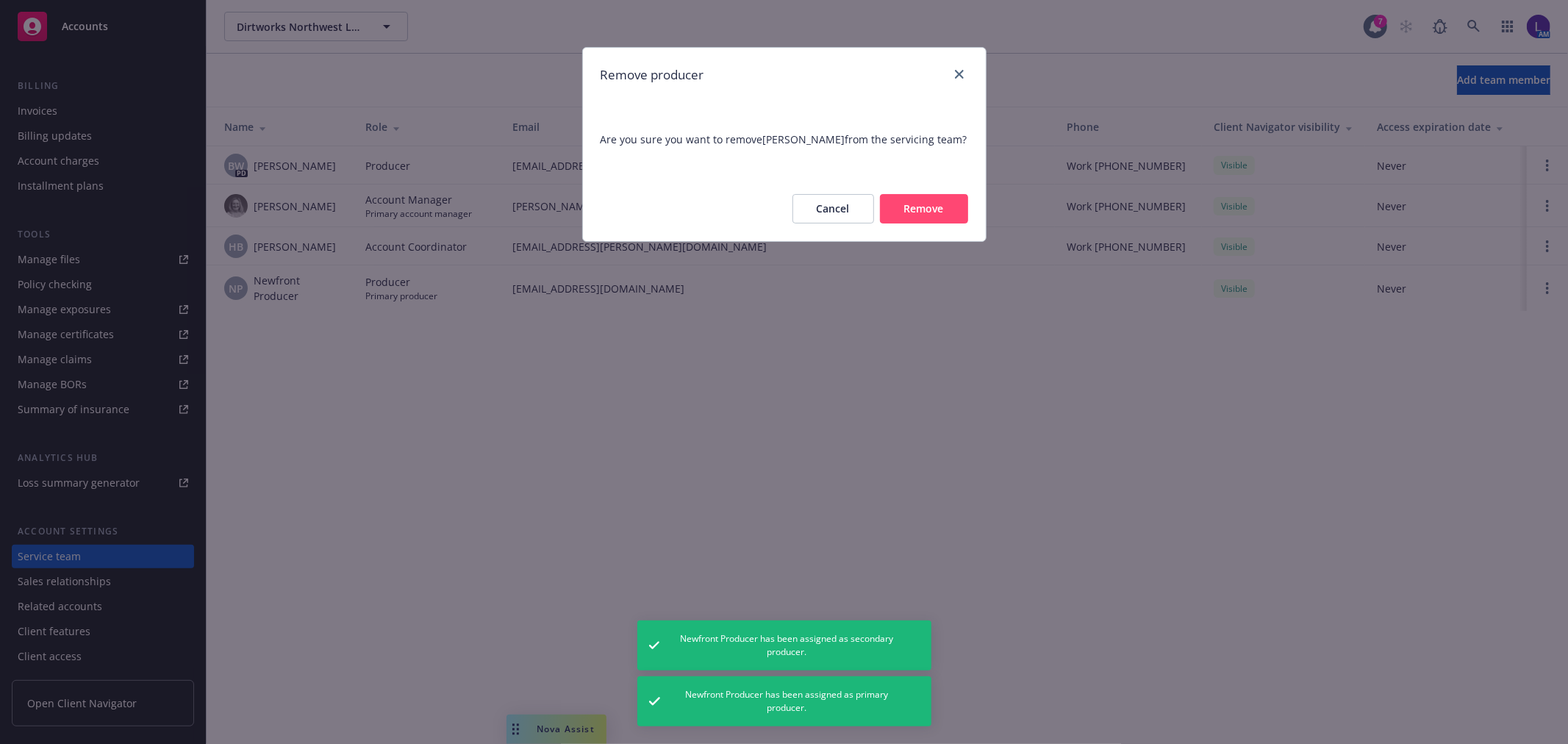
click at [938, 209] on button "Remove" at bounding box center [924, 209] width 89 height 30
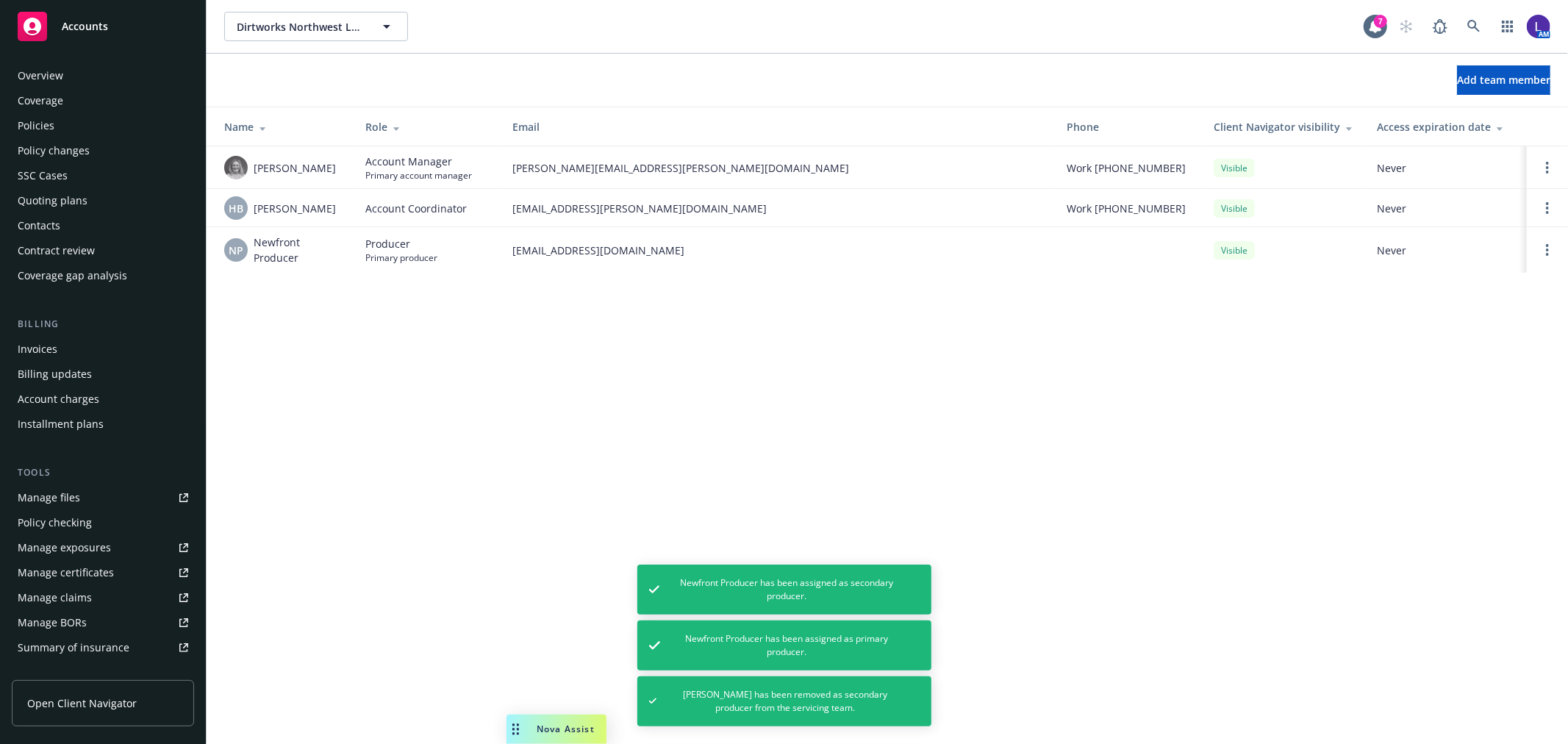
scroll to position [0, 0]
click at [41, 123] on div "Policies" at bounding box center [36, 126] width 37 height 24
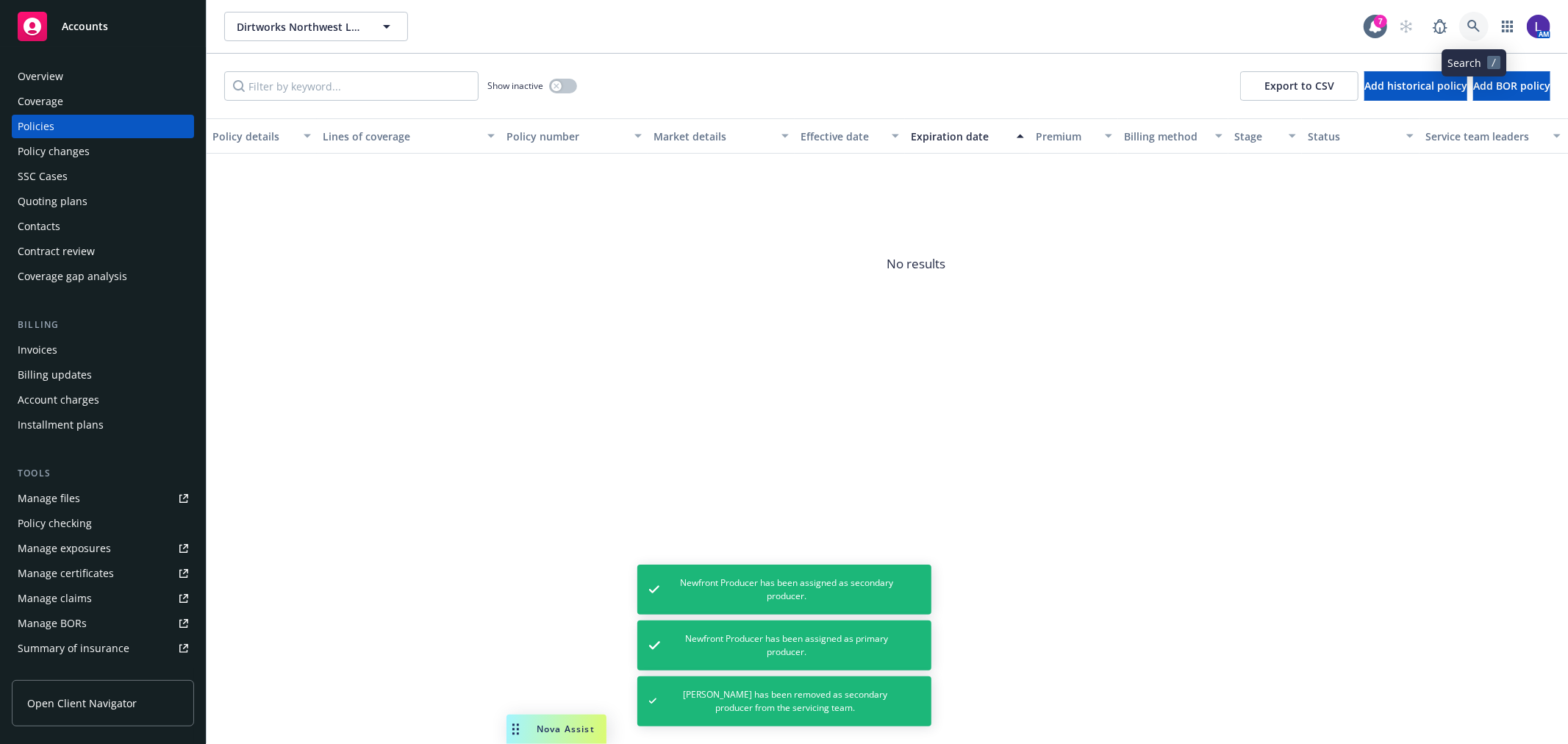
click at [1468, 27] on icon at bounding box center [1473, 26] width 13 height 13
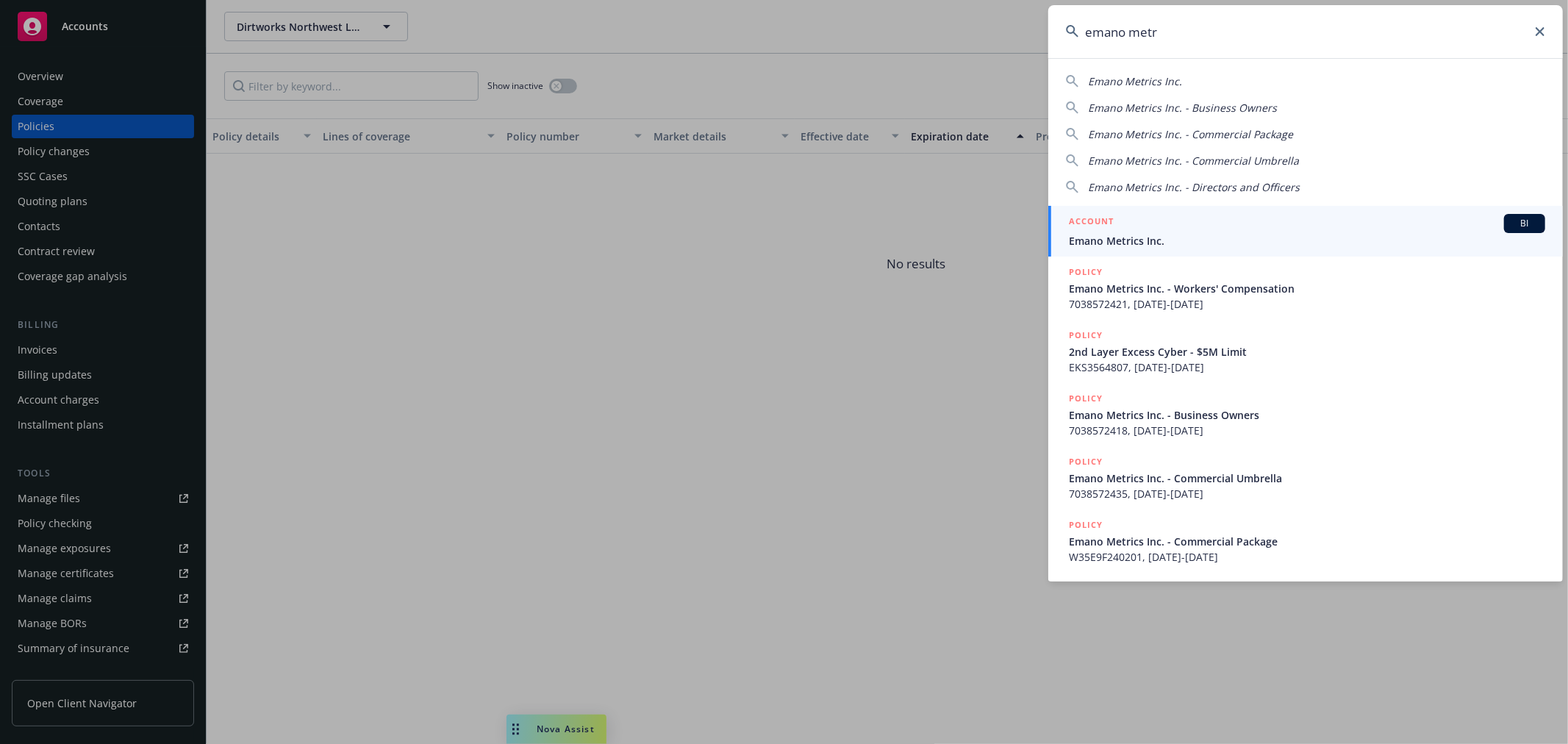
type input "emano metr"
click at [1148, 230] on div "ACCOUNT BI" at bounding box center [1307, 223] width 477 height 19
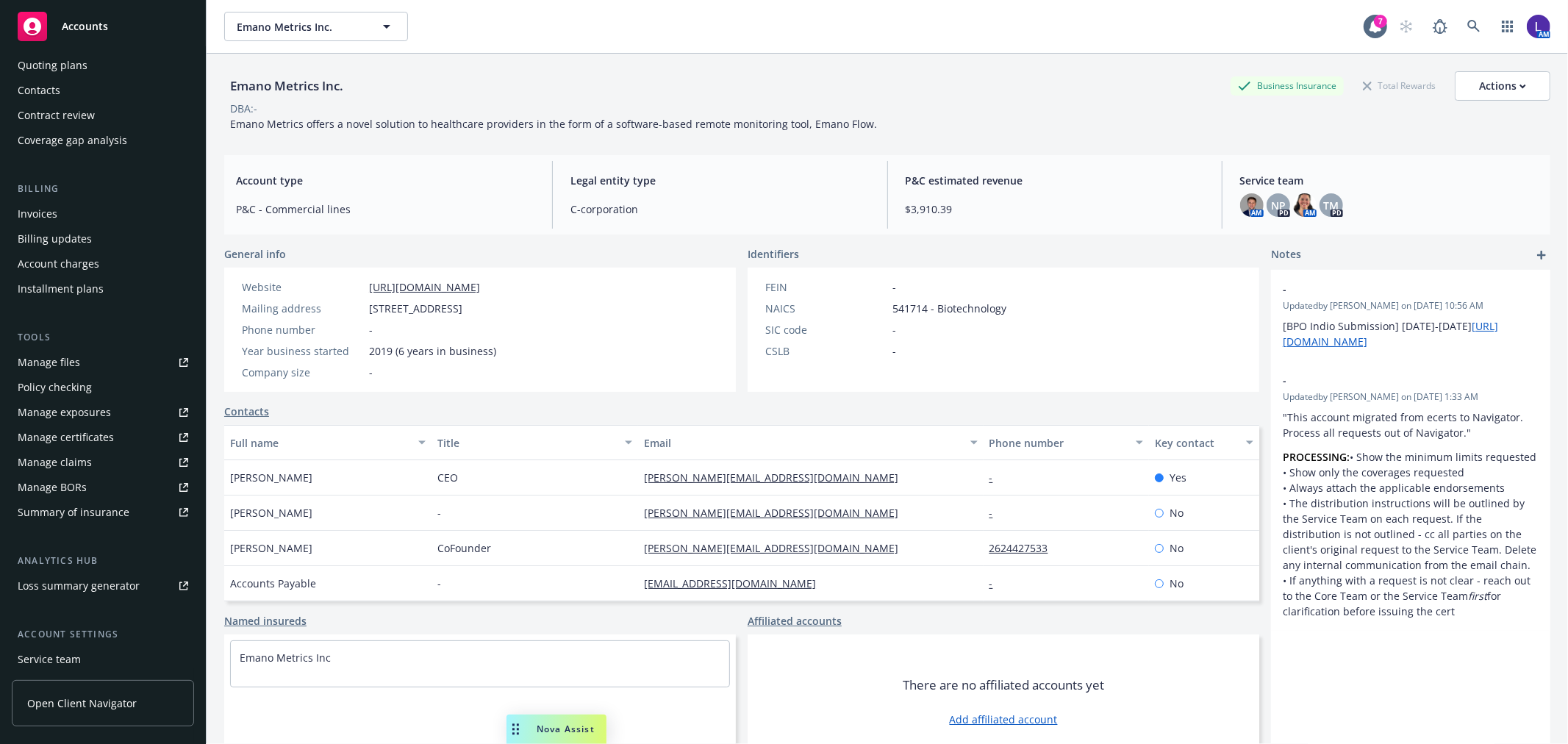
scroll to position [238, 0]
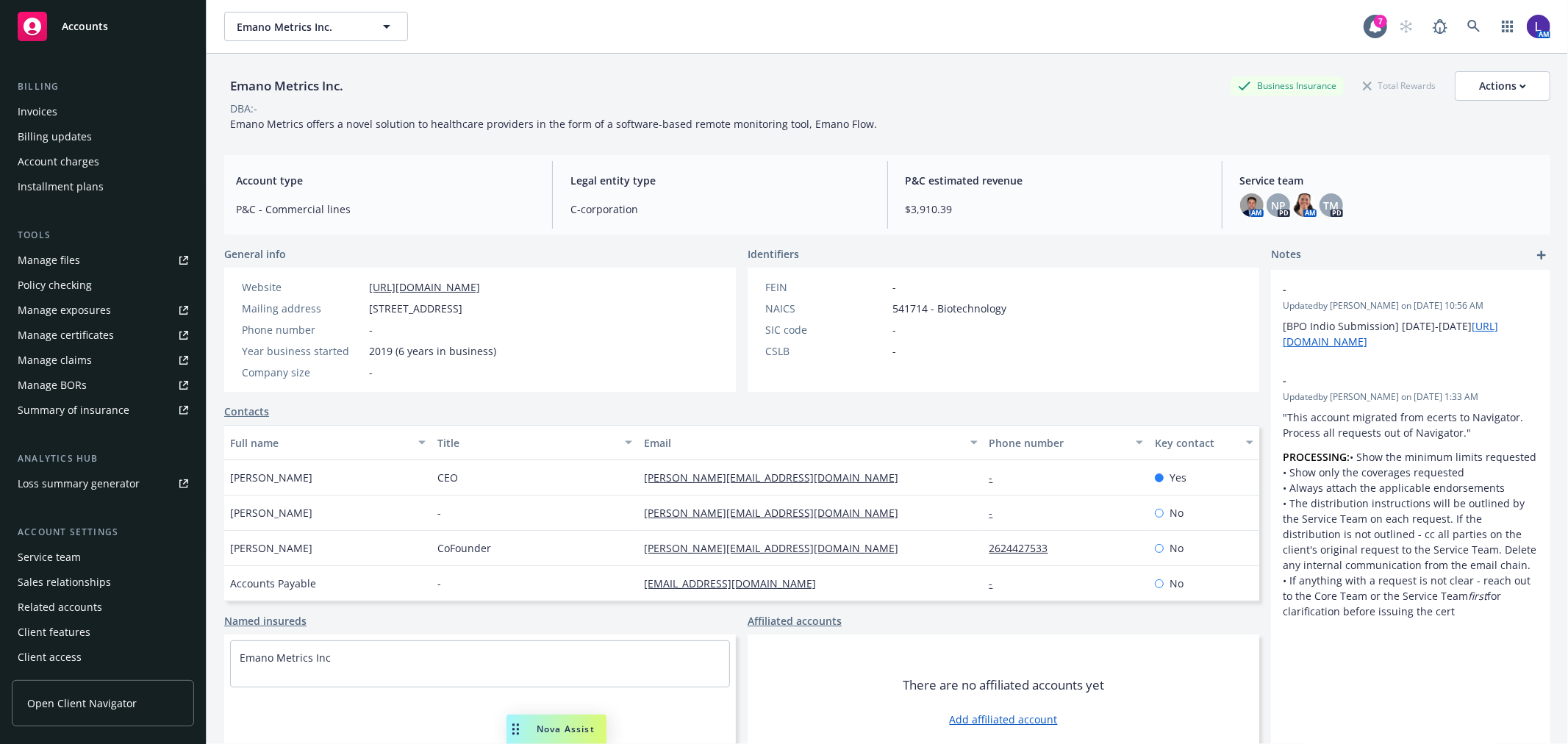
click at [64, 553] on div "Service team" at bounding box center [49, 557] width 64 height 24
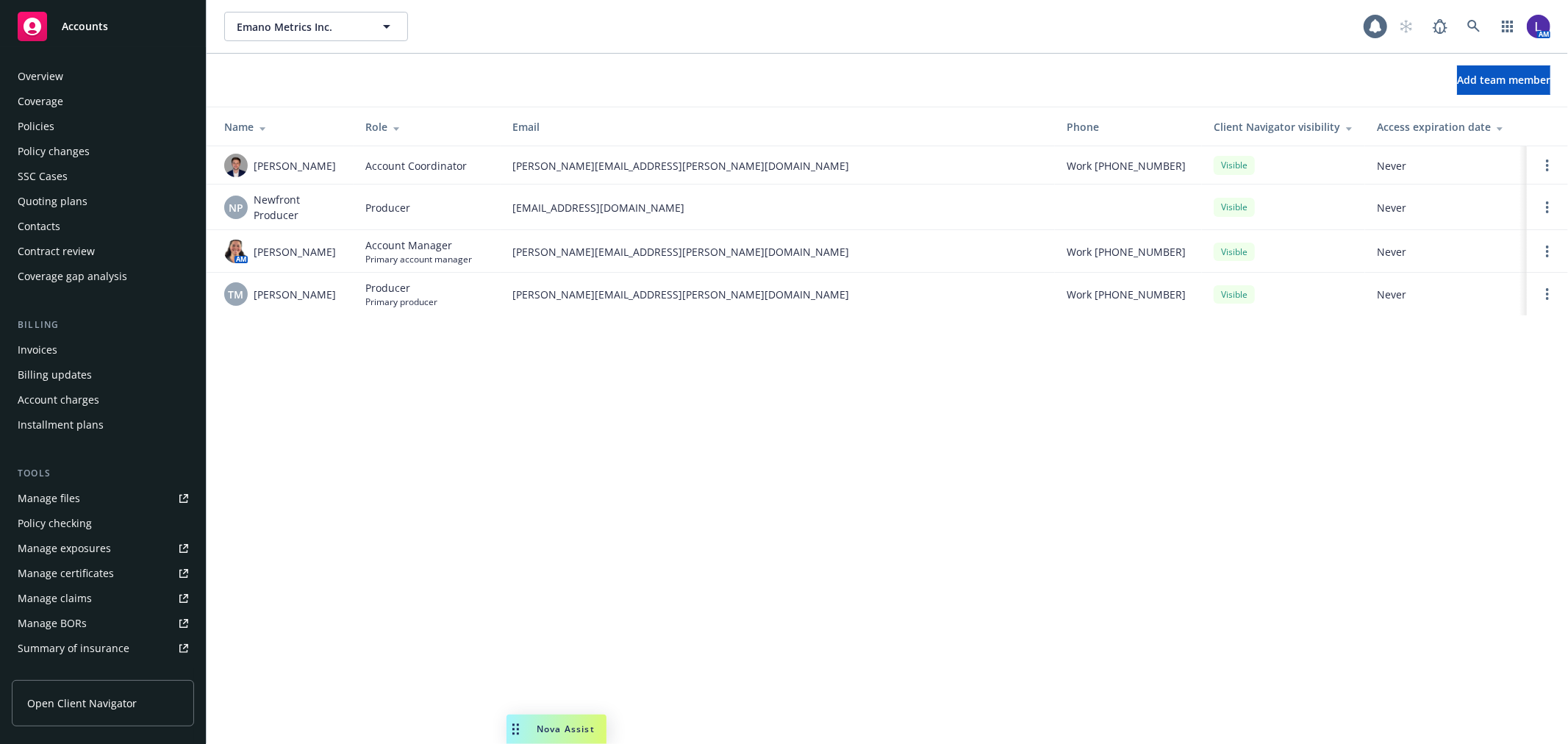
scroll to position [239, 0]
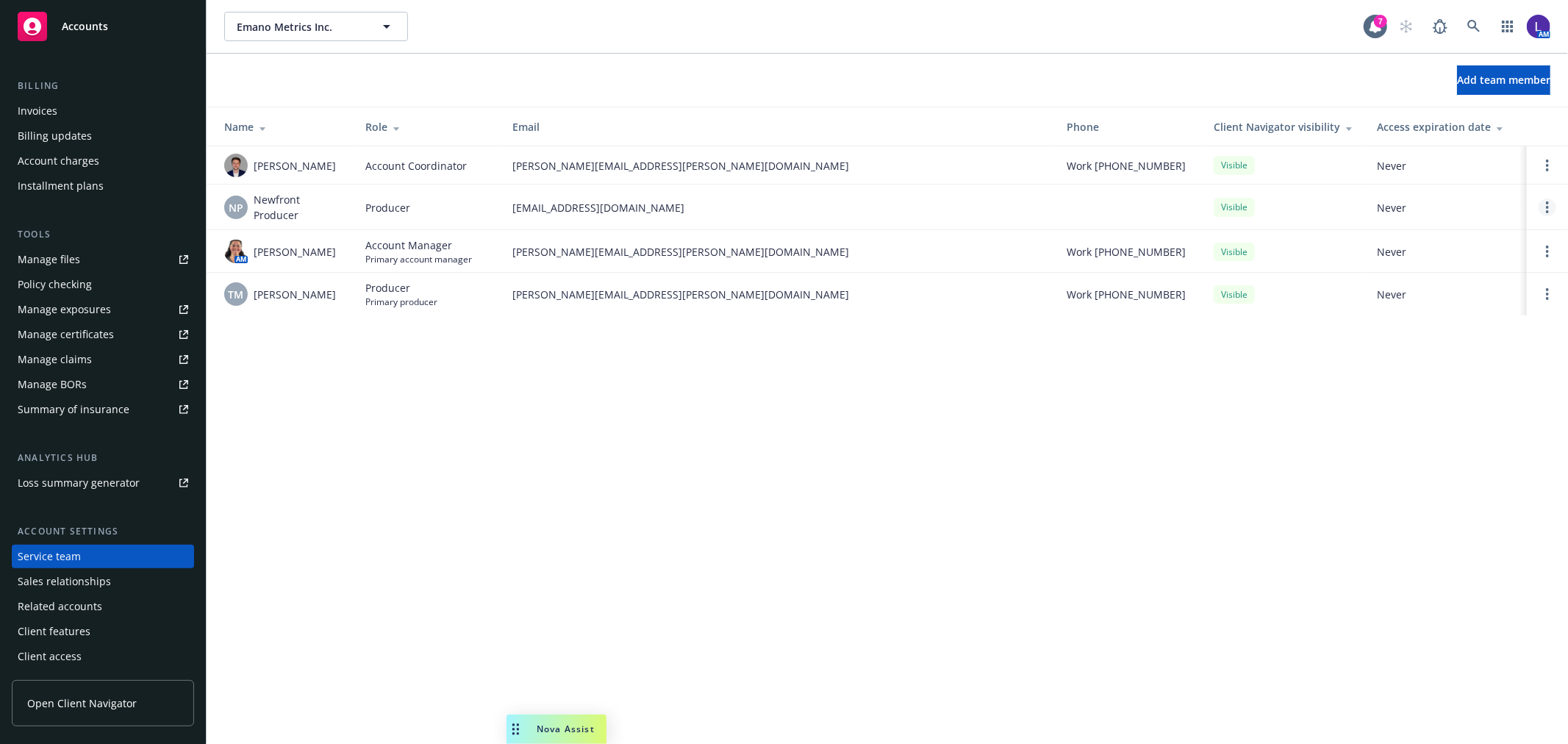
click at [1542, 216] on link "Open options" at bounding box center [1547, 207] width 18 height 18
click at [1419, 138] on span "Assign as primary producer" at bounding box center [1450, 143] width 172 height 14
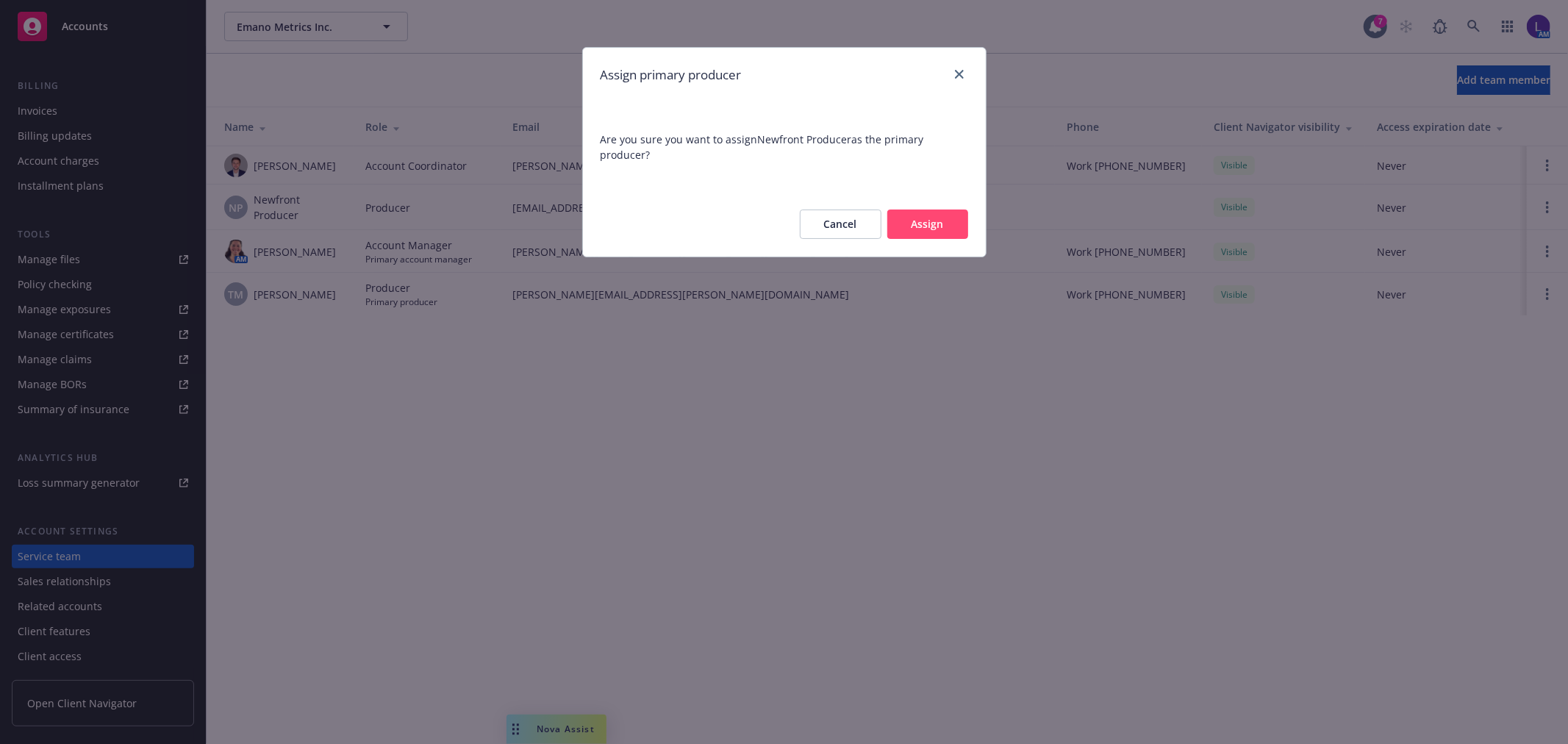
click at [930, 220] on button "Assign" at bounding box center [927, 224] width 81 height 30
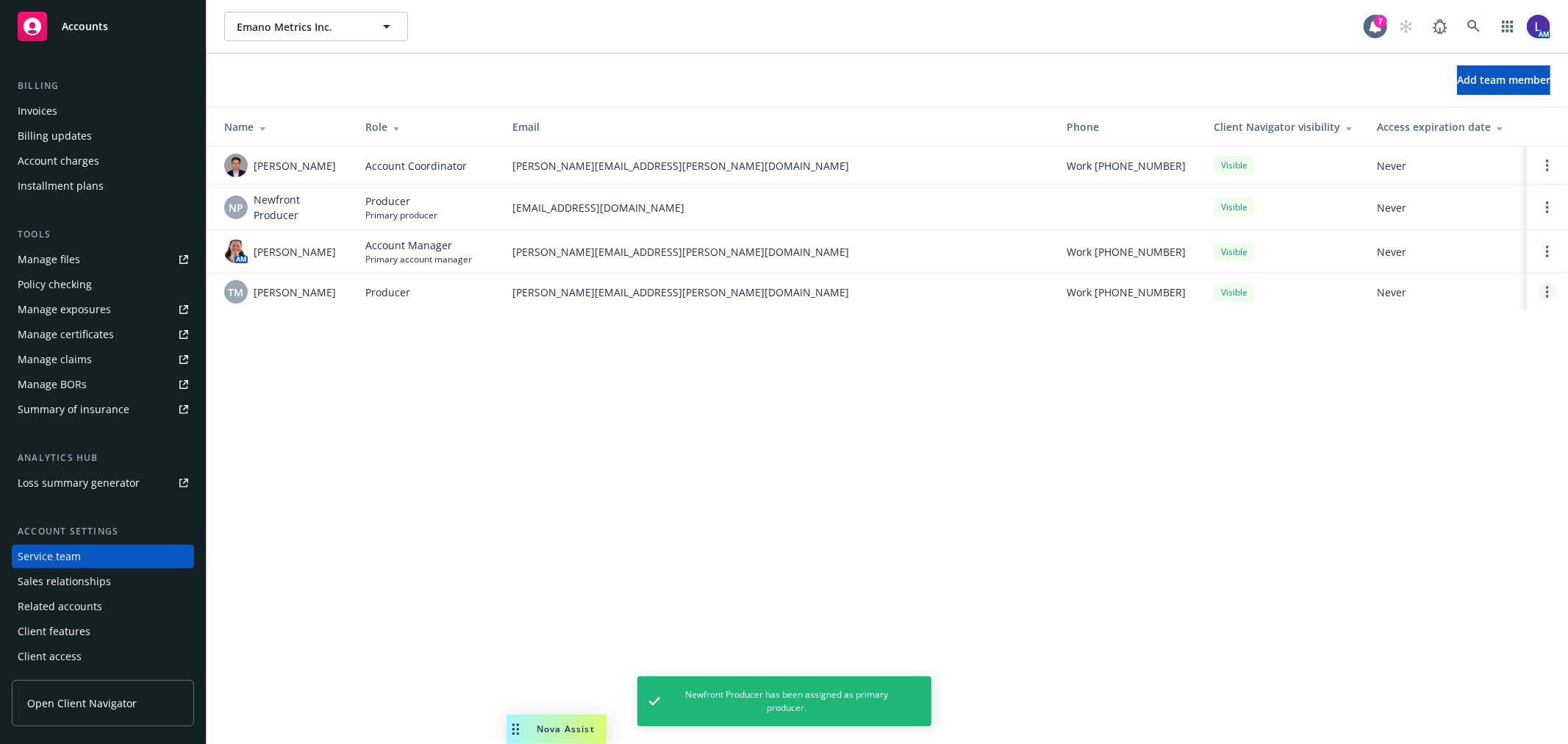
click at [1537, 299] on td at bounding box center [1547, 292] width 42 height 38
click at [1540, 299] on link "Open options" at bounding box center [1547, 292] width 18 height 18
click at [1425, 262] on span "Remove producer" at bounding box center [1425, 258] width 123 height 14
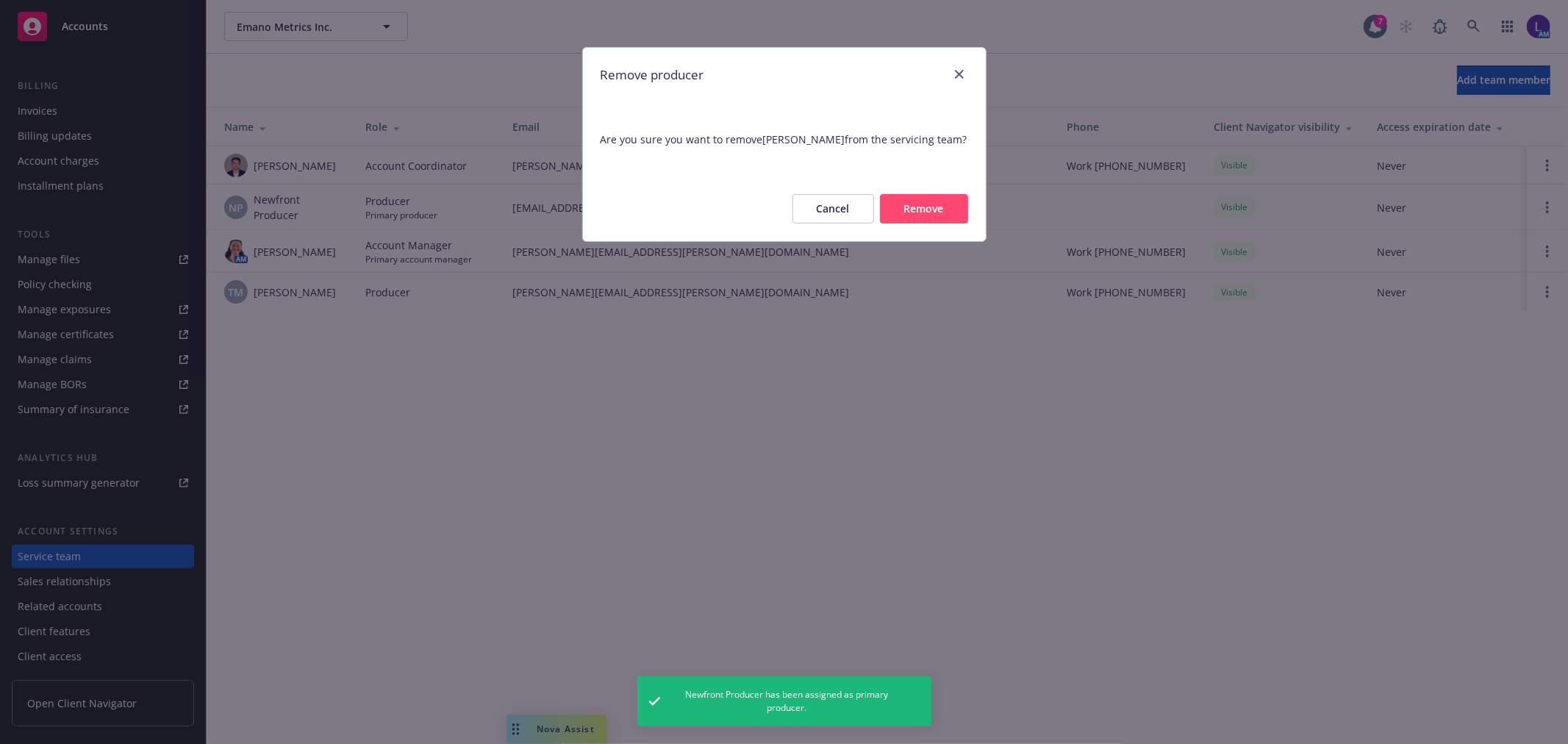
click at [910, 207] on button "Remove" at bounding box center [924, 209] width 89 height 30
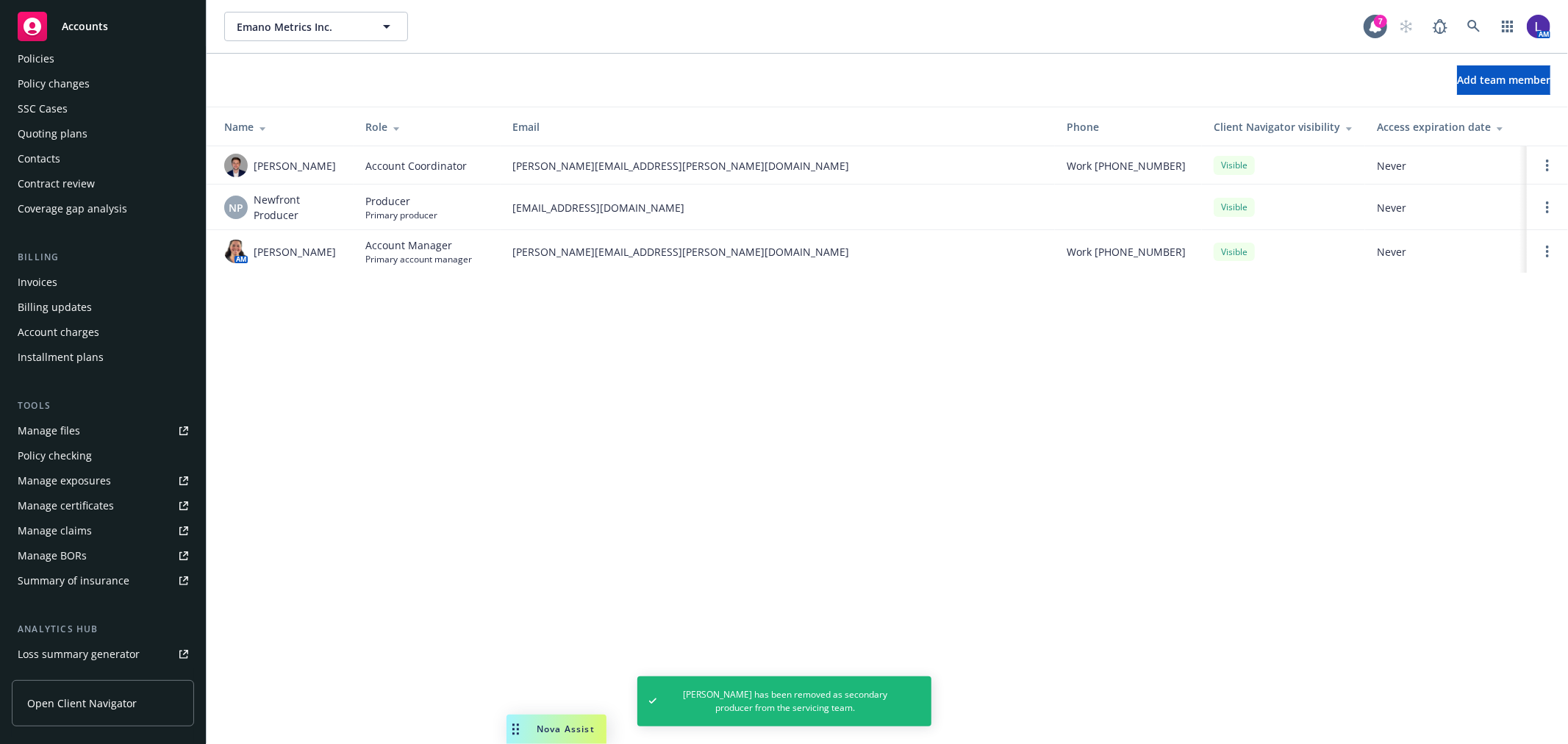
scroll to position [0, 0]
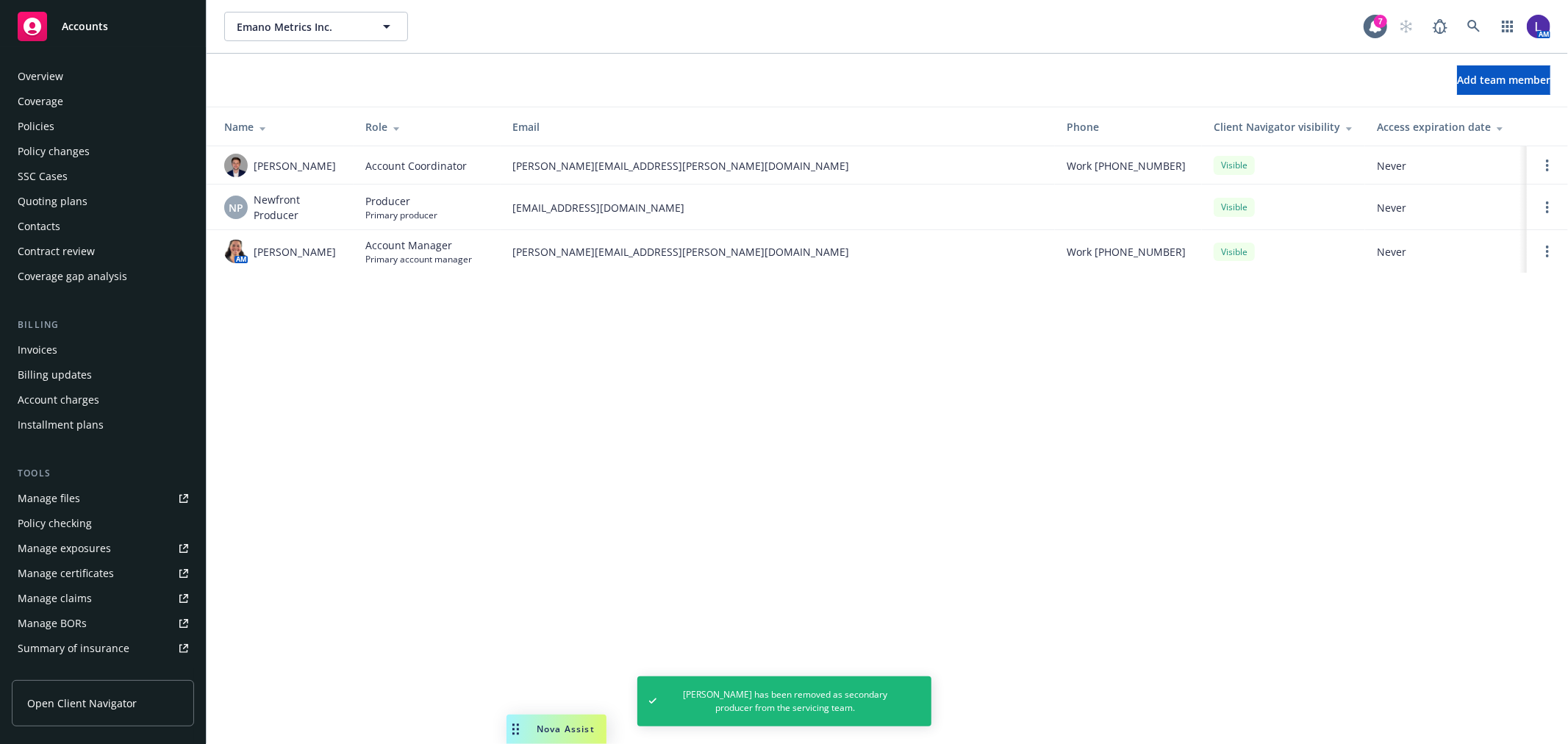
click at [32, 115] on div "Policies" at bounding box center [36, 126] width 37 height 24
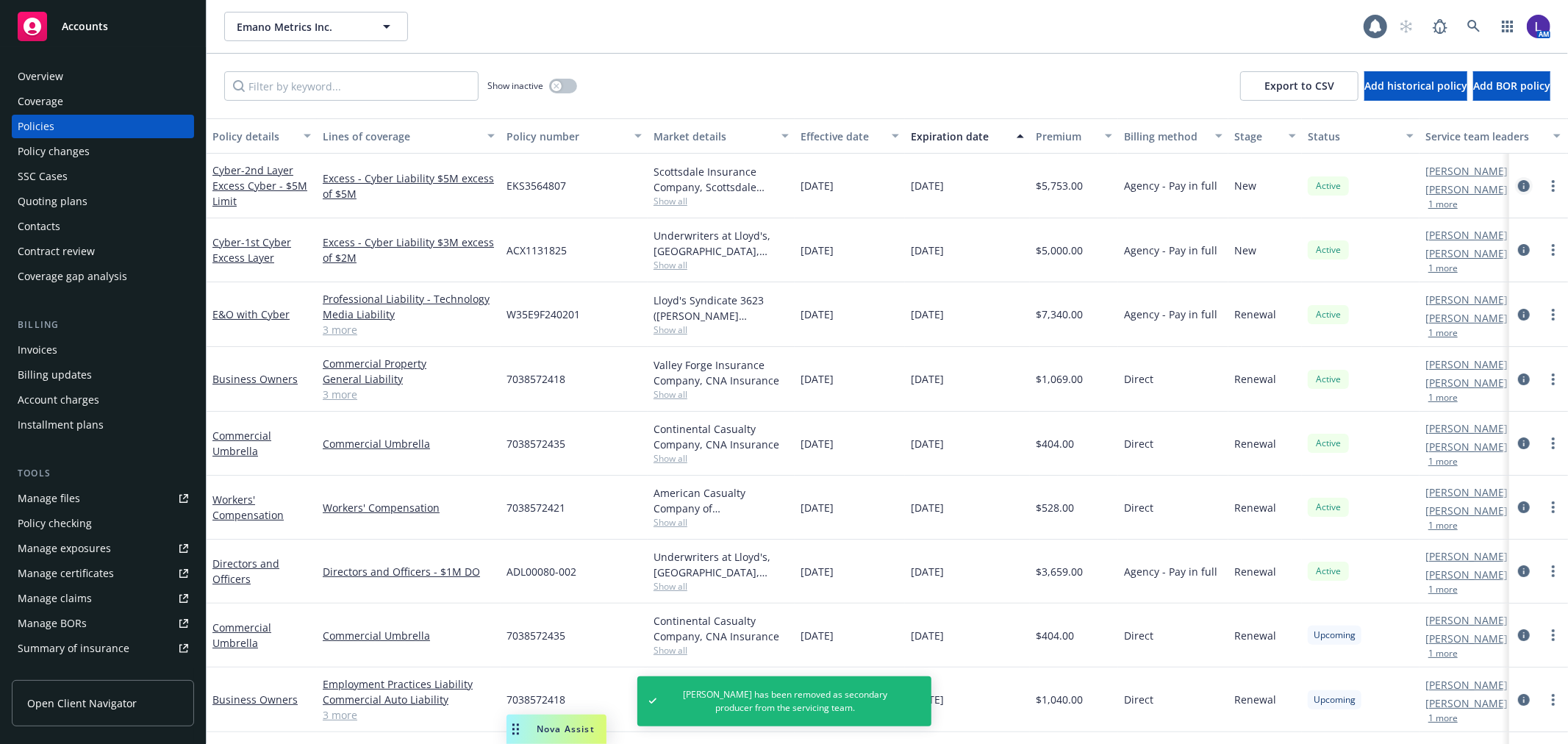
click at [1518, 187] on icon "circleInformation" at bounding box center [1523, 186] width 12 height 12
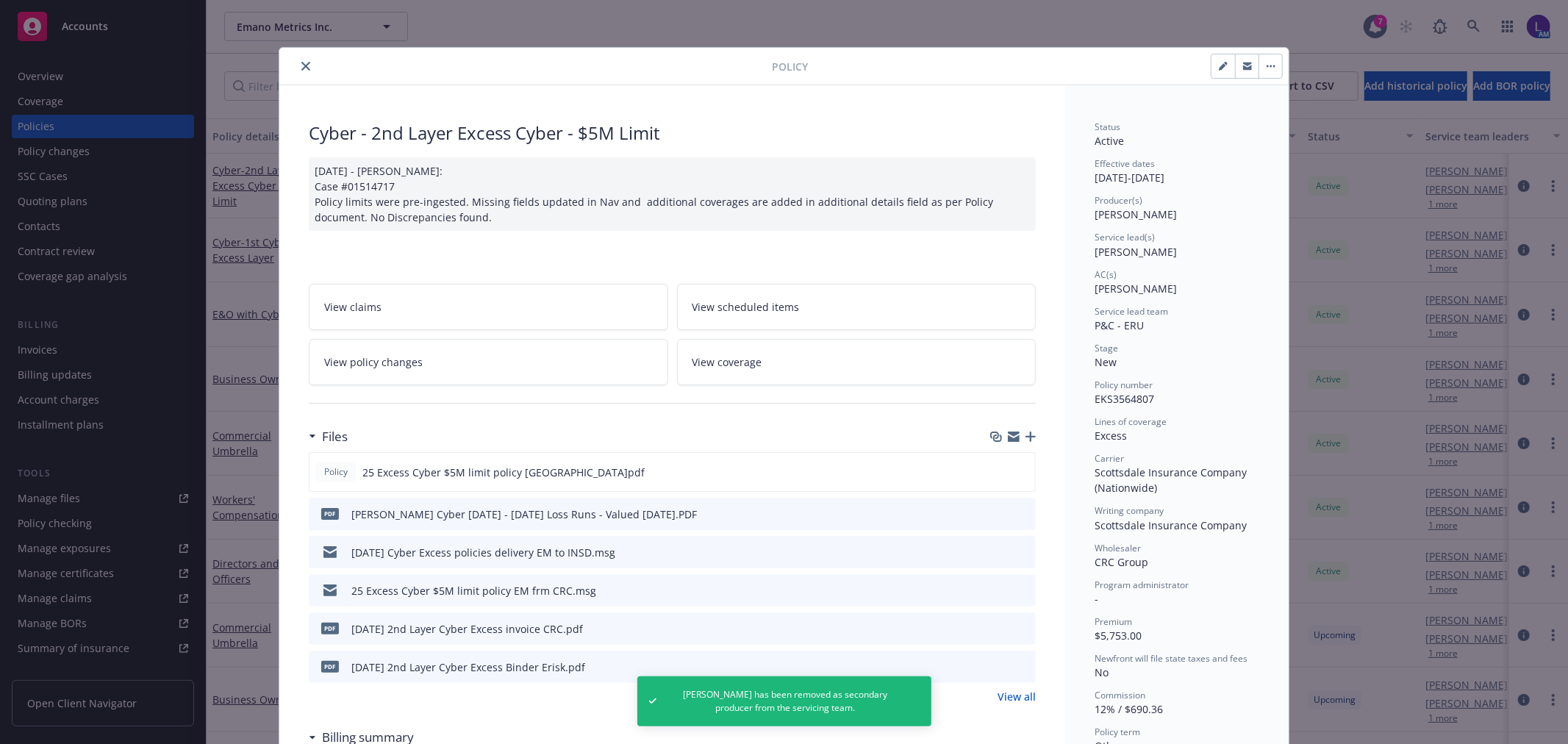
click at [1218, 68] on icon "button" at bounding box center [1222, 66] width 9 height 9
select select "NEW"
select select "other"
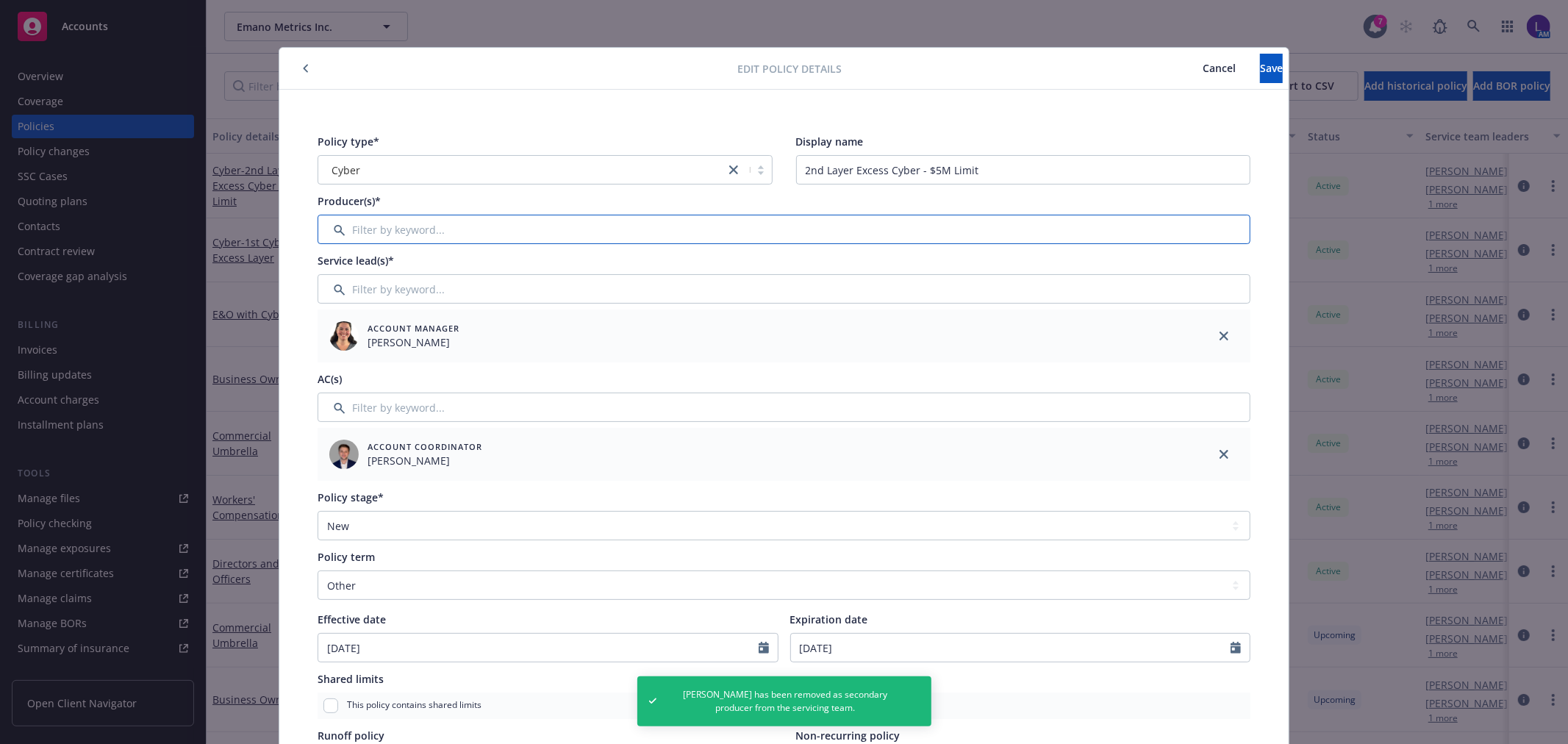
click at [373, 226] on input "Filter by keyword..." at bounding box center [784, 230] width 933 height 30
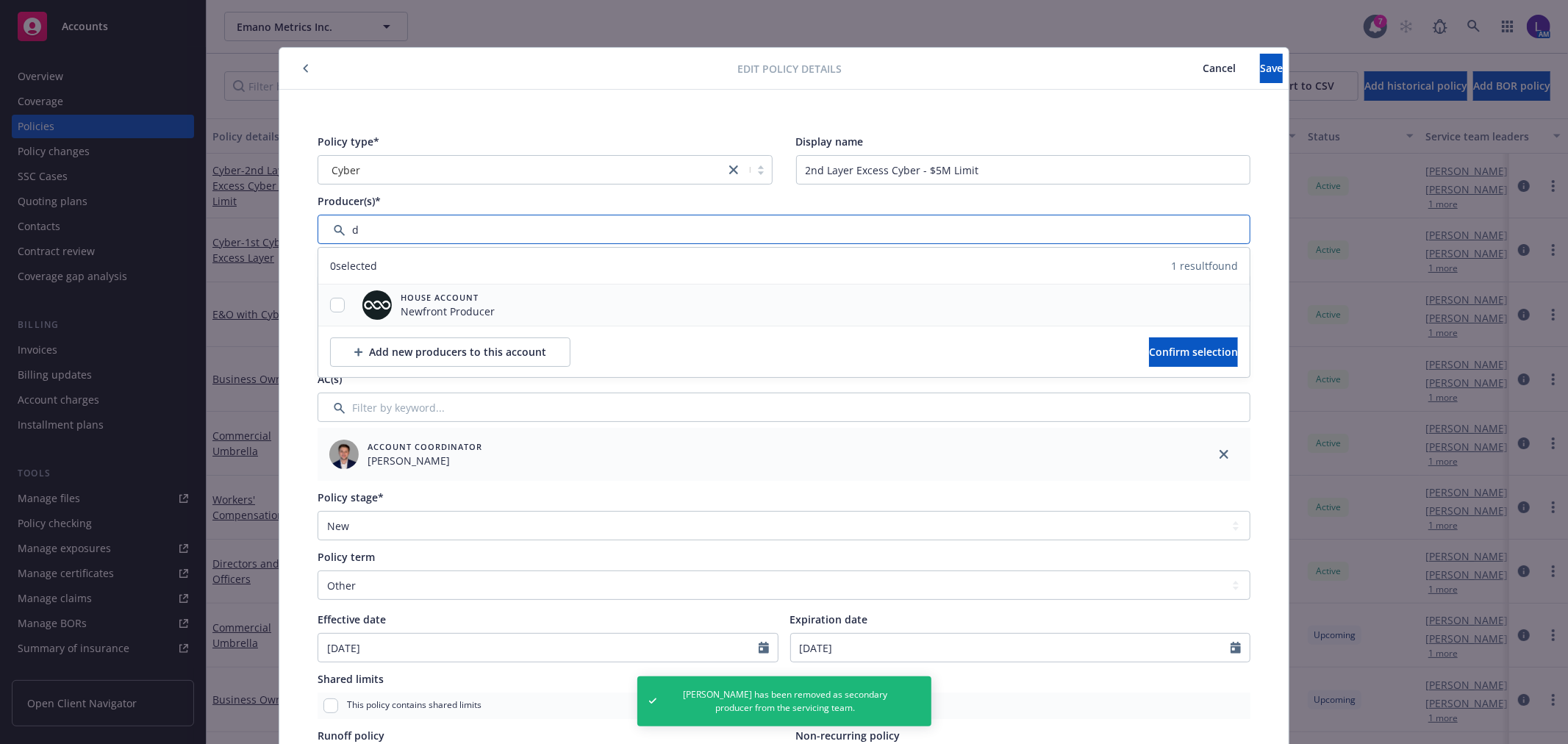
type input "d"
click at [335, 304] on input "checkbox" at bounding box center [337, 305] width 15 height 15
checkbox input "true"
click at [1149, 343] on button "Confirm selection" at bounding box center [1192, 352] width 89 height 30
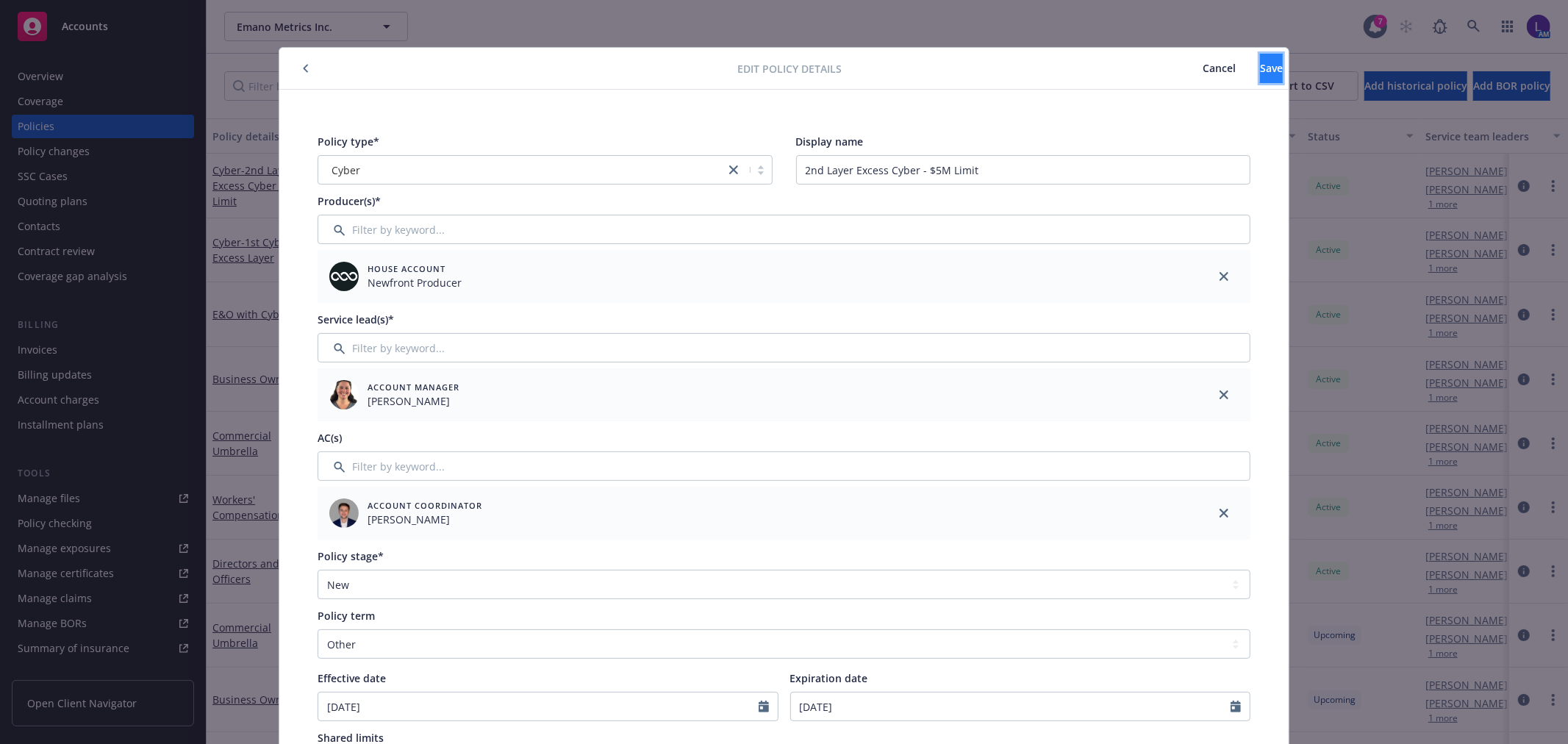
click at [1260, 53] on button "Save" at bounding box center [1271, 68] width 23 height 30
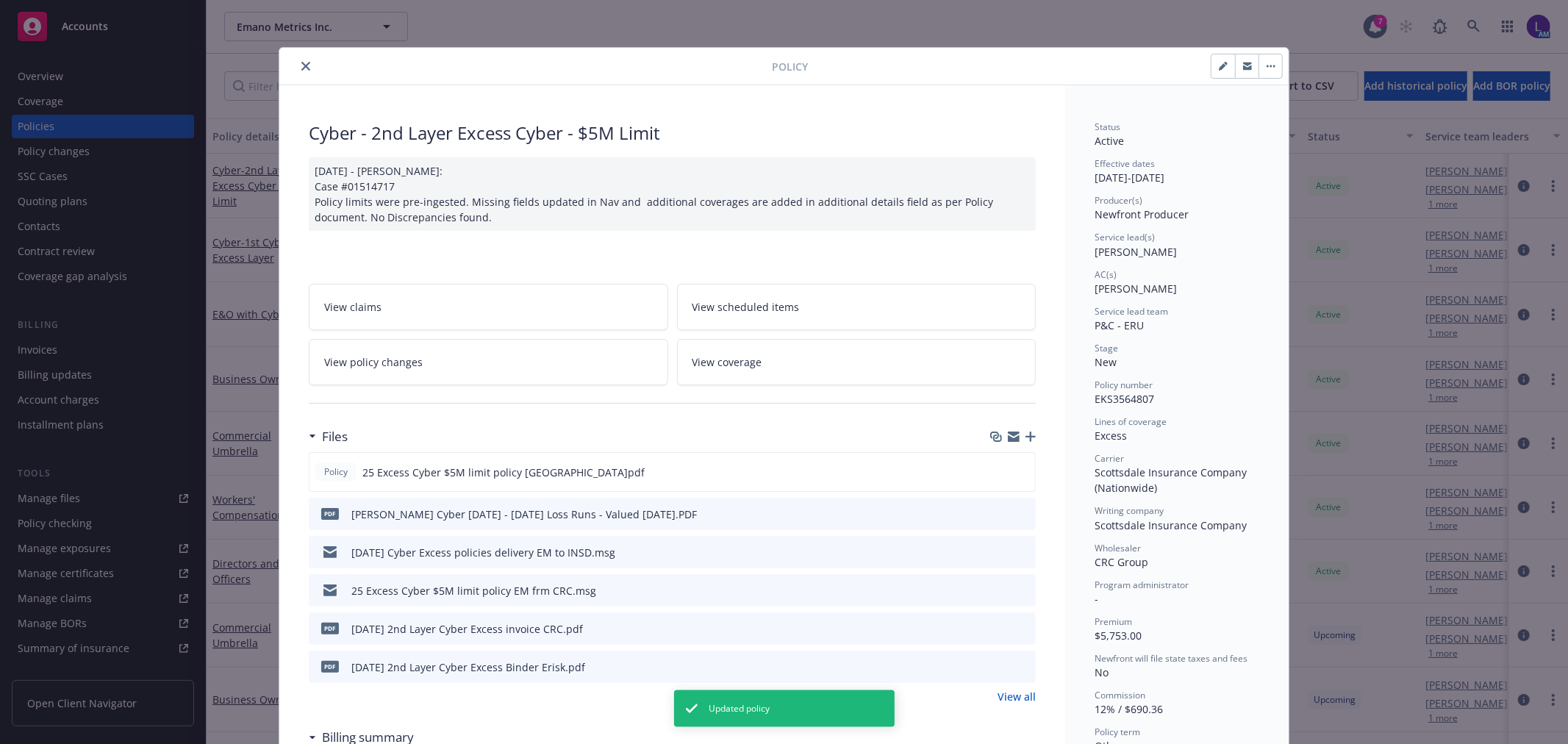
click at [301, 66] on icon "close" at bounding box center [305, 66] width 9 height 9
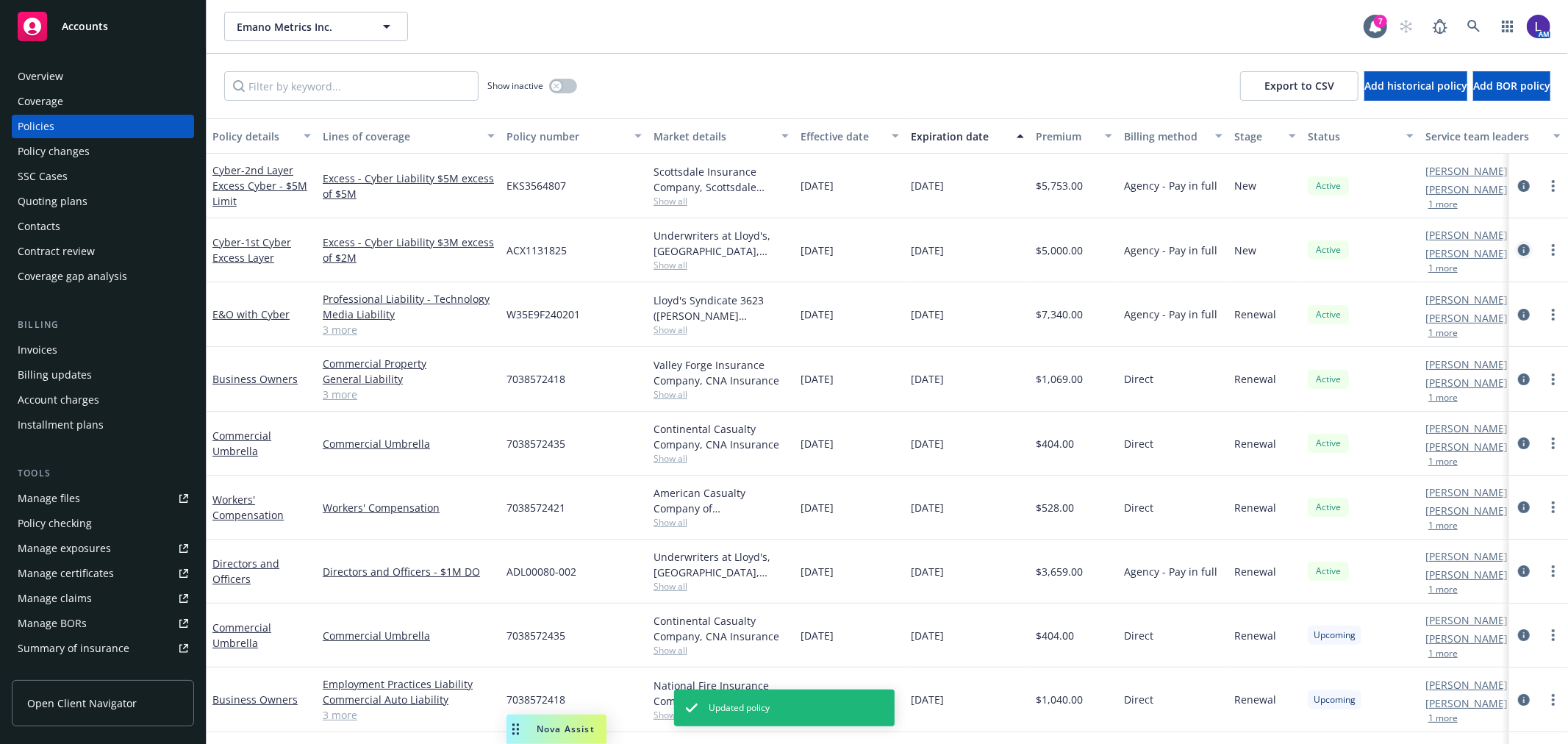
click at [1518, 247] on icon "circleInformation" at bounding box center [1523, 249] width 12 height 12
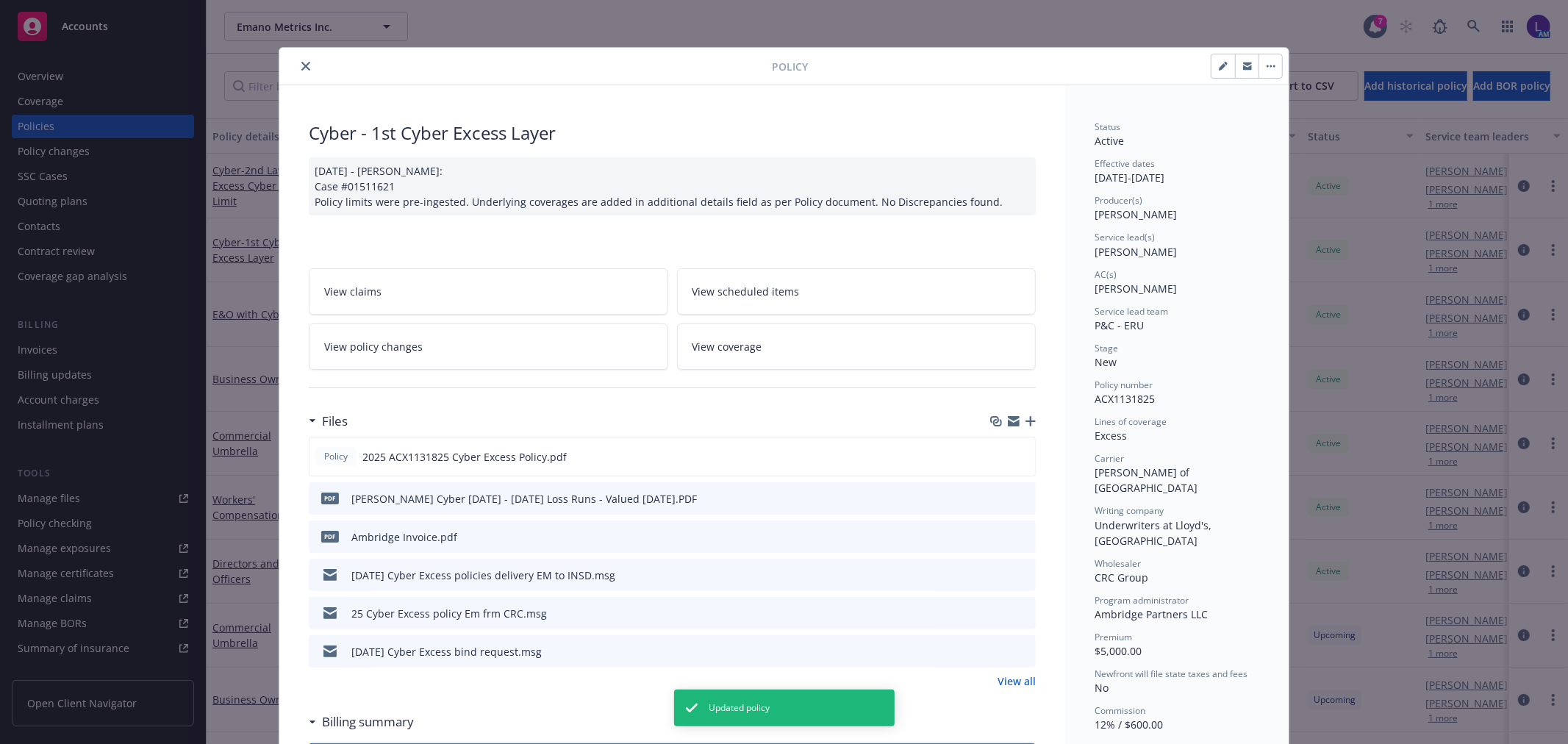
click at [1211, 67] on button "button" at bounding box center [1223, 66] width 24 height 24
select select "NEW"
select select "other"
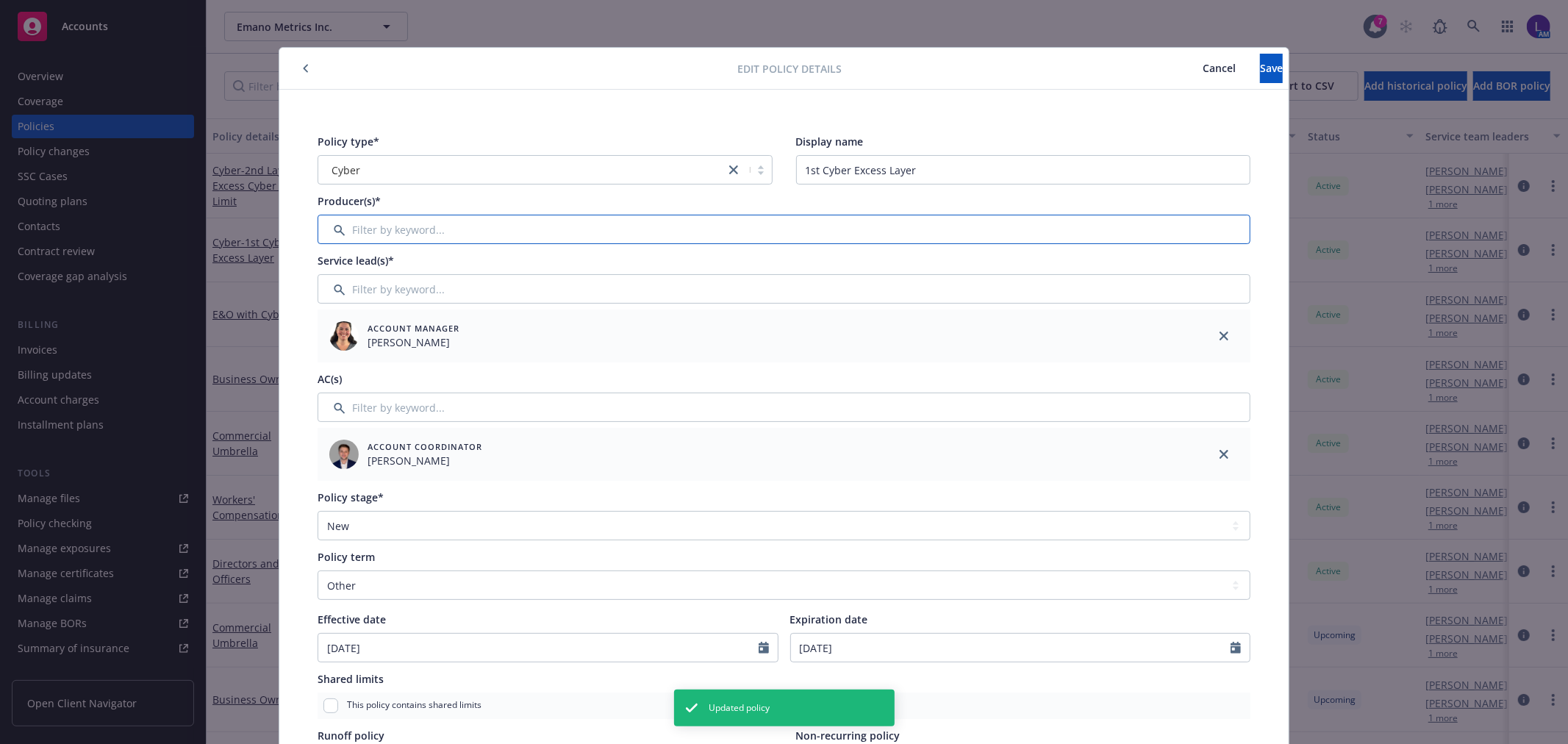
click at [429, 219] on input "Filter by keyword..." at bounding box center [784, 230] width 933 height 30
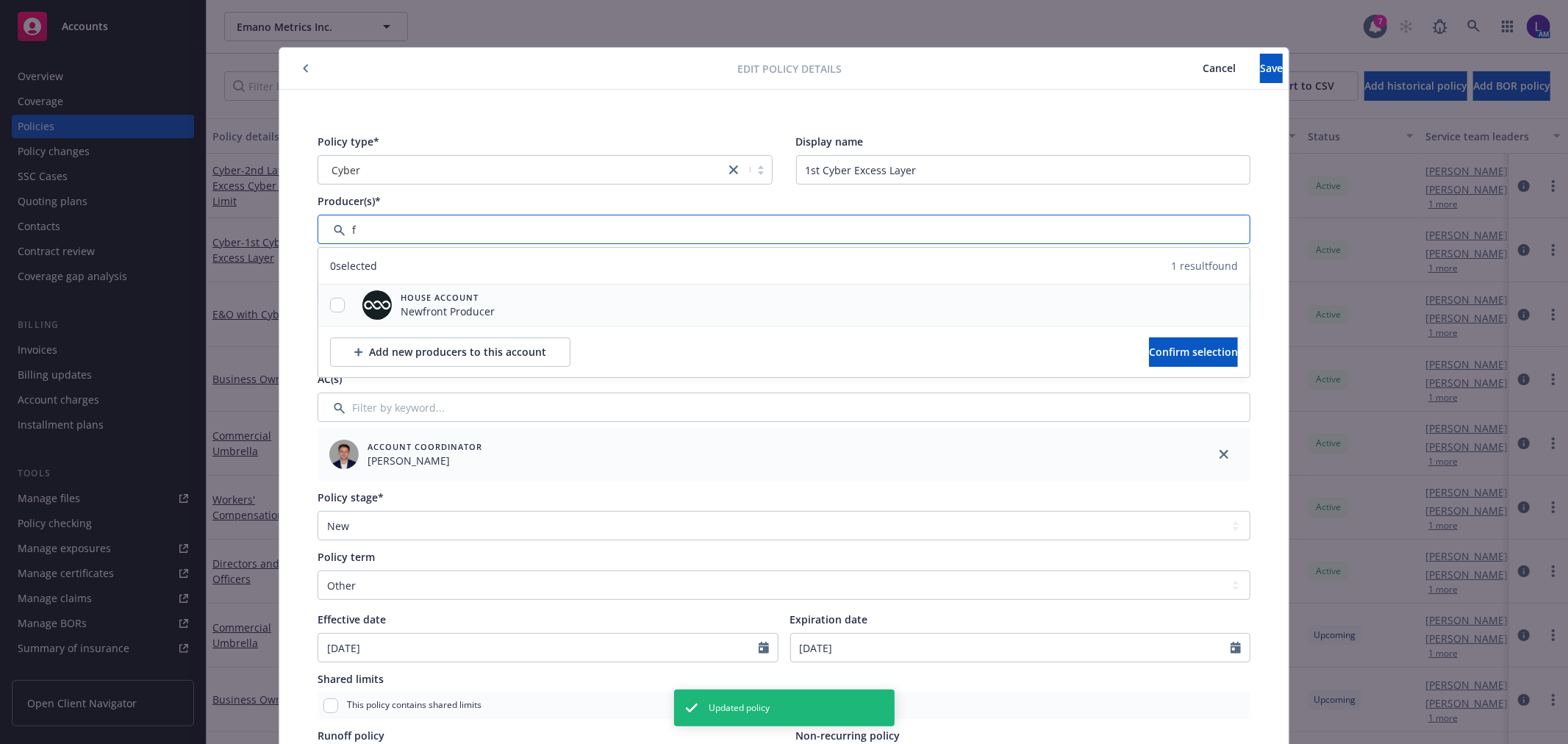
type input "f"
click at [330, 305] on input "checkbox" at bounding box center [337, 305] width 15 height 15
checkbox input "true"
click at [1149, 350] on span "Confirm selection" at bounding box center [1192, 352] width 89 height 14
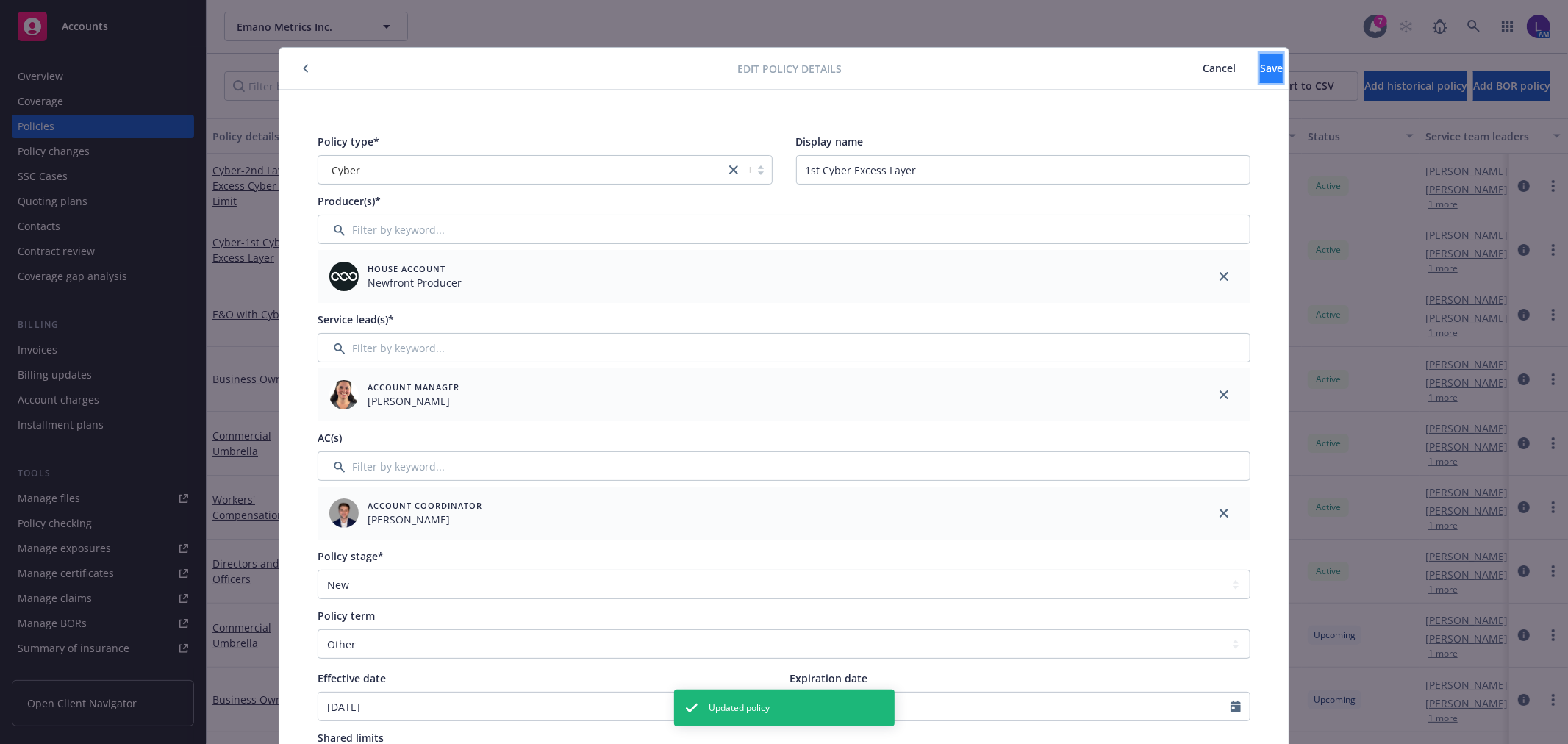
click at [1260, 64] on span "Save" at bounding box center [1271, 68] width 23 height 14
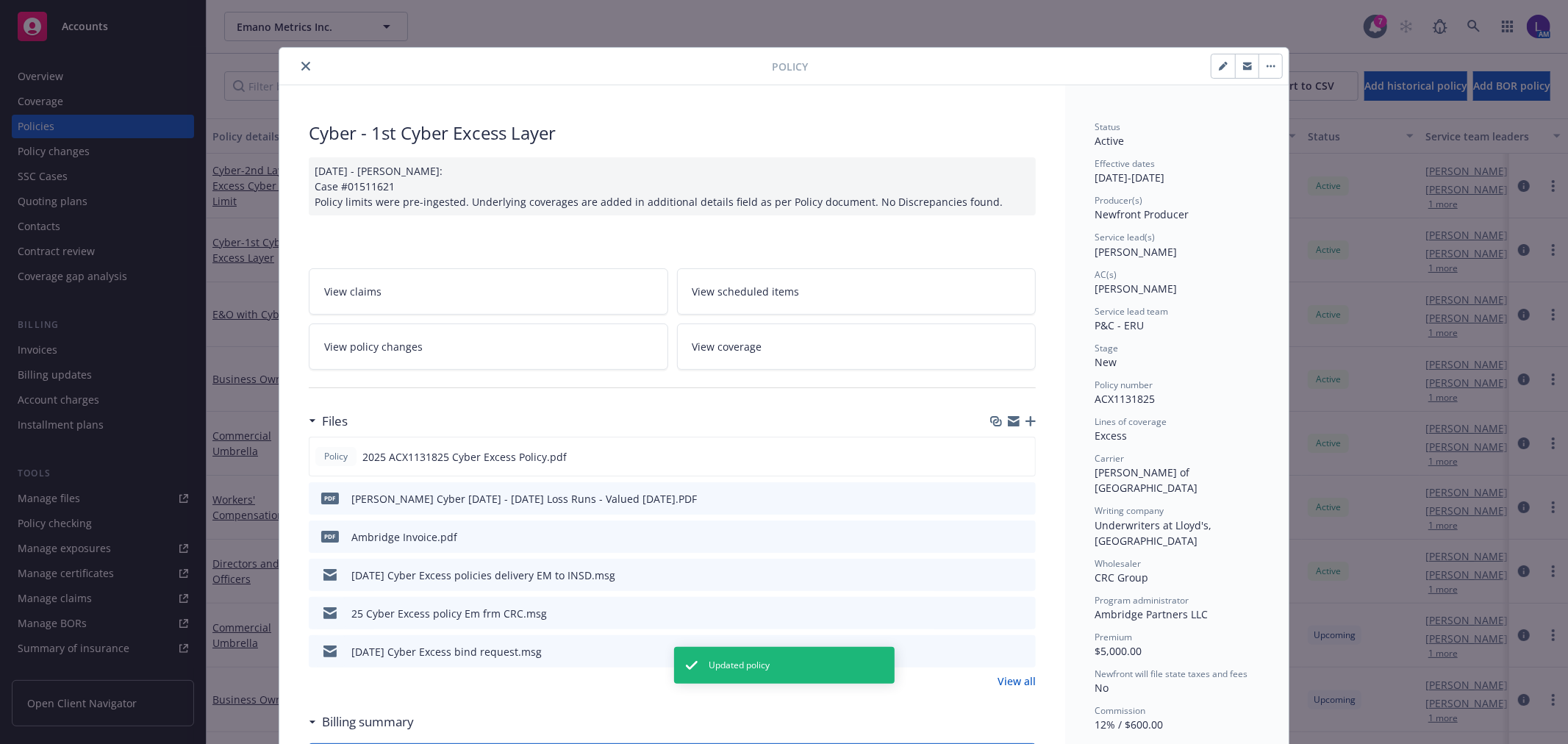
click at [304, 69] on button "close" at bounding box center [306, 66] width 18 height 18
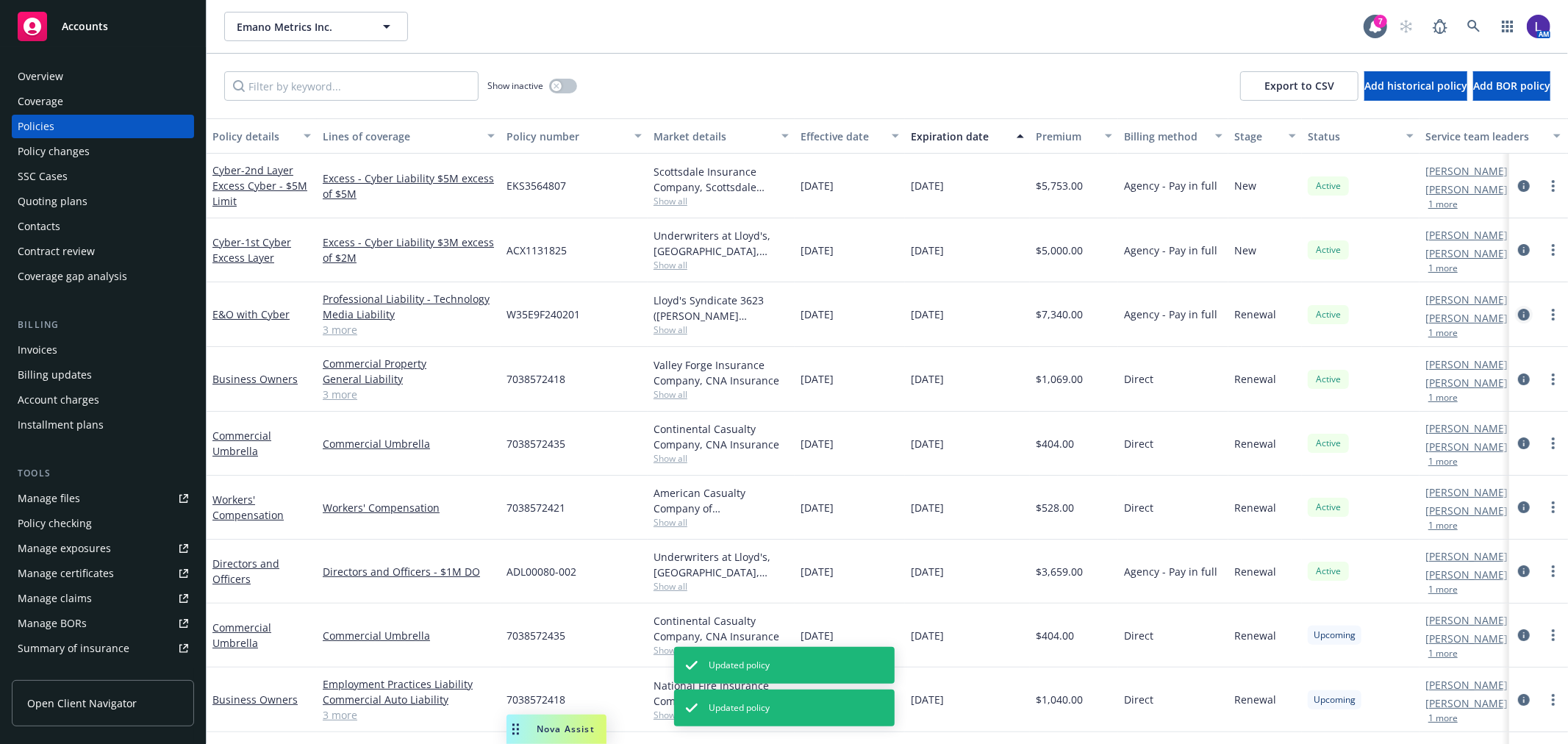
click at [1518, 310] on icon "circleInformation" at bounding box center [1523, 314] width 12 height 12
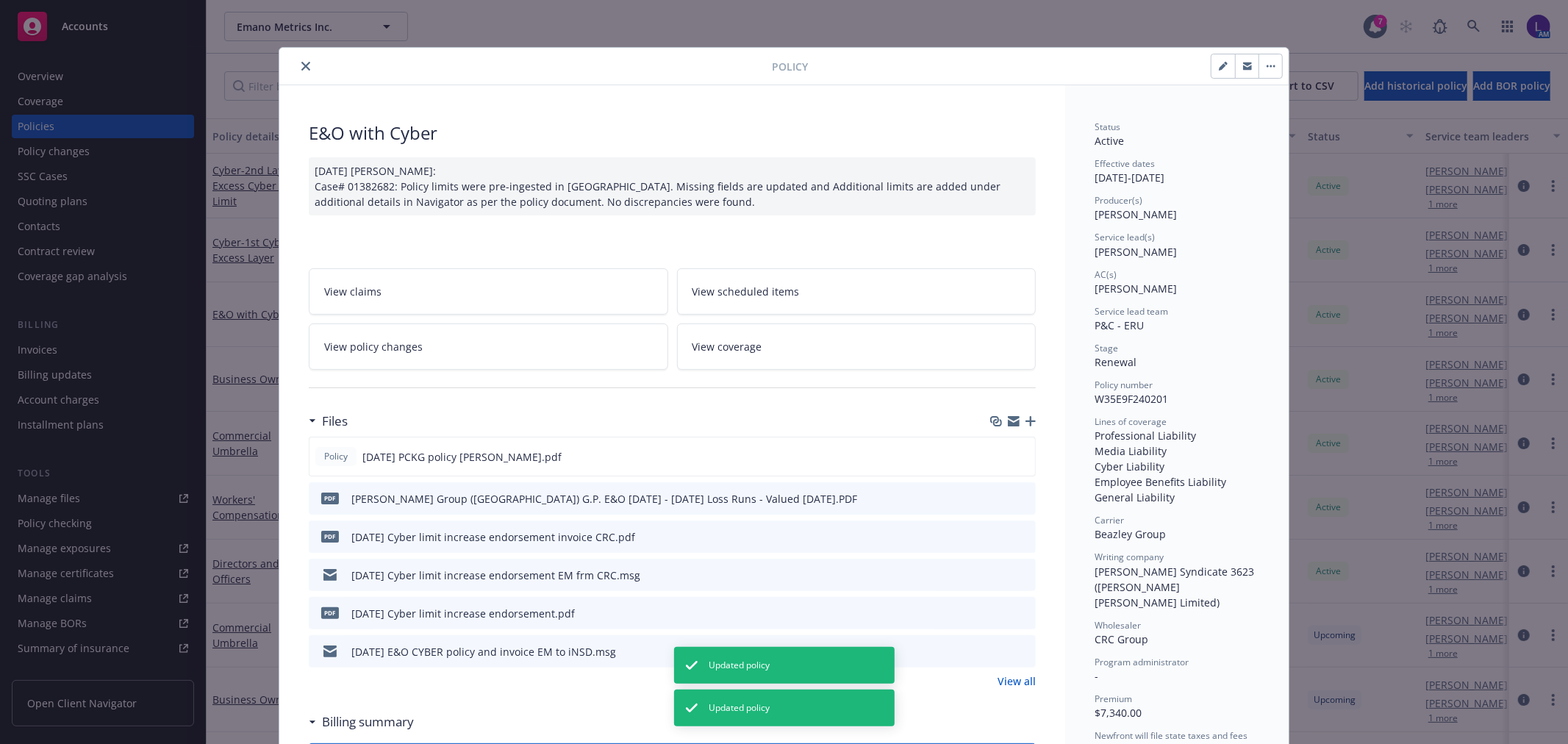
click at [1214, 74] on button "button" at bounding box center [1223, 66] width 24 height 24
select select "RENEWAL"
select select "other"
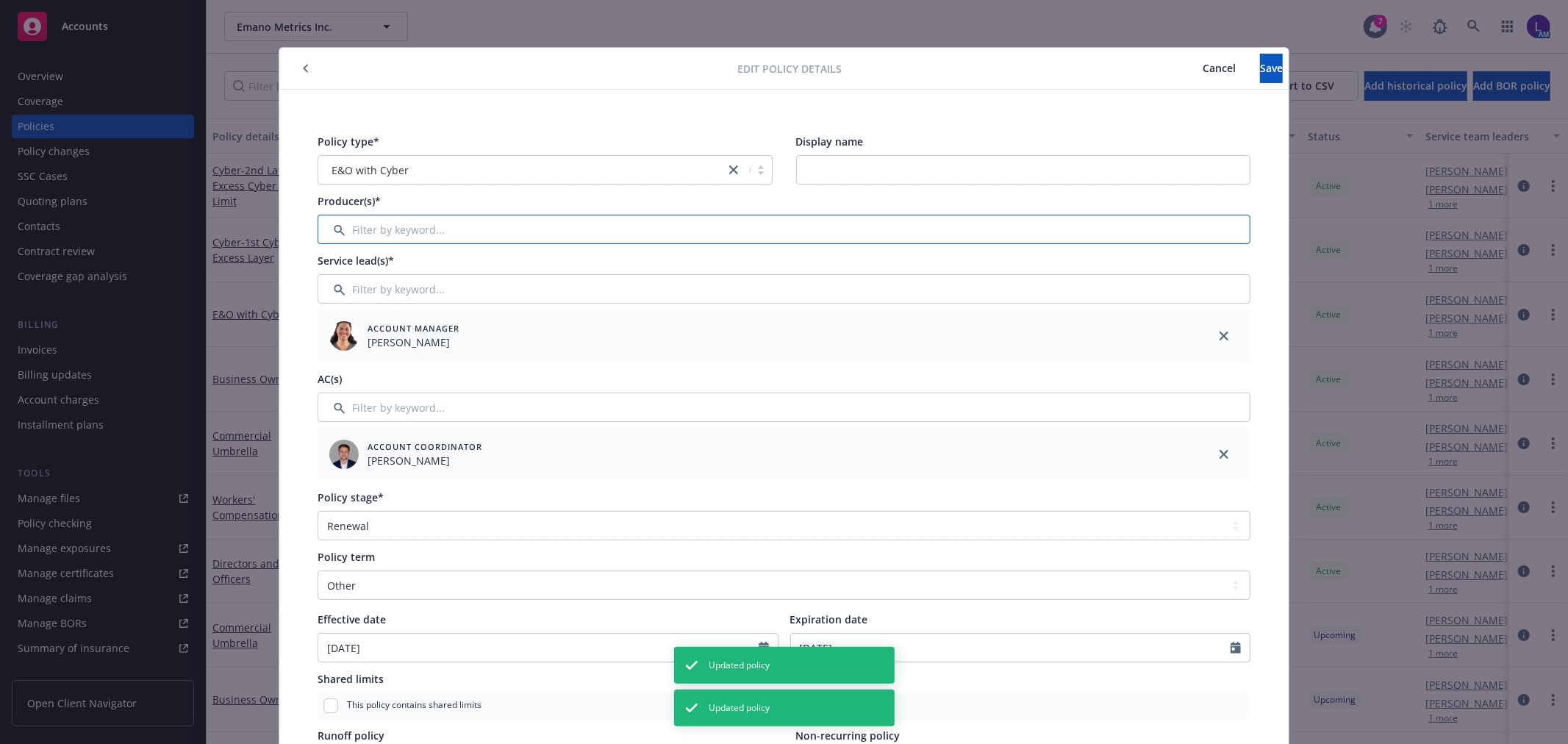
click at [372, 234] on input "Filter by keyword..." at bounding box center [784, 230] width 933 height 30
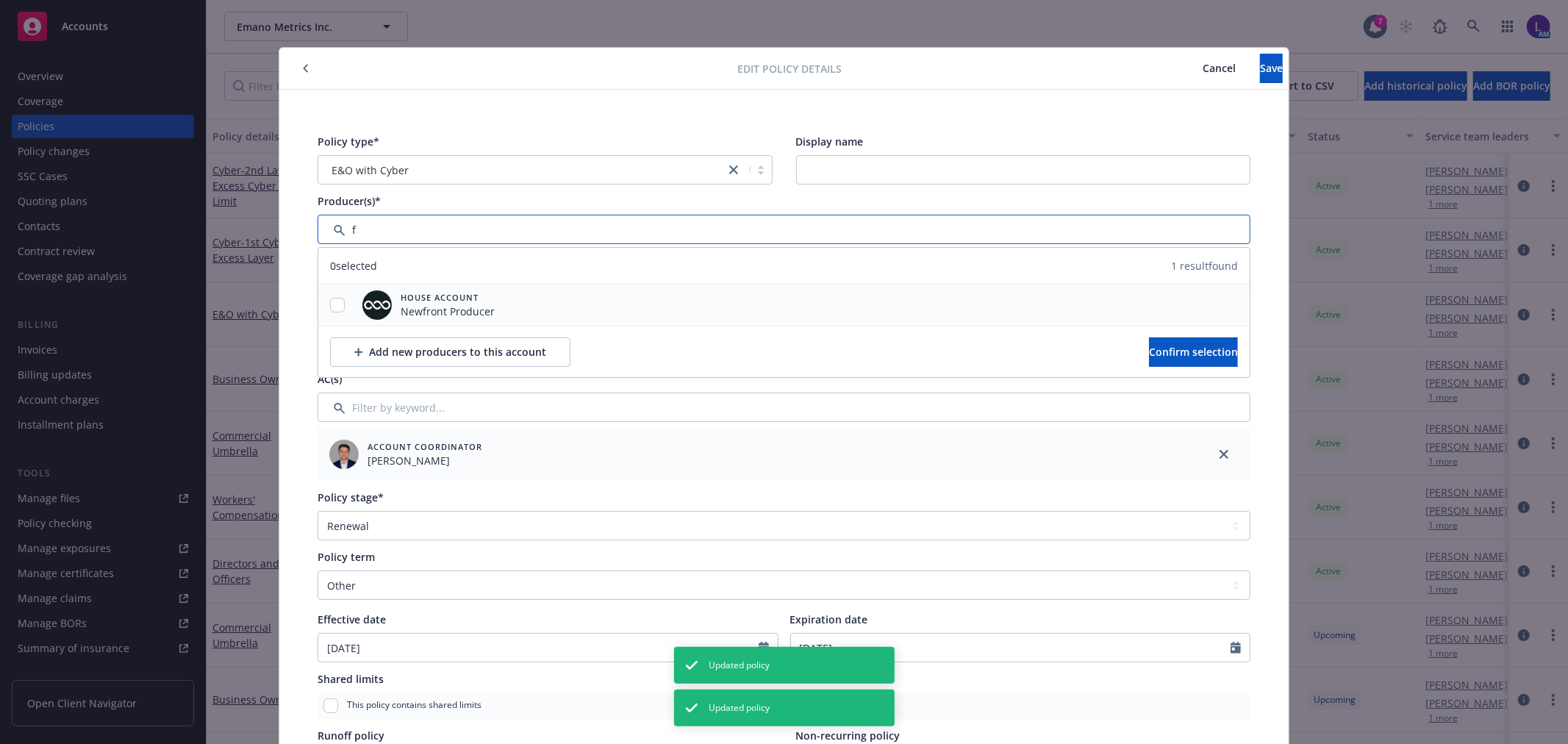
type input "f"
click at [330, 310] on input "checkbox" at bounding box center [337, 305] width 15 height 15
checkbox input "true"
click at [1171, 354] on span "Confirm selection" at bounding box center [1192, 352] width 89 height 14
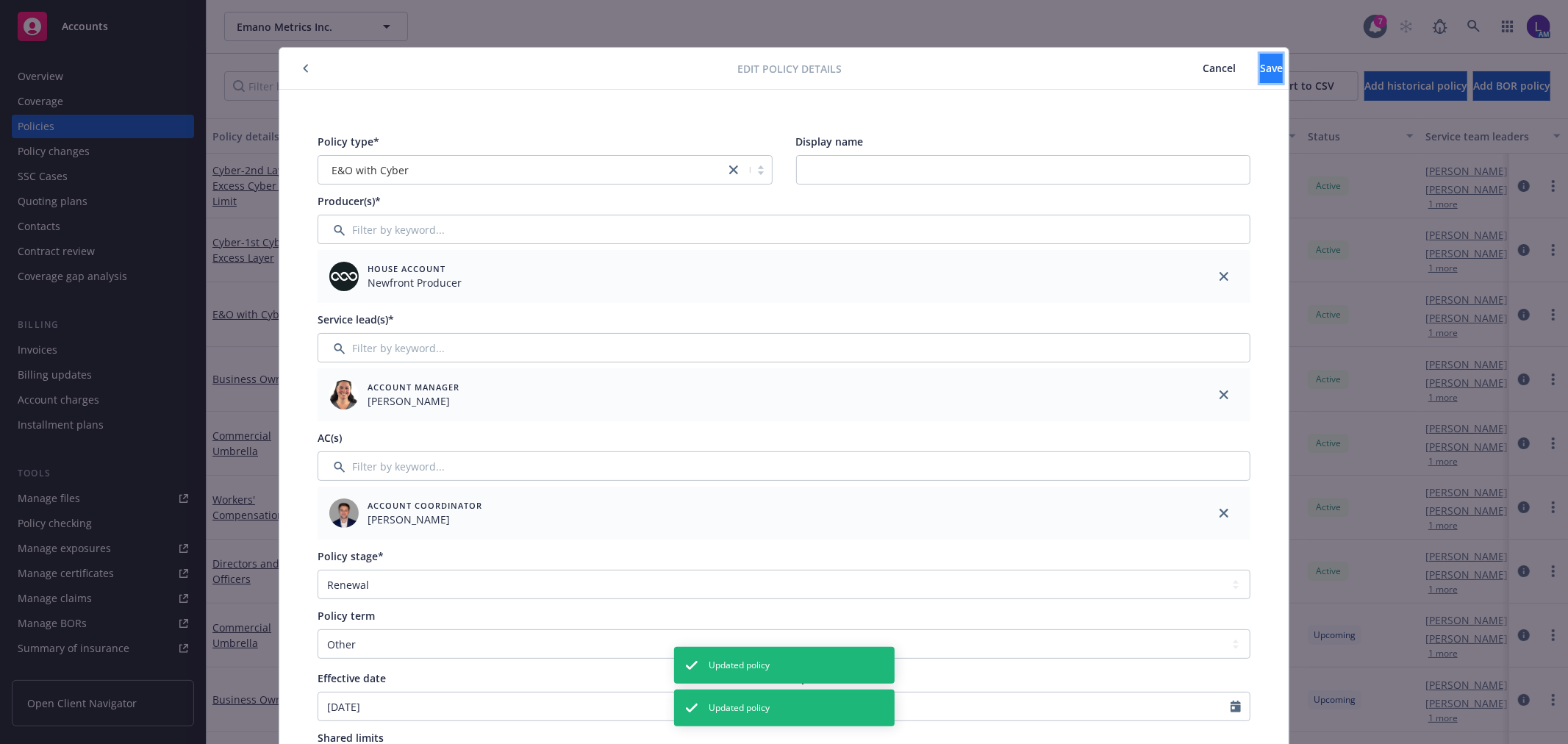
click at [1260, 70] on span "Save" at bounding box center [1271, 68] width 23 height 14
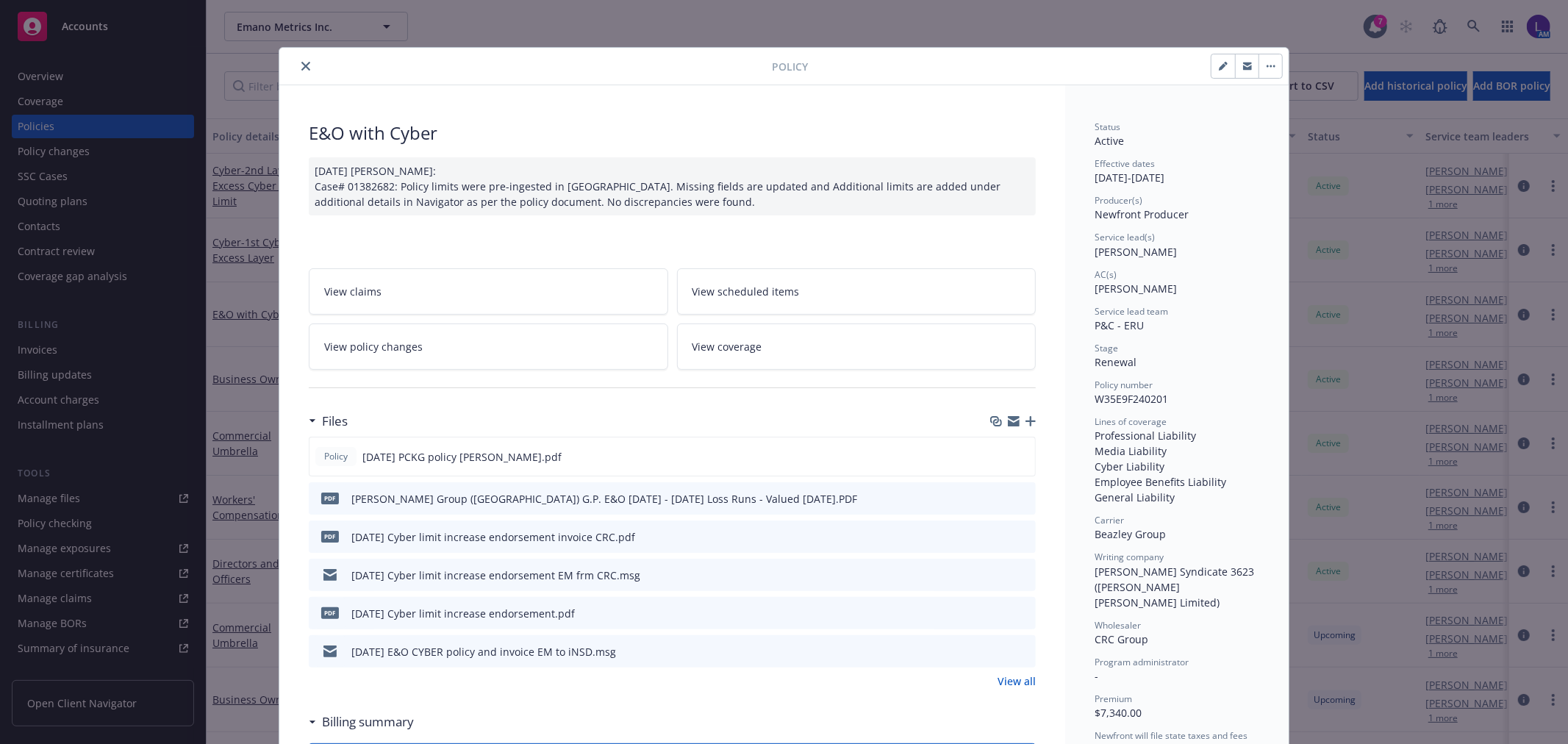
click at [300, 71] on button "close" at bounding box center [306, 66] width 18 height 18
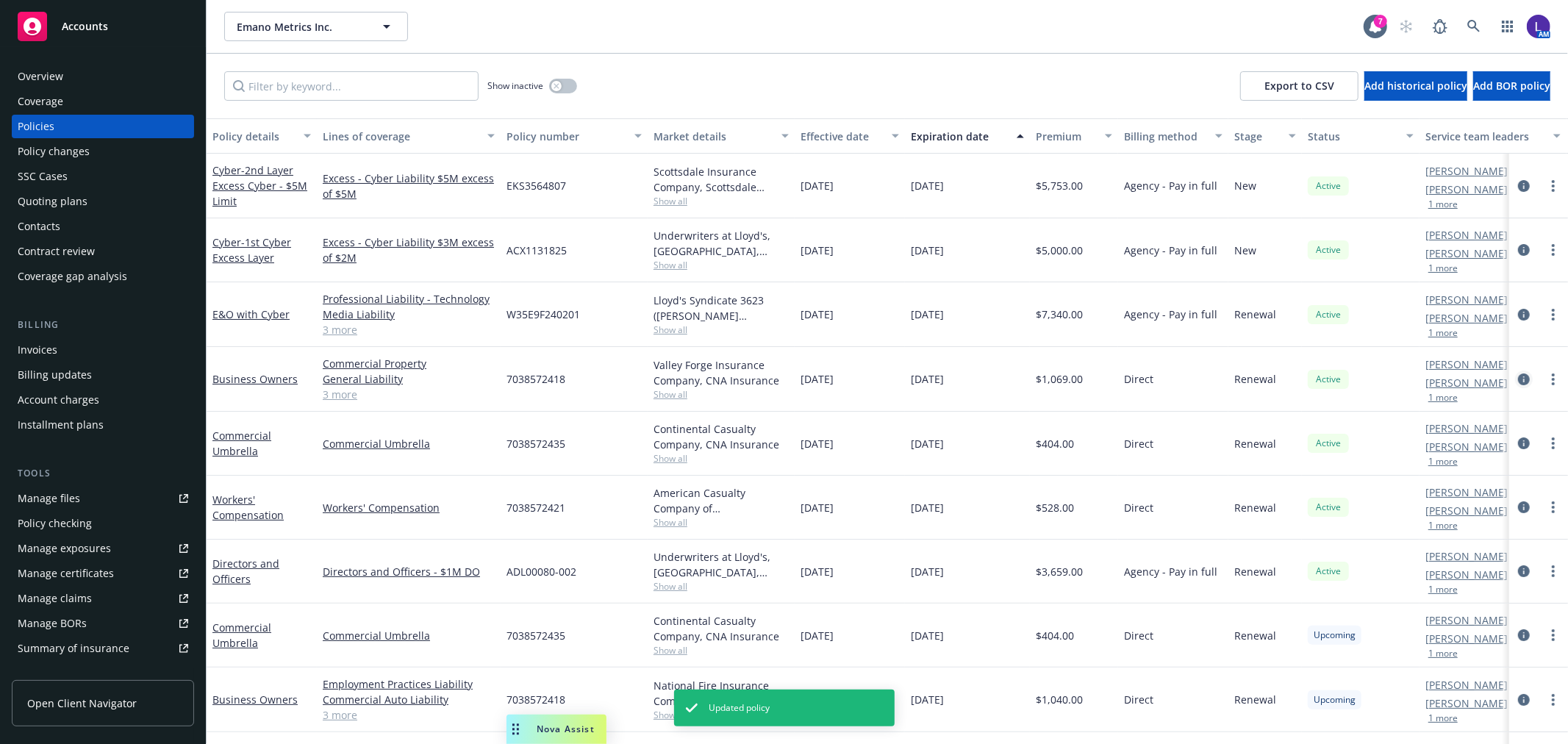
click at [1515, 372] on link "circleInformation" at bounding box center [1523, 379] width 18 height 18
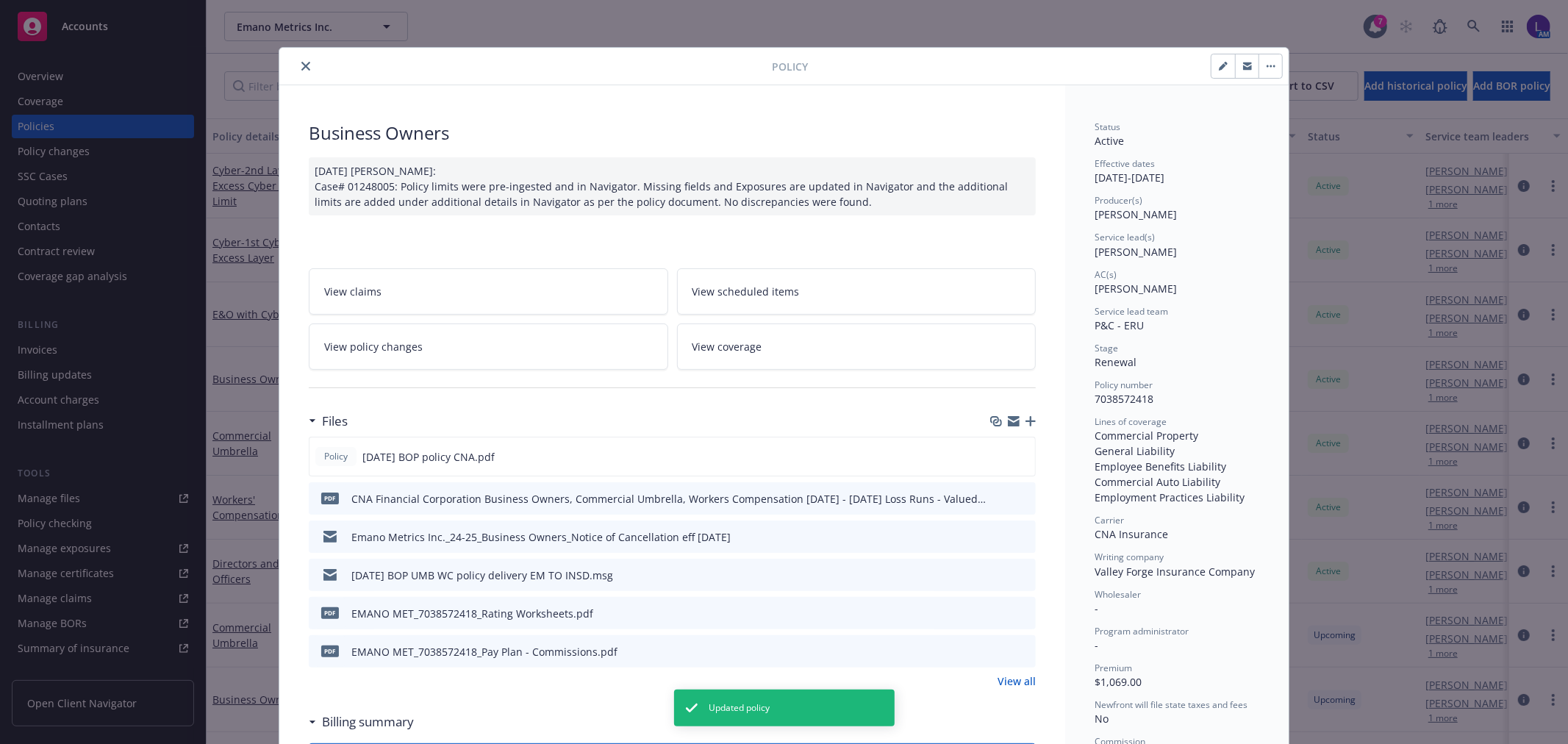
click at [1211, 68] on button "button" at bounding box center [1223, 66] width 24 height 24
select select "RENEWAL"
select select "12"
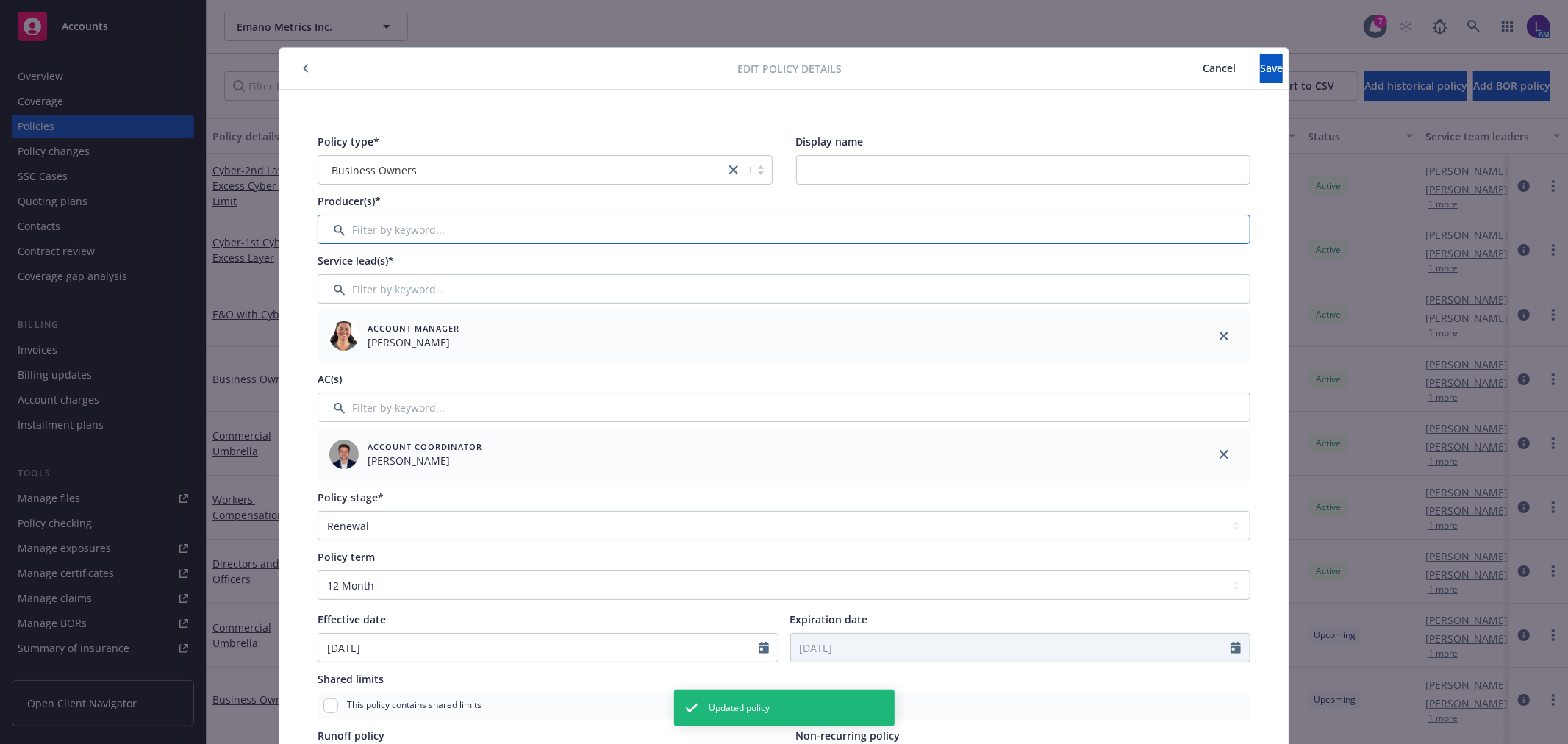
click at [347, 237] on input "Filter by keyword..." at bounding box center [784, 230] width 933 height 30
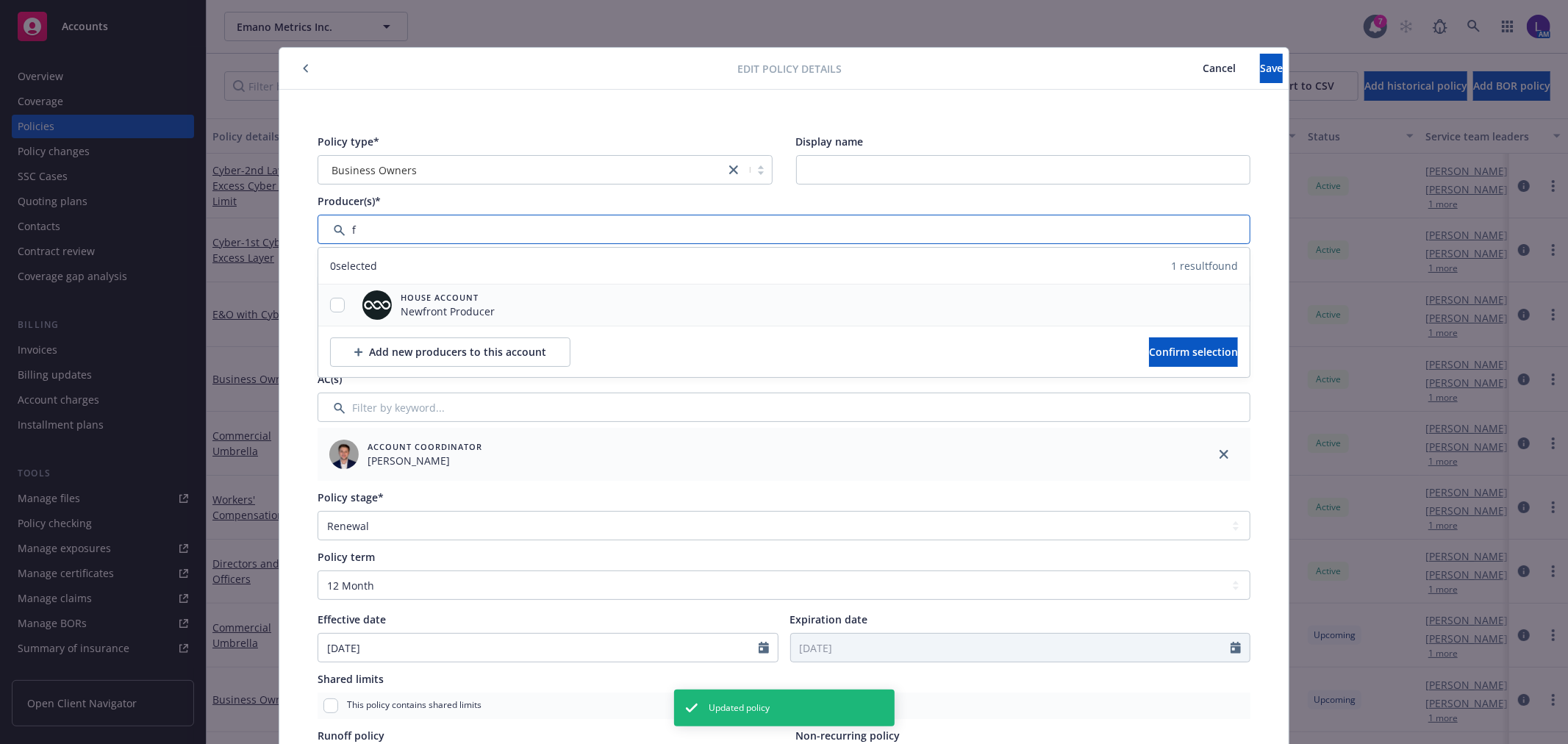
type input "f"
click at [331, 311] on input "checkbox" at bounding box center [337, 305] width 15 height 15
checkbox input "true"
click at [1156, 341] on button "Confirm selection" at bounding box center [1192, 352] width 89 height 30
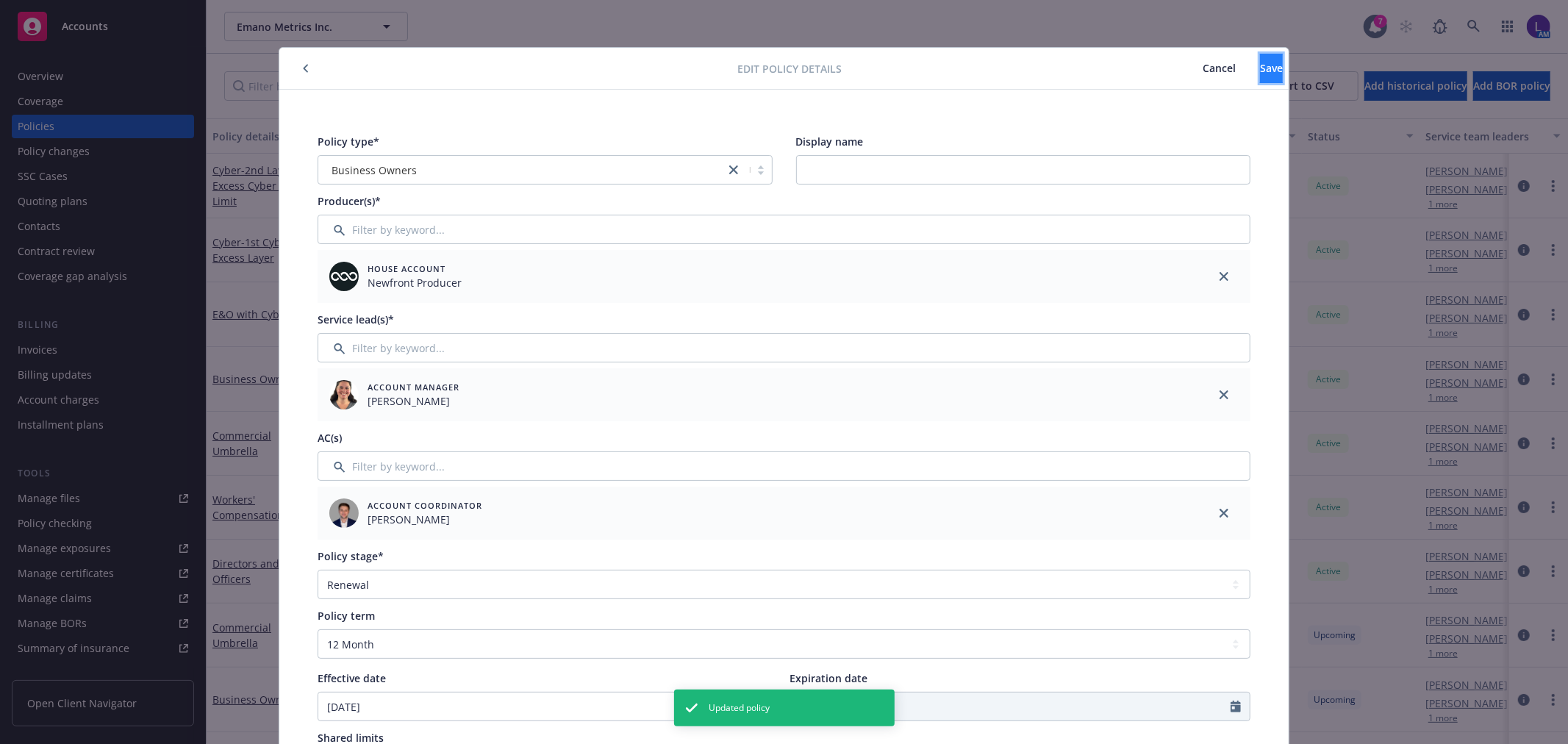
click at [1260, 66] on span "Save" at bounding box center [1271, 68] width 23 height 14
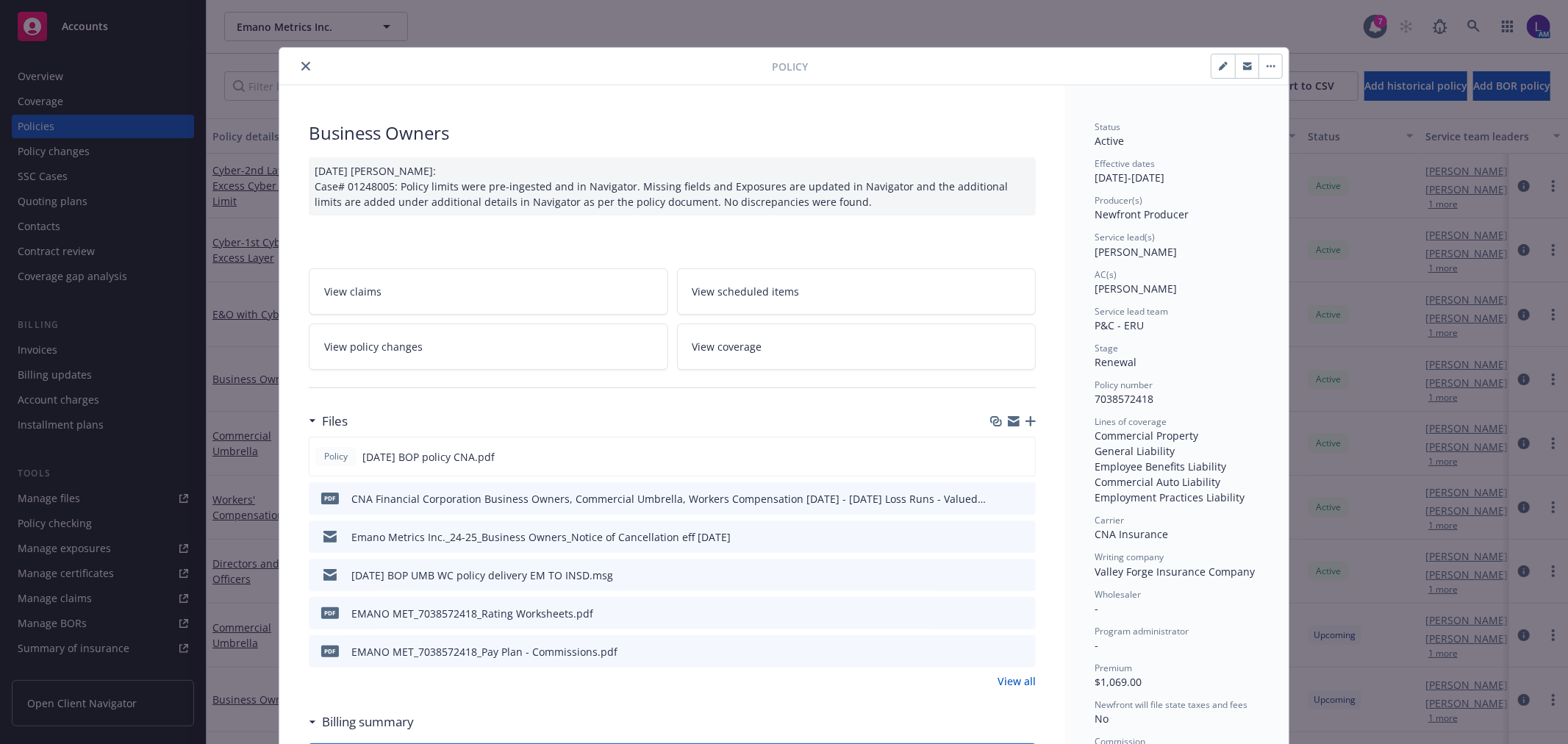
click at [301, 64] on icon "close" at bounding box center [305, 66] width 9 height 9
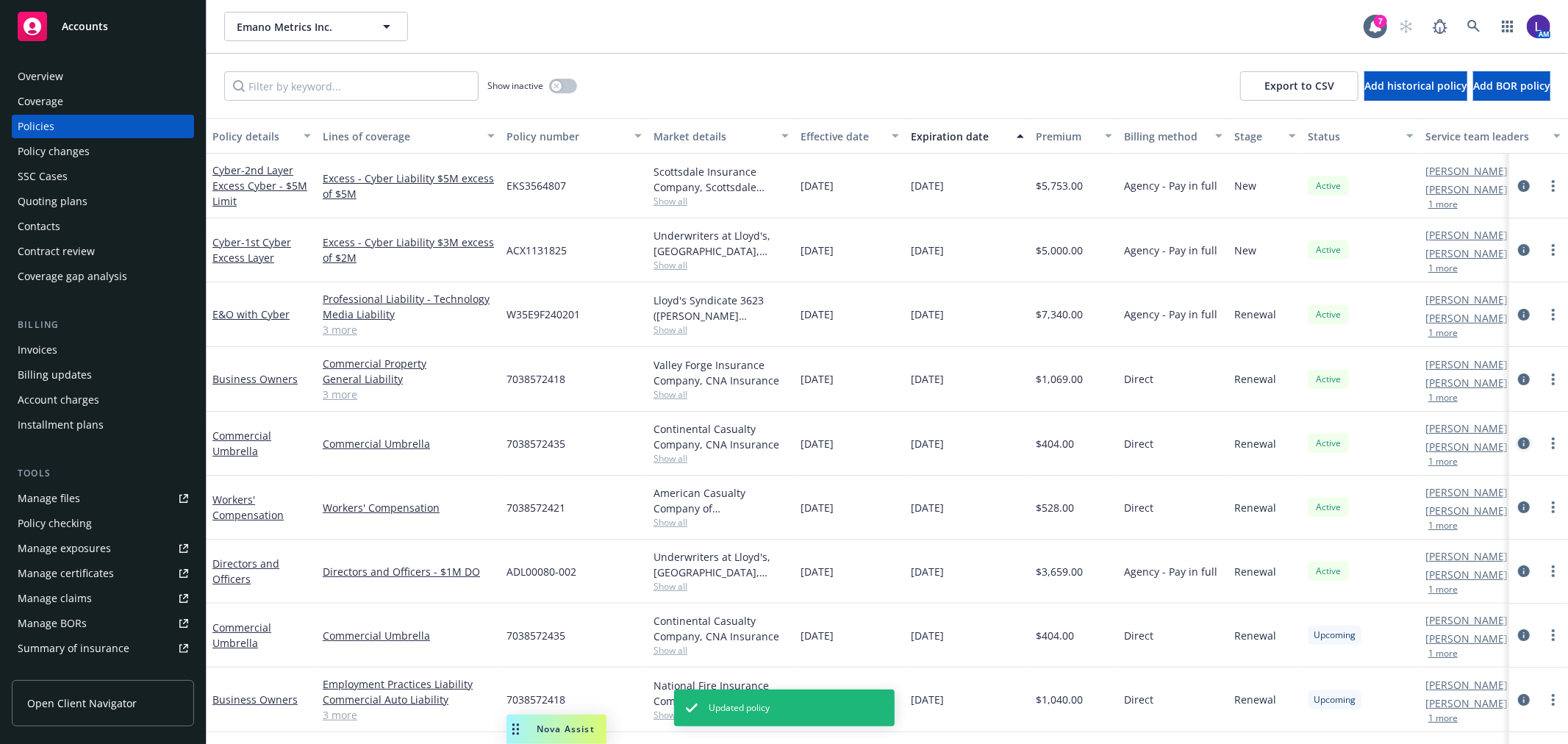
click at [1518, 442] on icon "circleInformation" at bounding box center [1523, 443] width 12 height 12
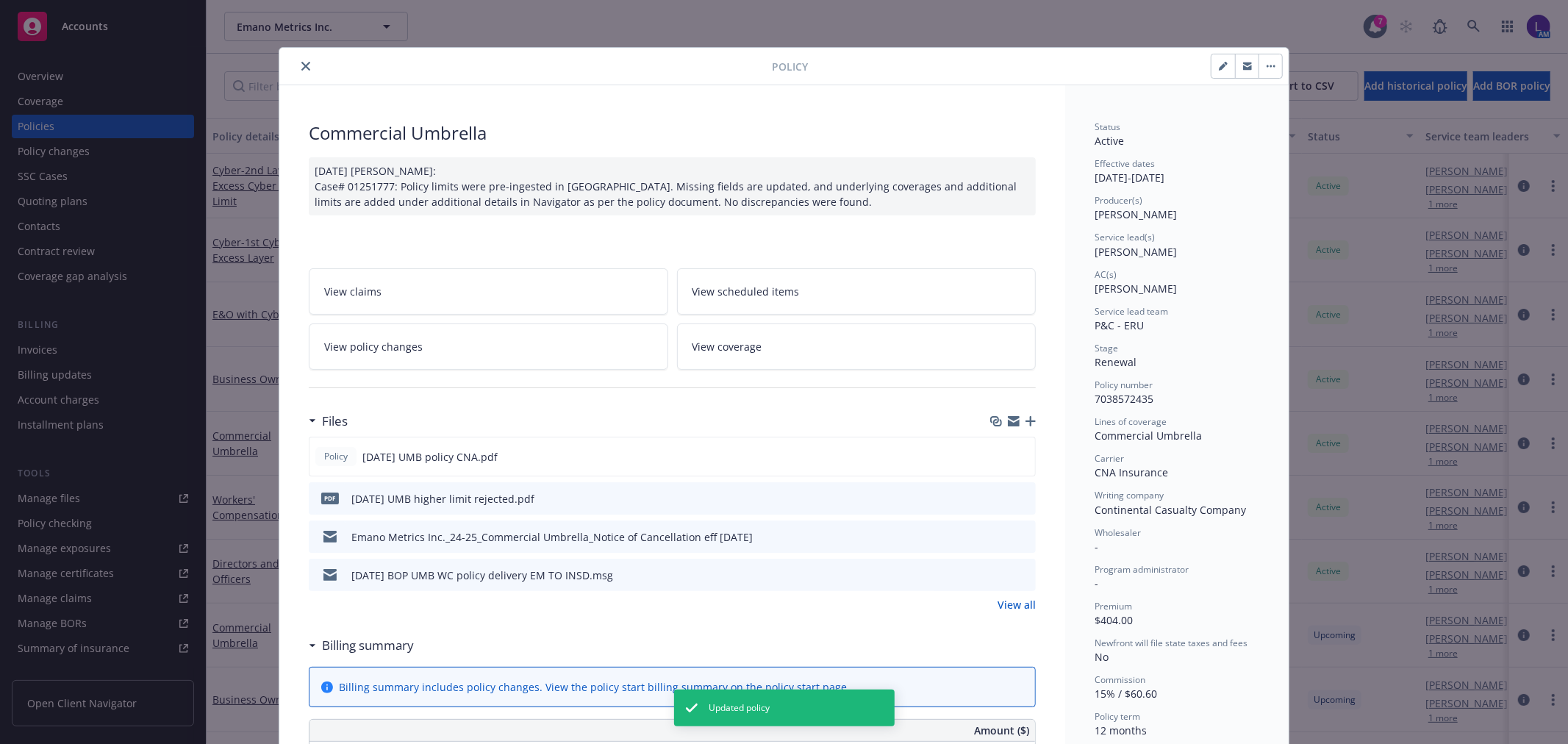
click at [1221, 67] on icon "button" at bounding box center [1222, 66] width 9 height 9
select select "RENEWAL"
select select "12"
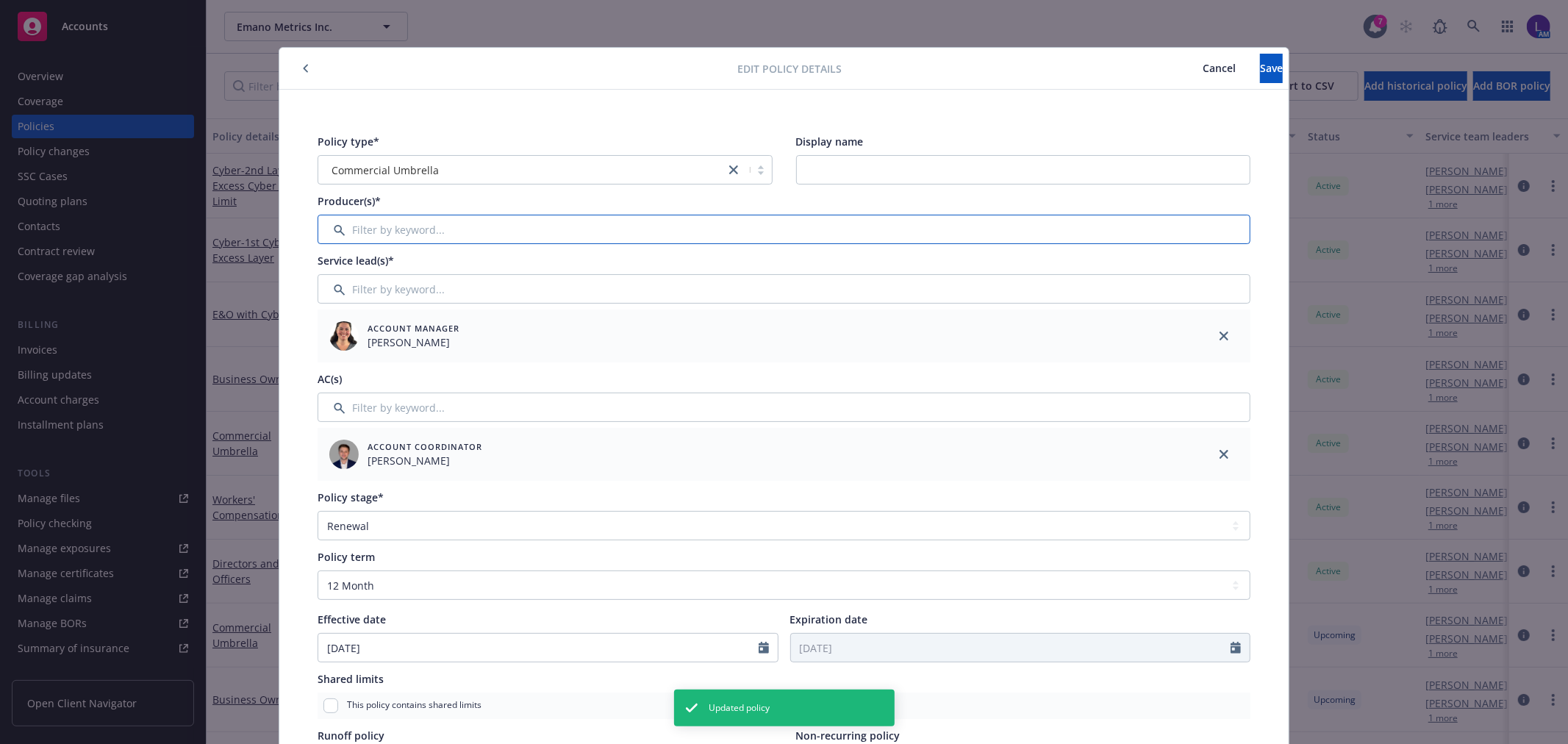
click at [364, 218] on input "Filter by keyword..." at bounding box center [784, 230] width 933 height 30
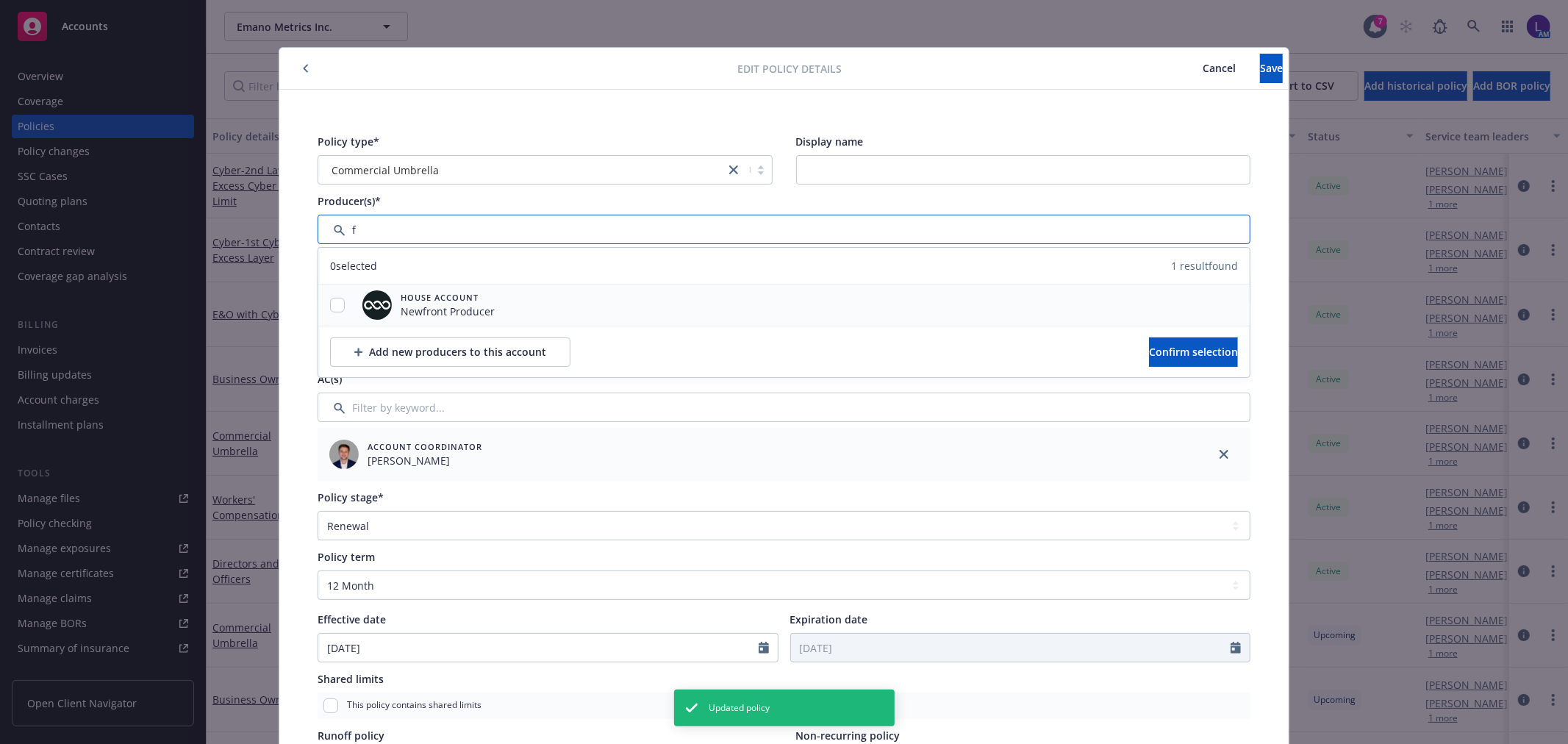
type input "f"
drag, startPoint x: 328, startPoint y: 296, endPoint x: 353, endPoint y: 307, distance: 27.3
click at [332, 301] on div at bounding box center [337, 305] width 38 height 42
click at [331, 306] on input "checkbox" at bounding box center [337, 305] width 15 height 15
checkbox input "true"
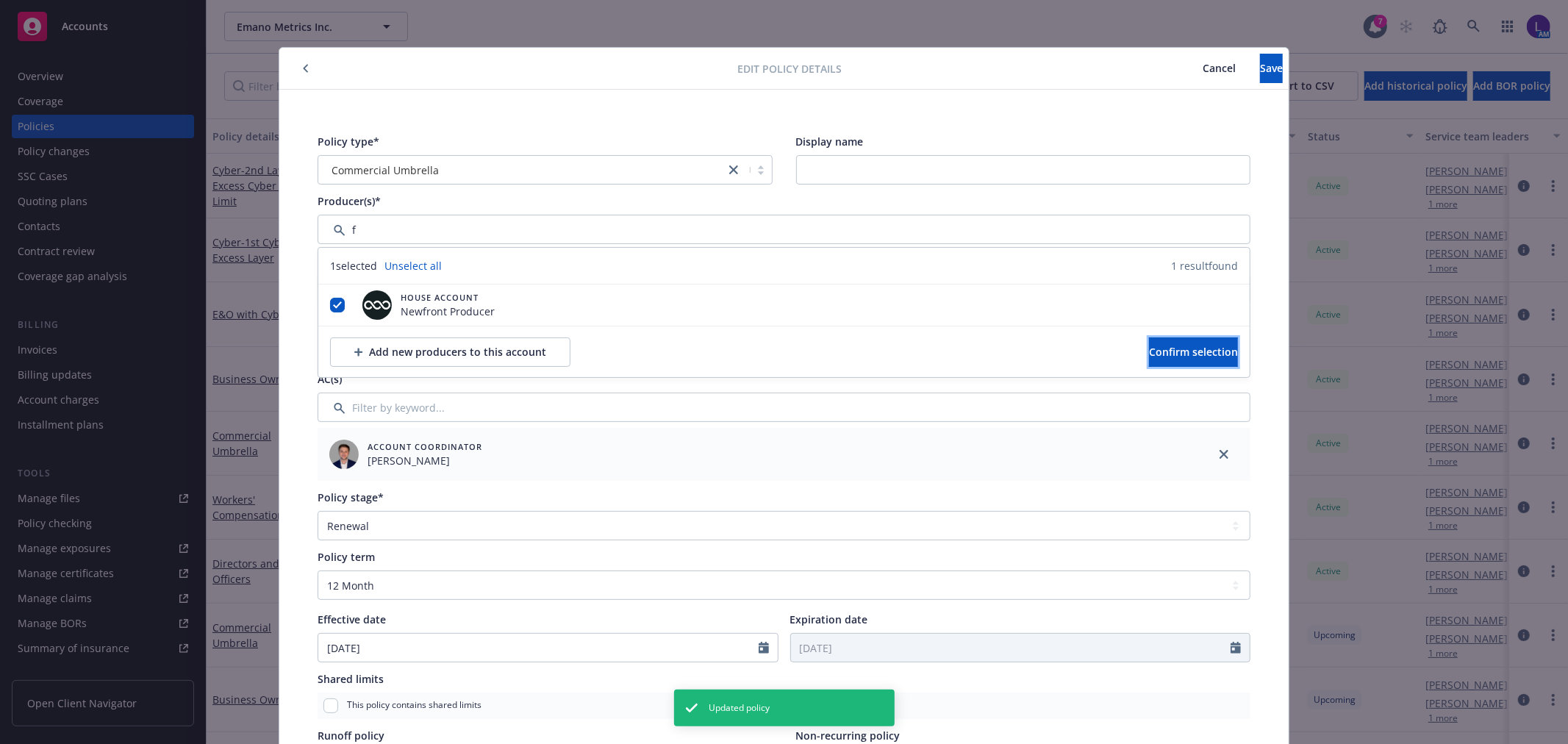
drag, startPoint x: 1145, startPoint y: 347, endPoint x: 1161, endPoint y: 314, distance: 36.7
click at [1149, 347] on span "Confirm selection" at bounding box center [1192, 352] width 89 height 14
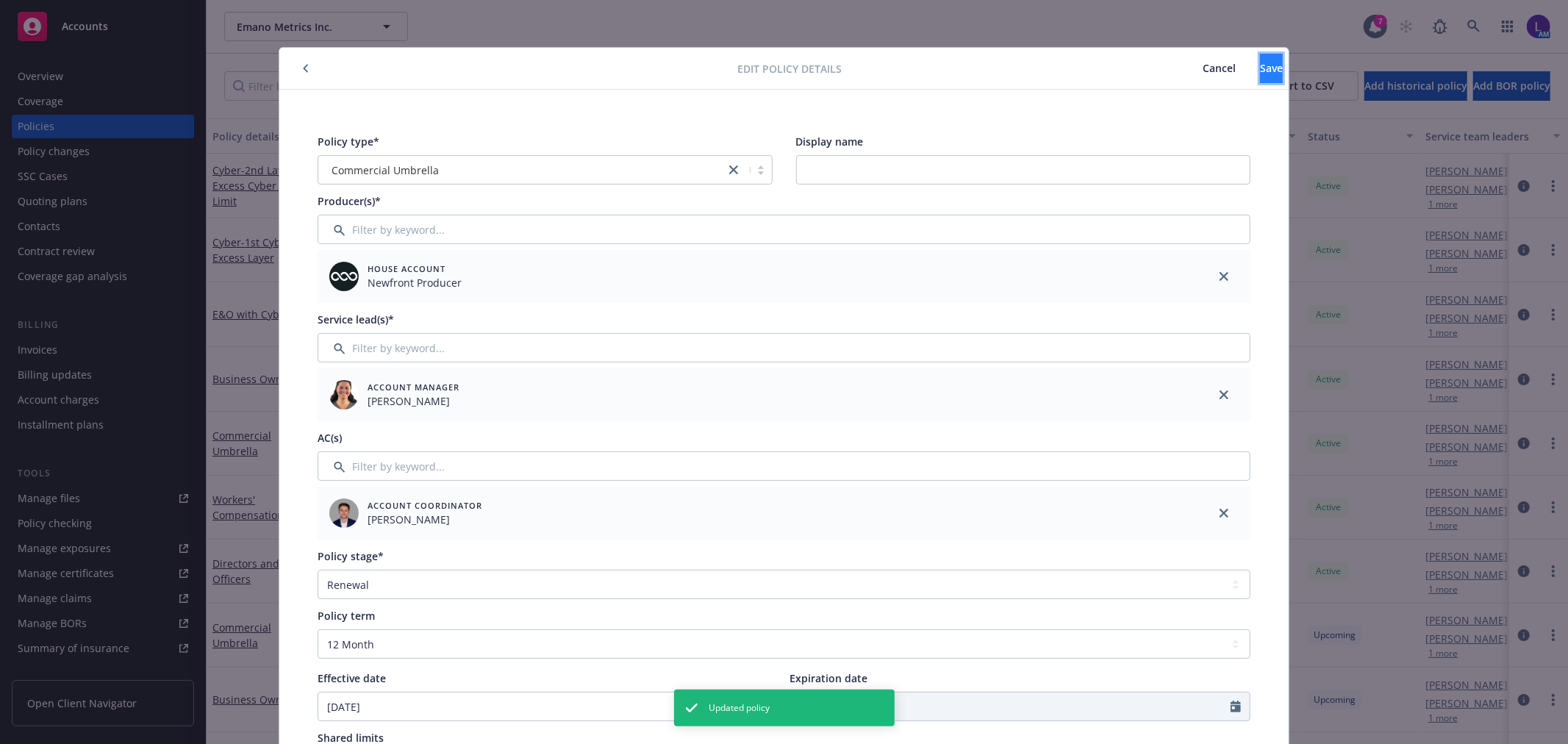
click at [1260, 64] on span "Save" at bounding box center [1271, 68] width 23 height 14
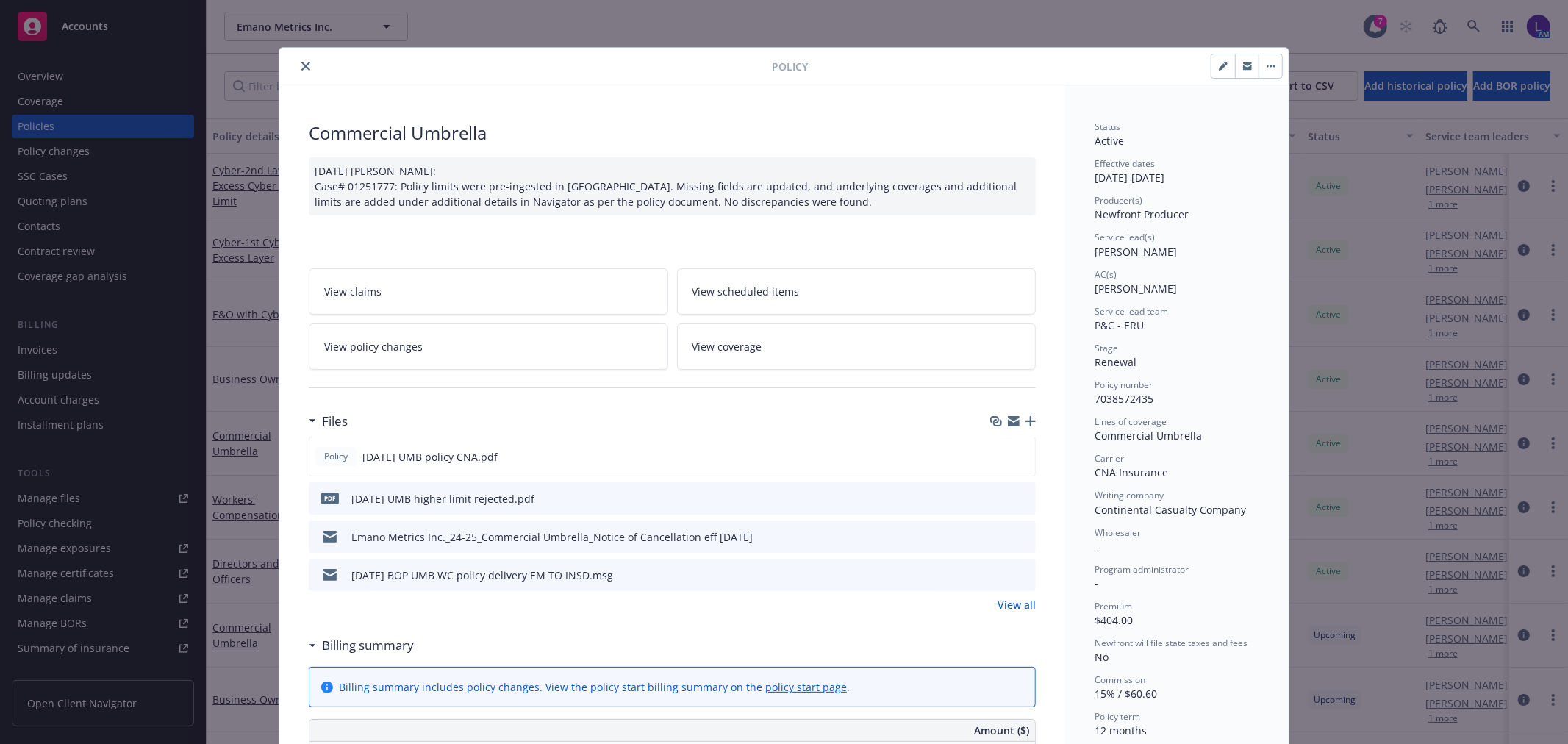
click at [301, 63] on icon "close" at bounding box center [305, 66] width 9 height 9
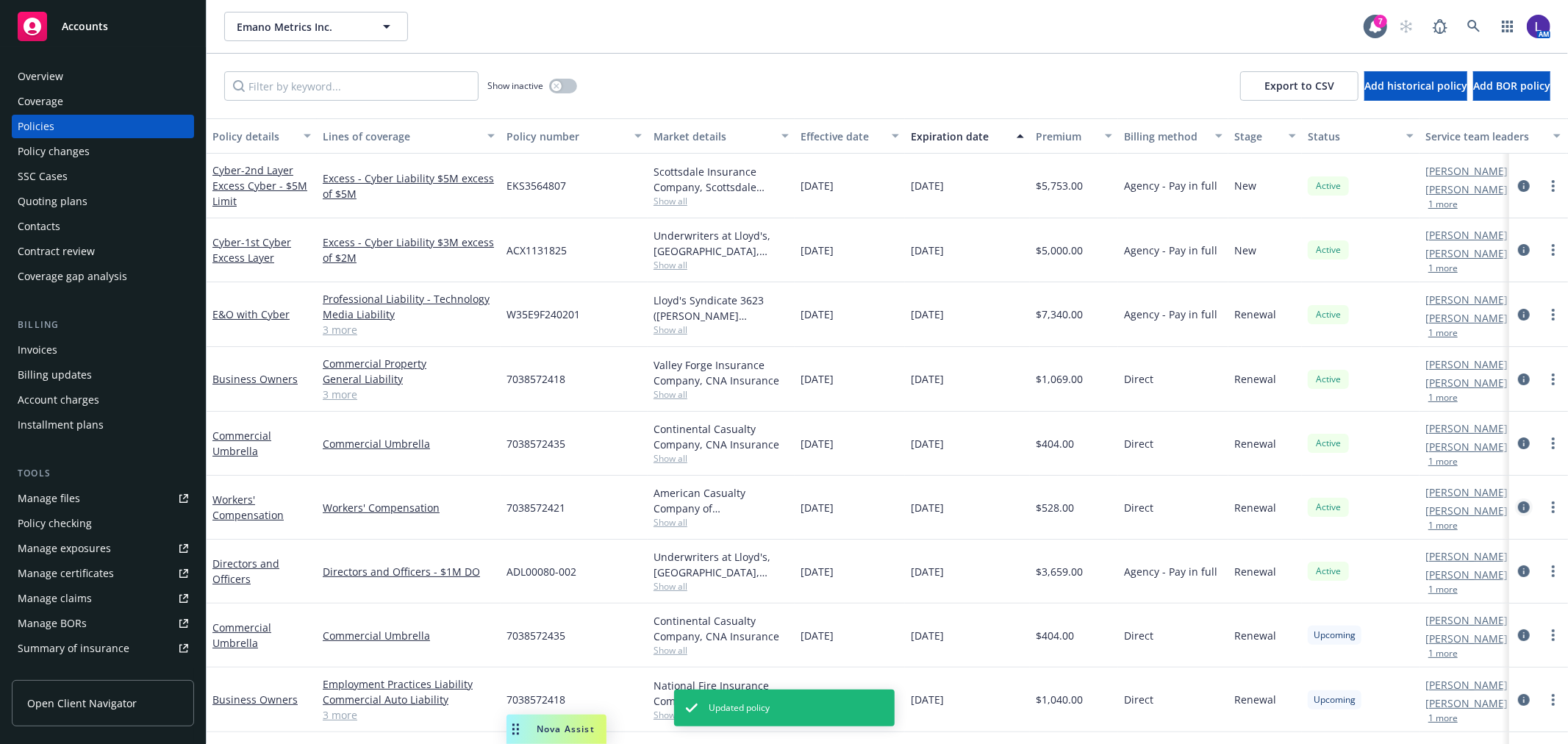
click at [1518, 506] on icon "circleInformation" at bounding box center [1523, 506] width 12 height 12
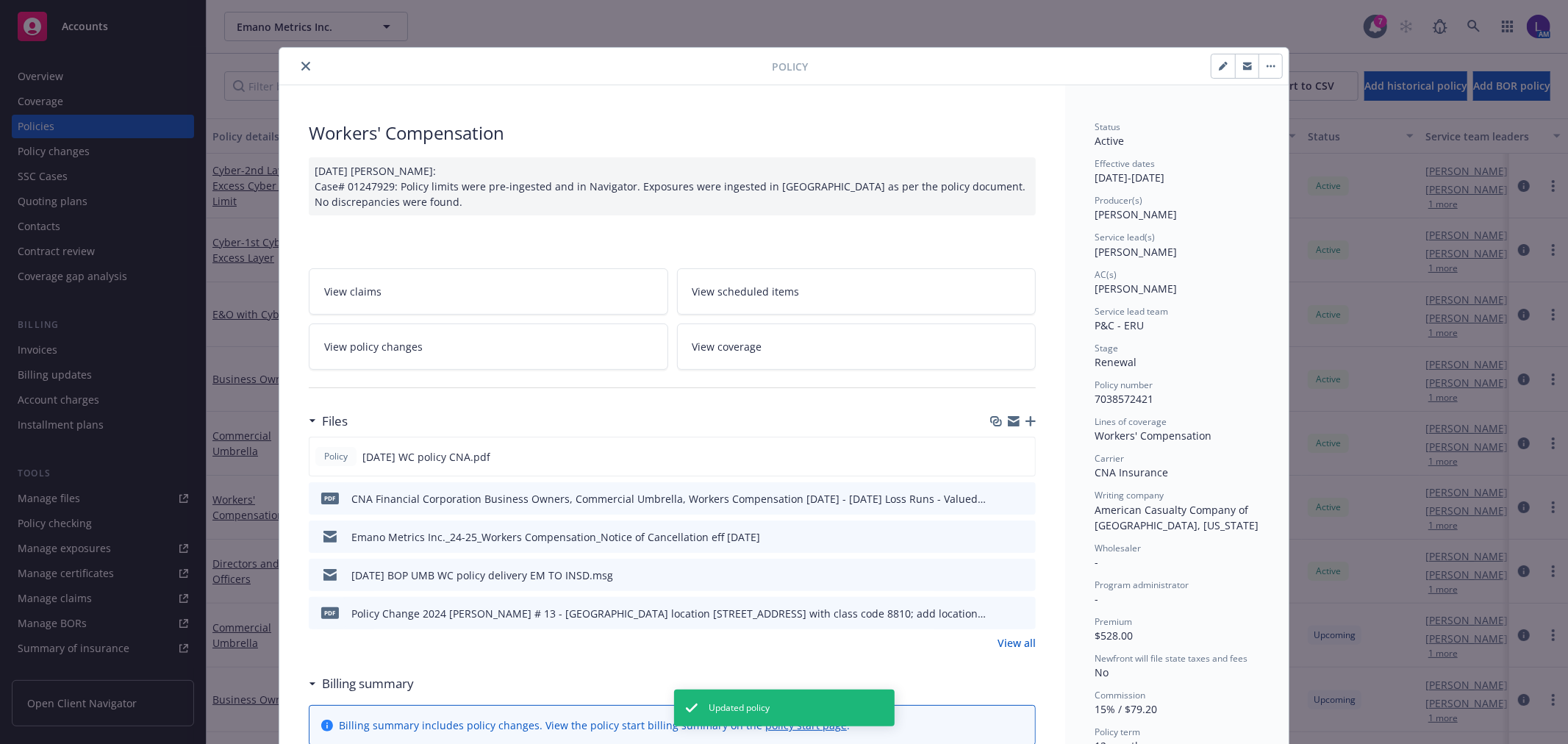
click at [1218, 67] on icon "button" at bounding box center [1221, 67] width 7 height 7
select select "RENEWAL"
select select "12"
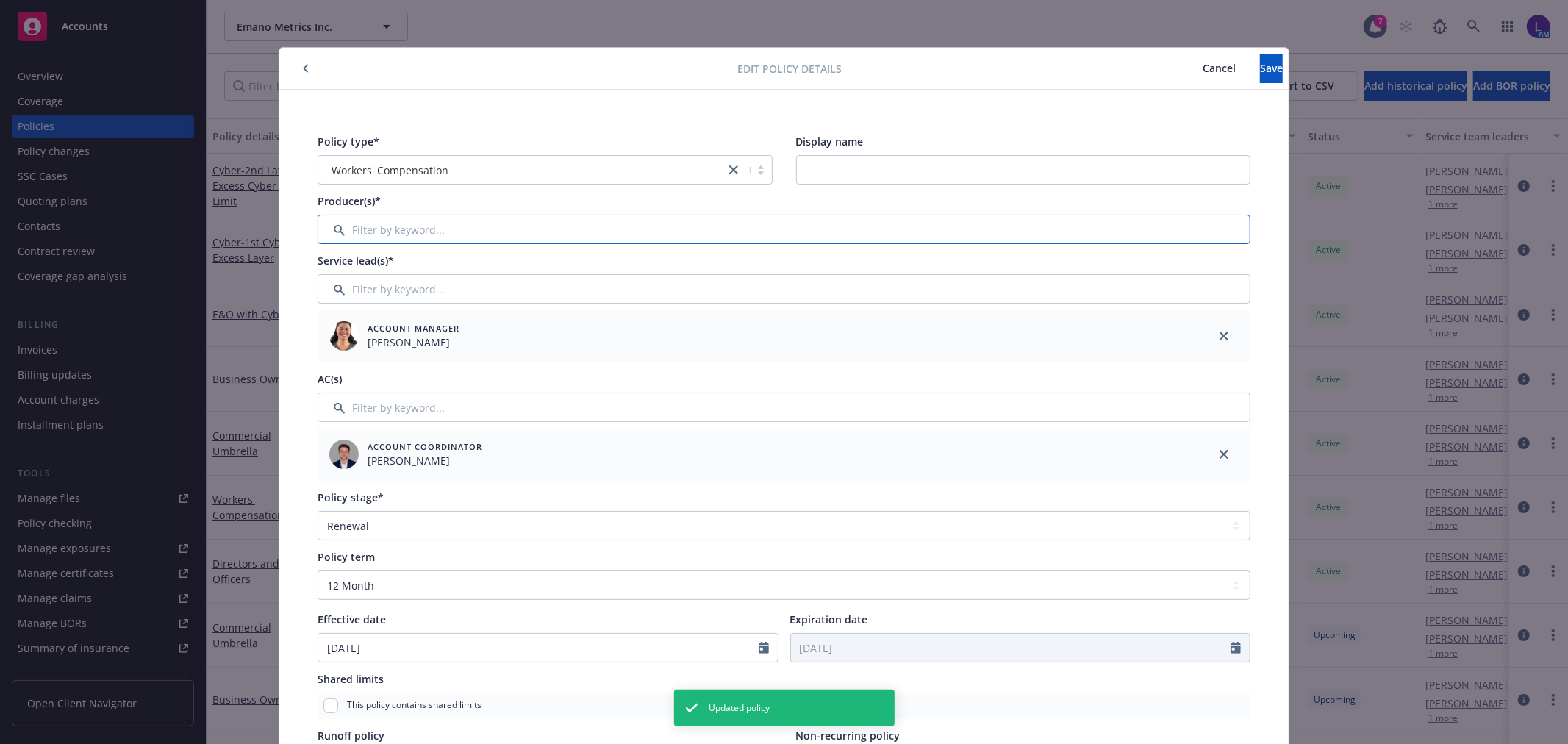
click at [365, 218] on input "Filter by keyword..." at bounding box center [784, 230] width 933 height 30
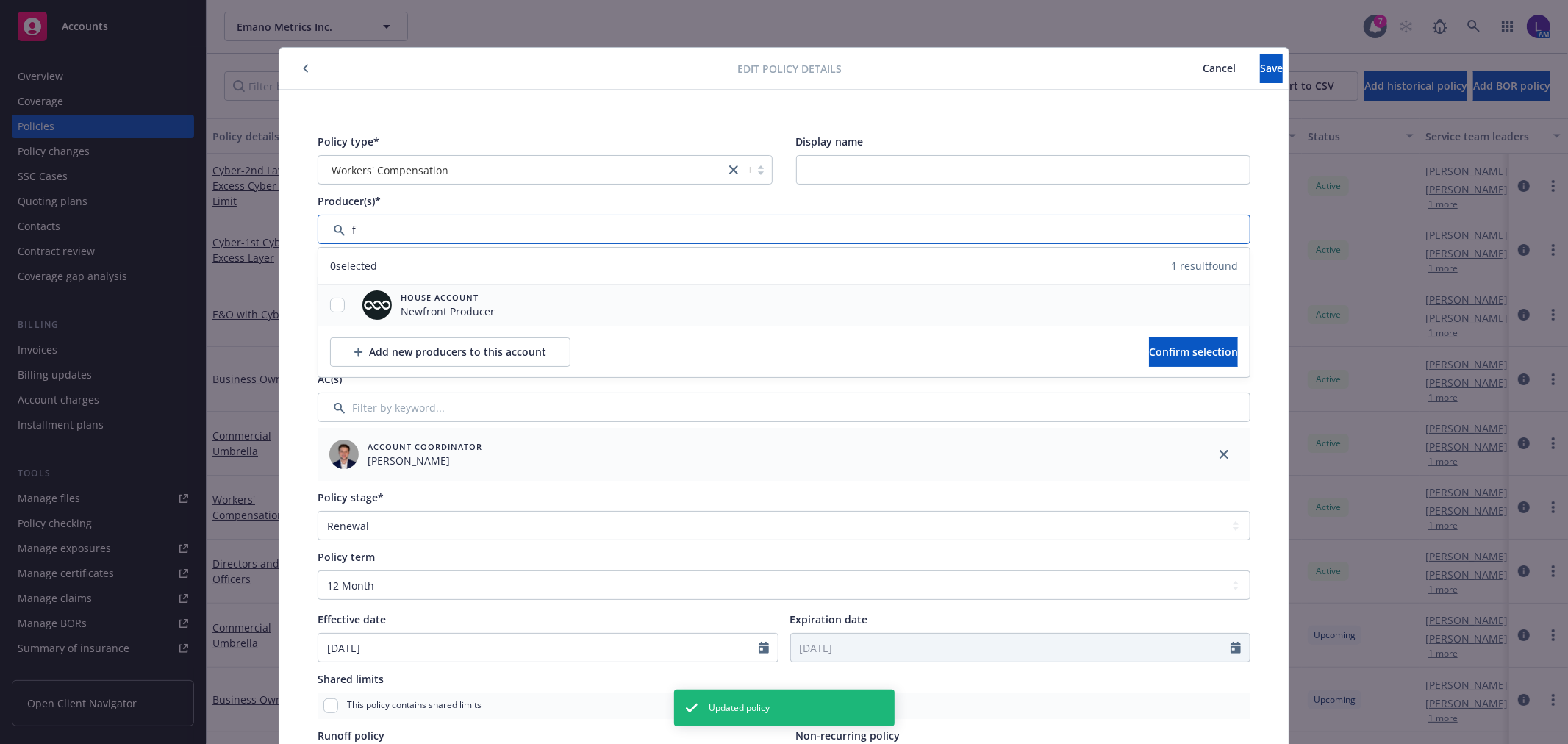
type input "f"
click at [332, 307] on input "checkbox" at bounding box center [337, 305] width 15 height 15
checkbox input "true"
click at [1160, 350] on span "Confirm selection" at bounding box center [1192, 352] width 89 height 14
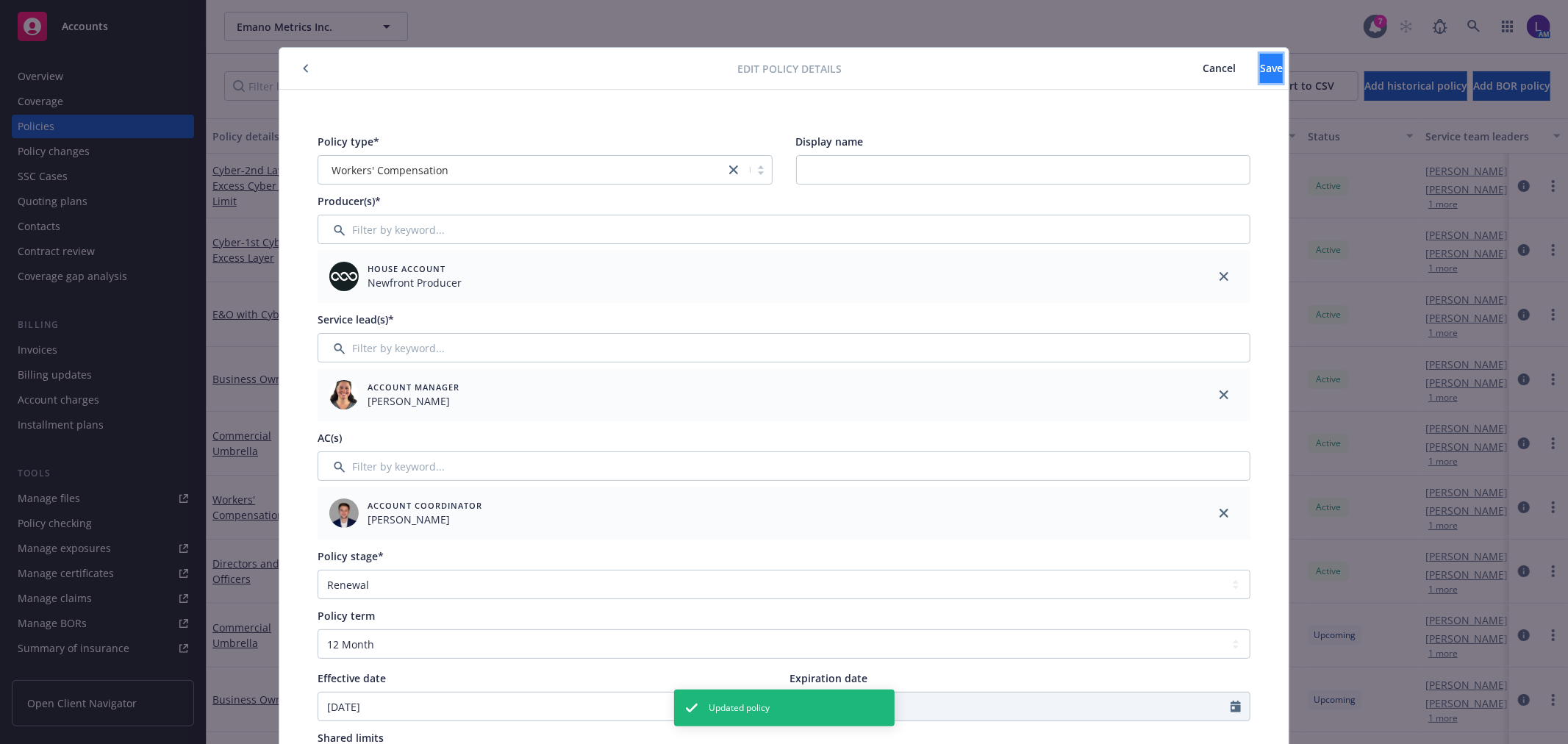
click at [1260, 74] on span "Save" at bounding box center [1271, 68] width 23 height 14
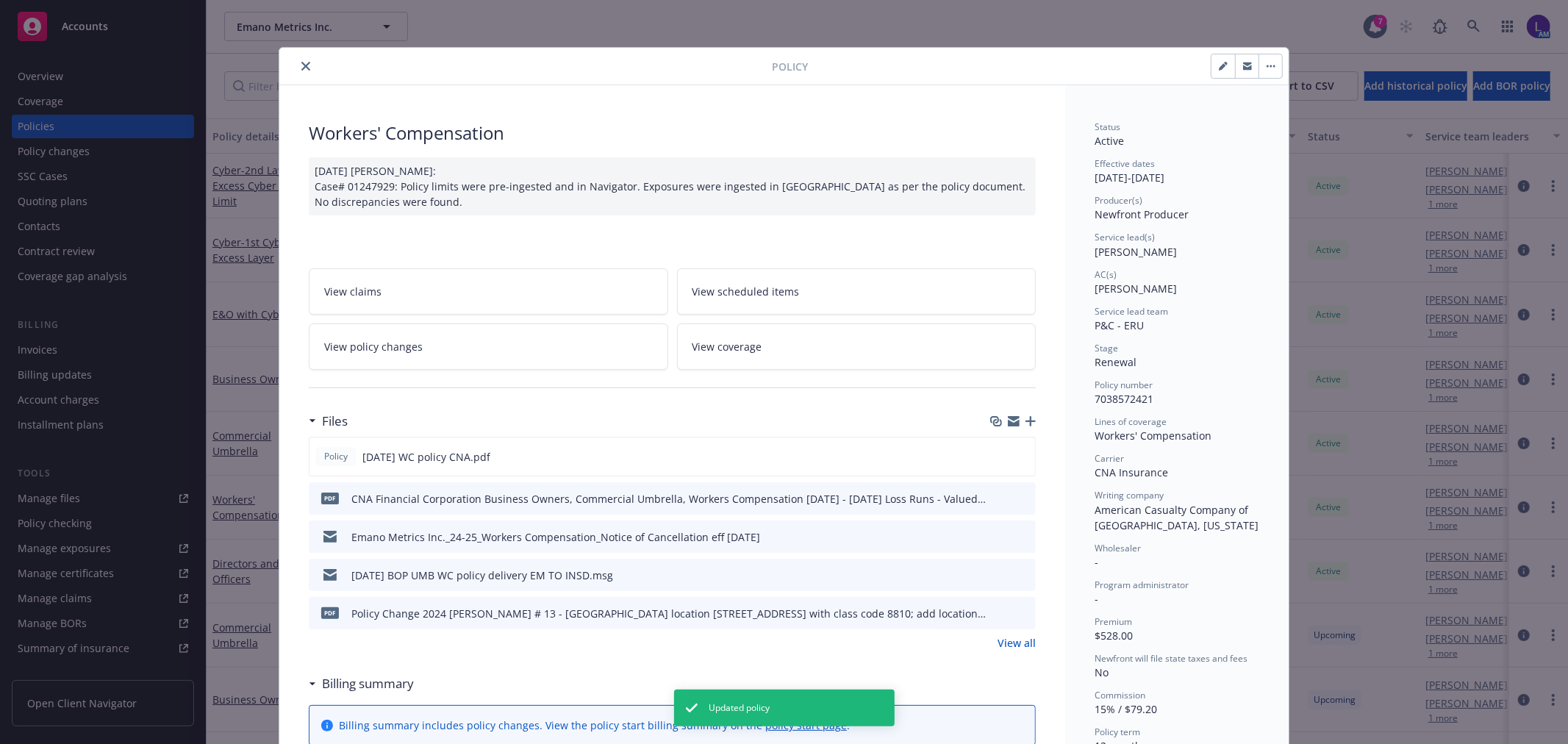
click at [301, 68] on icon "close" at bounding box center [305, 66] width 9 height 9
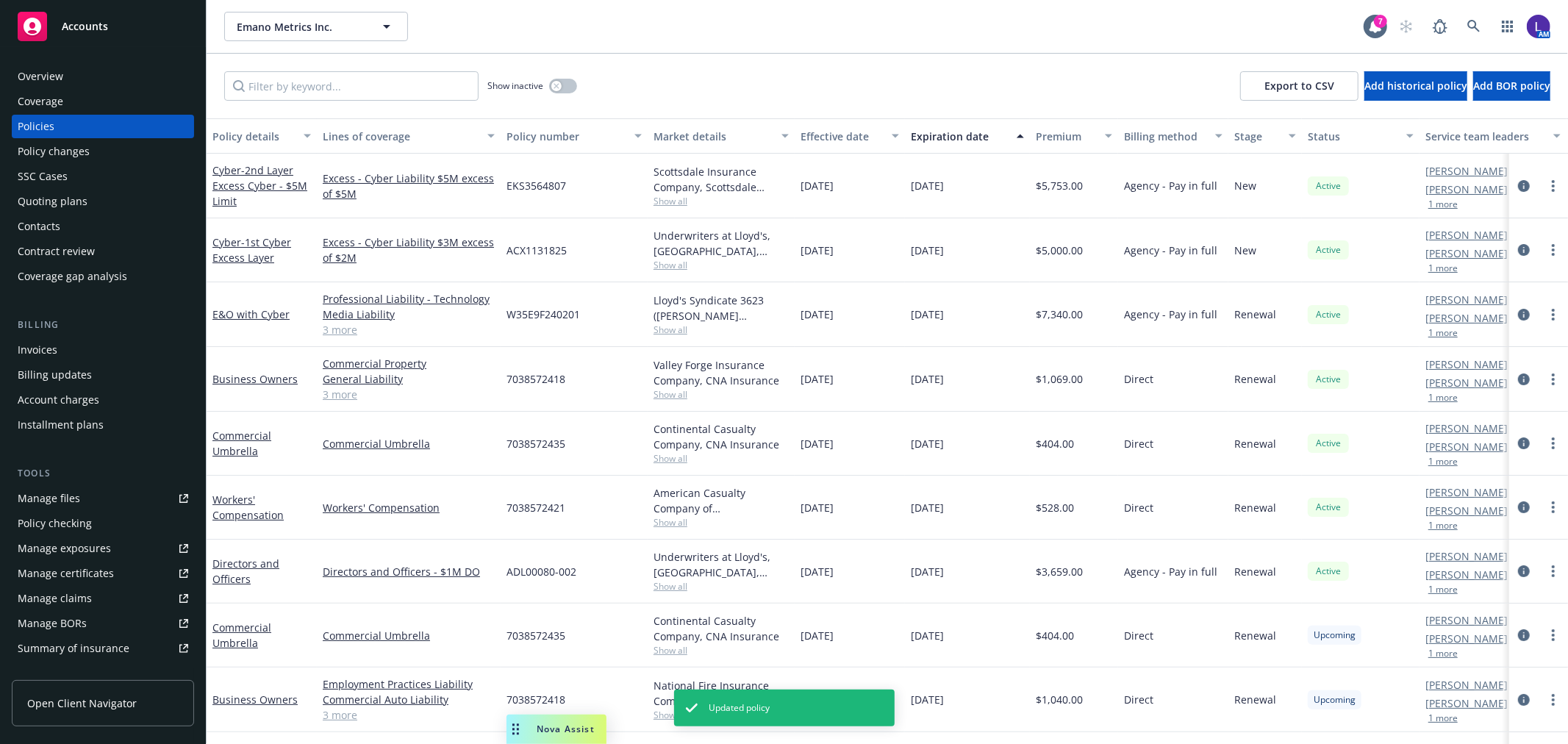
click at [89, 65] on div "Overview" at bounding box center [103, 77] width 171 height 24
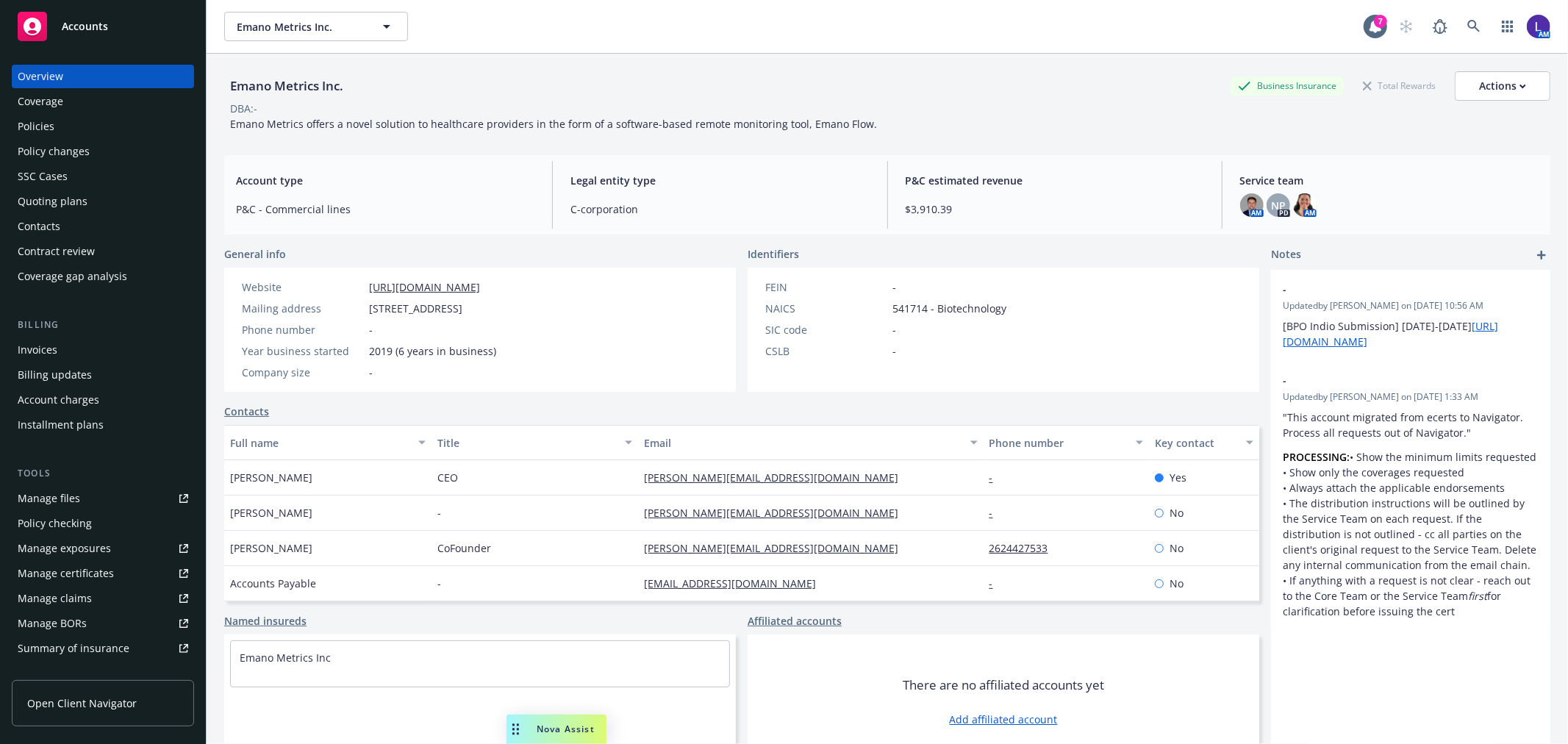
click at [12, 122] on link "Policies" at bounding box center [103, 126] width 183 height 24
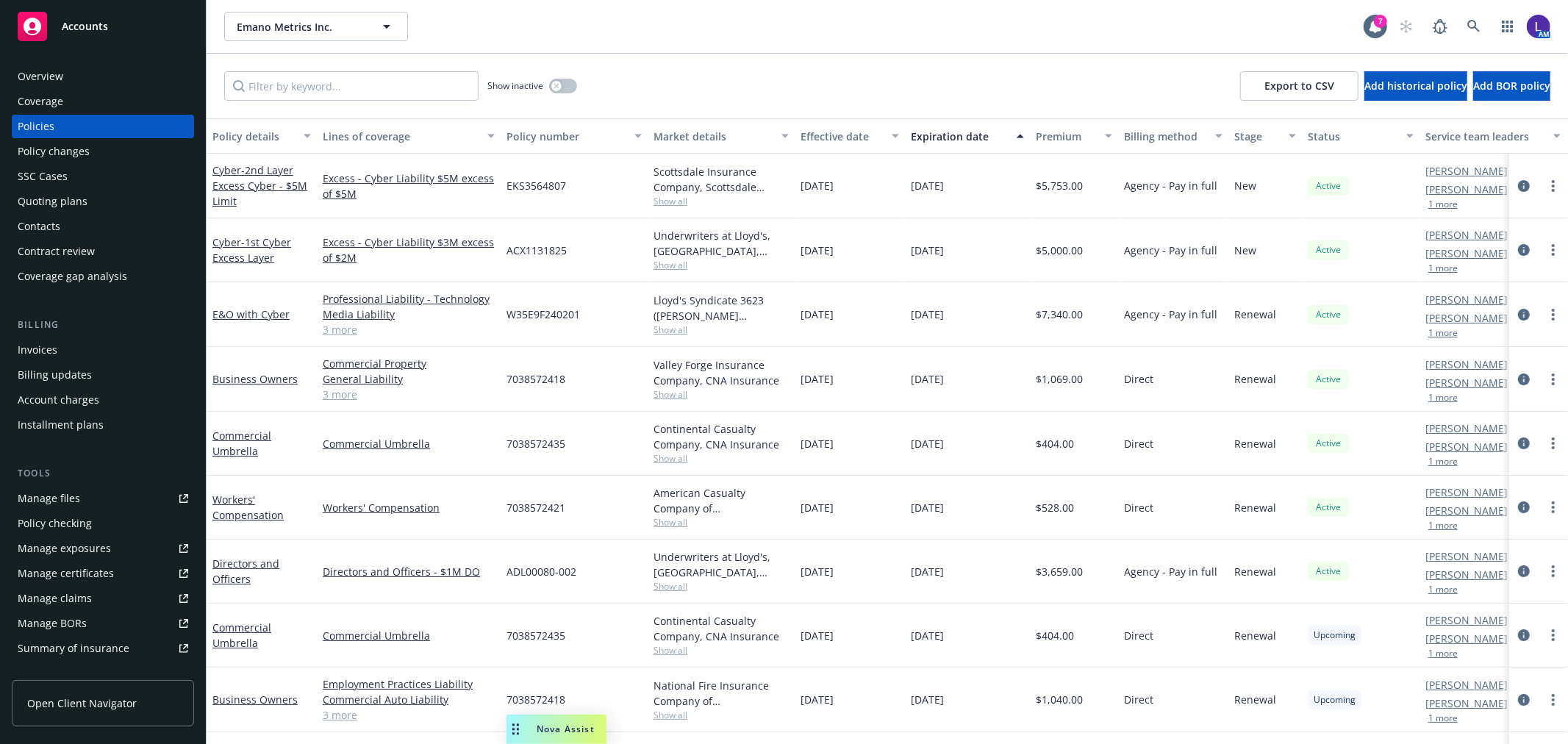
click at [1450, 458] on button "1 more" at bounding box center [1443, 461] width 30 height 9
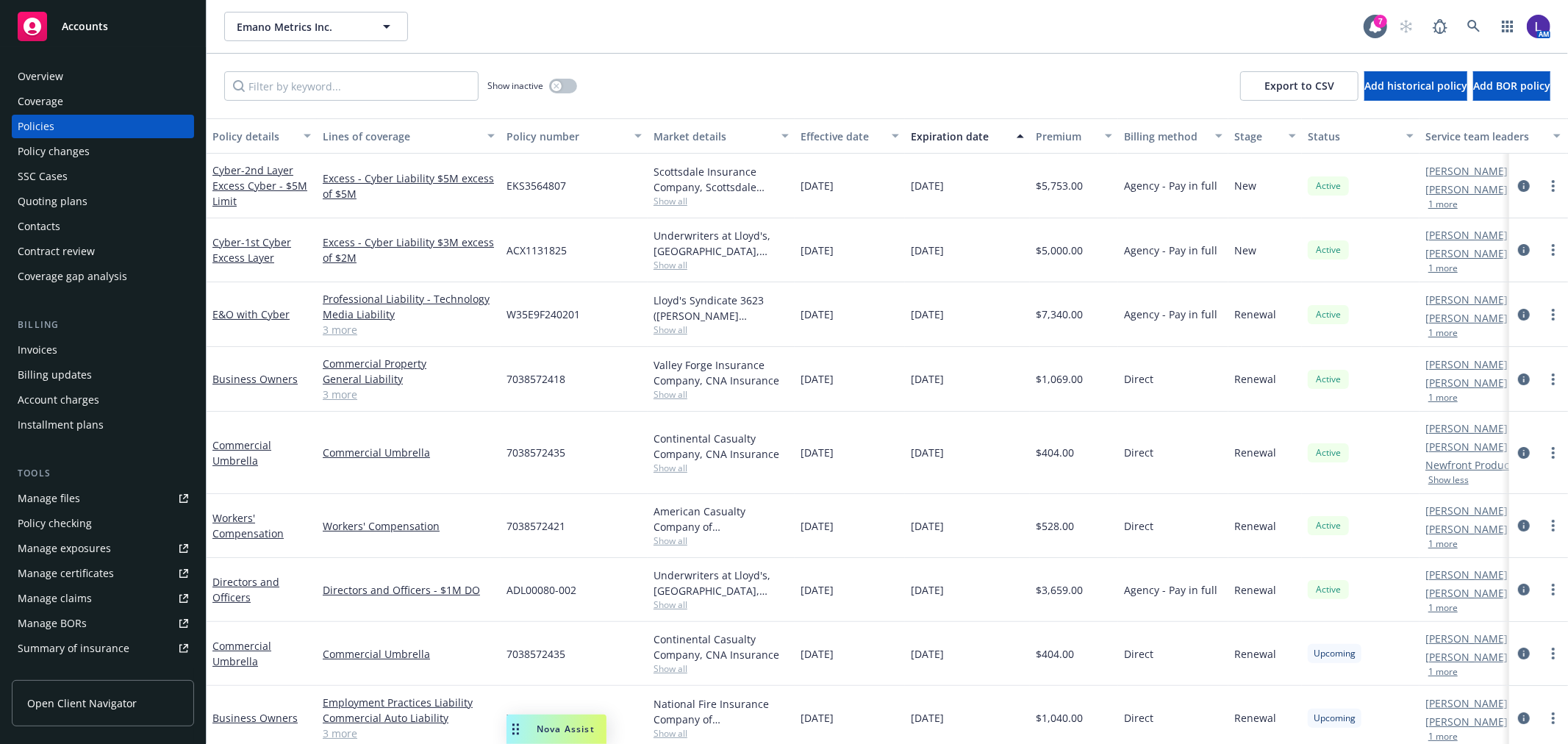
click at [1451, 543] on button "1 more" at bounding box center [1443, 543] width 30 height 9
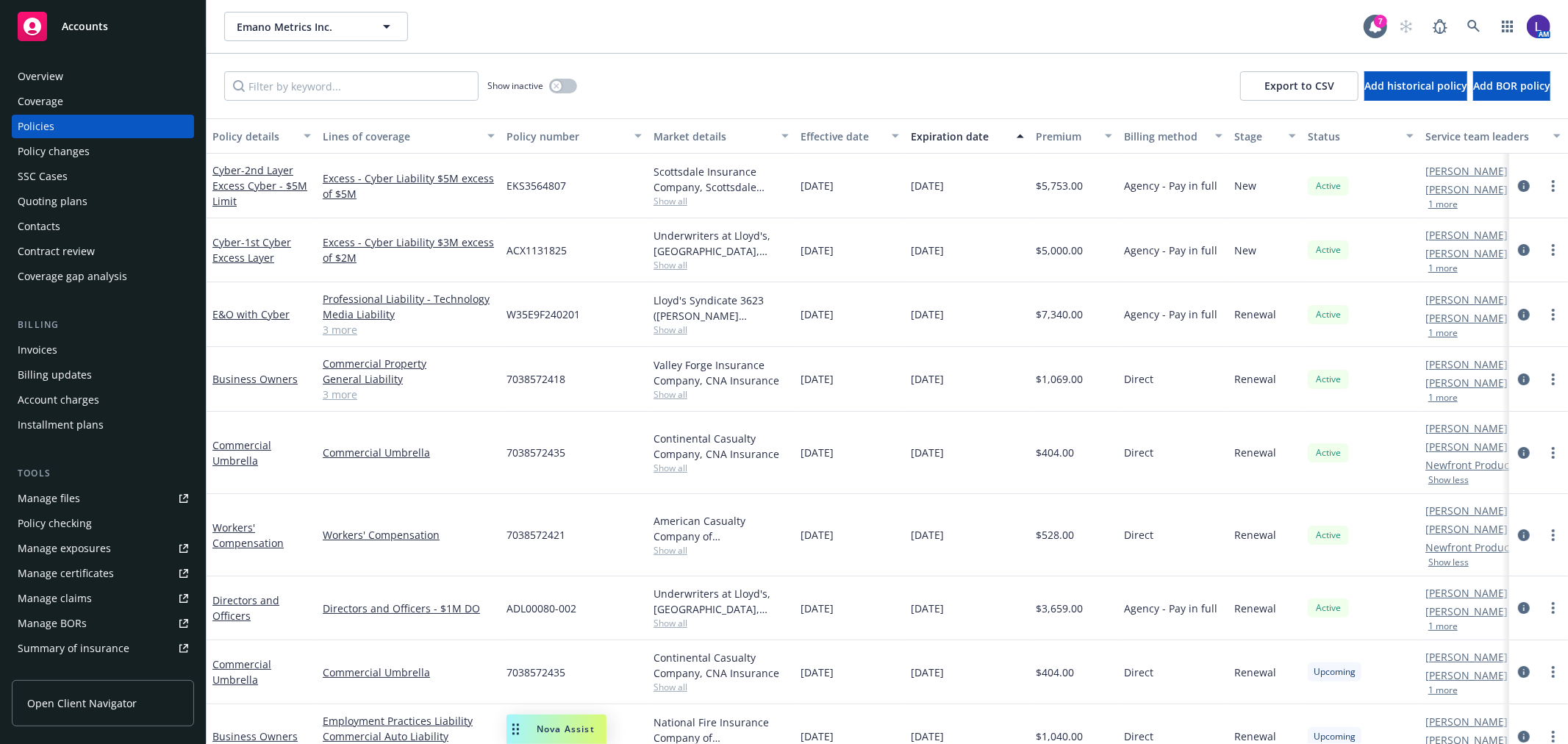
click at [1444, 625] on button "1 more" at bounding box center [1443, 626] width 30 height 9
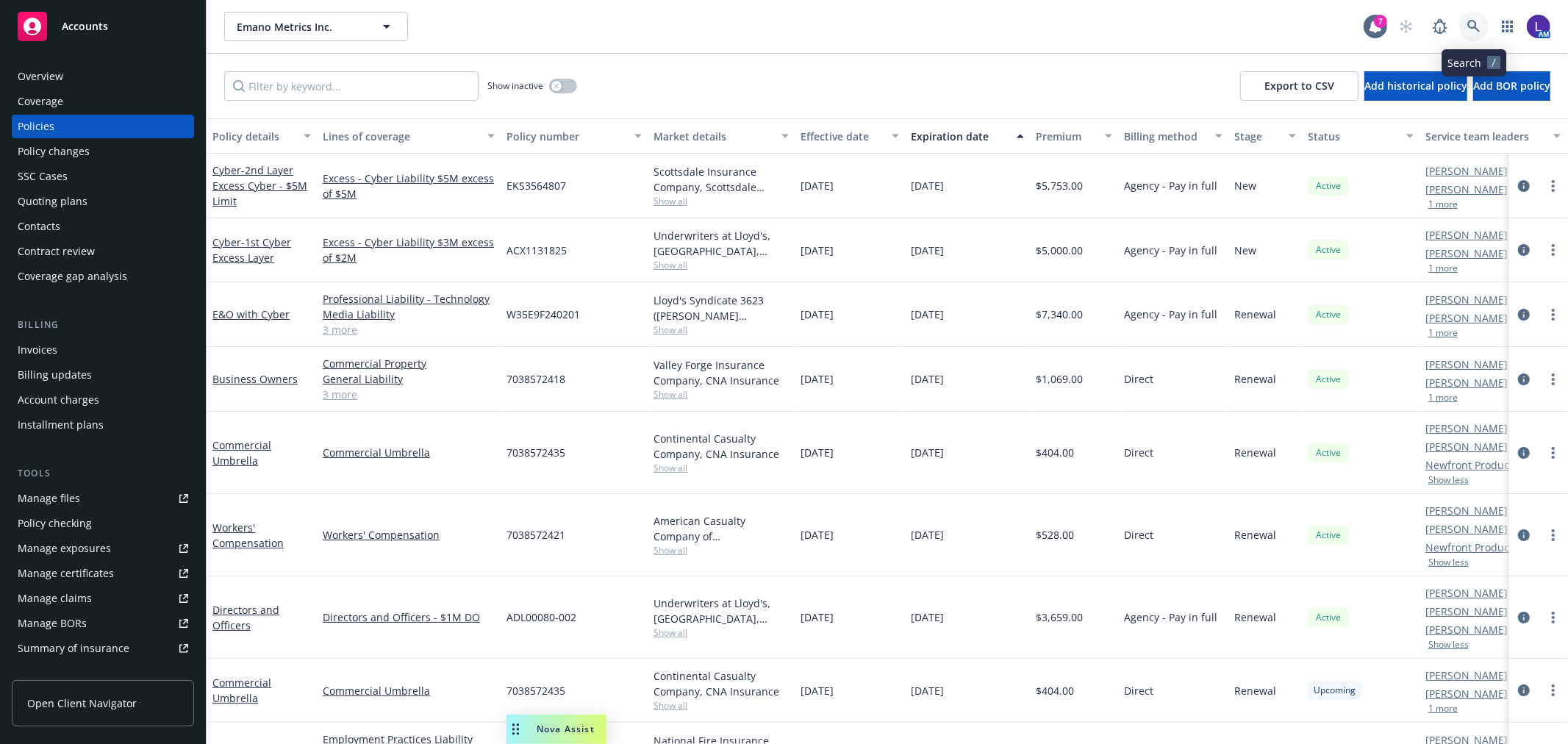
click at [1468, 22] on icon at bounding box center [1473, 26] width 13 height 13
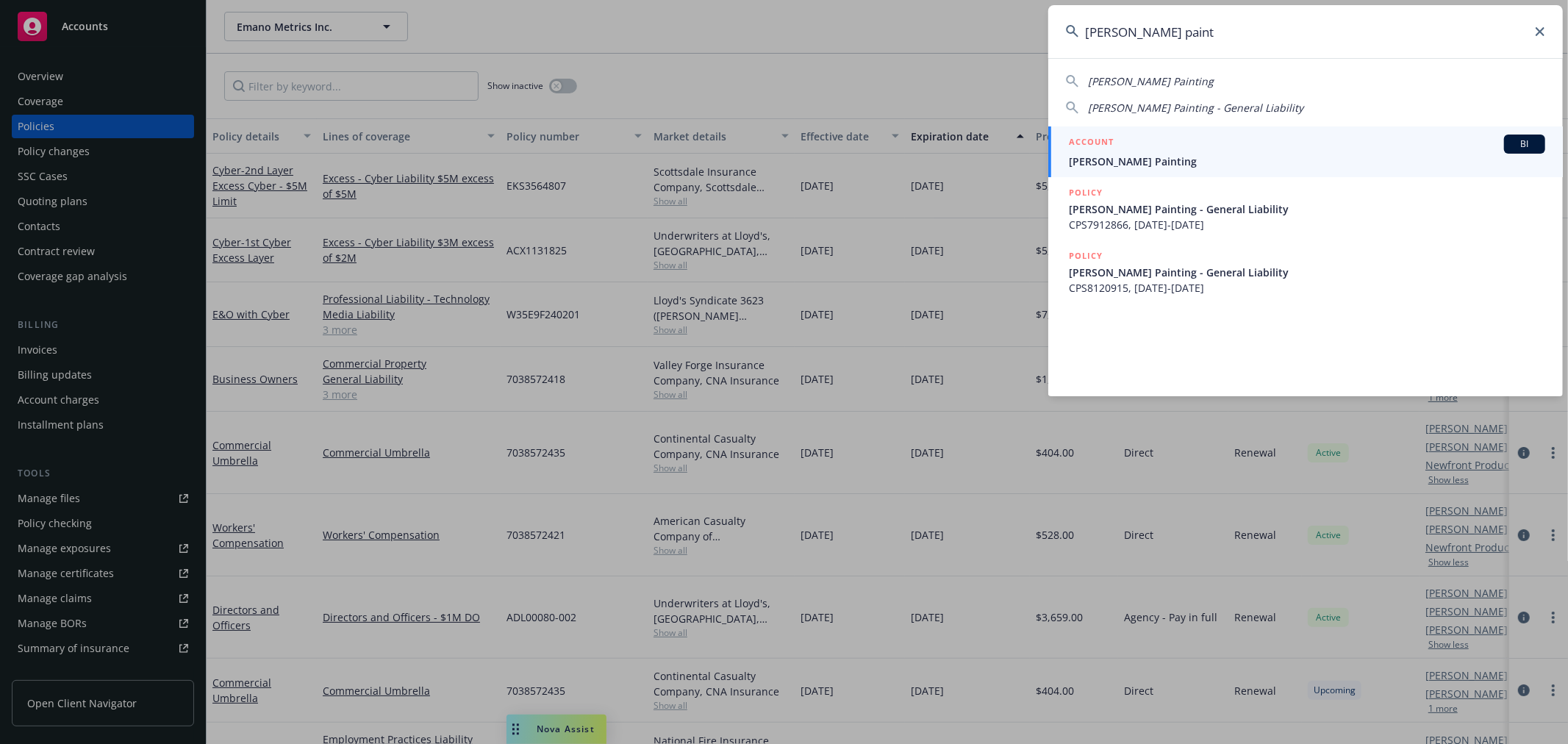
type input "[PERSON_NAME] paint"
click at [1152, 151] on div "ACCOUNT BI" at bounding box center [1307, 144] width 477 height 19
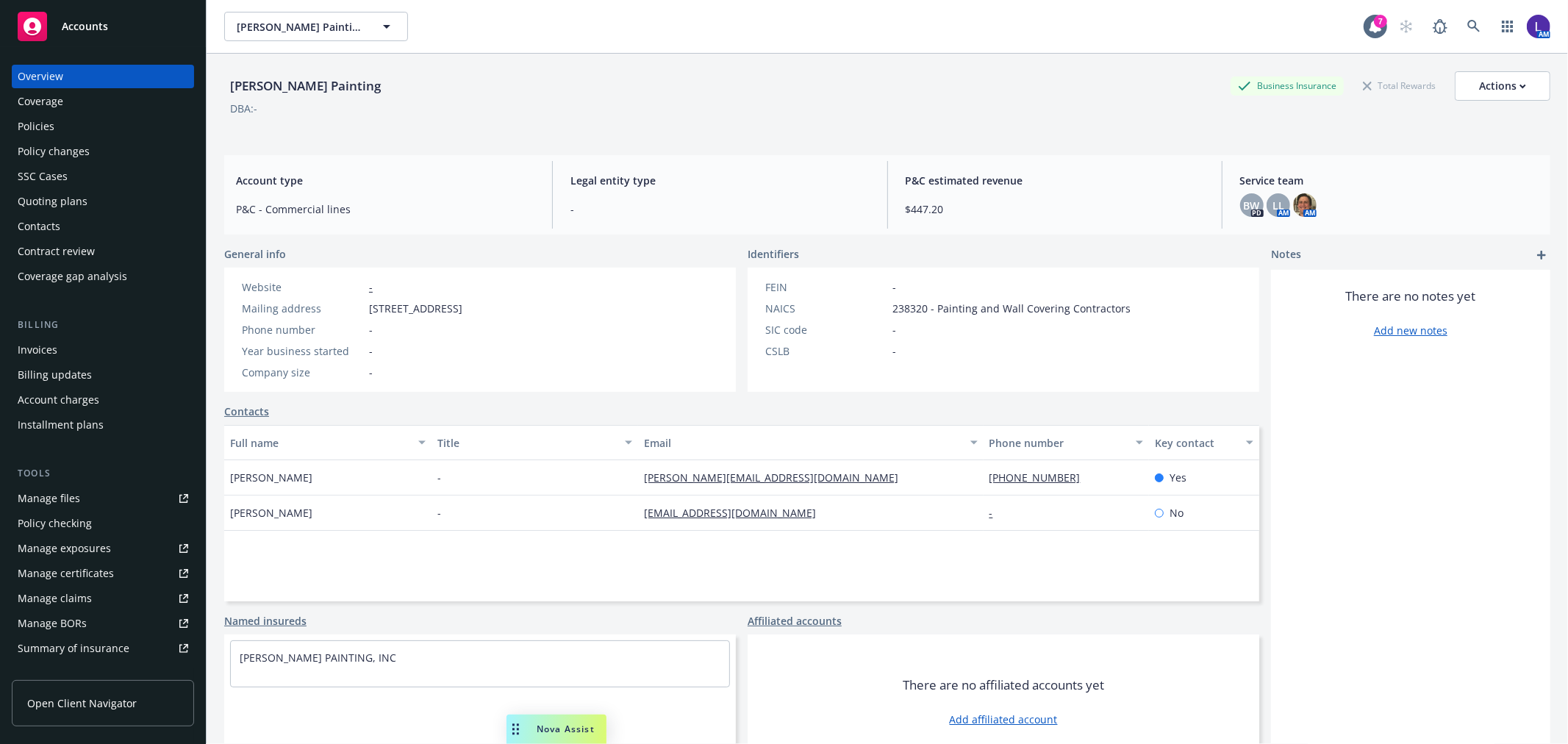
click at [53, 135] on div "Policies" at bounding box center [103, 126] width 171 height 24
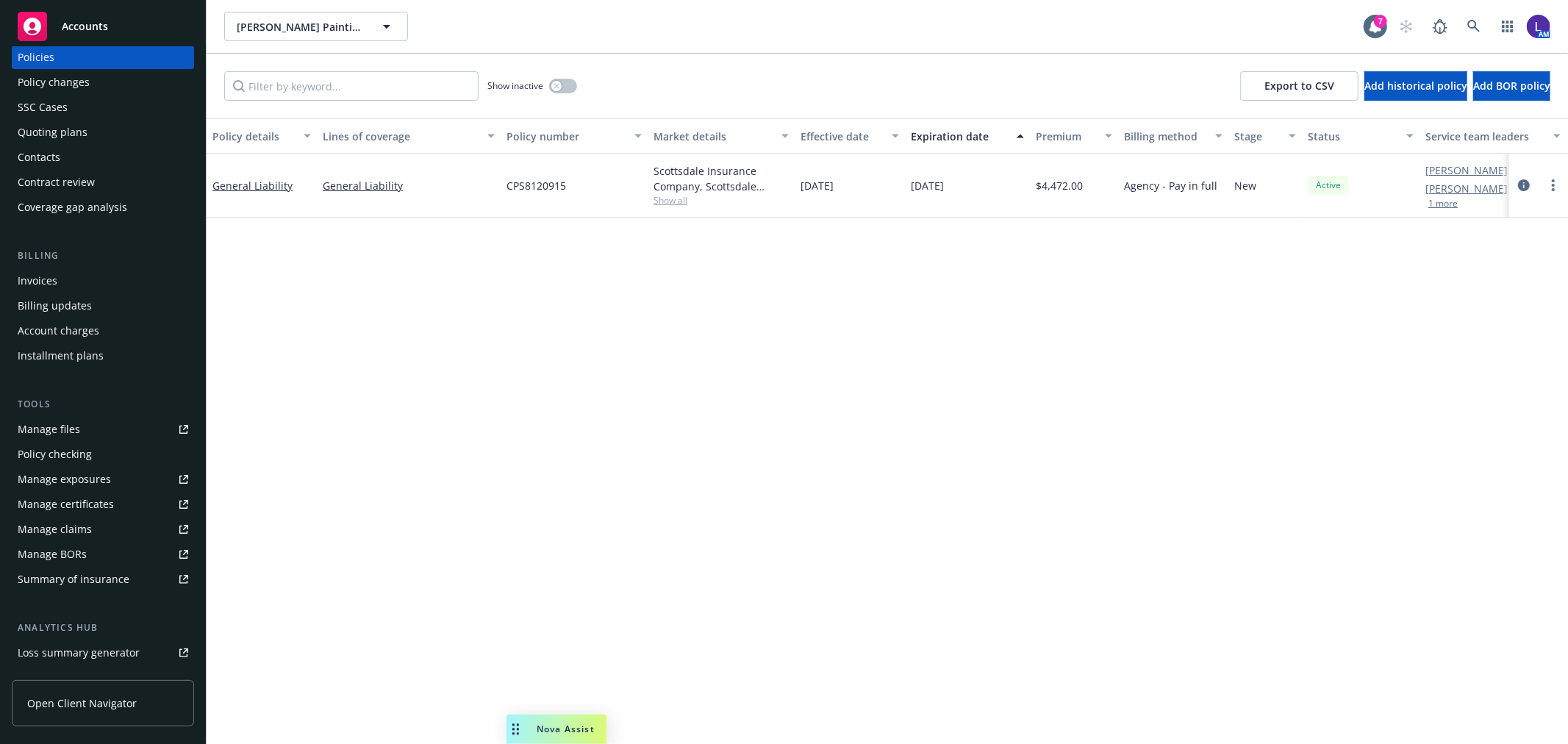
scroll to position [163, 0]
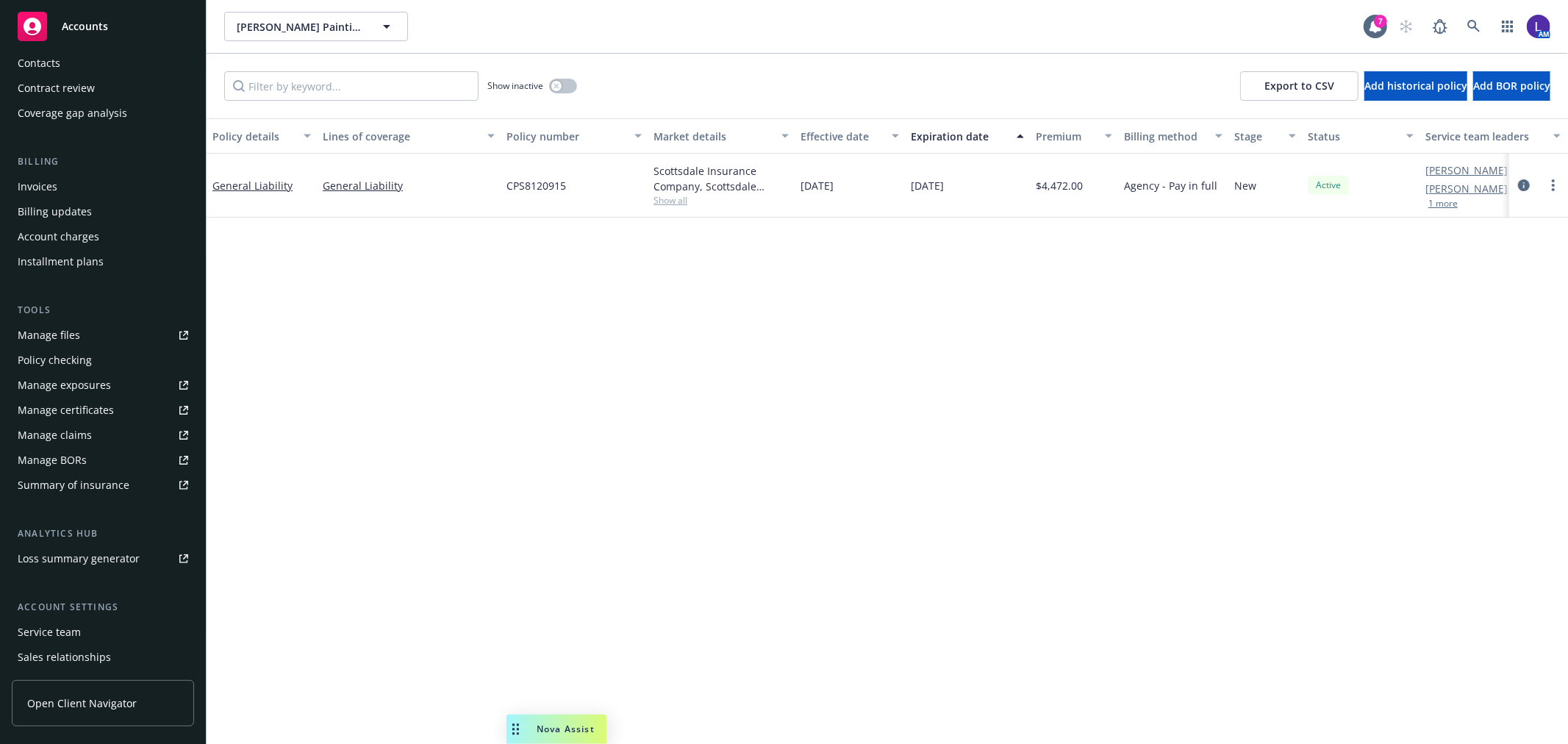
click at [56, 628] on div "Service team" at bounding box center [49, 632] width 64 height 24
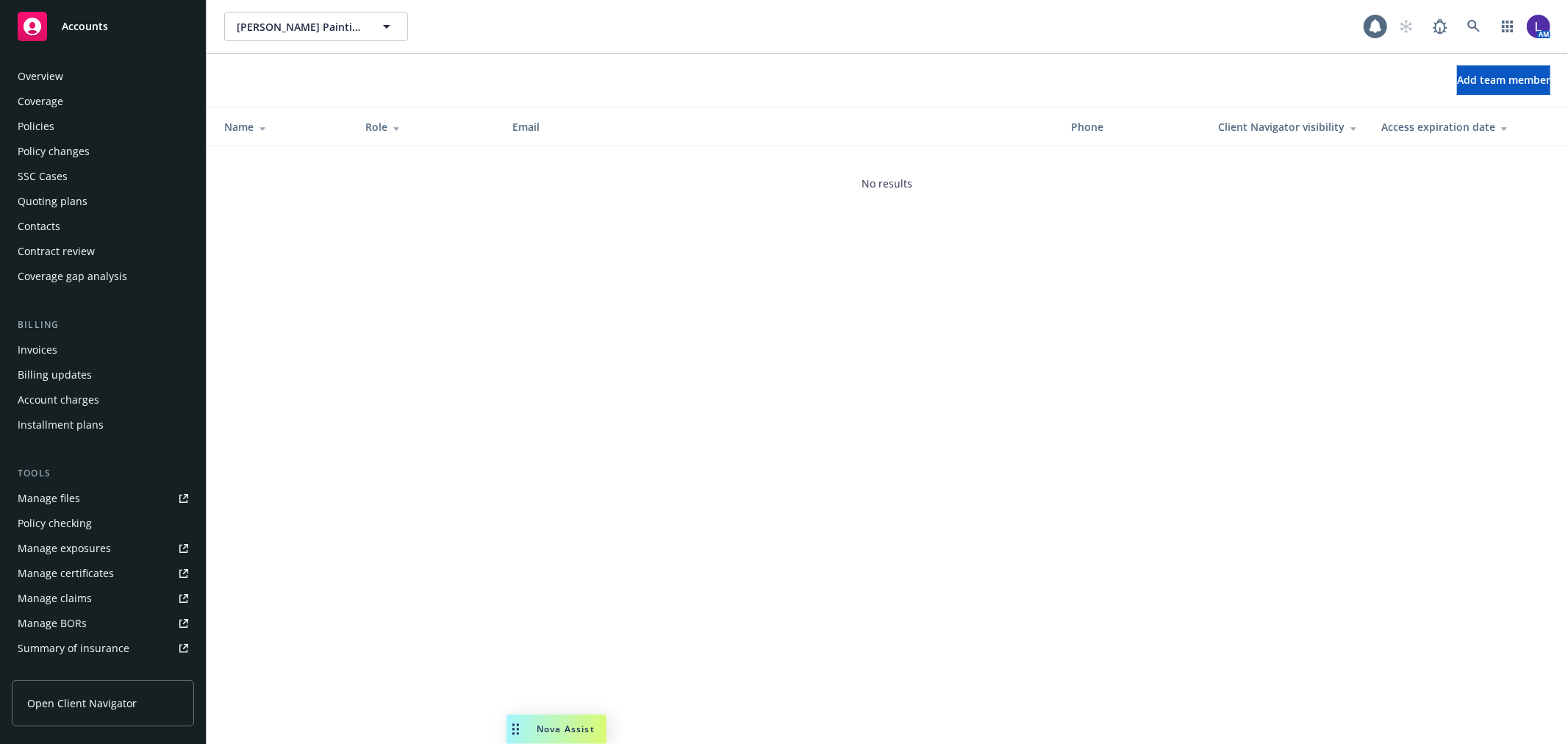
scroll to position [239, 0]
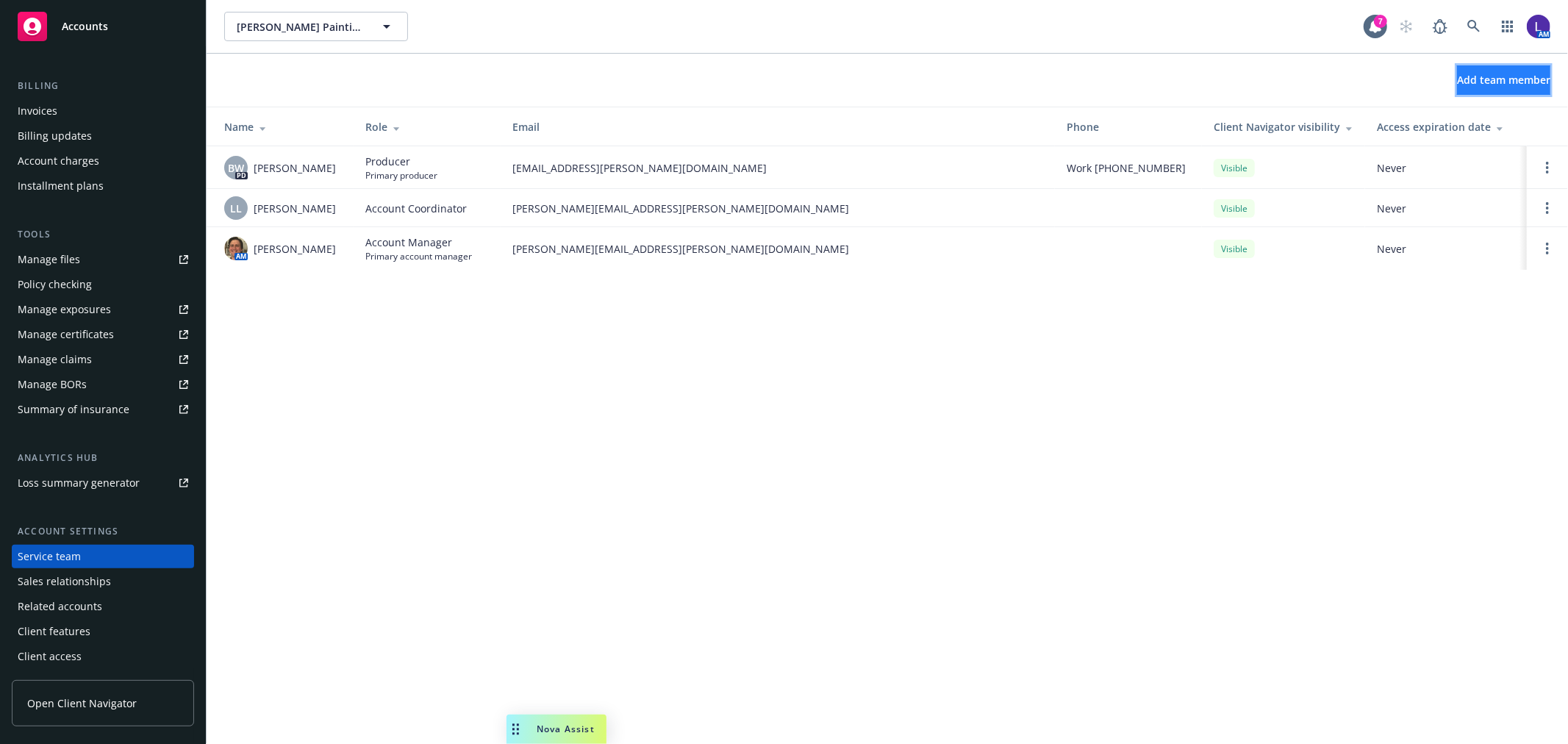
click at [1465, 77] on span "Add team member" at bounding box center [1503, 80] width 93 height 14
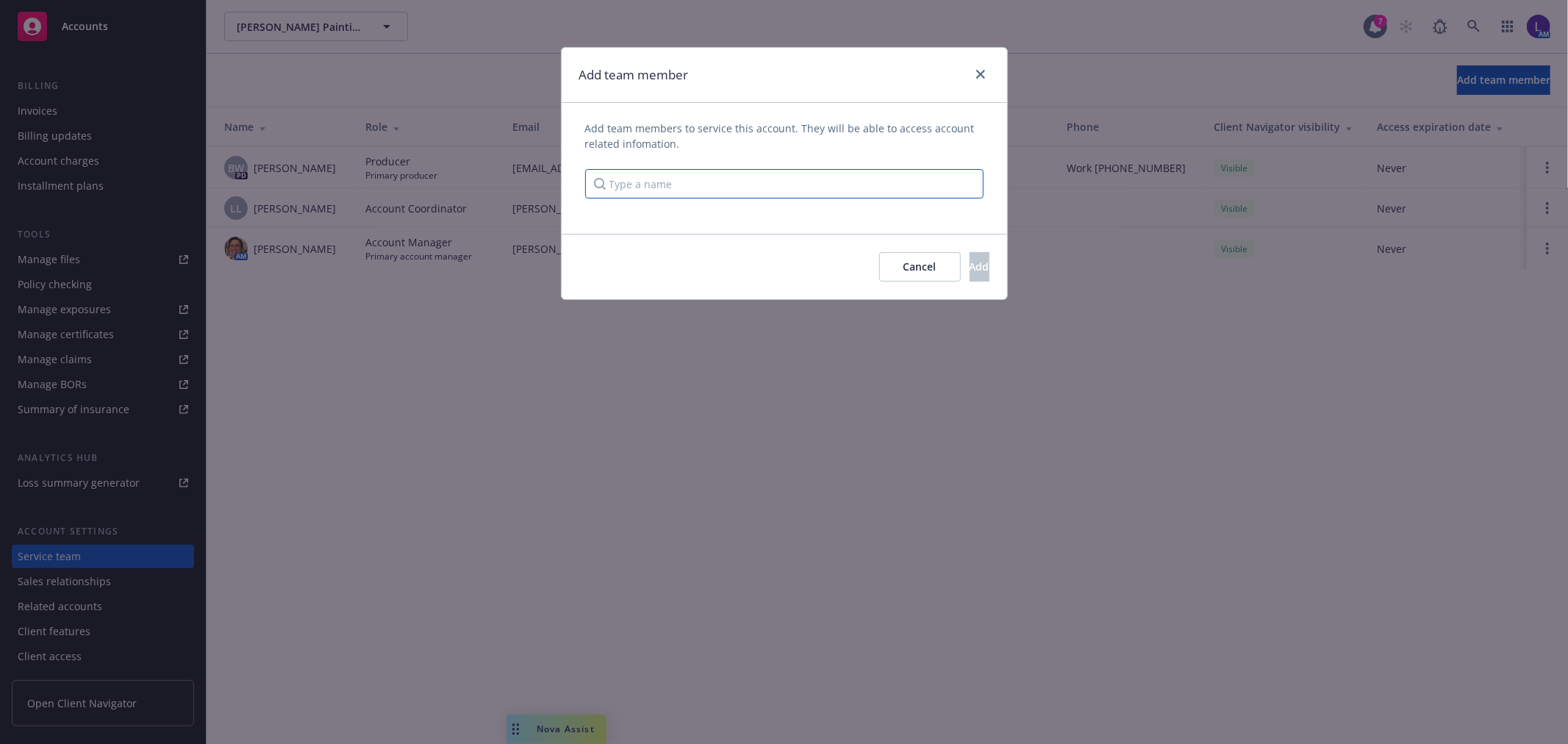
click at [723, 187] on input "Type a name" at bounding box center [784, 184] width 398 height 30
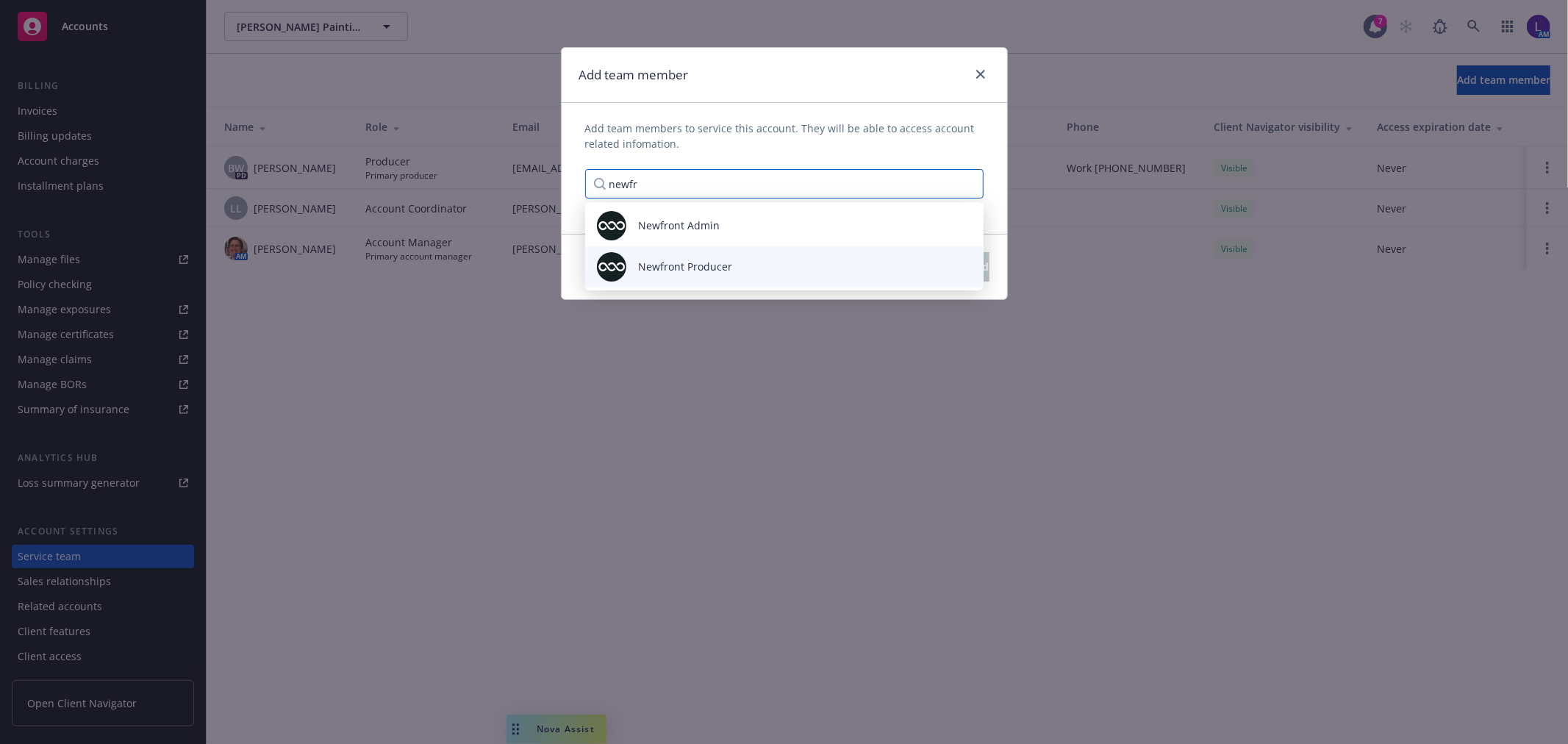
type input "newfr"
click at [728, 263] on span "Newfront Producer" at bounding box center [685, 267] width 94 height 16
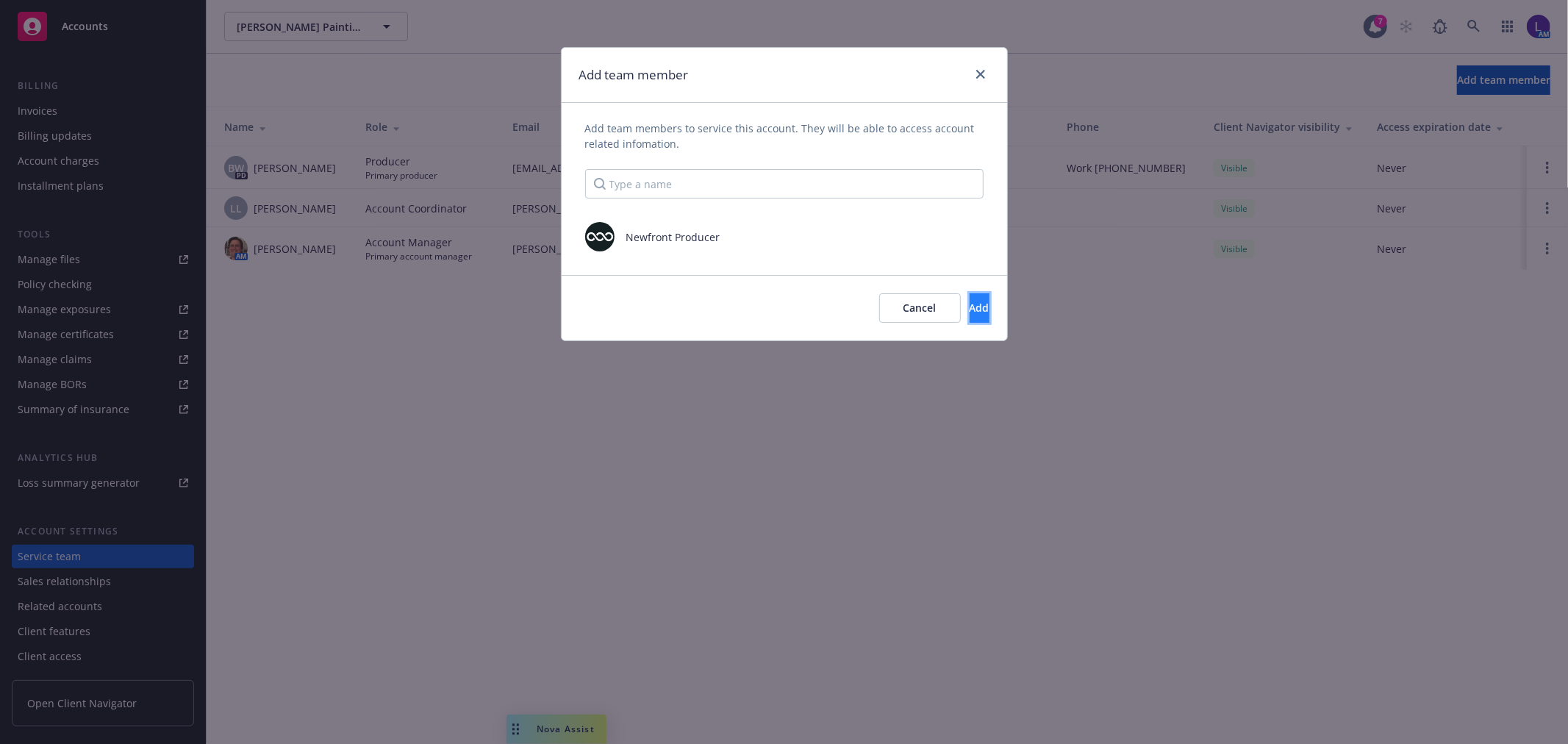
click at [970, 306] on button "Add" at bounding box center [979, 308] width 20 height 30
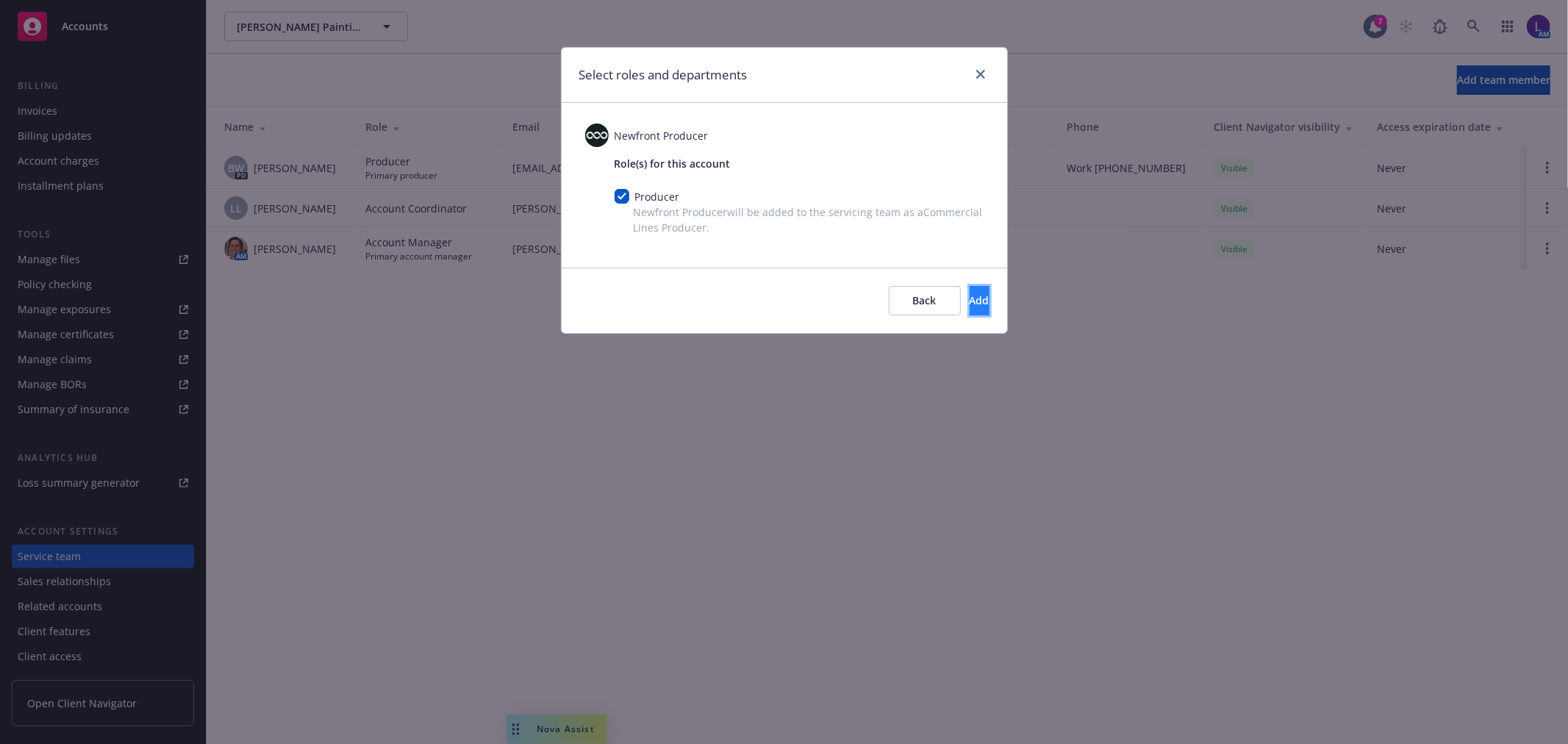
click at [970, 294] on span "Add" at bounding box center [979, 300] width 20 height 14
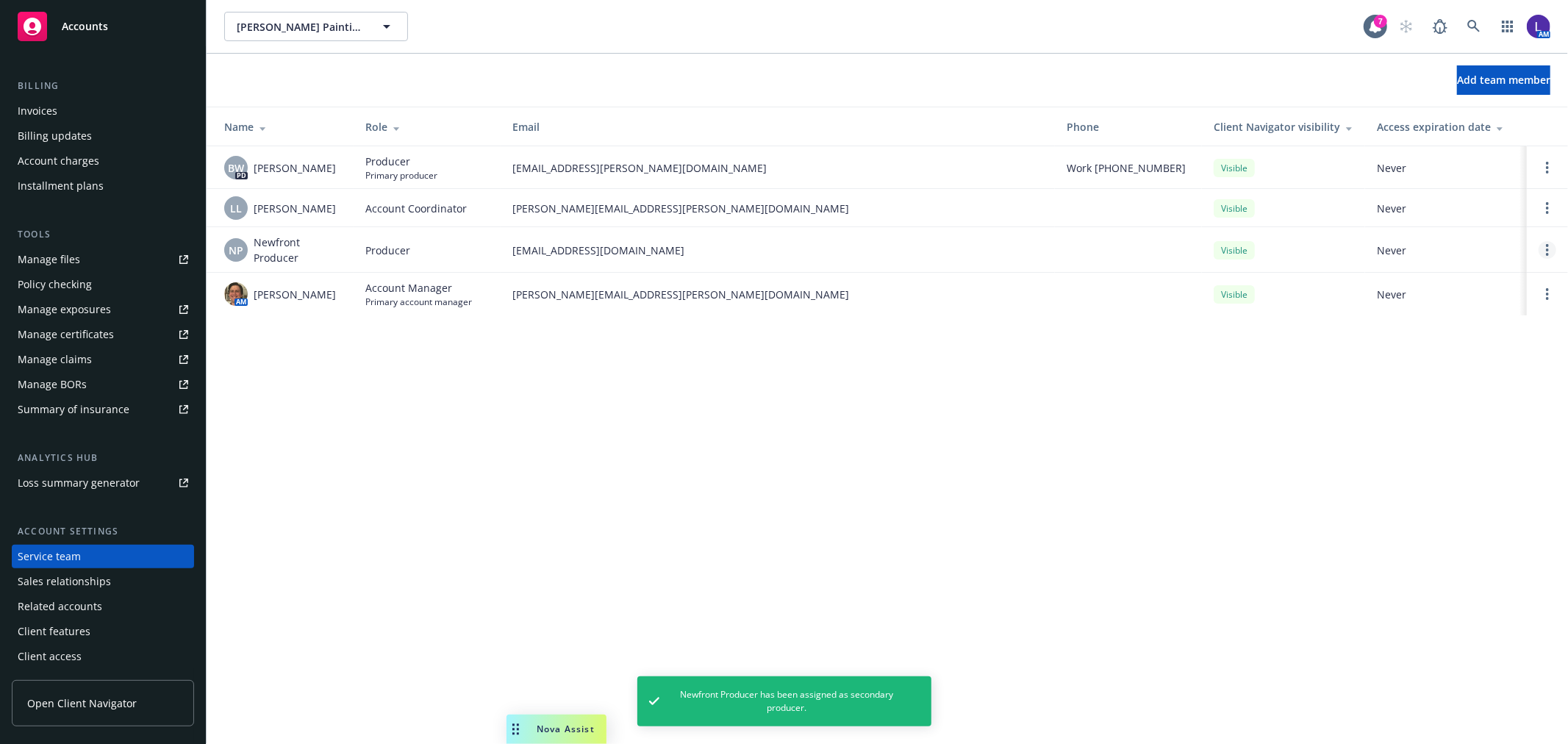
click at [1544, 245] on link "Open options" at bounding box center [1547, 250] width 18 height 18
click at [1442, 177] on span "Assign as primary producer" at bounding box center [1450, 179] width 172 height 14
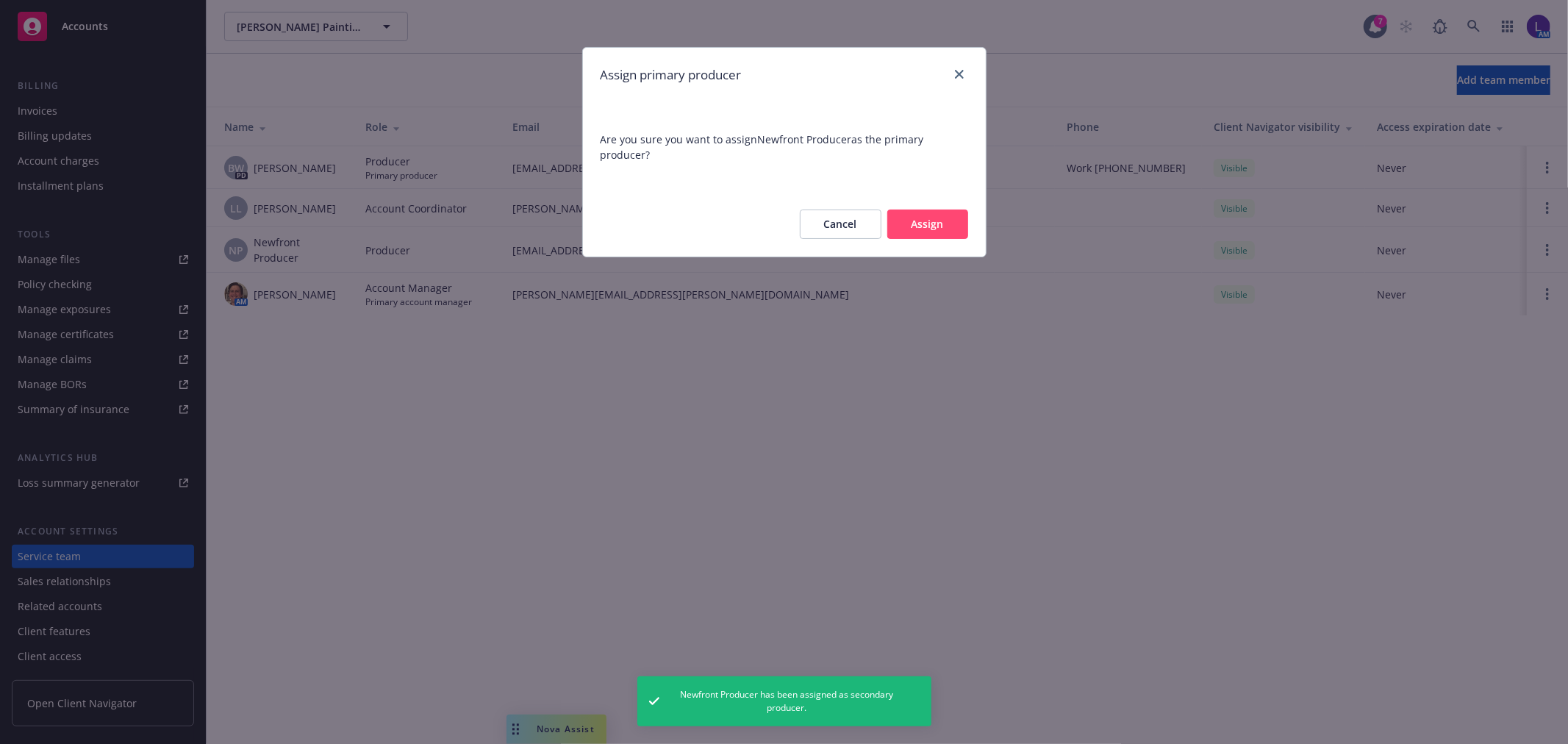
click at [956, 215] on button "Assign" at bounding box center [927, 224] width 81 height 30
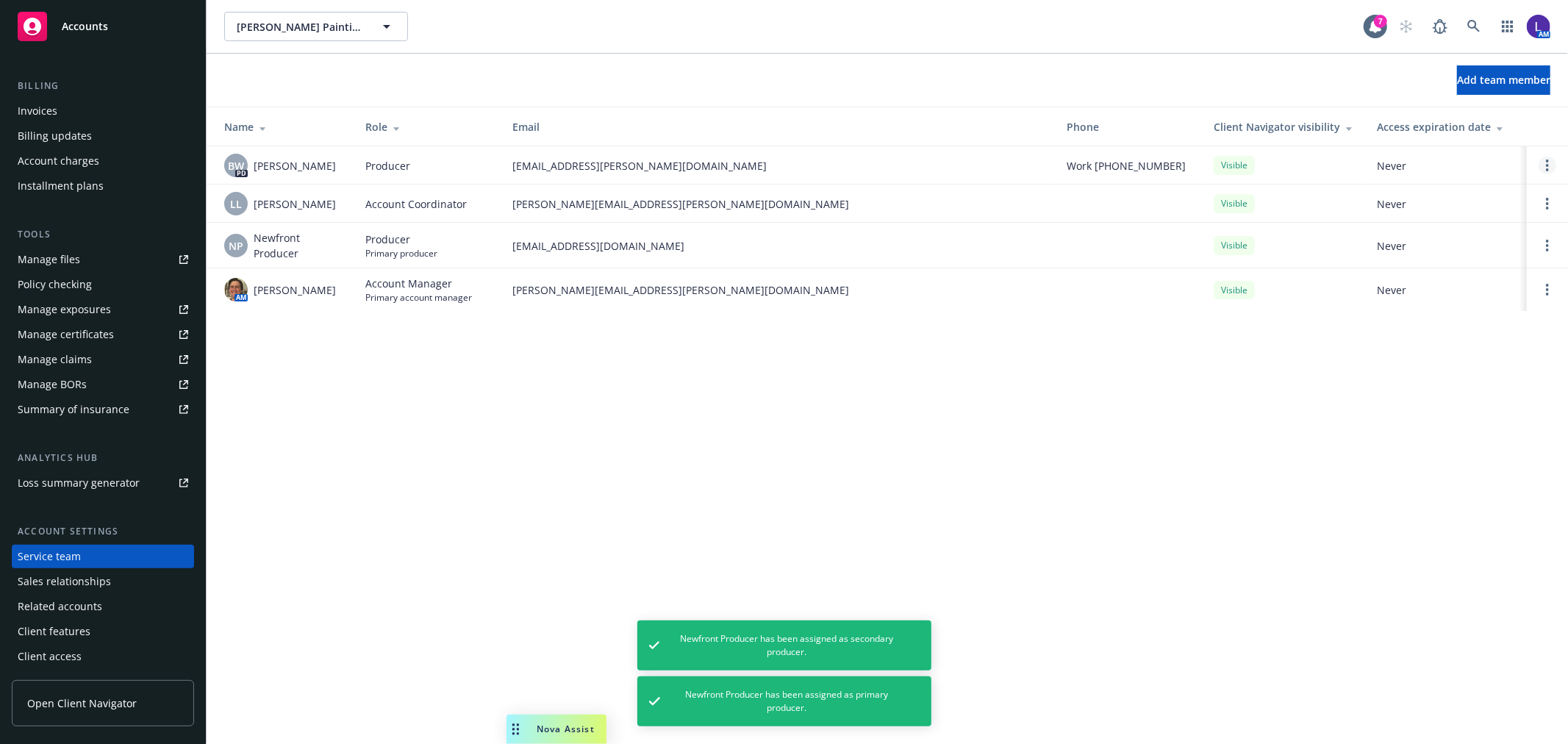
click at [1548, 163] on icon "Open options" at bounding box center [1548, 165] width 3 height 12
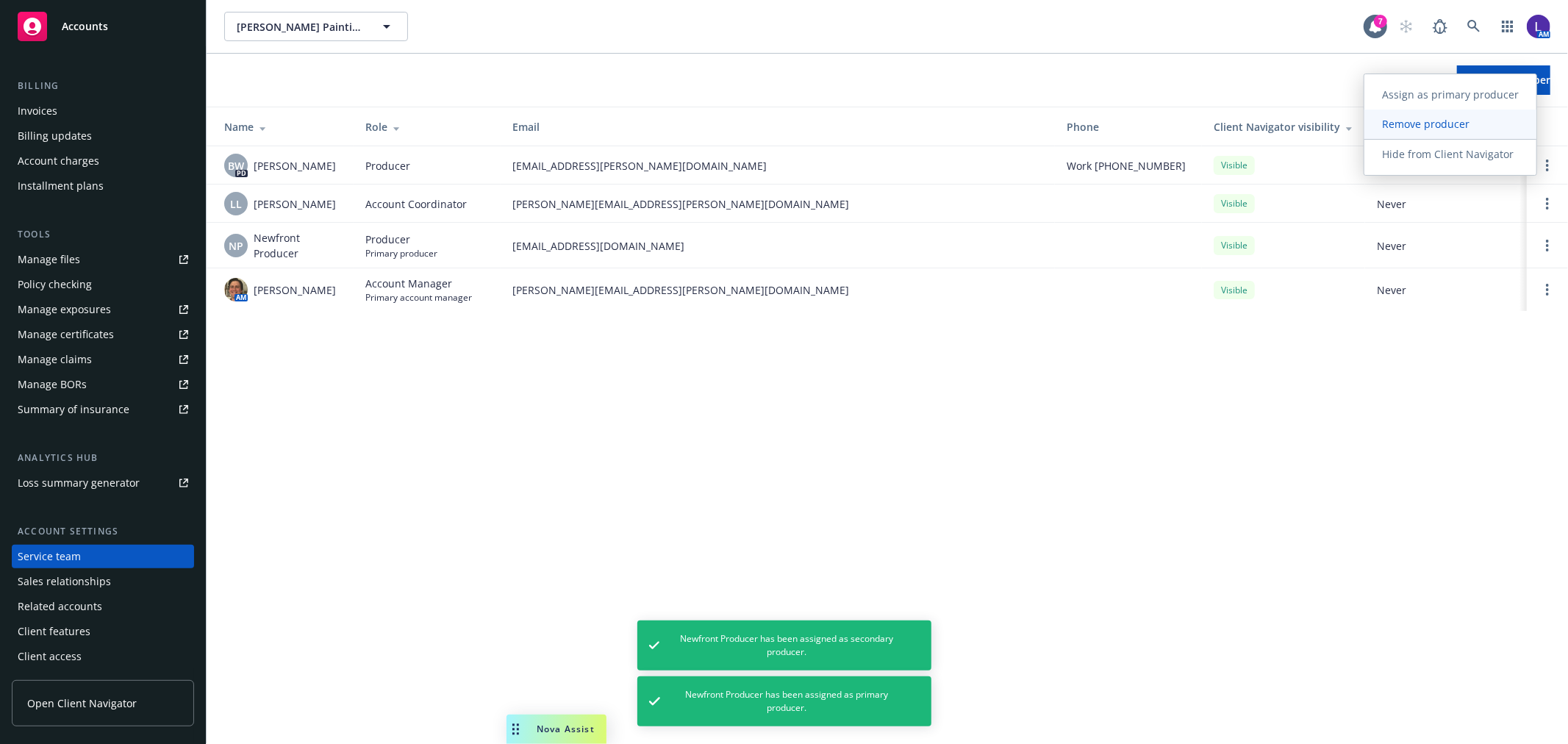
click at [1457, 117] on span "Remove producer" at bounding box center [1425, 124] width 123 height 14
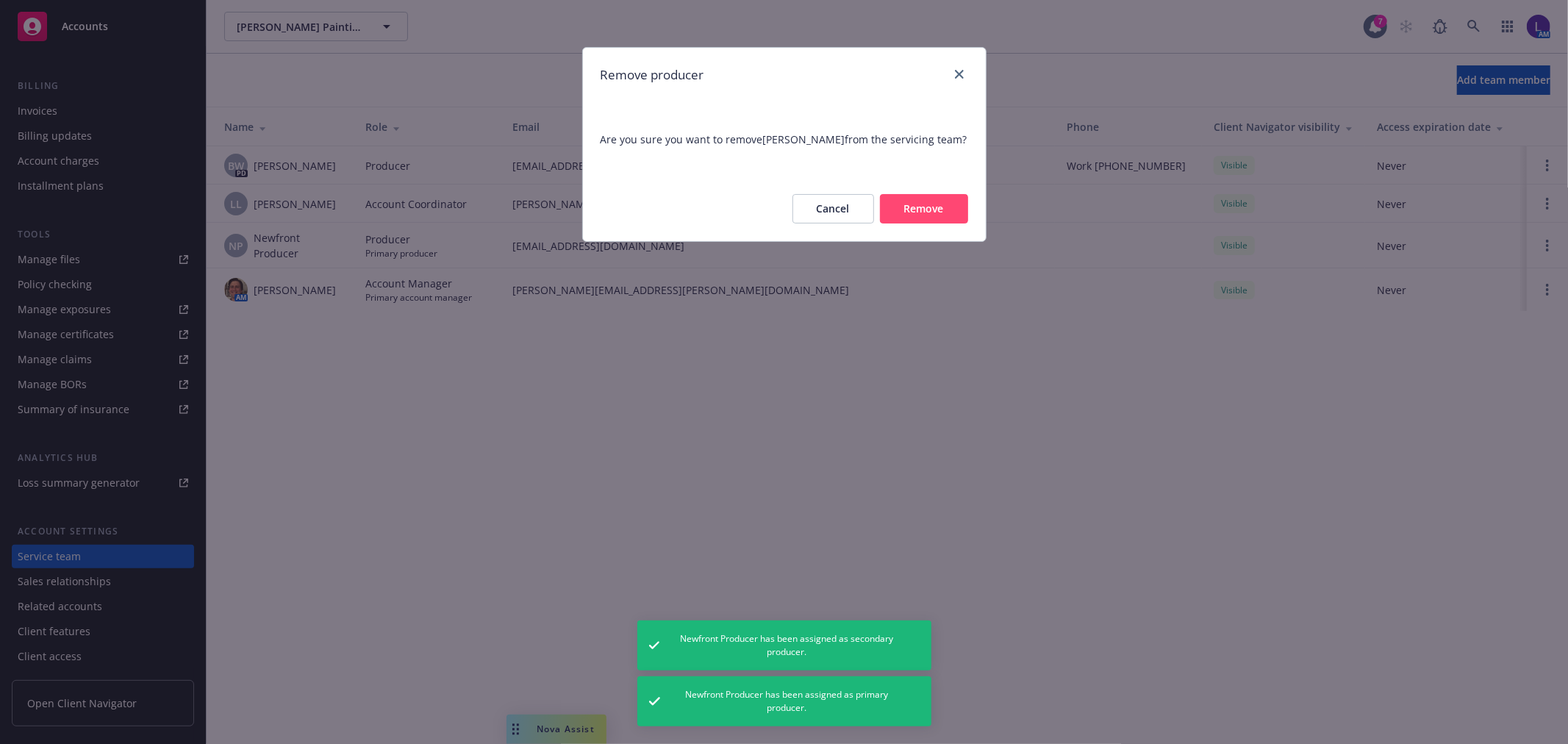
click at [938, 203] on button "Remove" at bounding box center [924, 209] width 89 height 30
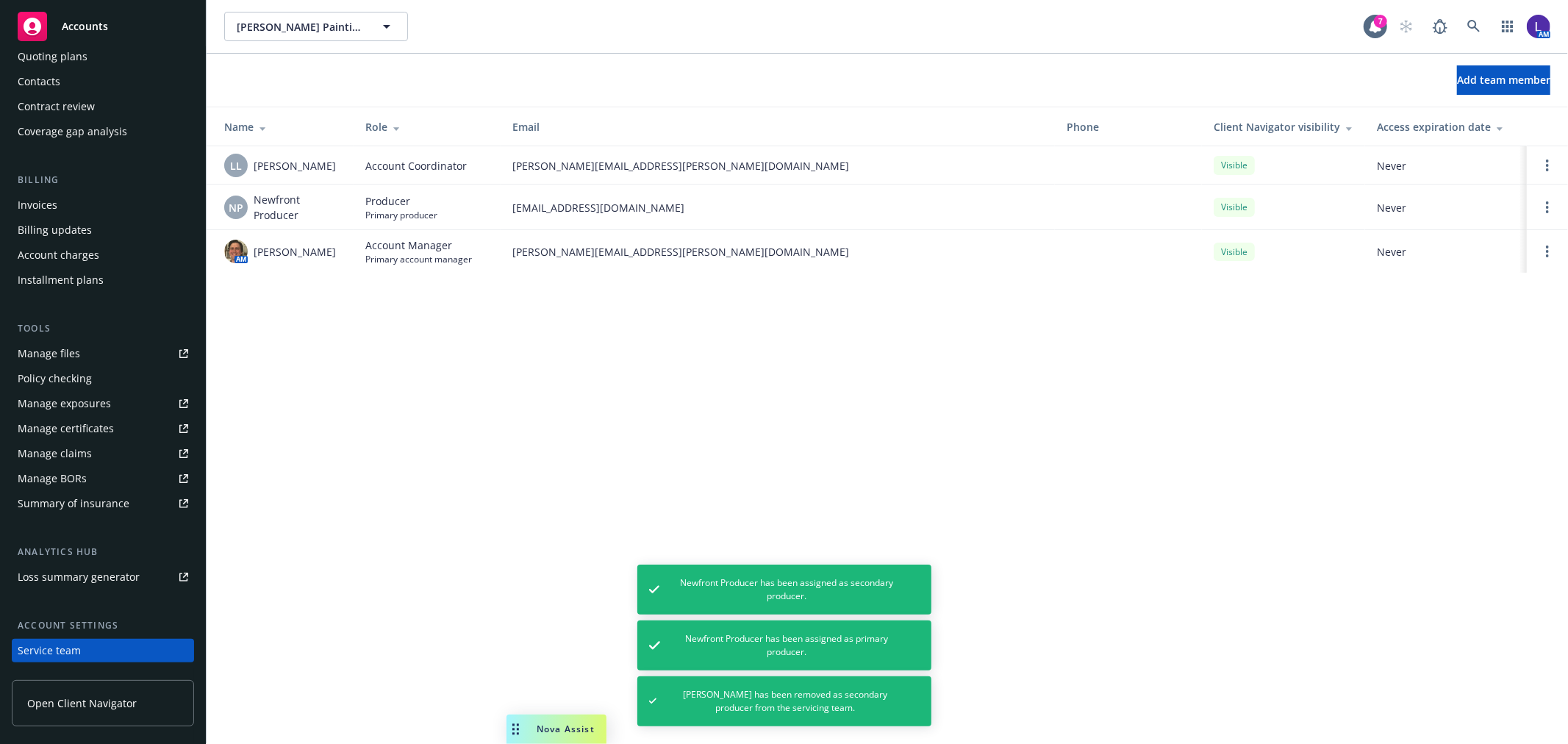
scroll to position [0, 0]
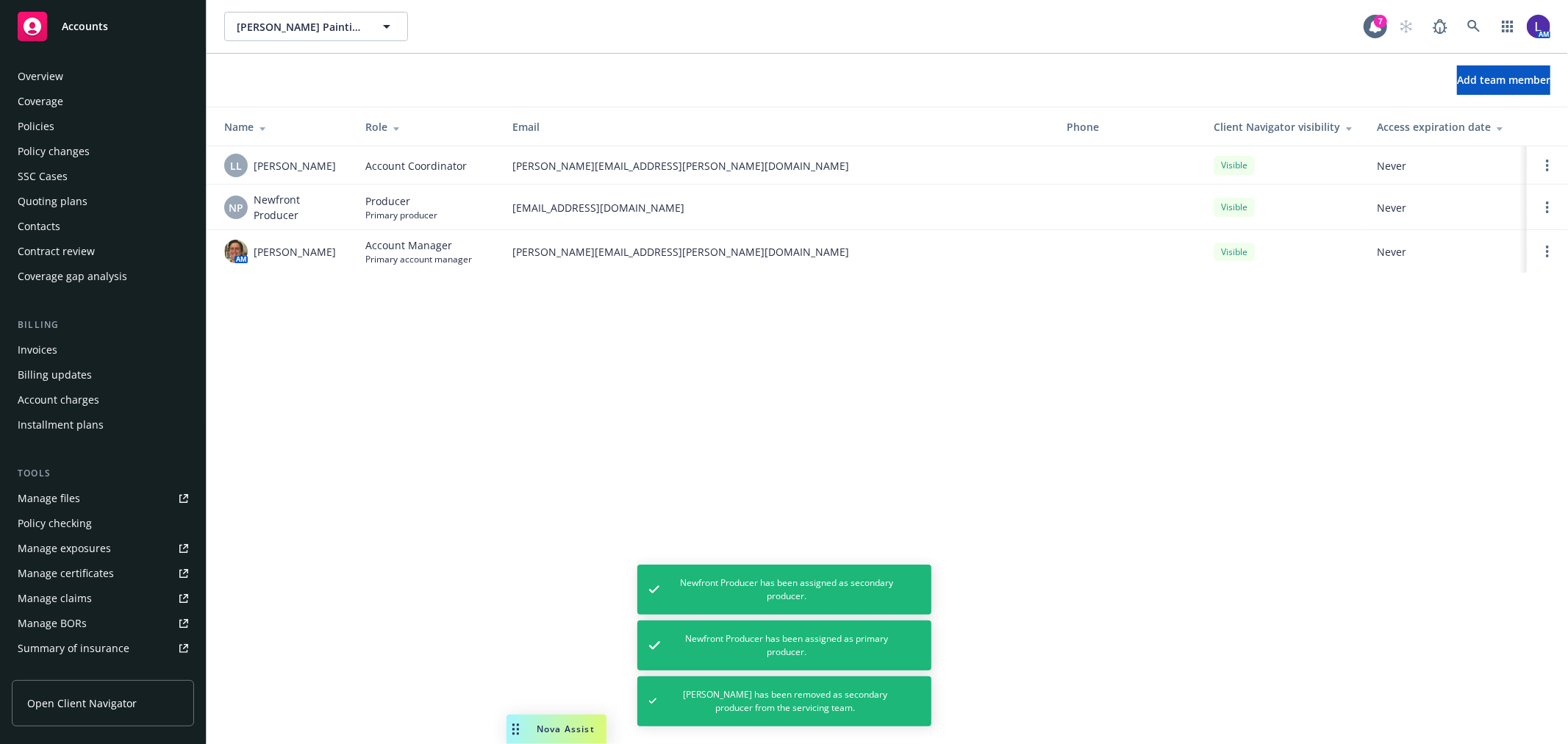
click at [31, 118] on div "Policies" at bounding box center [36, 126] width 37 height 24
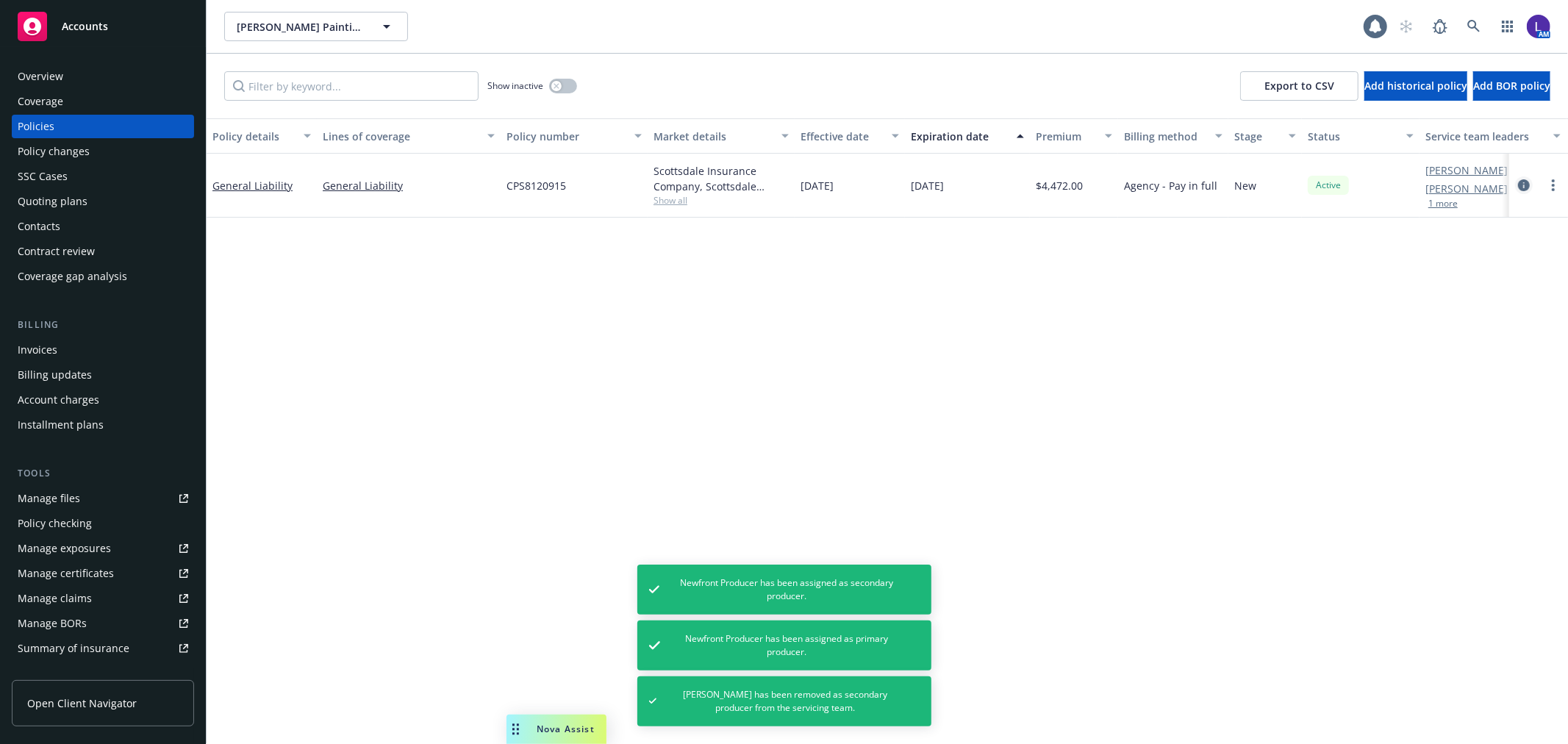
click at [1523, 186] on icon "circleInformation" at bounding box center [1523, 185] width 12 height 12
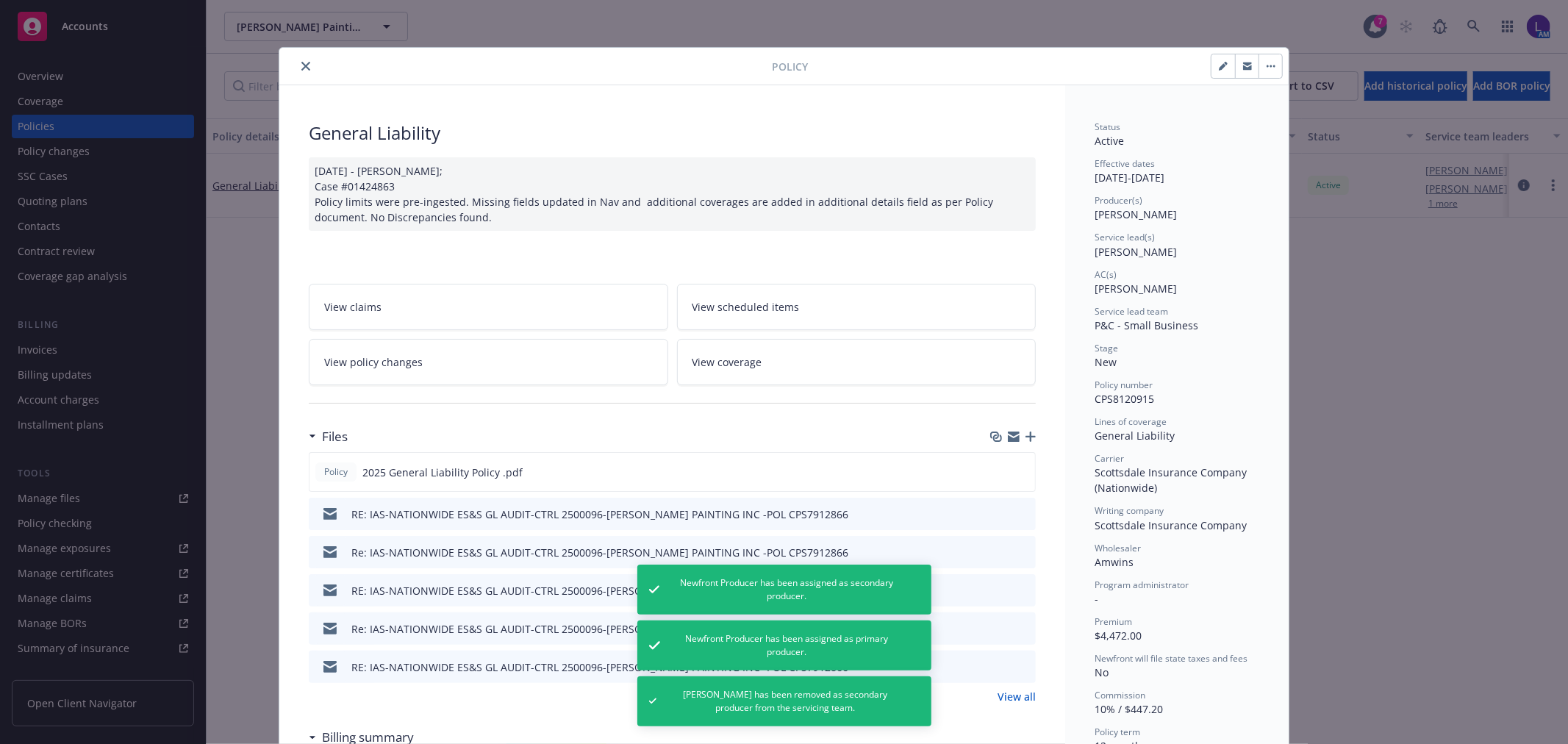
click at [1225, 69] on button "button" at bounding box center [1223, 66] width 24 height 24
select select "NEW"
select select "12"
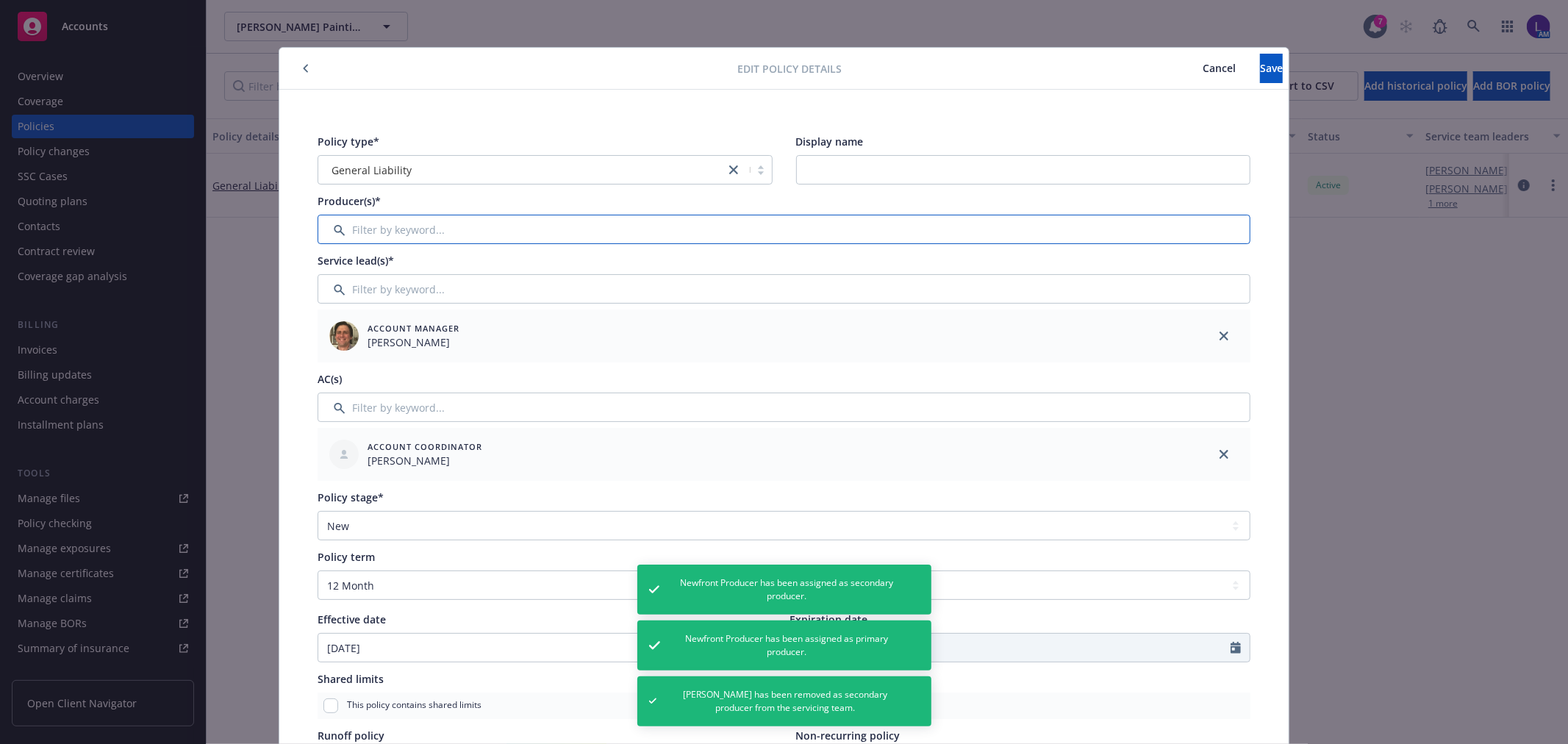
click at [360, 219] on input "Filter by keyword..." at bounding box center [784, 230] width 933 height 30
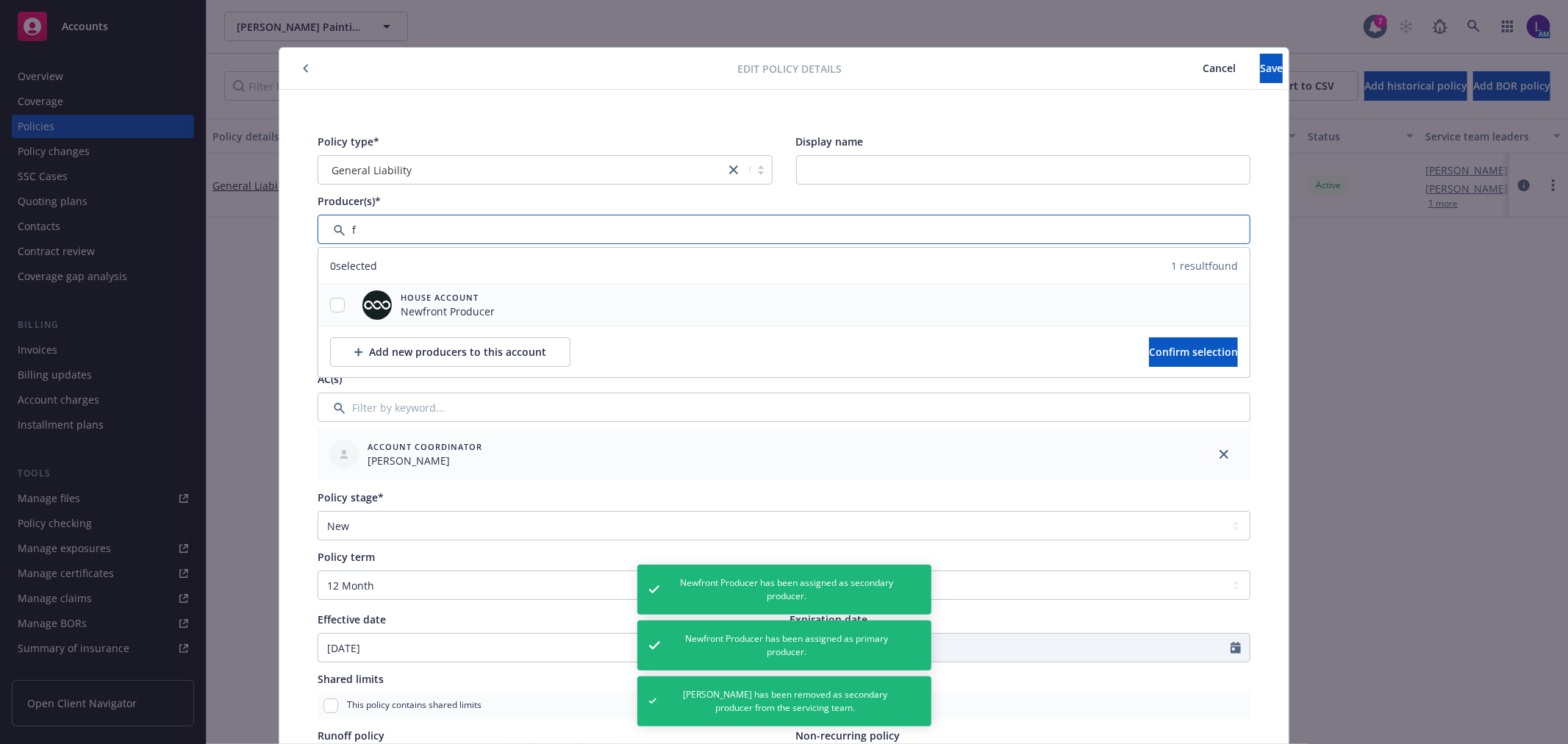
type input "f"
click at [331, 305] on input "checkbox" at bounding box center [337, 305] width 15 height 15
checkbox input "true"
click at [1162, 347] on span "Confirm selection" at bounding box center [1192, 352] width 89 height 14
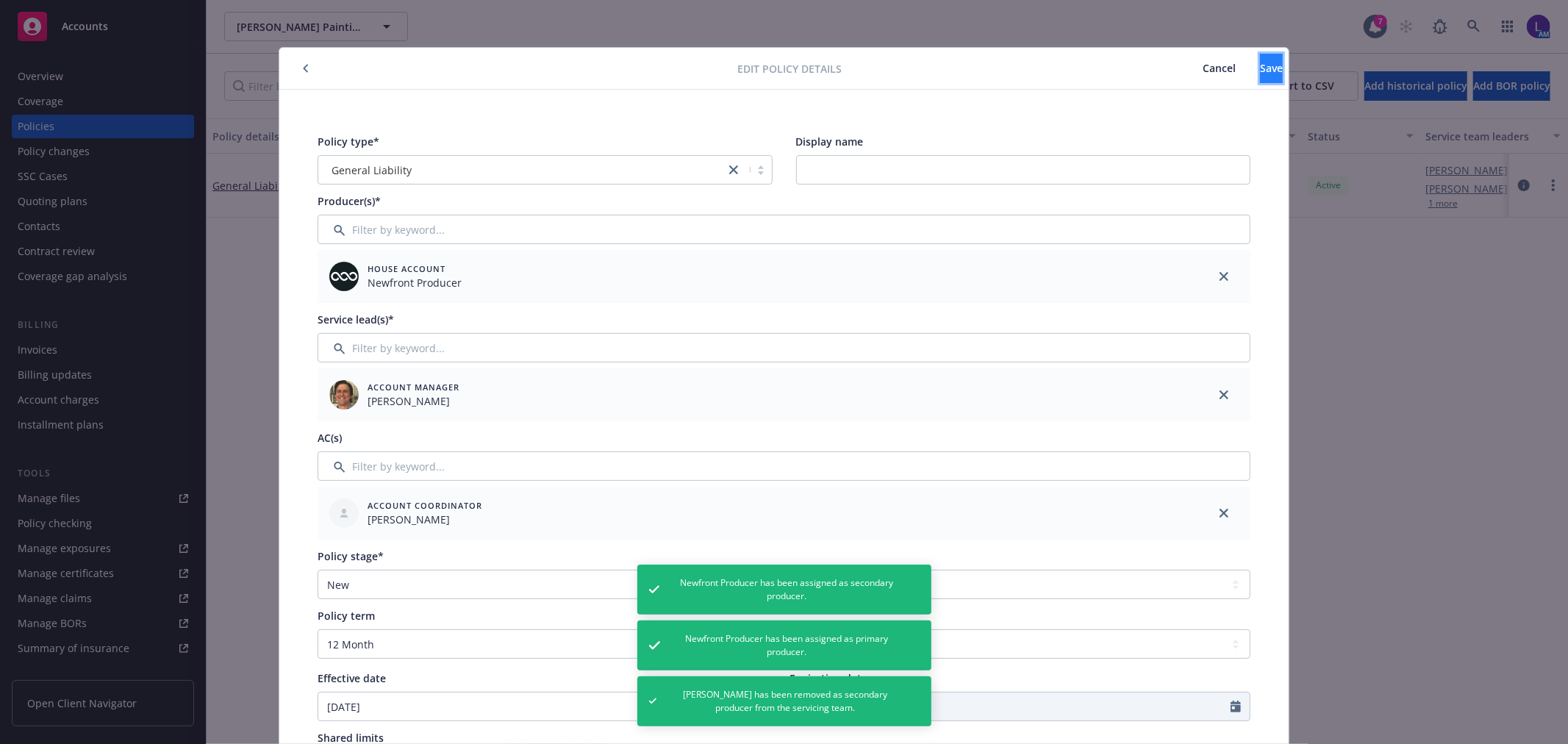
click at [1260, 66] on span "Save" at bounding box center [1271, 68] width 23 height 14
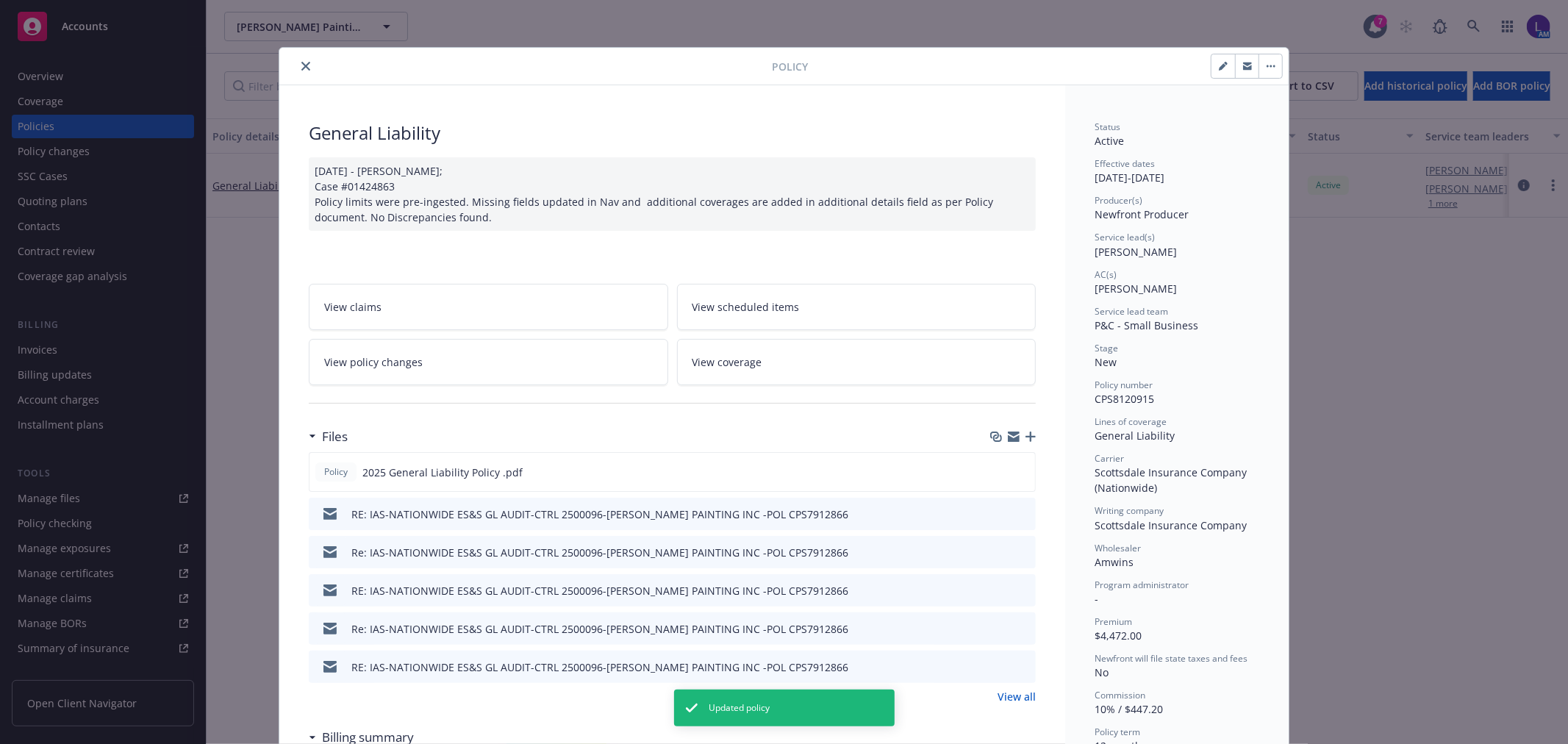
click at [302, 71] on button "close" at bounding box center [306, 66] width 18 height 18
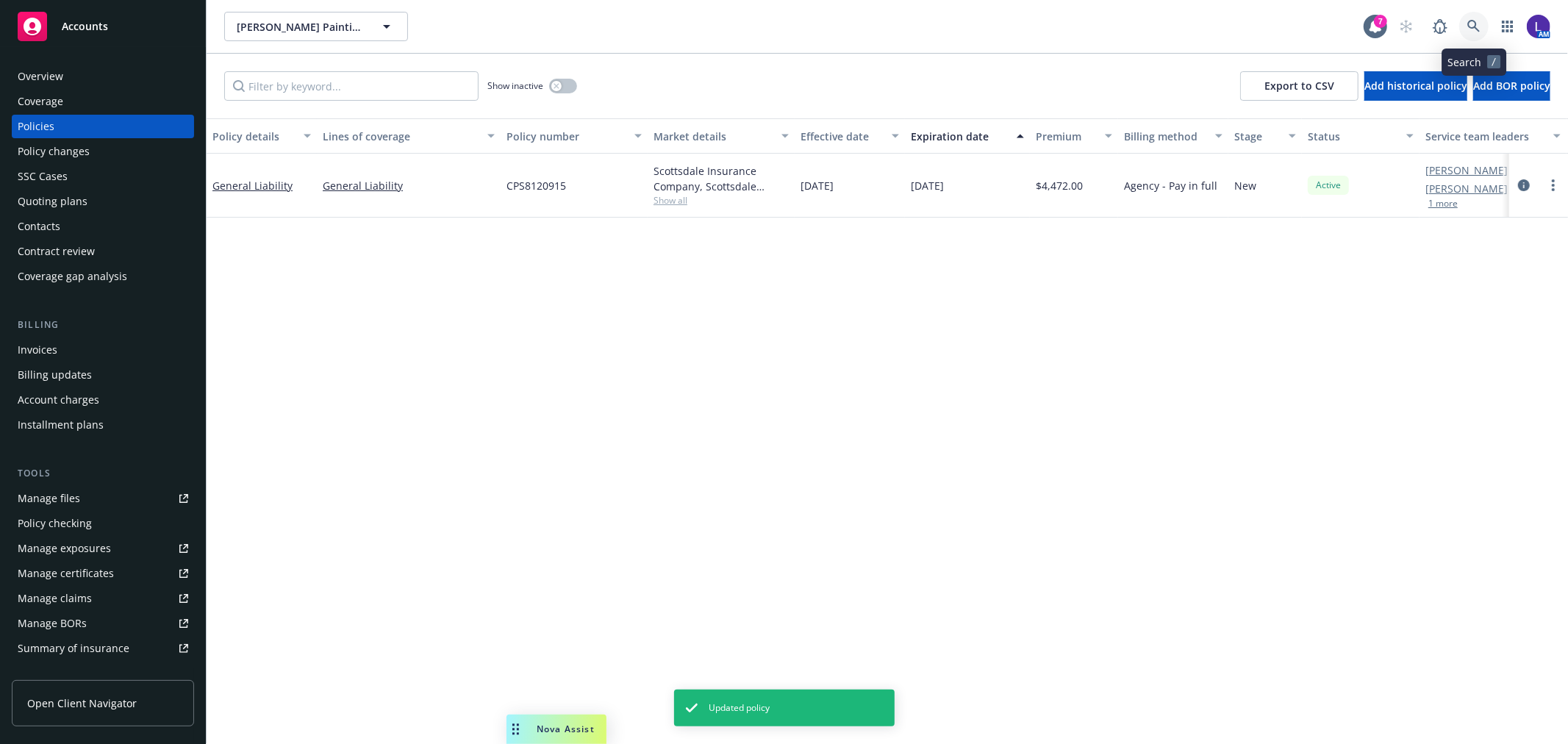
click at [1468, 24] on icon at bounding box center [1473, 26] width 13 height 13
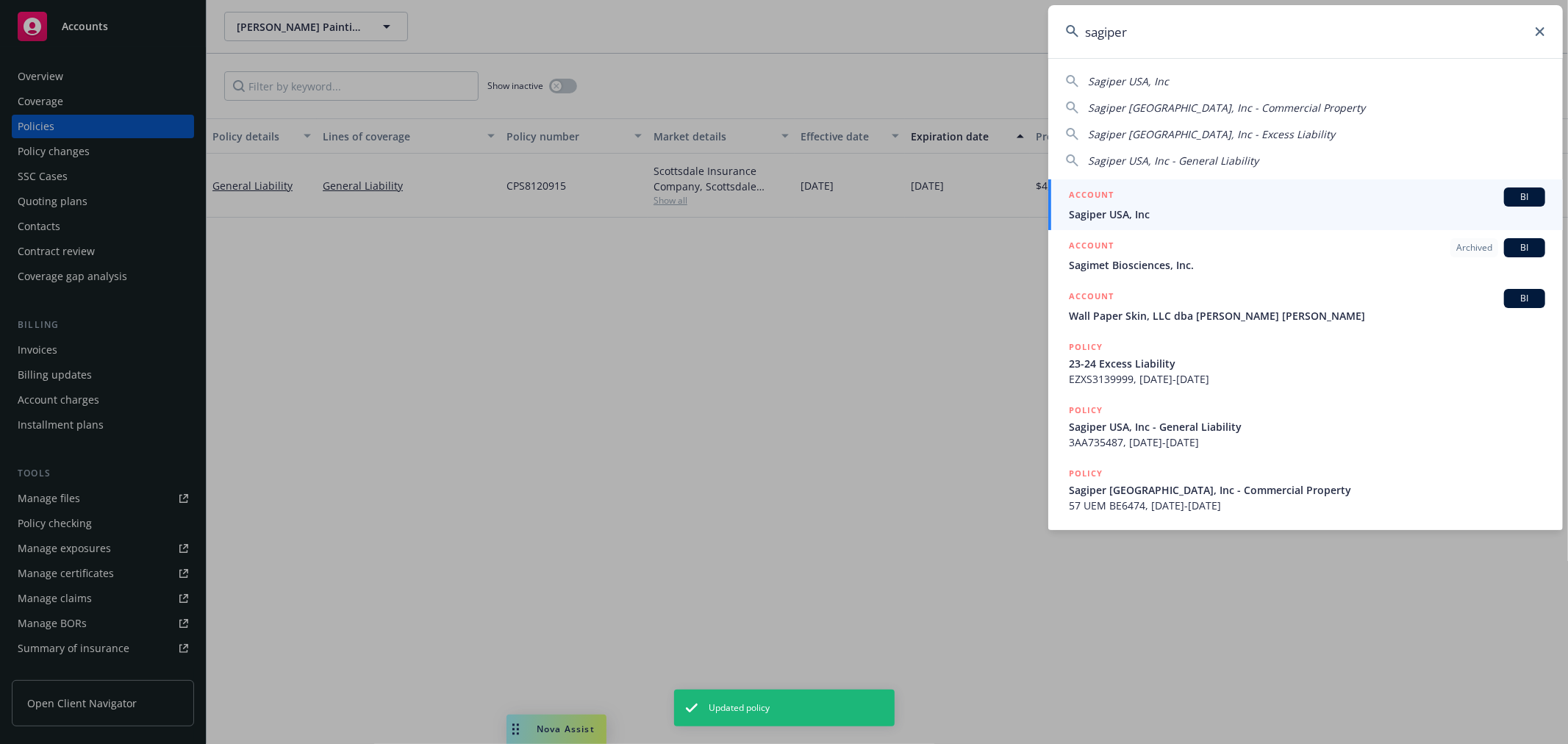
type input "sagiper"
click at [1139, 211] on span "Sagiper USA, Inc" at bounding box center [1307, 214] width 477 height 16
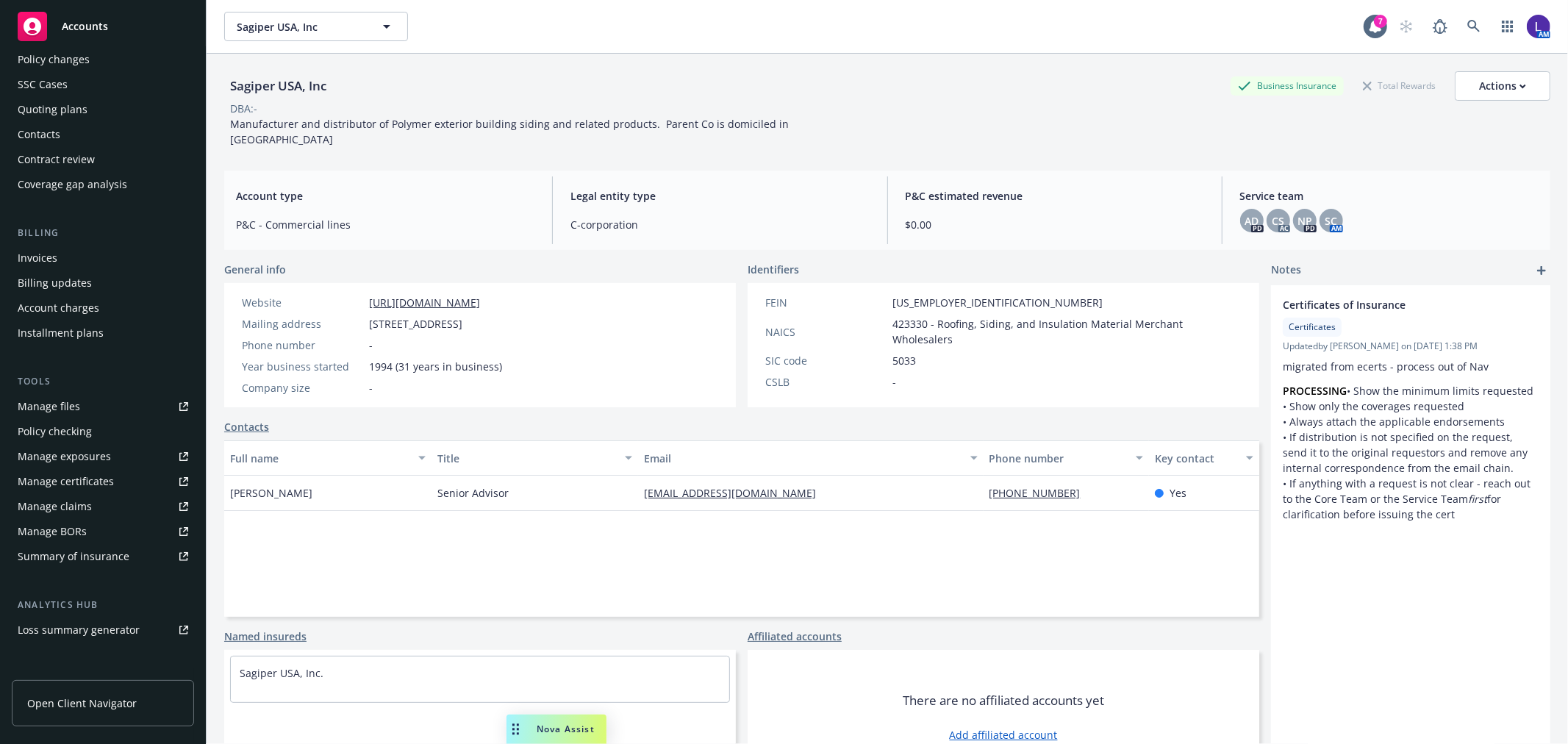
scroll to position [238, 0]
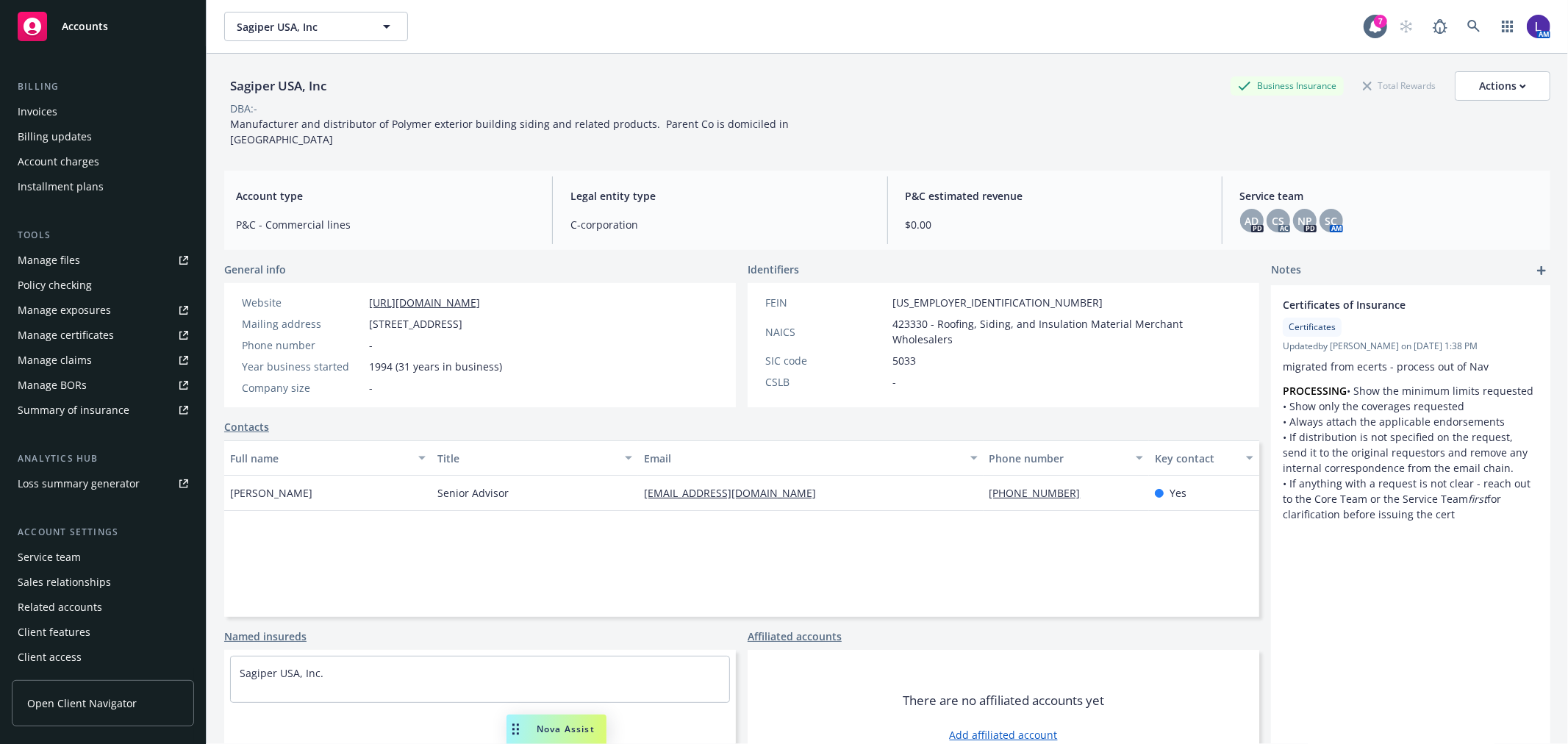
click at [66, 554] on div "Service team" at bounding box center [49, 557] width 64 height 24
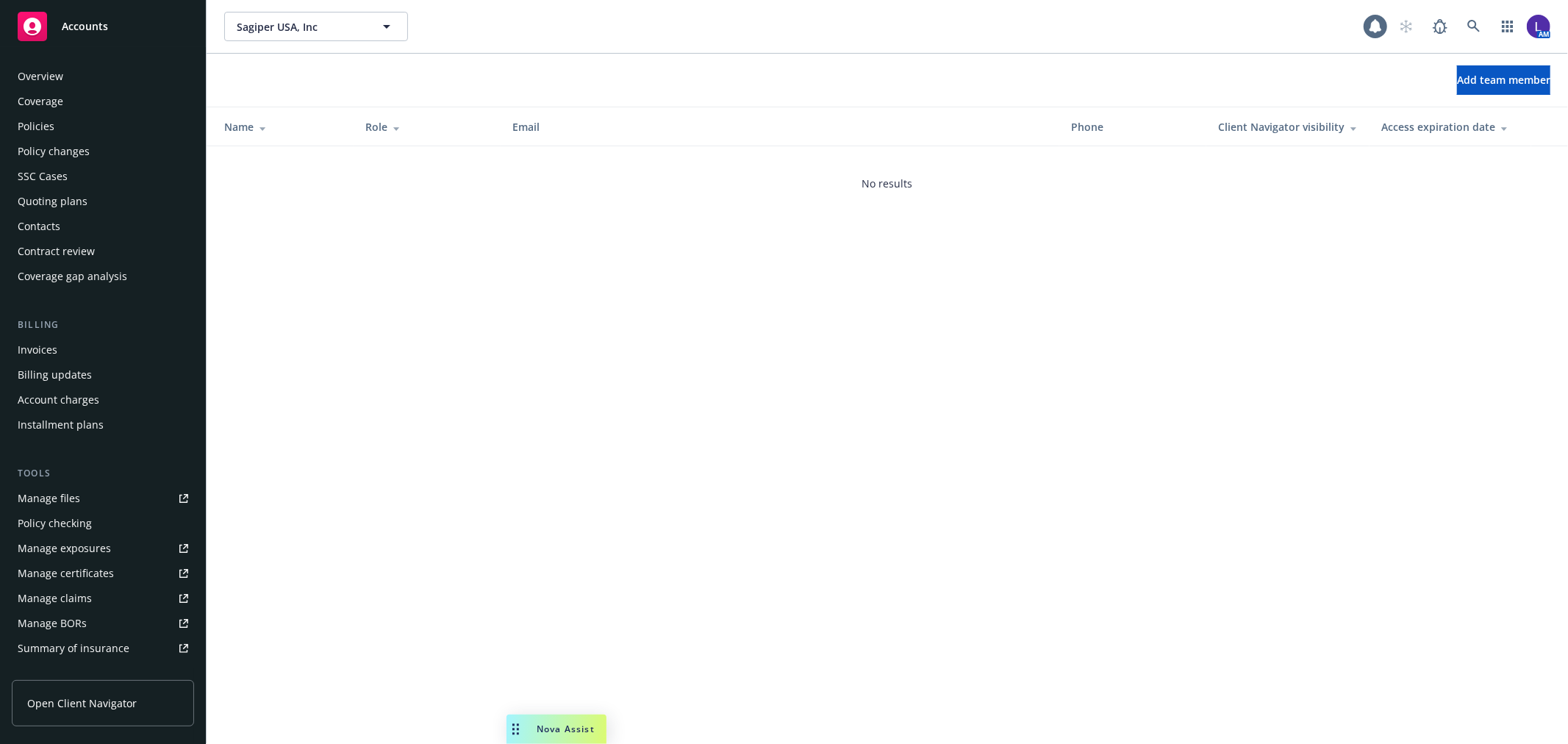
scroll to position [239, 0]
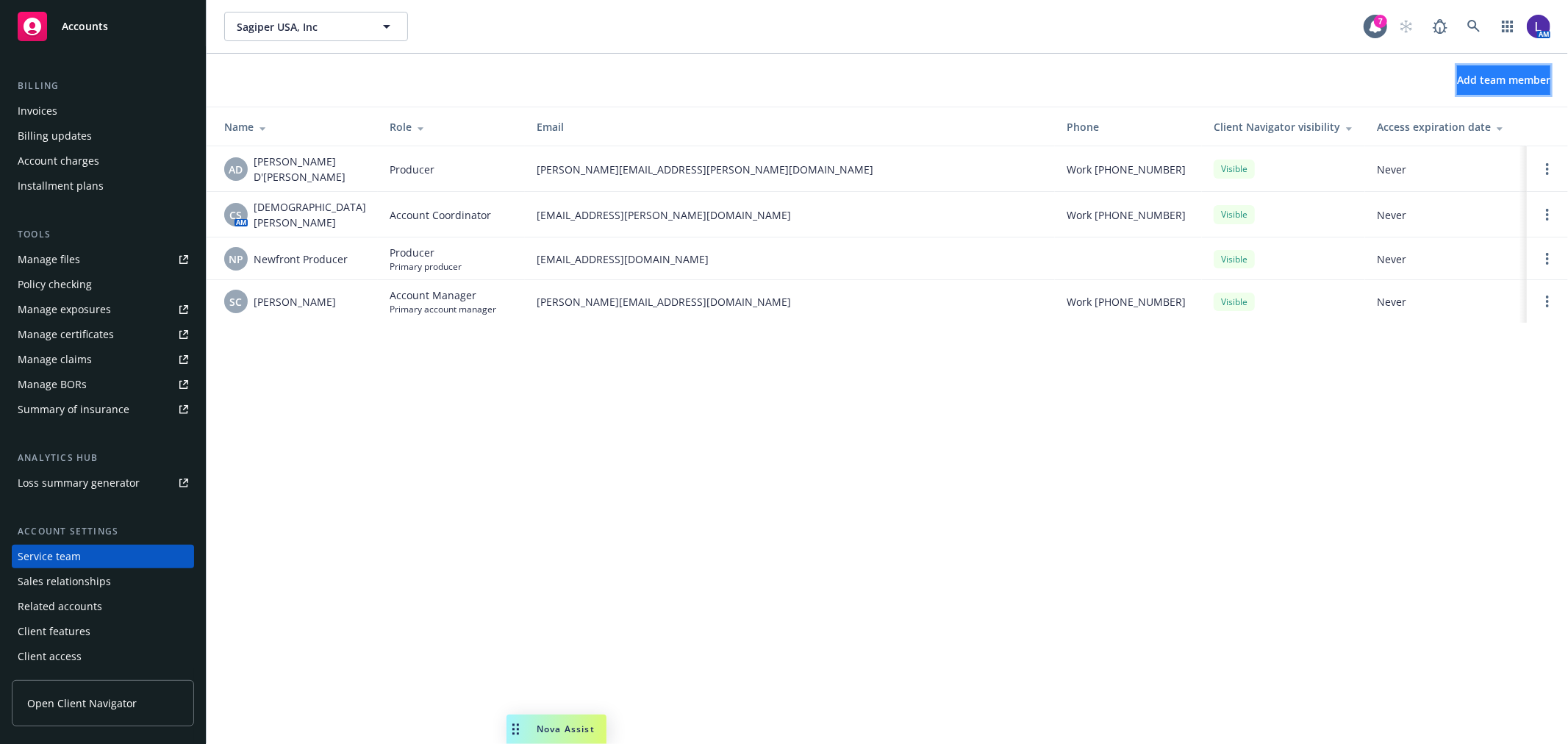
click at [1470, 82] on span "Add team member" at bounding box center [1503, 80] width 93 height 14
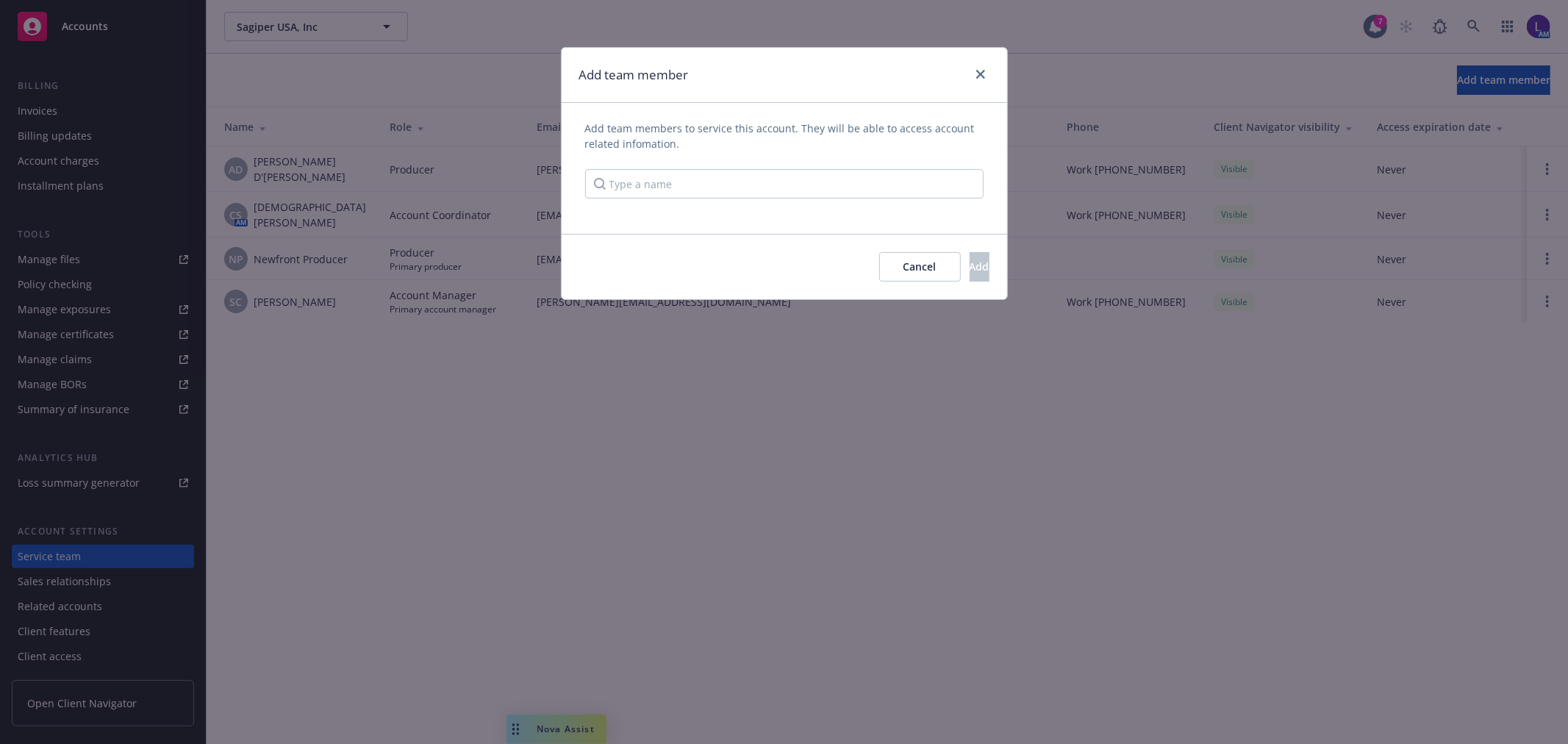
drag, startPoint x: 494, startPoint y: 383, endPoint x: 500, endPoint y: 361, distance: 22.8
click at [495, 383] on div "Add team member Add team members to service this account. They will be able to …" at bounding box center [784, 372] width 1568 height 744
click at [982, 72] on icon "close" at bounding box center [980, 74] width 9 height 9
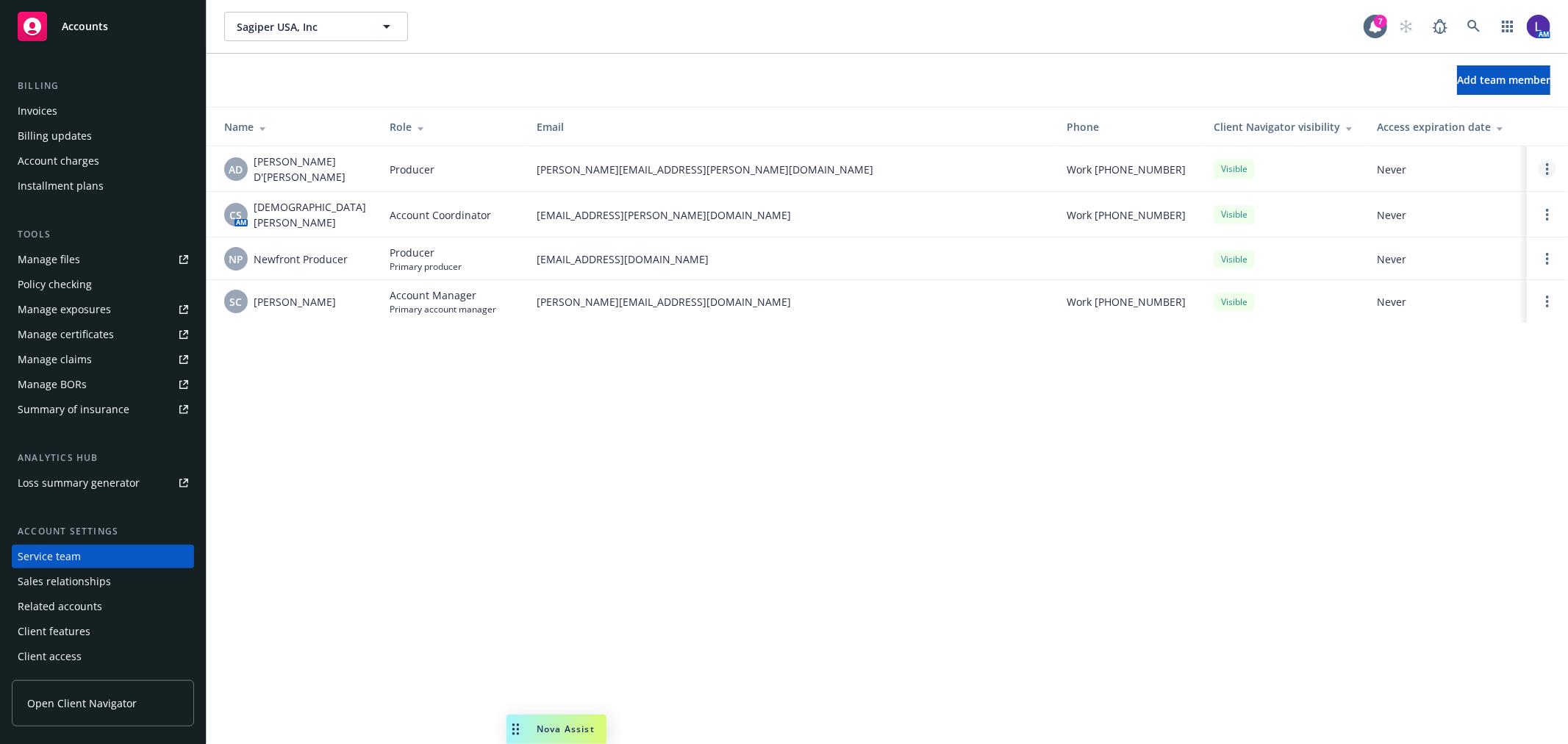
click at [1546, 168] on icon "Open options" at bounding box center [1548, 169] width 3 height 12
click at [1446, 124] on span "Remove producer" at bounding box center [1425, 128] width 123 height 14
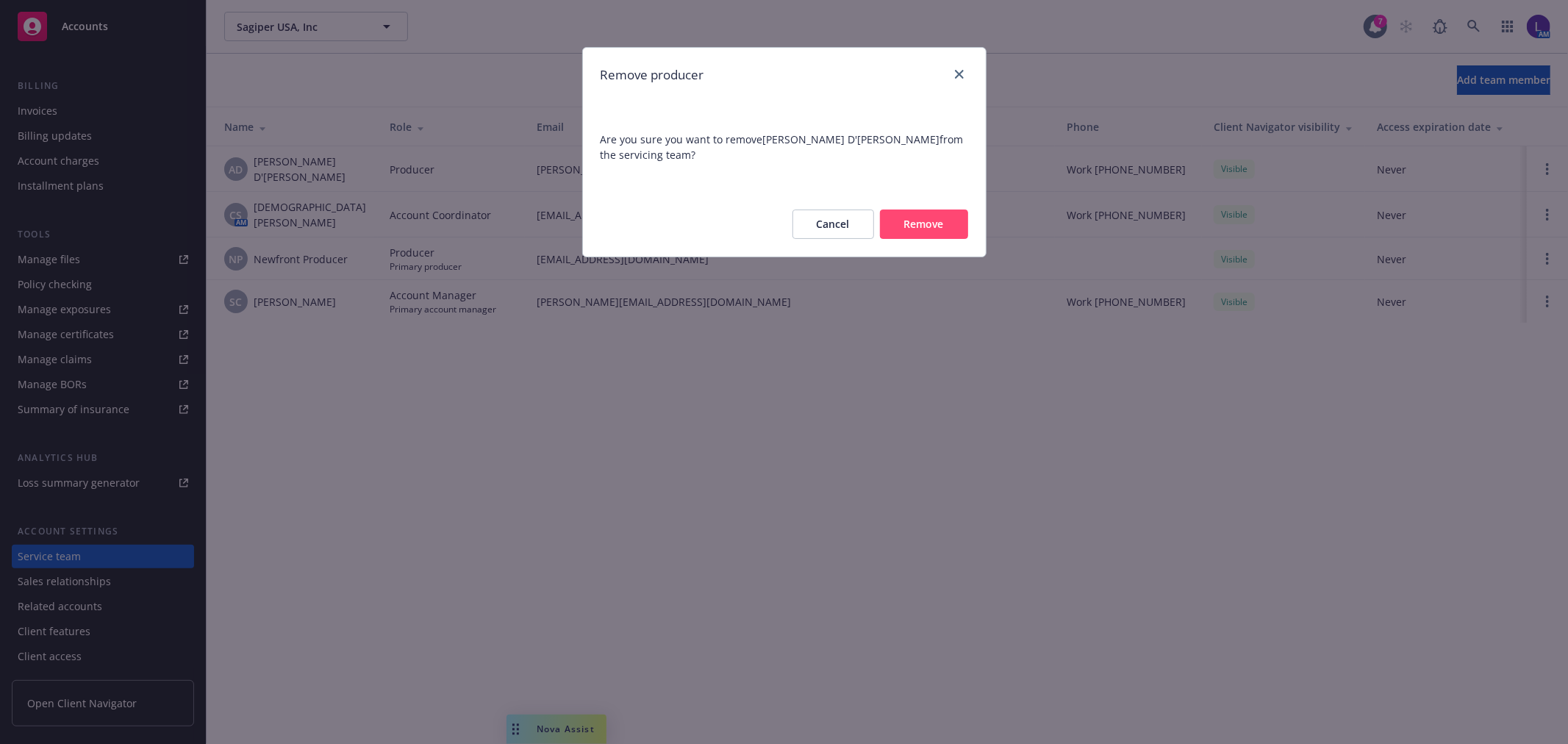
click at [919, 223] on button "Remove" at bounding box center [924, 224] width 89 height 30
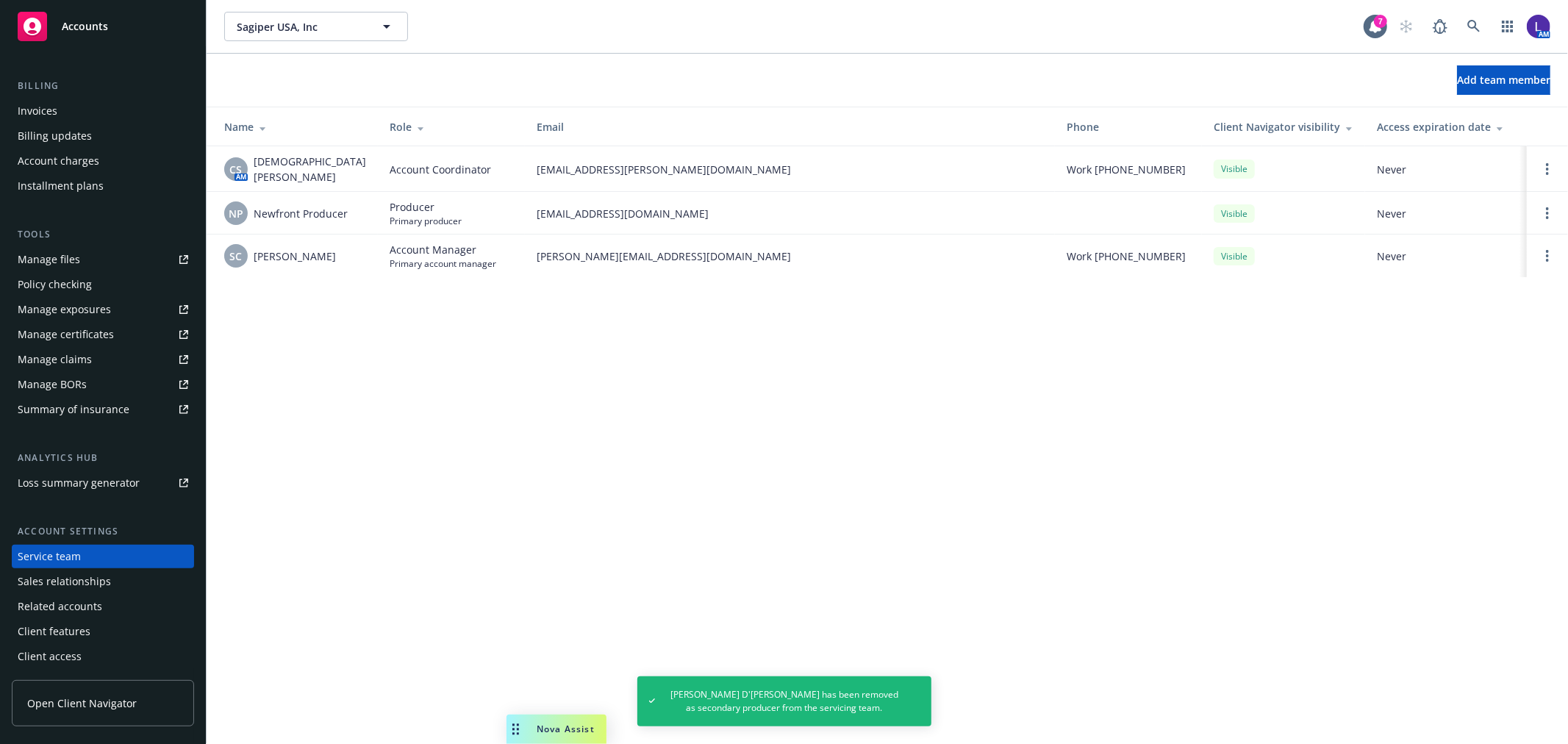
scroll to position [0, 0]
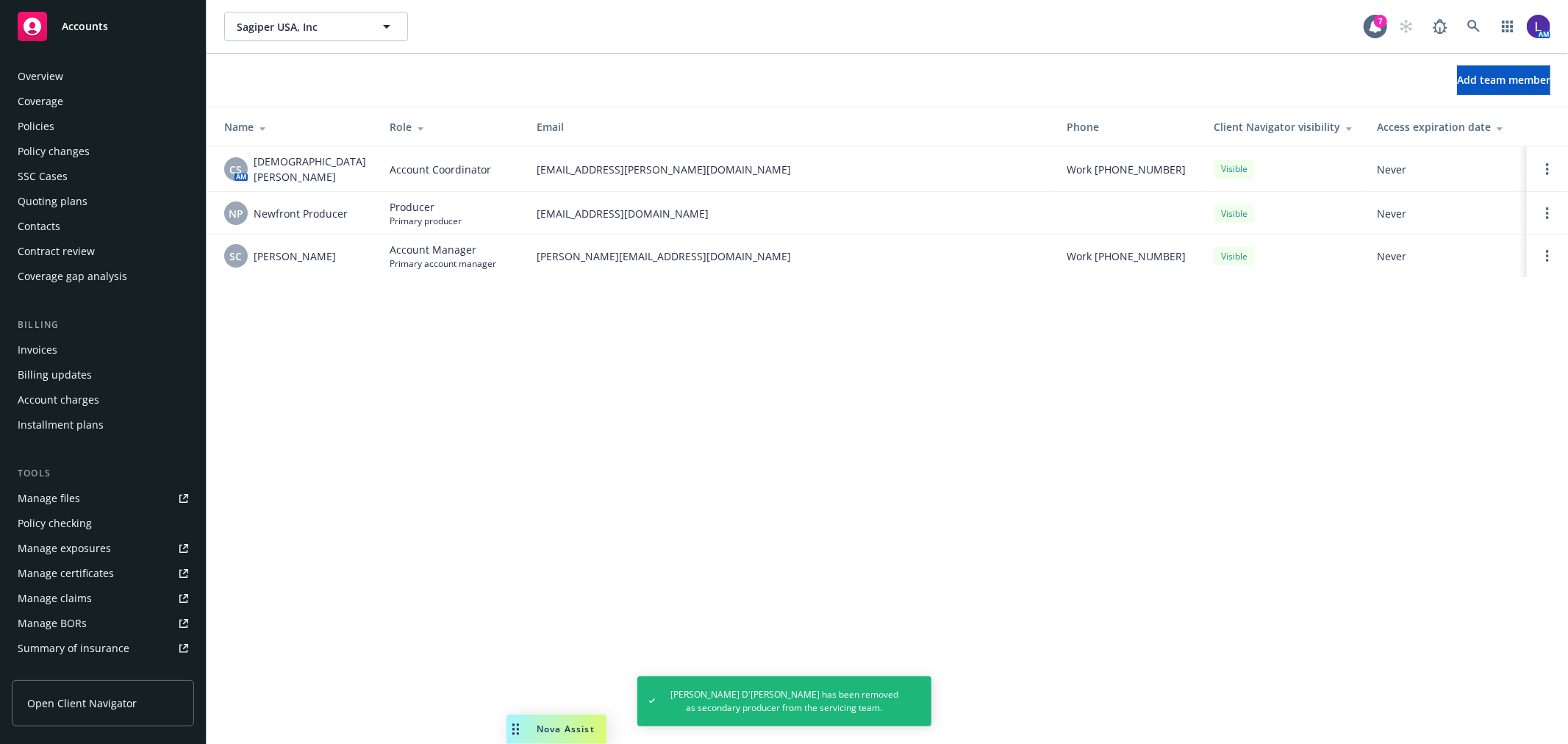
click at [54, 116] on div "Policies" at bounding box center [103, 126] width 171 height 24
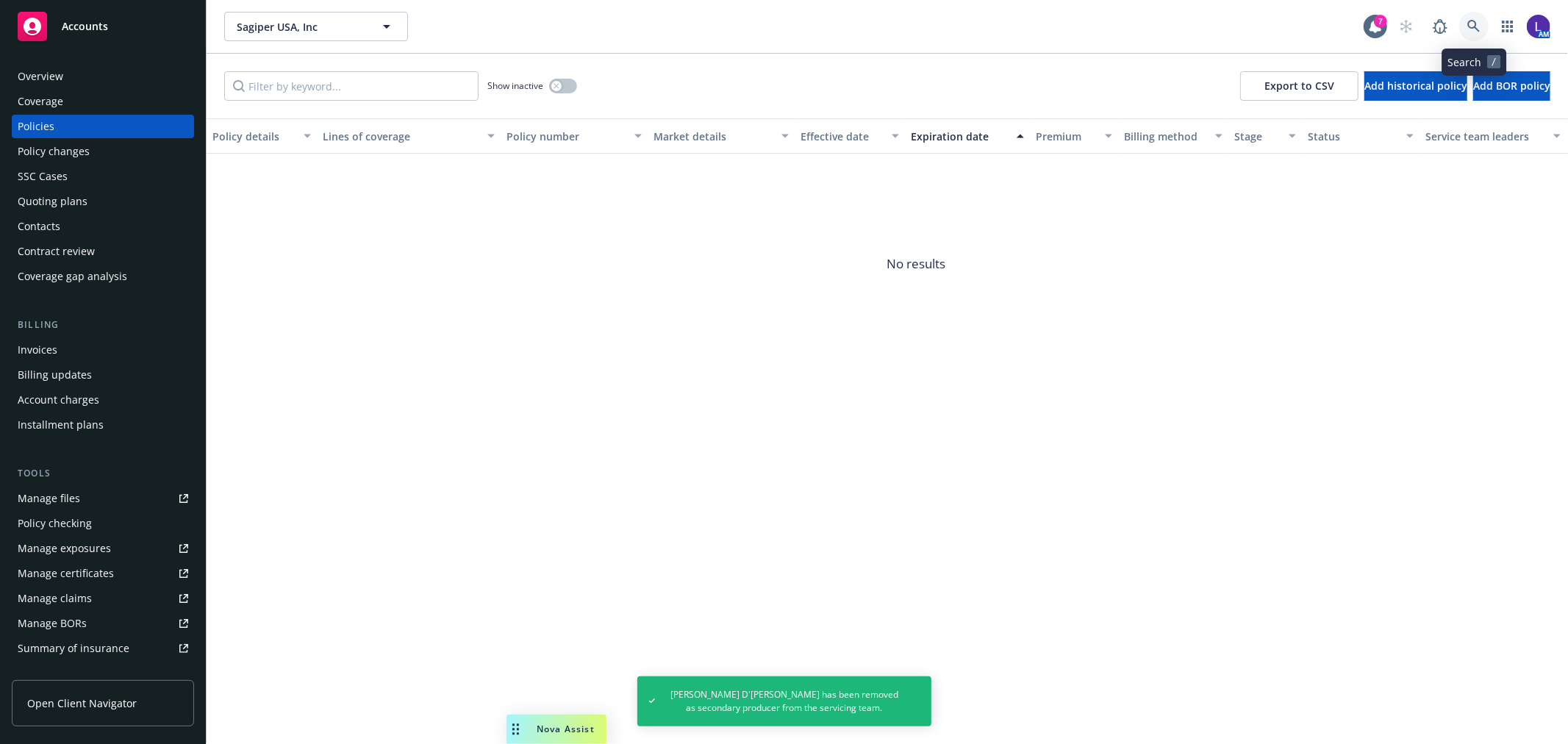
click at [1473, 27] on icon at bounding box center [1473, 26] width 13 height 13
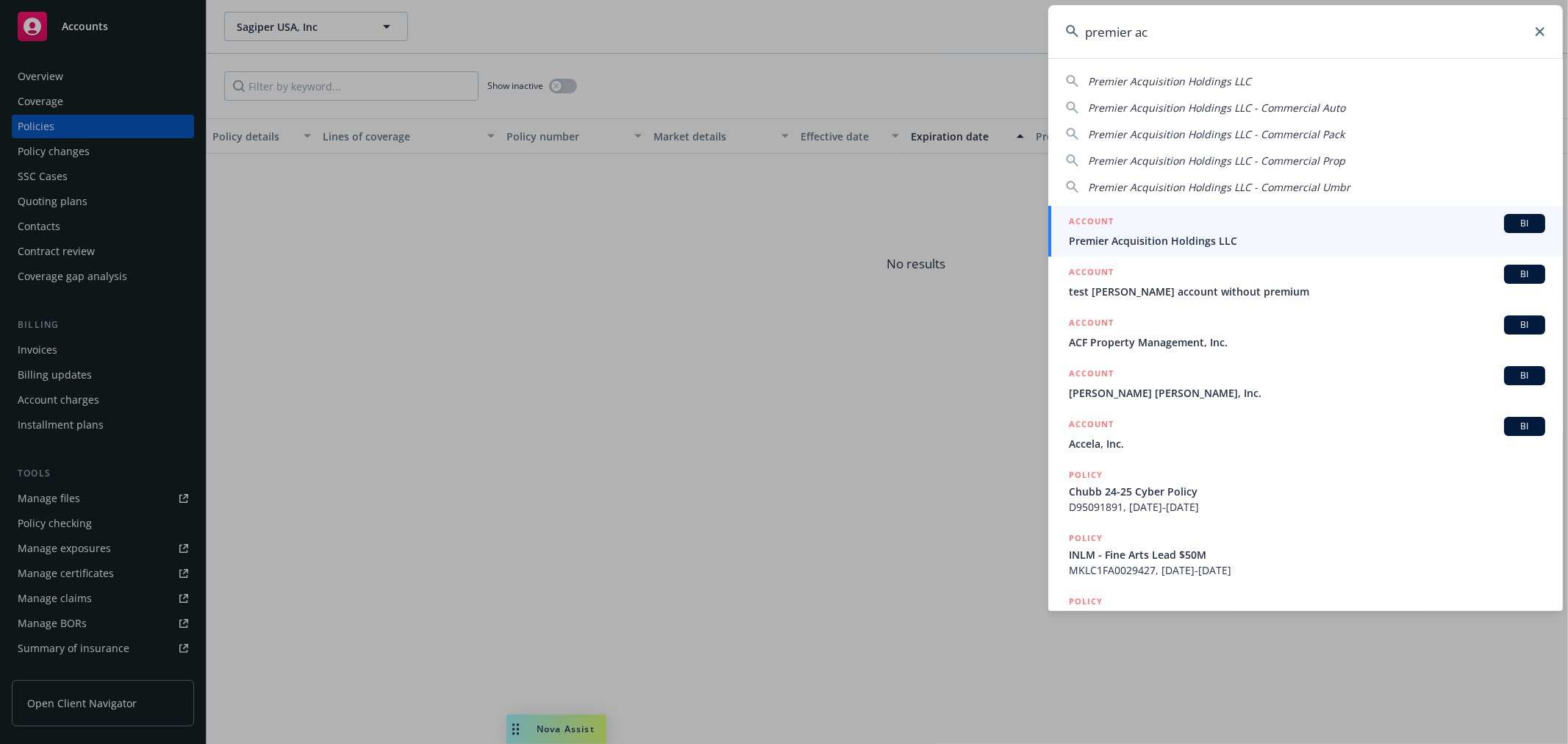
type input "premier ac"
click at [1124, 236] on span "Premier Acquisition Holdings LLC" at bounding box center [1307, 241] width 477 height 16
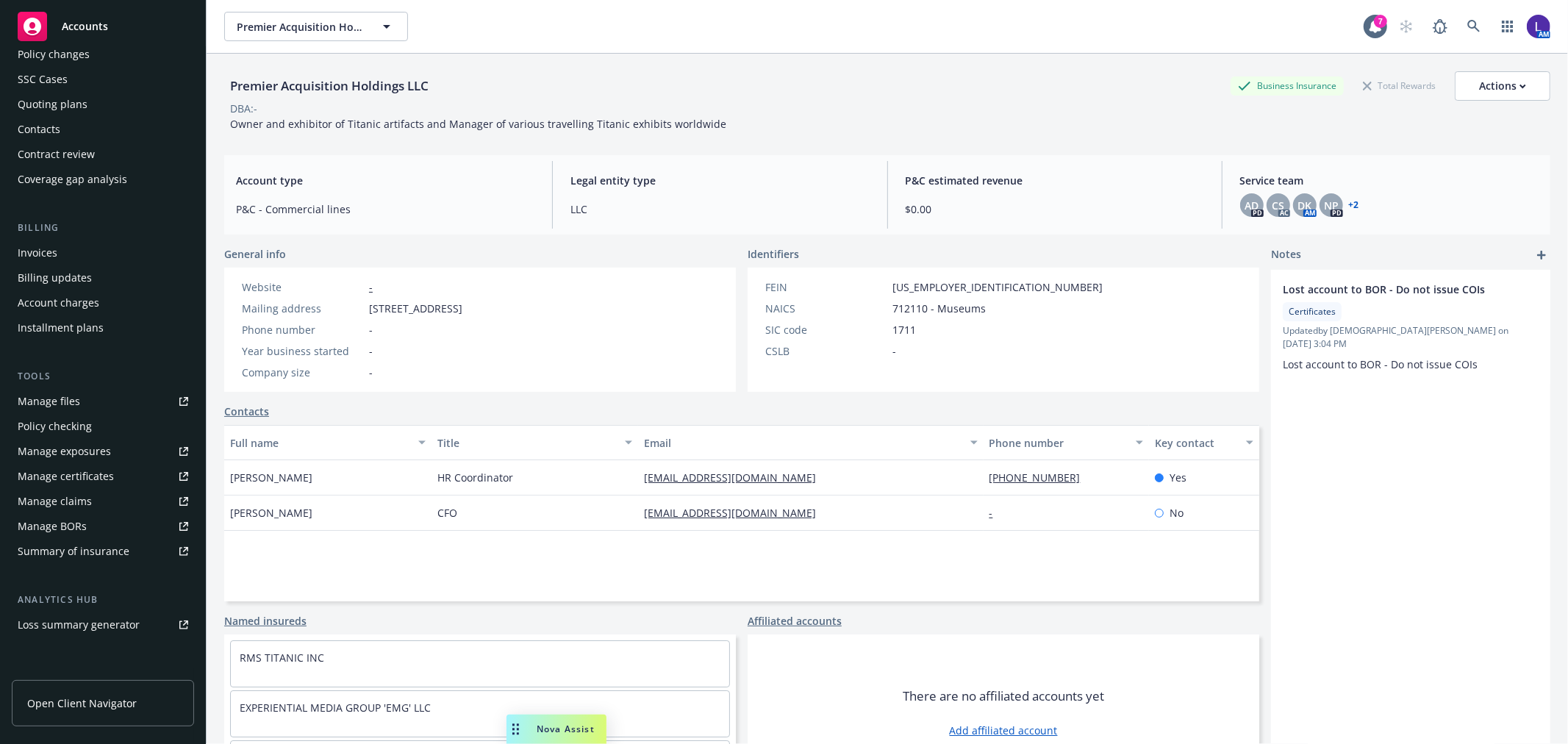
scroll to position [238, 0]
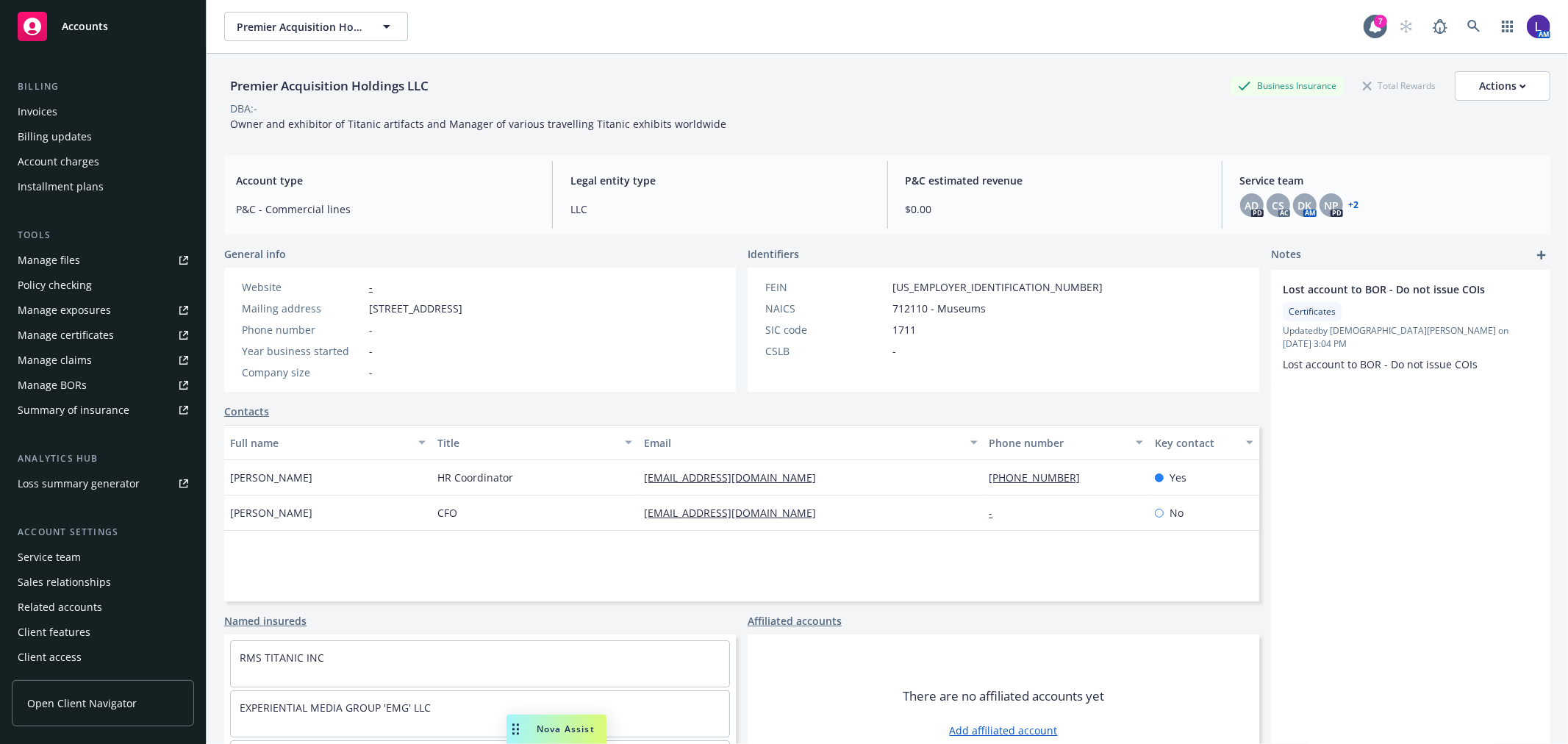
click at [66, 548] on div "Service team" at bounding box center [49, 557] width 64 height 24
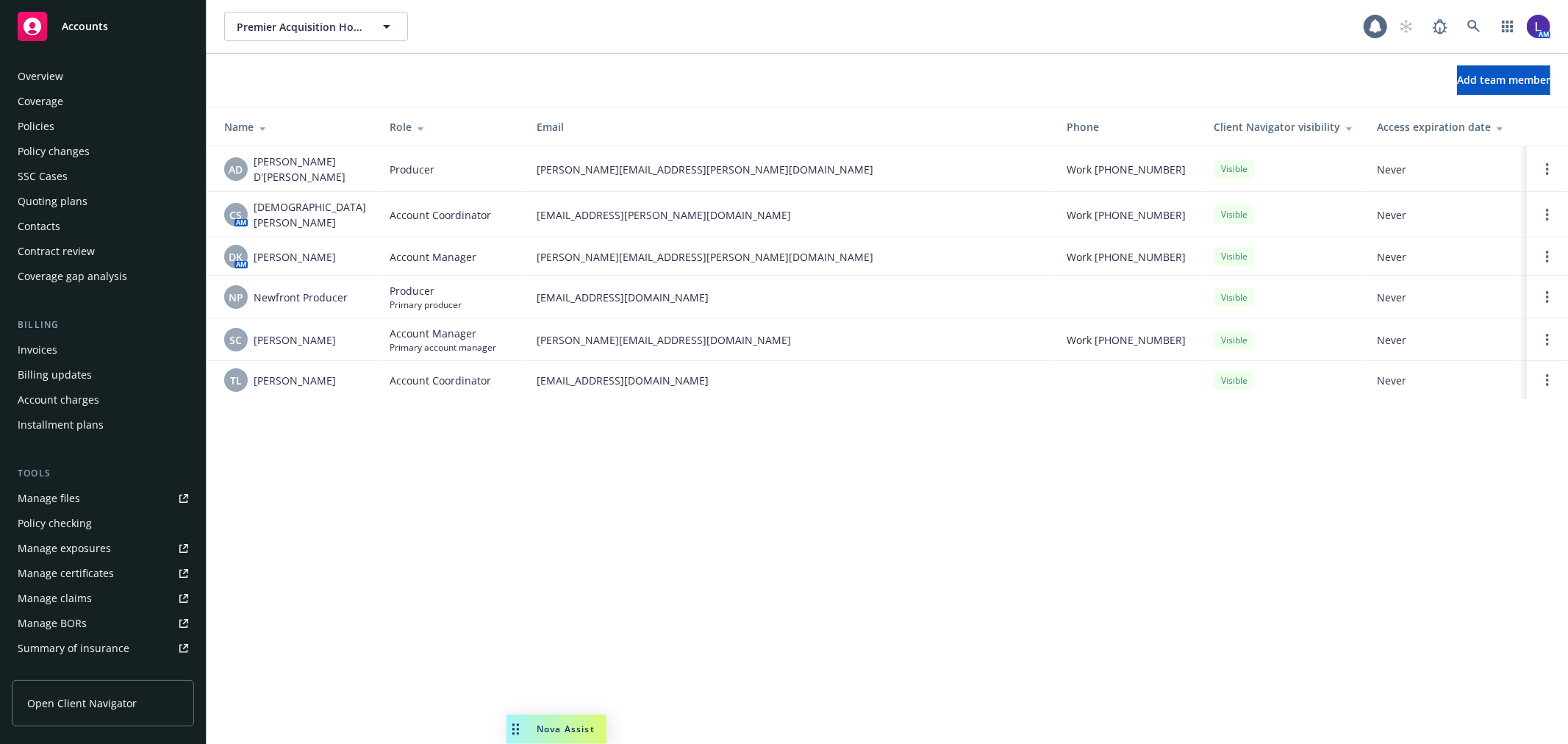
scroll to position [239, 0]
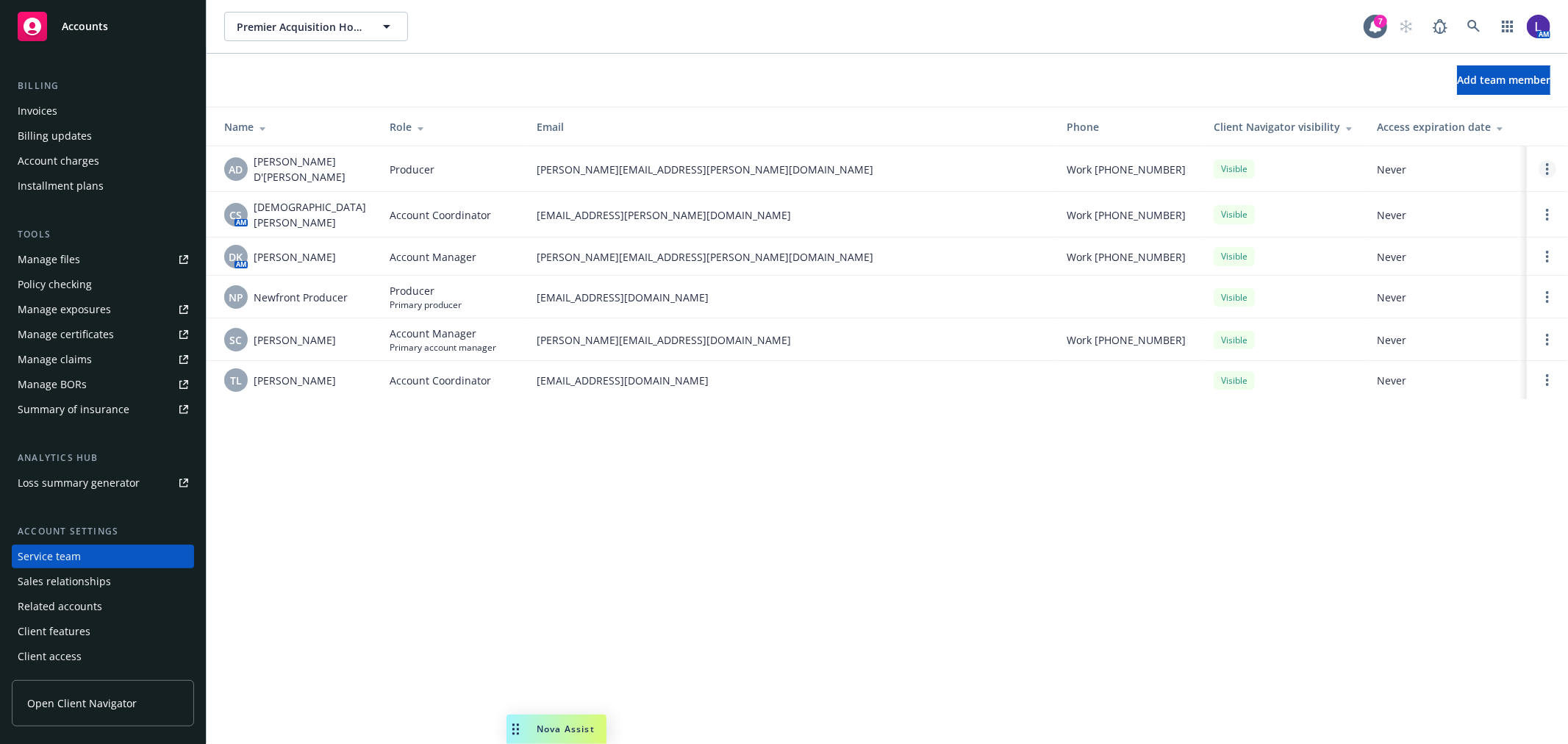
click at [1548, 164] on circle "Open options" at bounding box center [1548, 165] width 3 height 3
click at [1444, 133] on span "Remove producer" at bounding box center [1425, 128] width 123 height 14
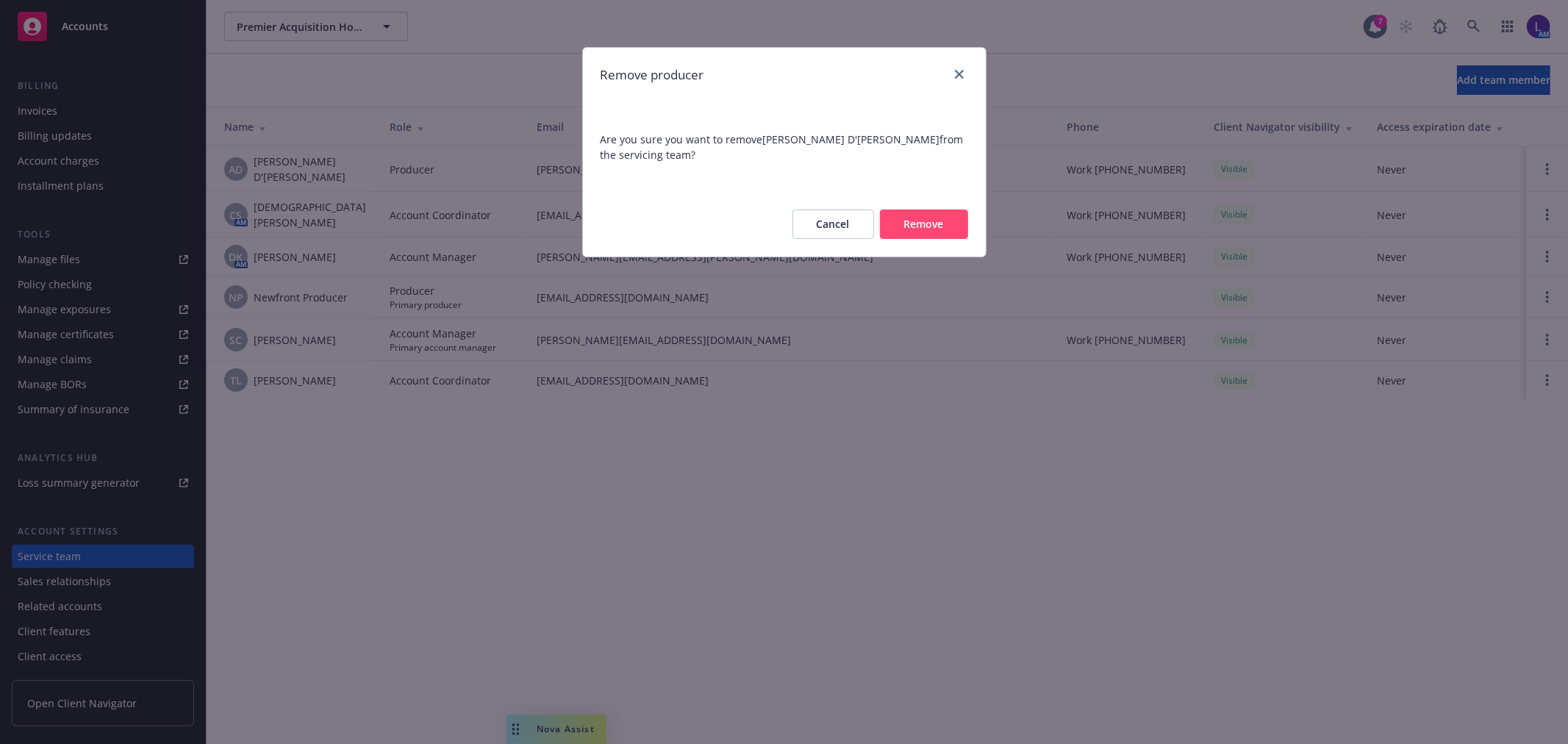
click at [941, 225] on button "Remove" at bounding box center [924, 224] width 89 height 30
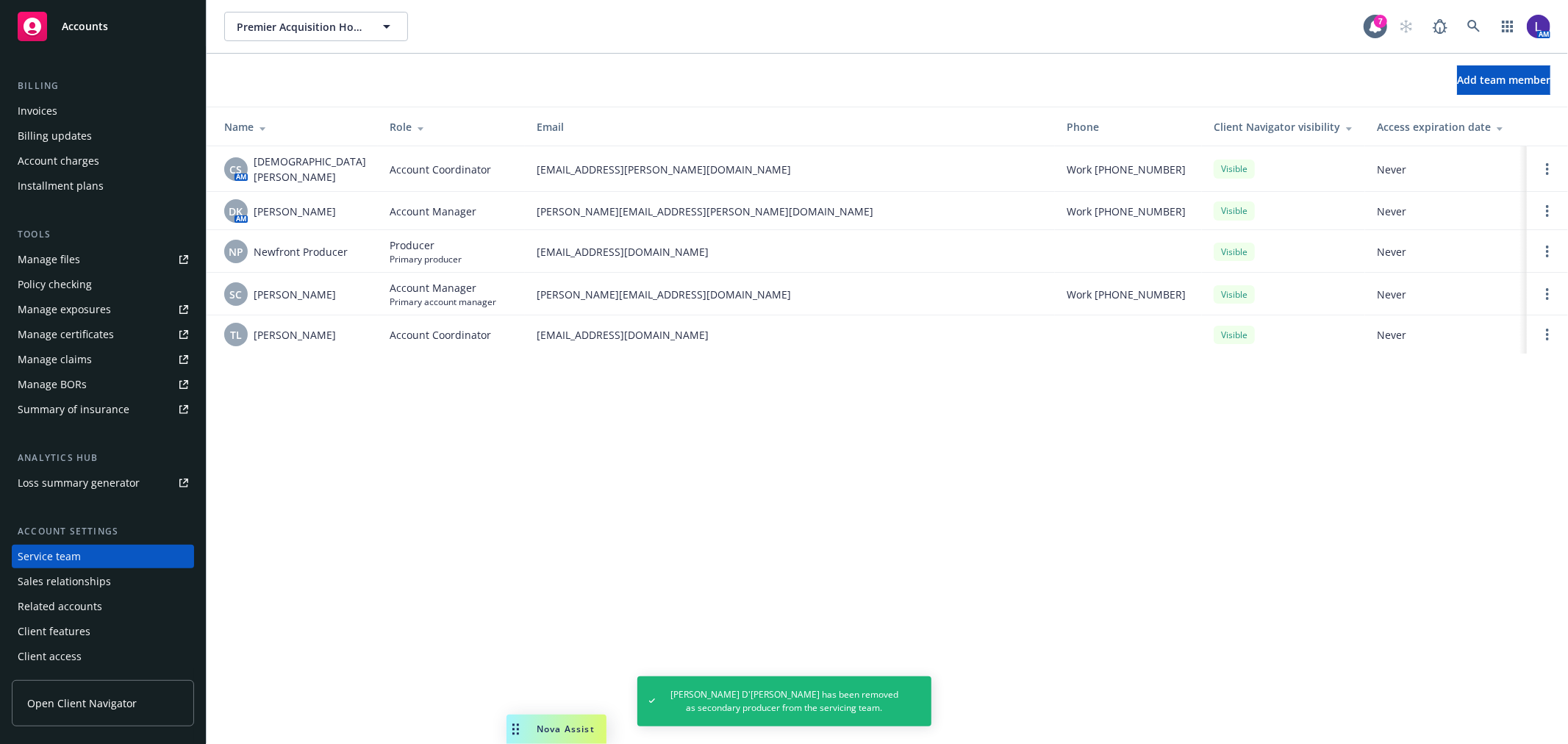
scroll to position [0, 0]
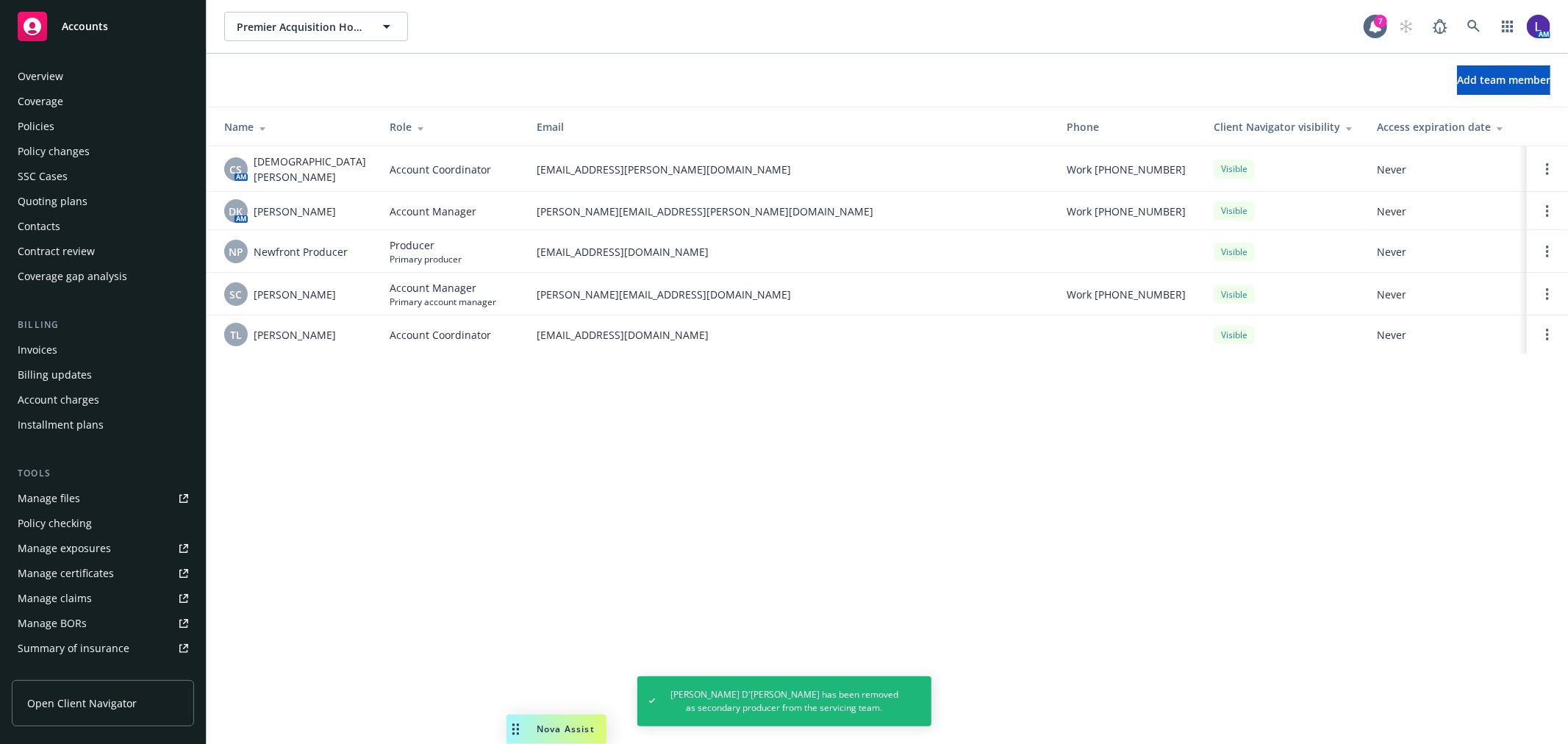
click at [37, 124] on div "Policies" at bounding box center [36, 126] width 37 height 24
